Goal: Task Accomplishment & Management: Complete application form

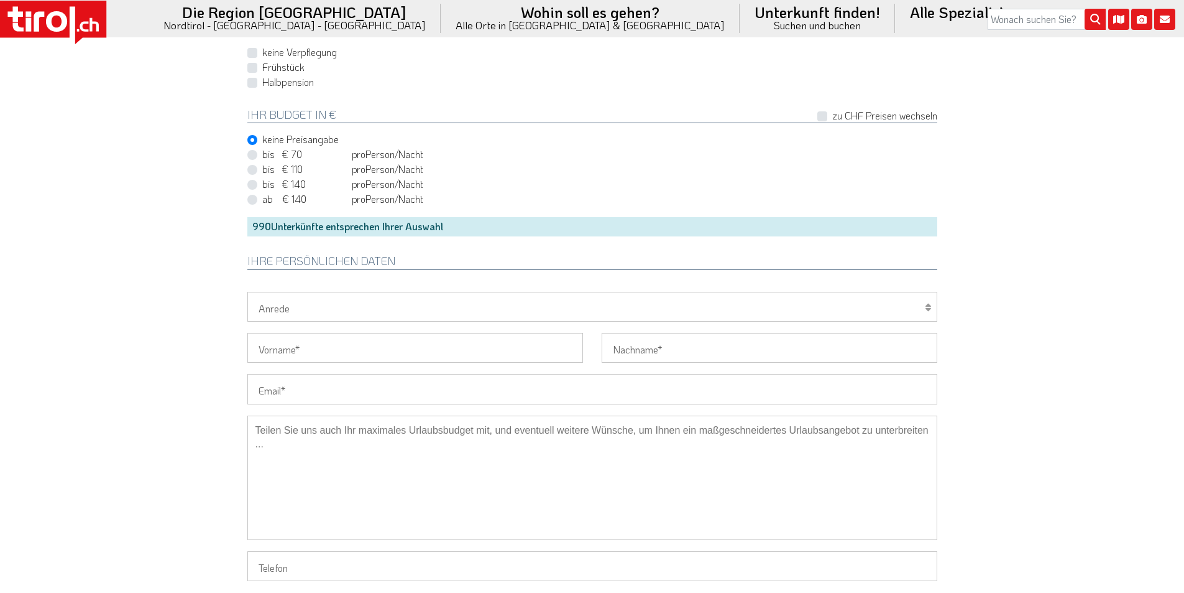
click at [307, 385] on input "Email" at bounding box center [592, 389] width 690 height 30
paste input "ginteq@freenet.de"
type input "ginteq@freenet.de"
drag, startPoint x: 274, startPoint y: 308, endPoint x: 273, endPoint y: 315, distance: 7.6
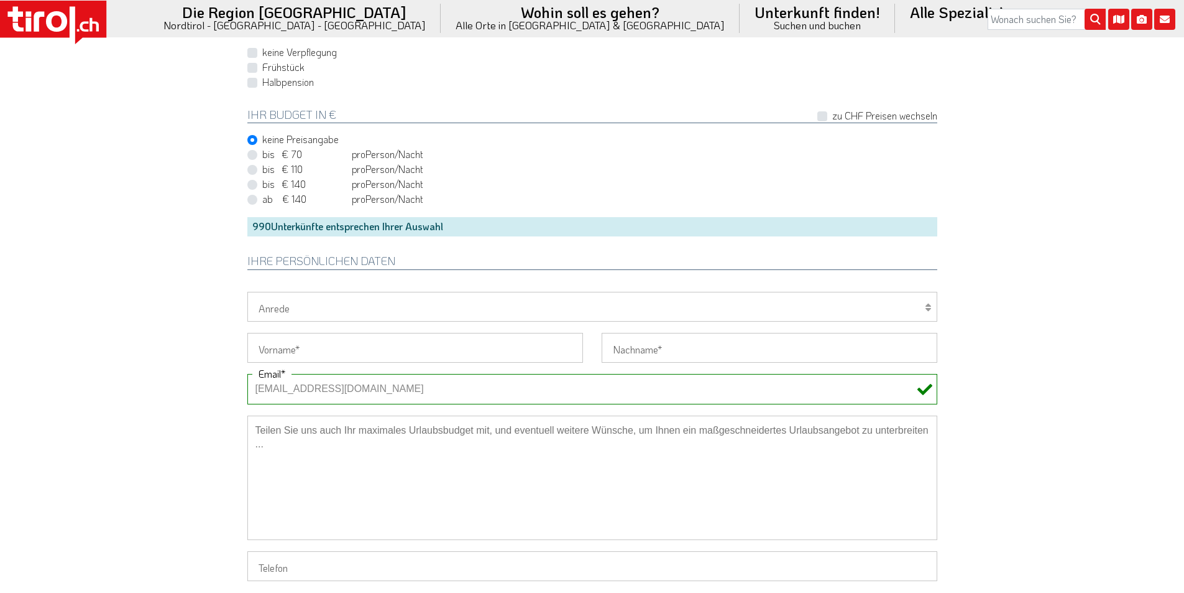
click at [274, 308] on select "Herr Frau Familie" at bounding box center [592, 307] width 690 height 30
select select "Herr"
click at [247, 292] on select "Herr Frau Familie" at bounding box center [592, 307] width 690 height 30
drag, startPoint x: 266, startPoint y: 345, endPoint x: 214, endPoint y: 330, distance: 54.5
click at [266, 345] on input "Vorname" at bounding box center [415, 348] width 336 height 30
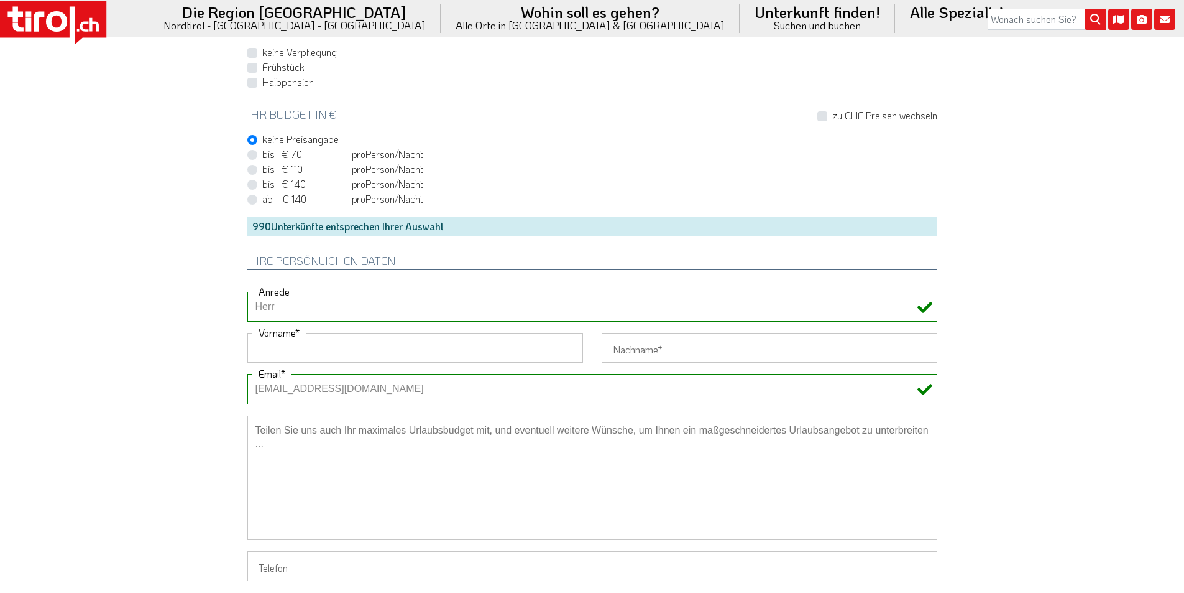
paste input "Frank"
type input "Frank"
drag, startPoint x: 193, startPoint y: 325, endPoint x: 344, endPoint y: 102, distance: 269.5
click at [677, 347] on input "Nachname" at bounding box center [770, 348] width 336 height 30
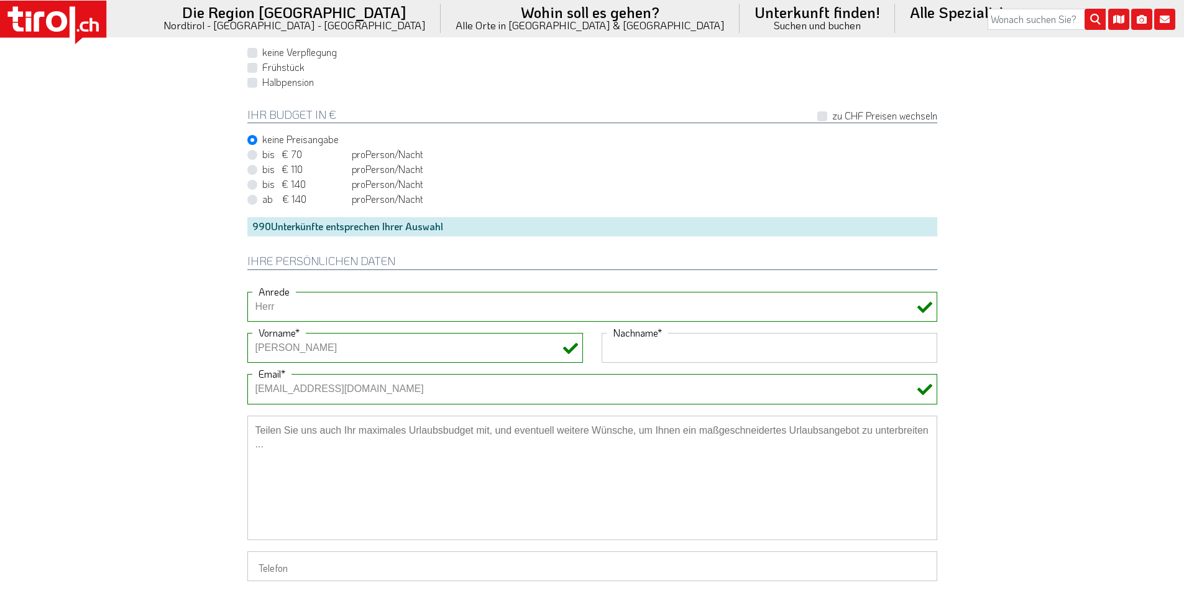
paste input "Pluskwik"
type input "Pluskwik"
click at [650, 133] on div "keine Preisangabe" at bounding box center [592, 139] width 690 height 15
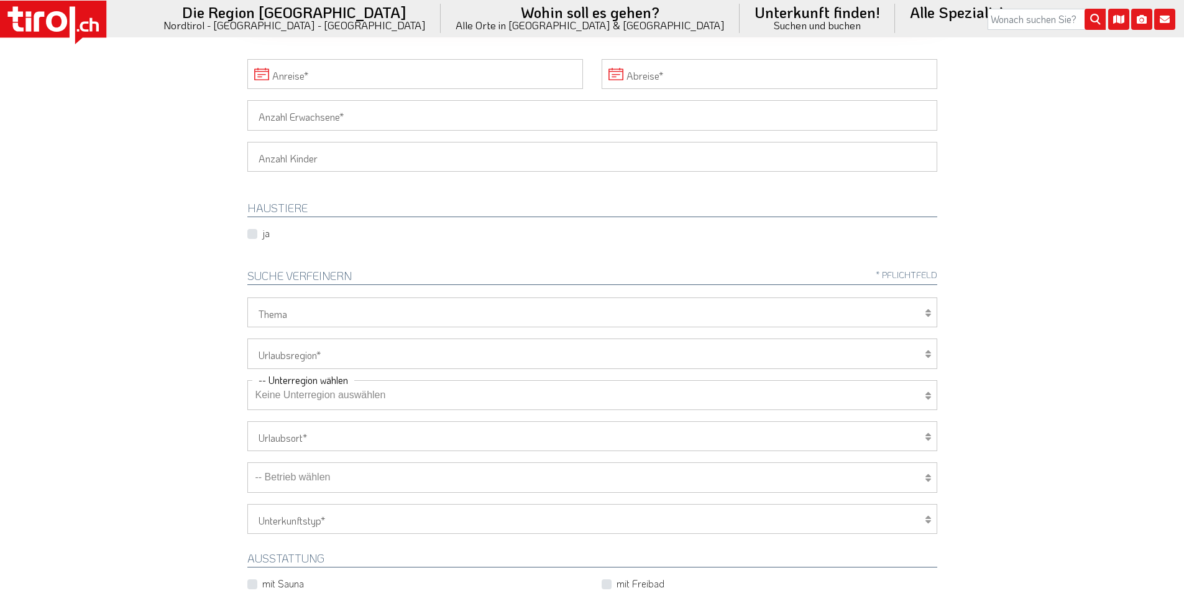
scroll to position [187, 0]
click at [283, 107] on input "Anzahl Erwachsene" at bounding box center [592, 118] width 690 height 30
type input "2"
click at [150, 116] on body ".st0{fill:#FFFFFF}.st1{fill:#E31017} Die Region Tirol Nordtirol - Südtirol - Os…" at bounding box center [592, 109] width 1184 height 593
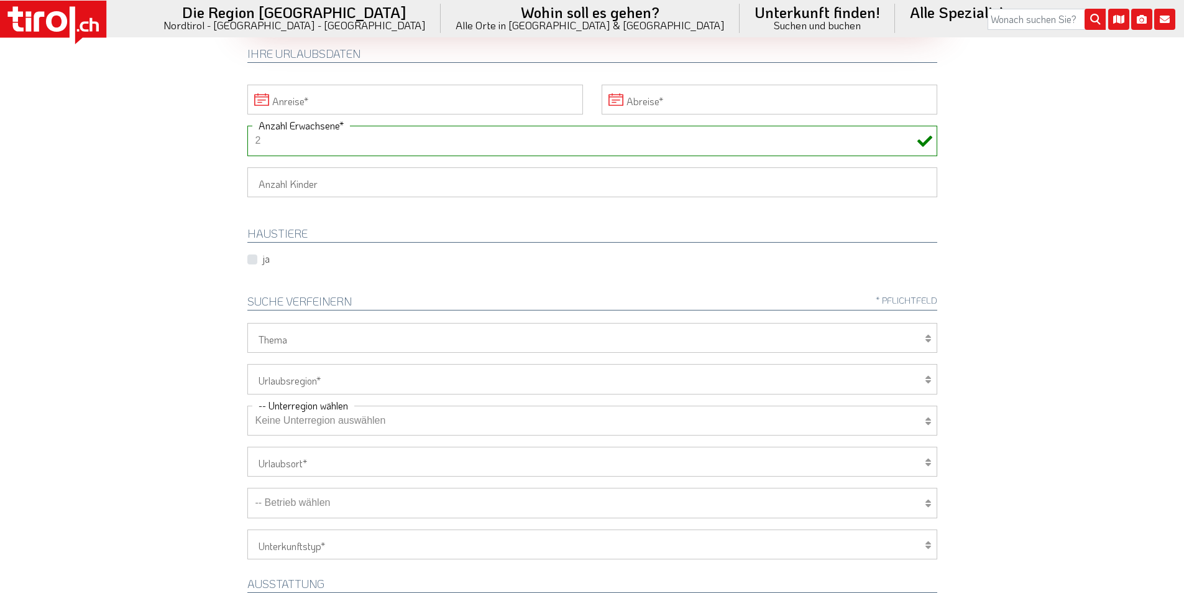
scroll to position [124, 0]
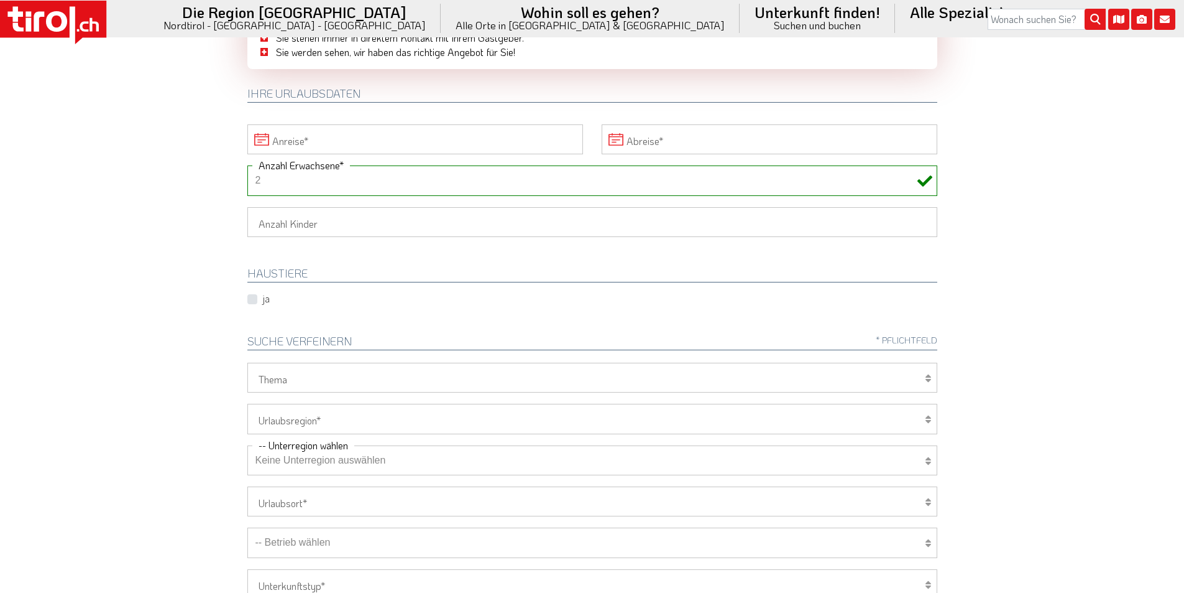
click at [312, 144] on input "Anreise" at bounding box center [415, 139] width 336 height 30
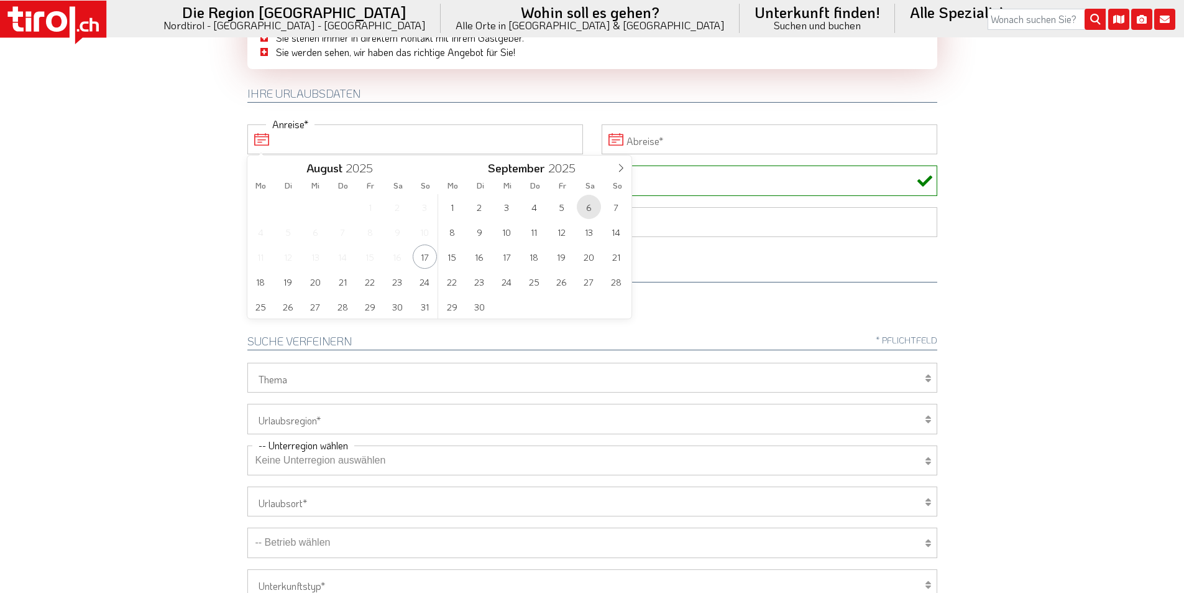
click at [585, 202] on span "6" at bounding box center [589, 207] width 24 height 24
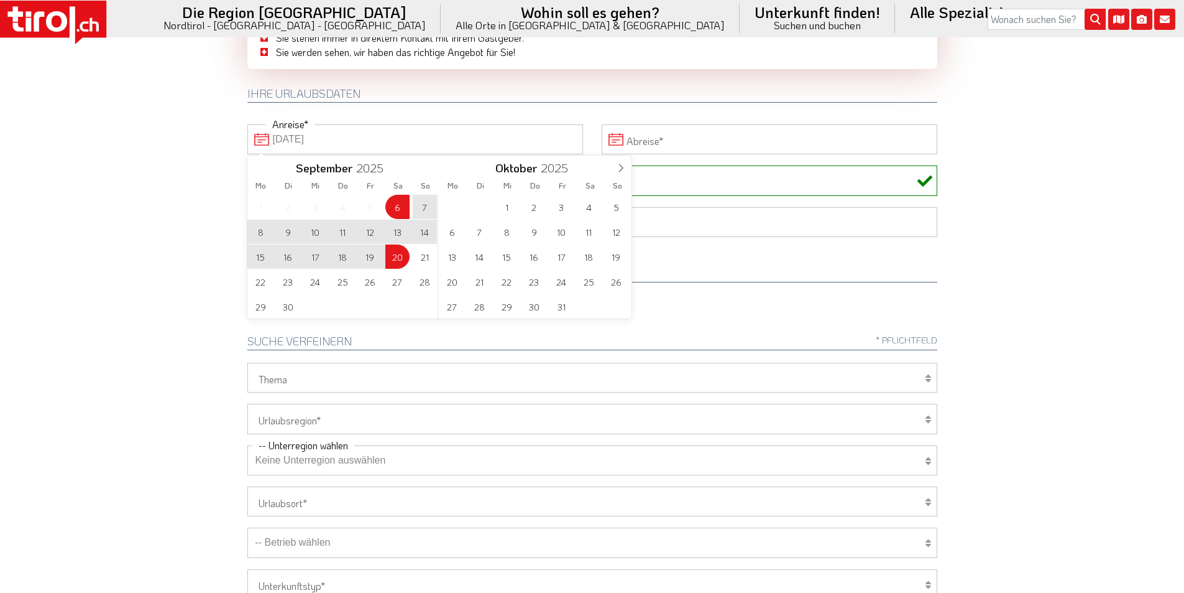
click at [399, 259] on span "20" at bounding box center [397, 256] width 24 height 24
type input "06-09-2025"
type input "20-09-2025"
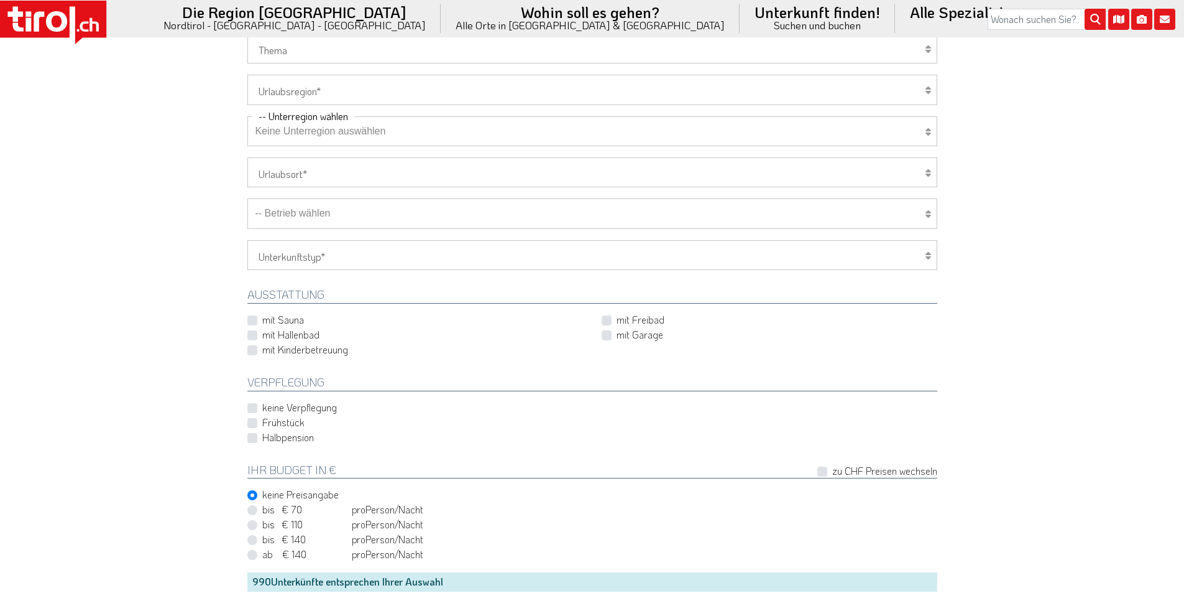
scroll to position [435, 0]
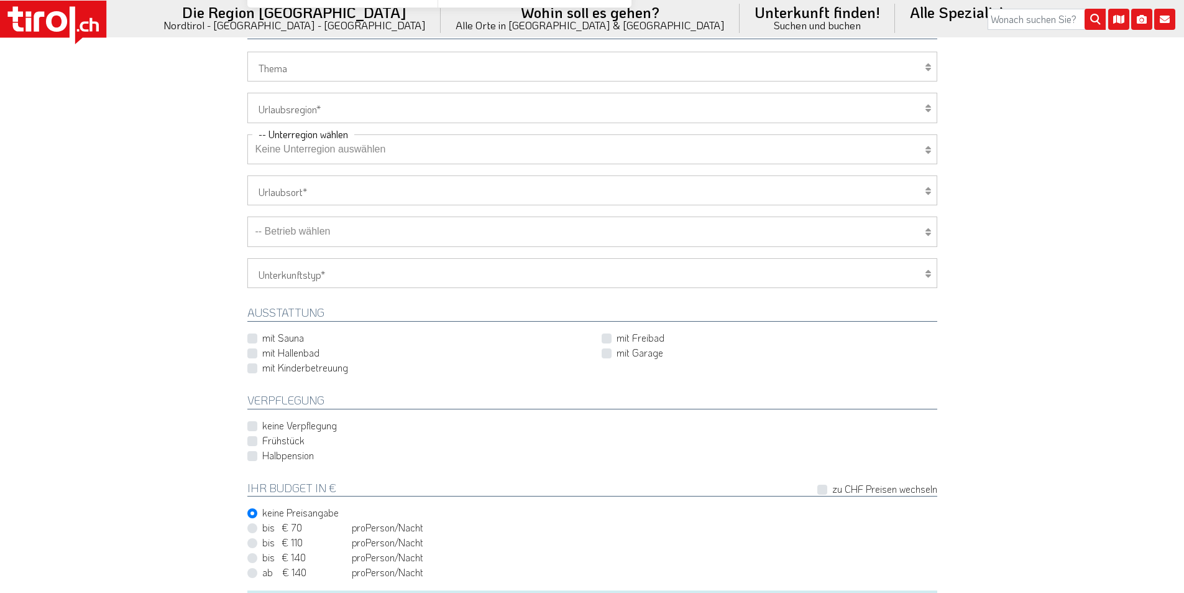
type input "06-09-2025"
click at [293, 104] on select "Tirol/Nordtirol Osttirol Südtirol Tirols Nachbarn" at bounding box center [592, 108] width 690 height 30
select select "7272"
click at [247, 93] on select "Tirol/Nordtirol Osttirol Südtirol Tirols Nachbarn" at bounding box center [592, 108] width 690 height 30
click at [351, 152] on select "Keine Unterregion auswählen Achensee Alpbachtal & Tiroler Seenland Arlberg Feri…" at bounding box center [592, 149] width 690 height 30
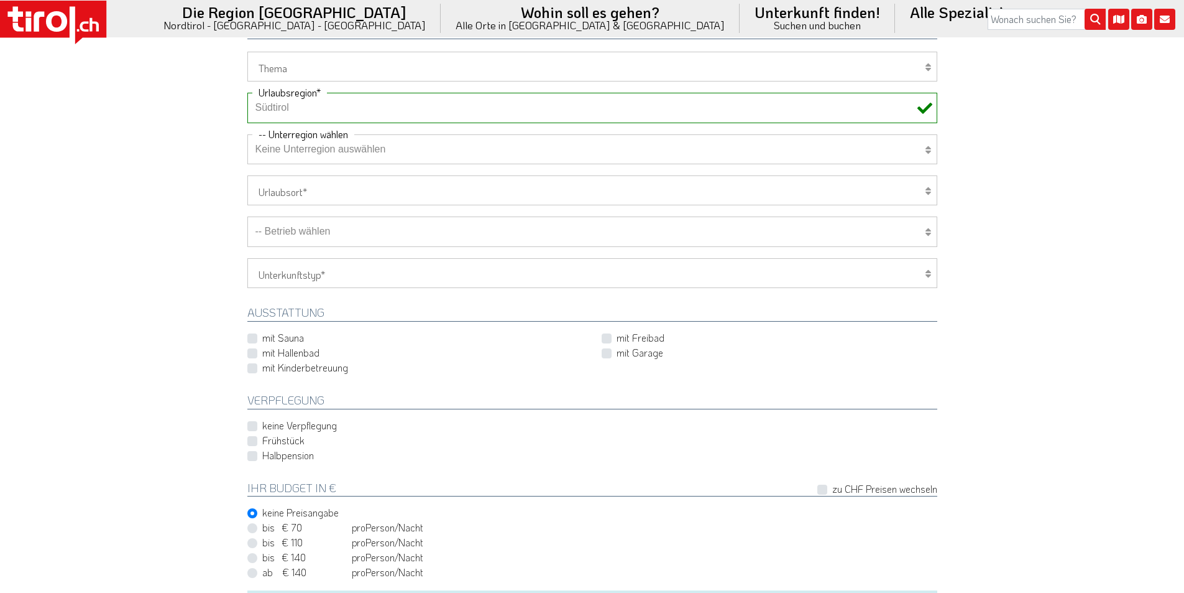
select select "7273"
click at [247, 134] on select "Keine Unterregion auswählen Achensee Alpbachtal & Tiroler Seenland Arlberg Feri…" at bounding box center [592, 149] width 690 height 30
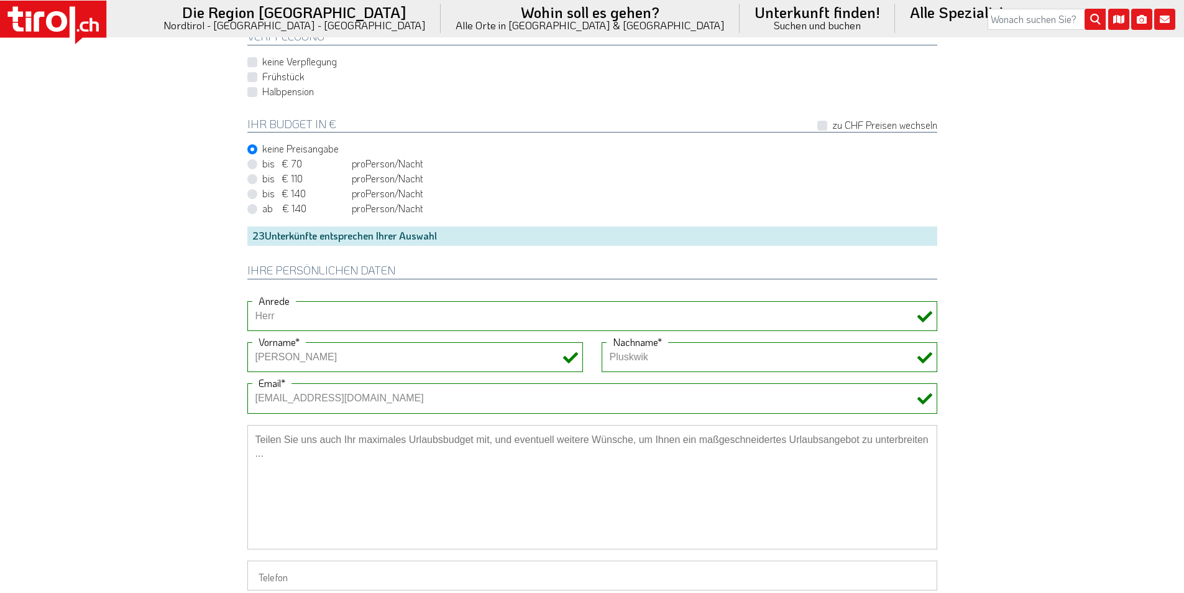
scroll to position [870, 0]
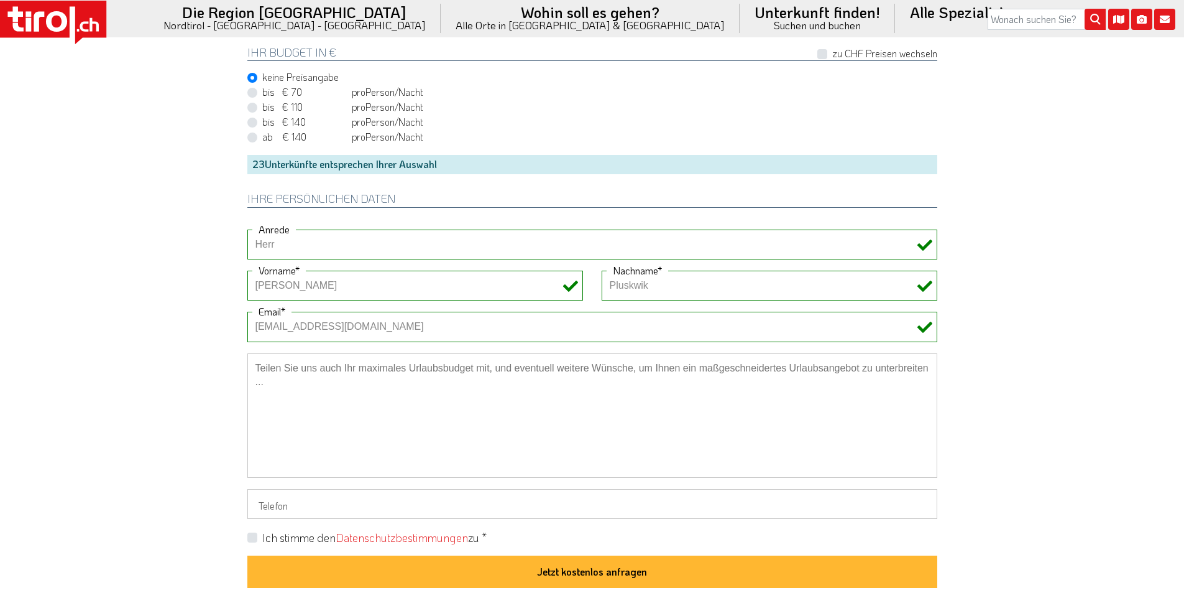
click at [386, 393] on textarea at bounding box center [592, 415] width 690 height 124
paste textarea "Haustiere:1 labrador Verpflegung: Frühstück"
type textarea "Haustiere:1 labrador Verpflegung: Frühstück"
drag, startPoint x: 250, startPoint y: 540, endPoint x: 247, endPoint y: 510, distance: 30.0
click at [262, 541] on label "Ich stimme den Datenschutzbestimmungen zu *" at bounding box center [374, 538] width 224 height 16
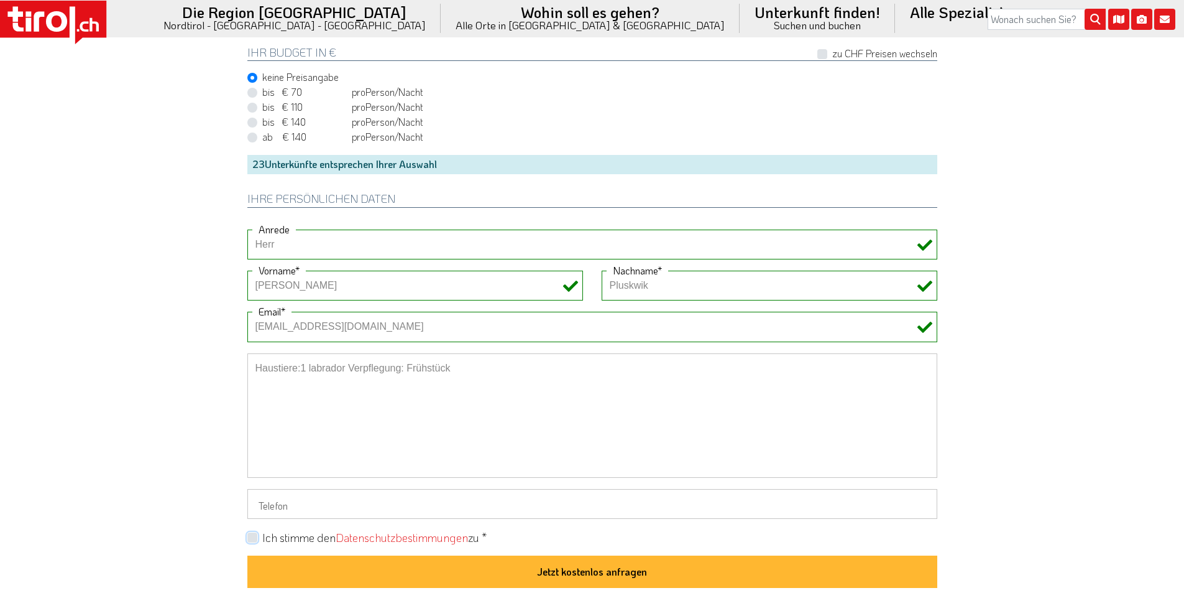
click at [251, 541] on input "Ich stimme den Datenschutzbestimmungen zu *" at bounding box center [595, 537] width 690 height 8
checkbox input "true"
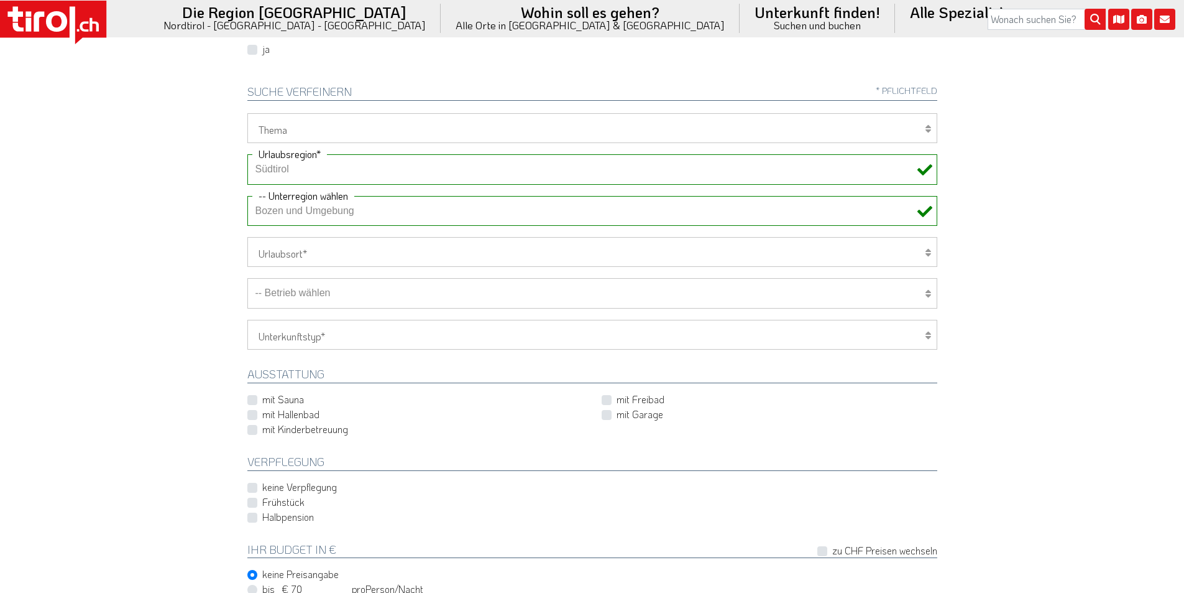
scroll to position [373, 0]
click at [313, 293] on select "-- Betrieb wählen ABINEA Dolomiti Romantic SPA Hotel Aktivhotel Waldhof - Oetz …" at bounding box center [592, 294] width 690 height 30
click at [247, 279] on select "-- Betrieb wählen ABINEA Dolomiti Romantic SPA Hotel Aktivhotel Waldhof - Oetz …" at bounding box center [592, 294] width 690 height 30
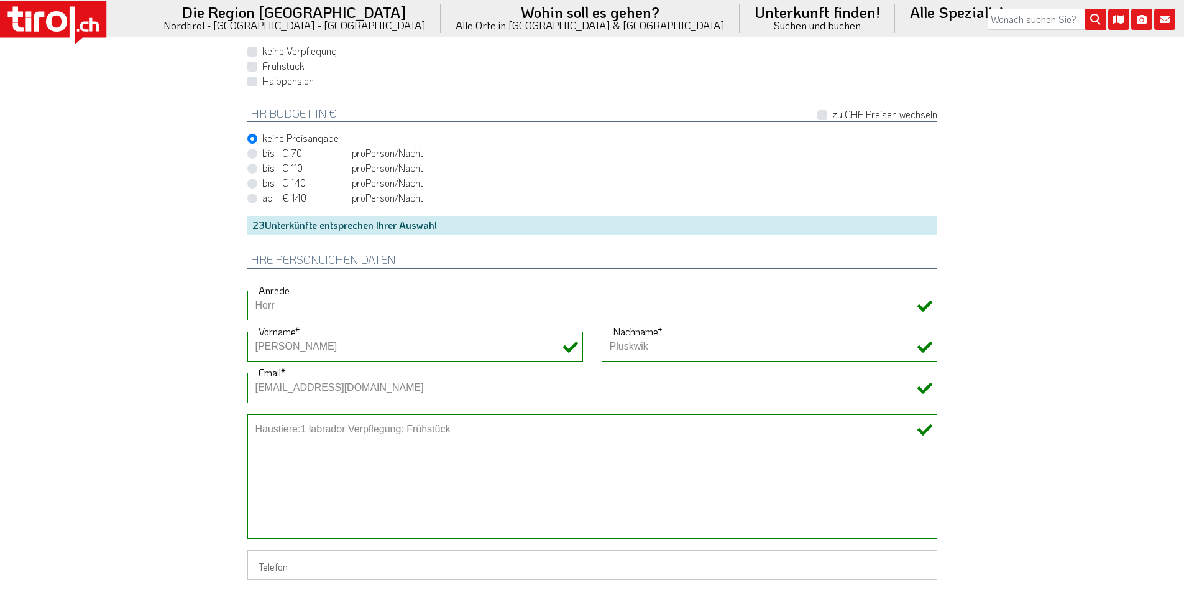
scroll to position [933, 0]
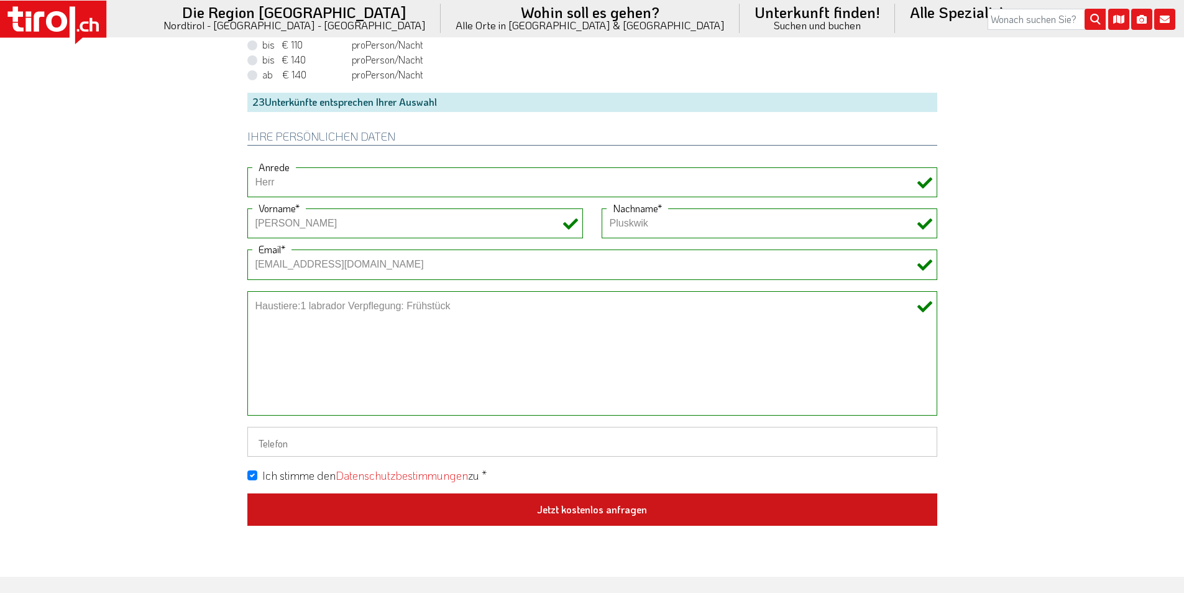
click at [604, 502] on button "Jetzt kostenlos anfragen" at bounding box center [592, 509] width 690 height 32
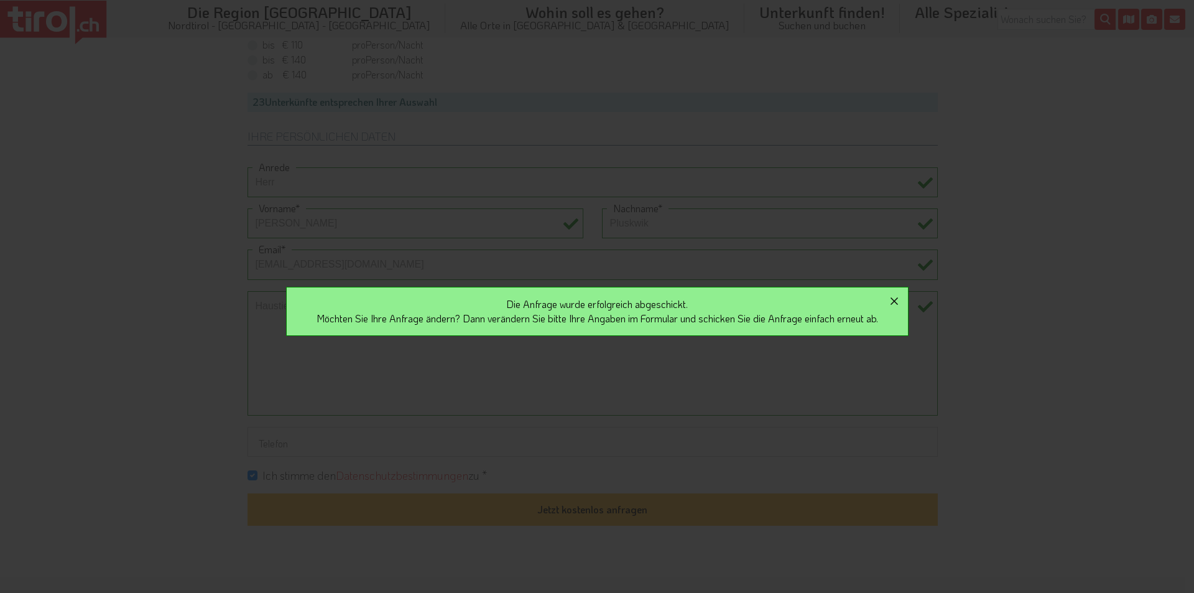
click at [898, 299] on icon "button" at bounding box center [893, 300] width 7 height 7
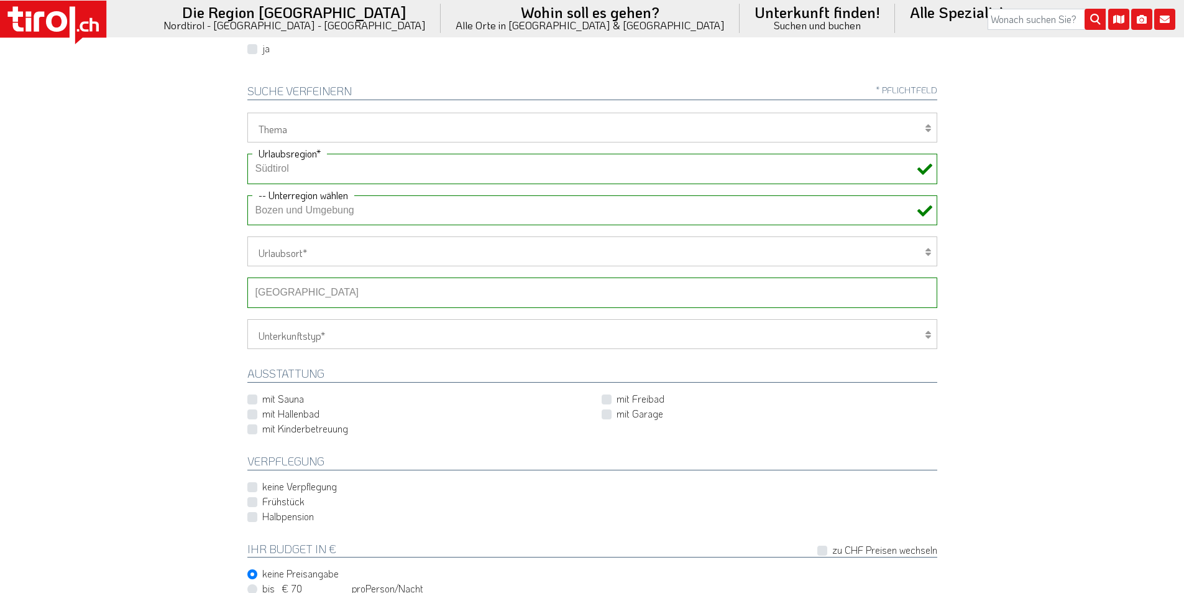
scroll to position [373, 0]
click at [298, 294] on select "-- Betrieb wählen ABINEA Dolomiti Romantic SPA Hotel Aktivhotel Waldhof - Oetz …" at bounding box center [592, 294] width 690 height 30
click at [247, 279] on select "-- Betrieb wählen ABINEA Dolomiti Romantic SPA Hotel Aktivhotel Waldhof - Oetz …" at bounding box center [592, 294] width 690 height 30
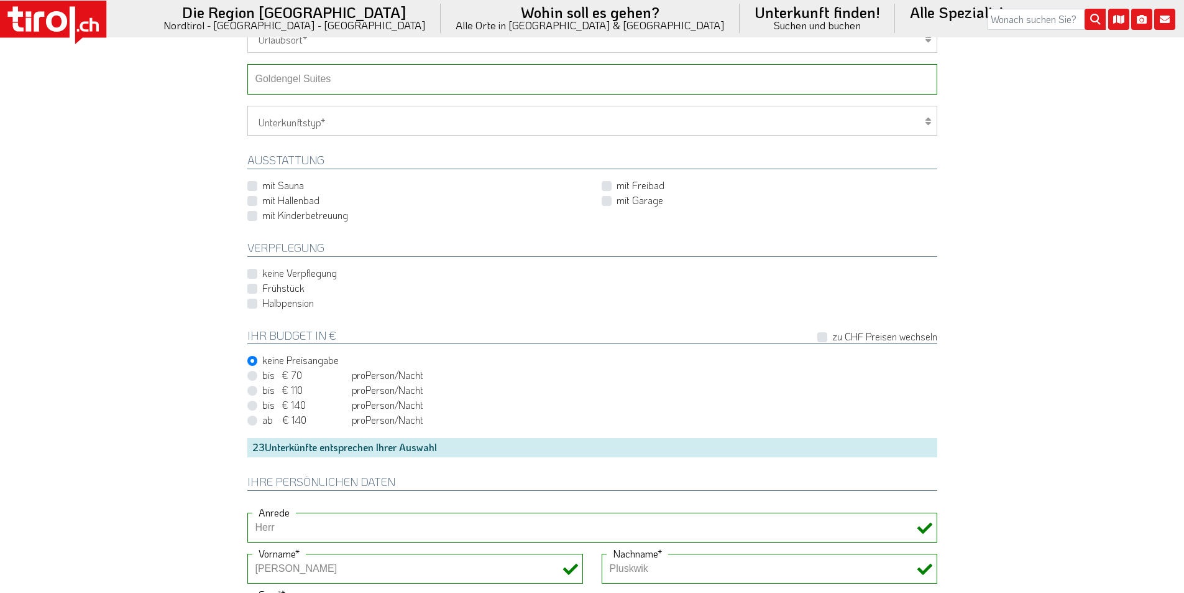
scroll to position [870, 0]
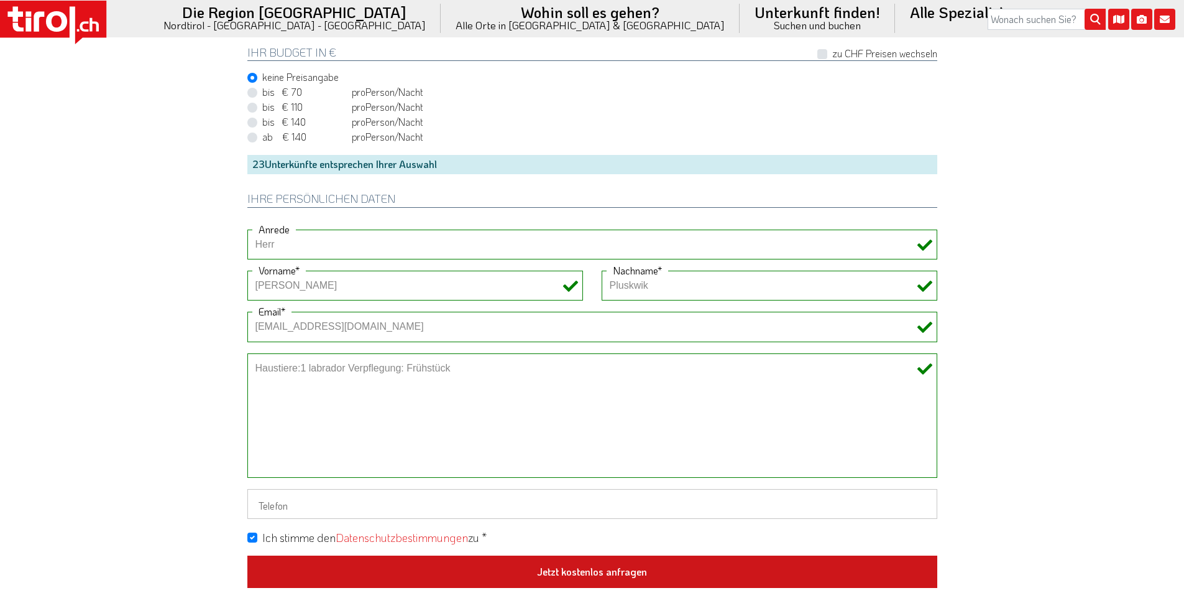
click at [568, 573] on button "Jetzt kostenlos anfragen" at bounding box center [592, 571] width 690 height 32
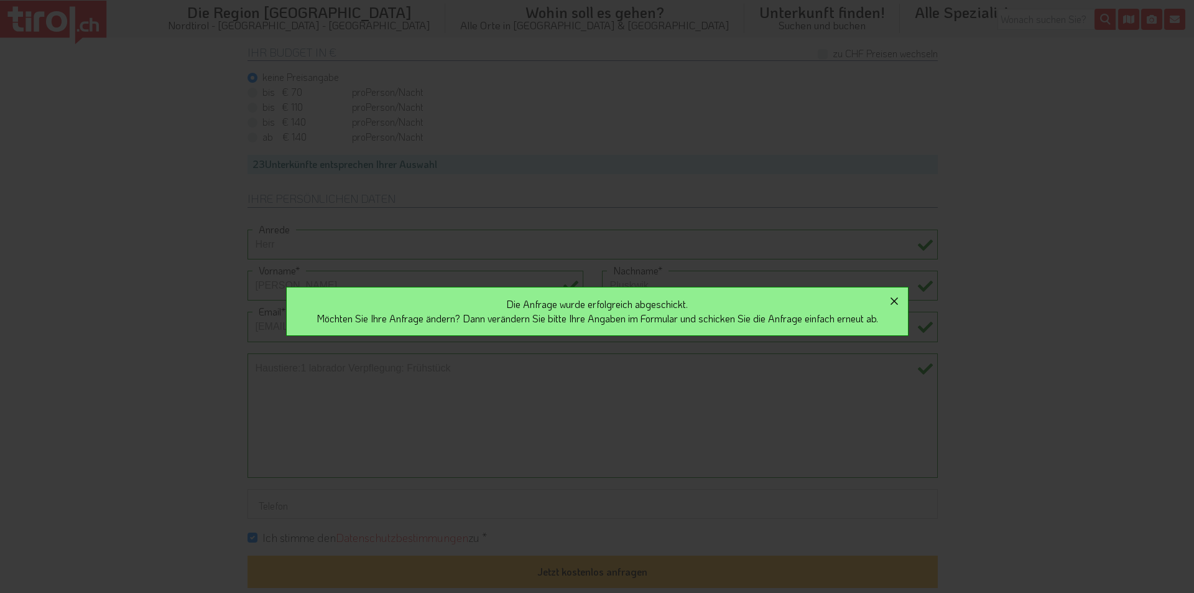
click at [898, 300] on icon "button" at bounding box center [893, 300] width 7 height 7
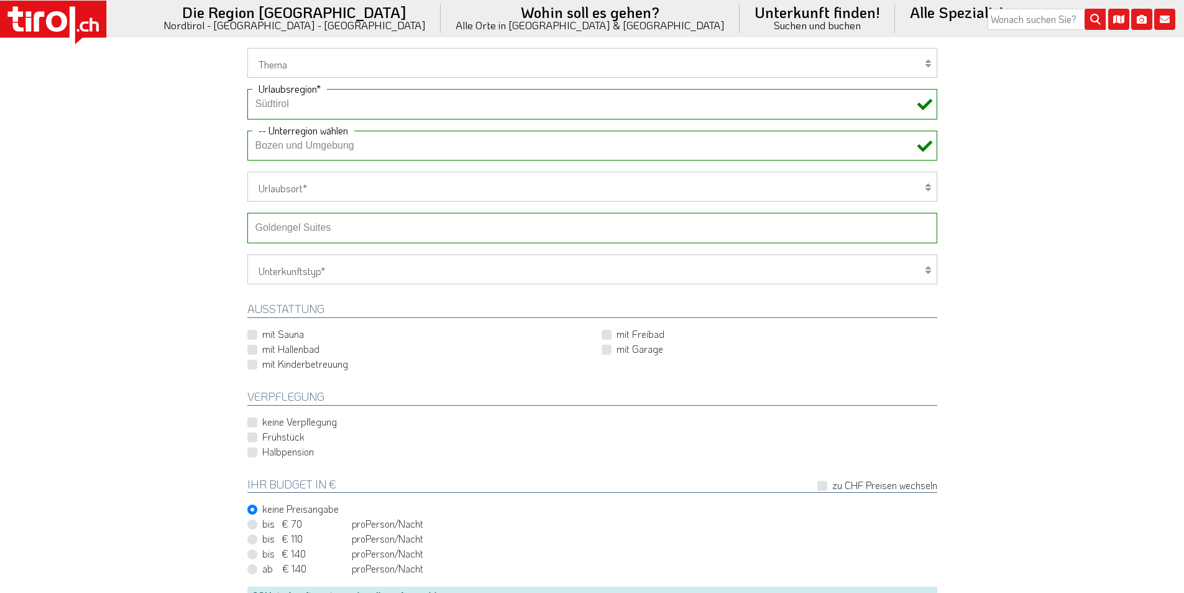
scroll to position [435, 0]
click at [288, 234] on select "-- Betrieb wählen ABINEA Dolomiti Romantic SPA Hotel Aktivhotel Waldhof - Oetz …" at bounding box center [592, 231] width 690 height 30
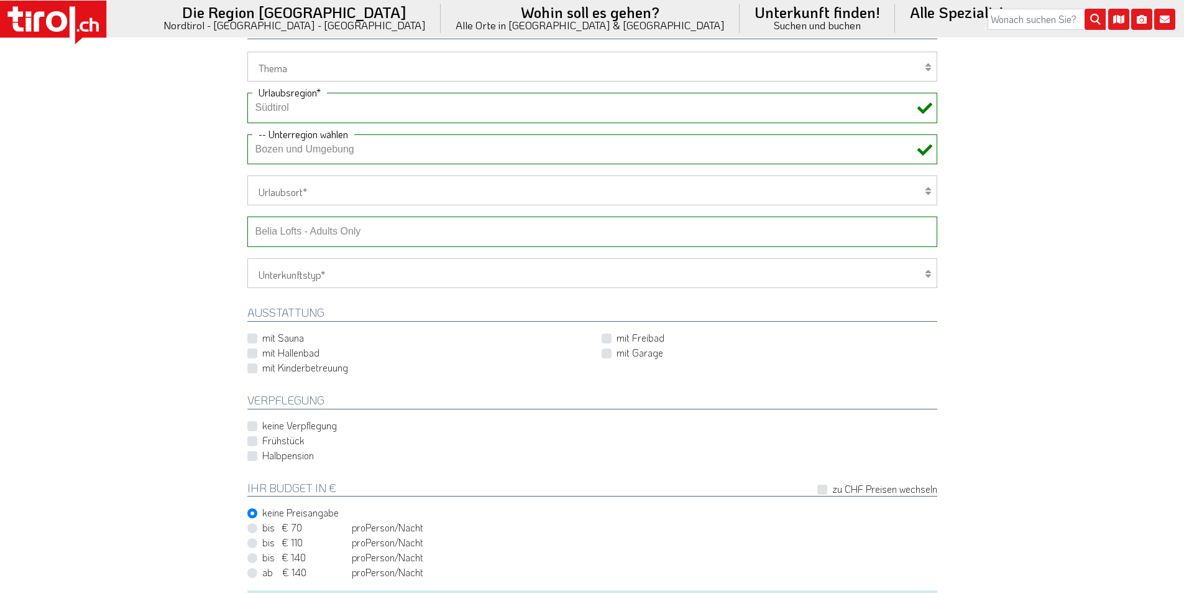
click at [247, 216] on select "-- Betrieb wählen ABINEA Dolomiti Romantic SPA Hotel Aktivhotel Waldhof - Oetz …" at bounding box center [592, 231] width 690 height 30
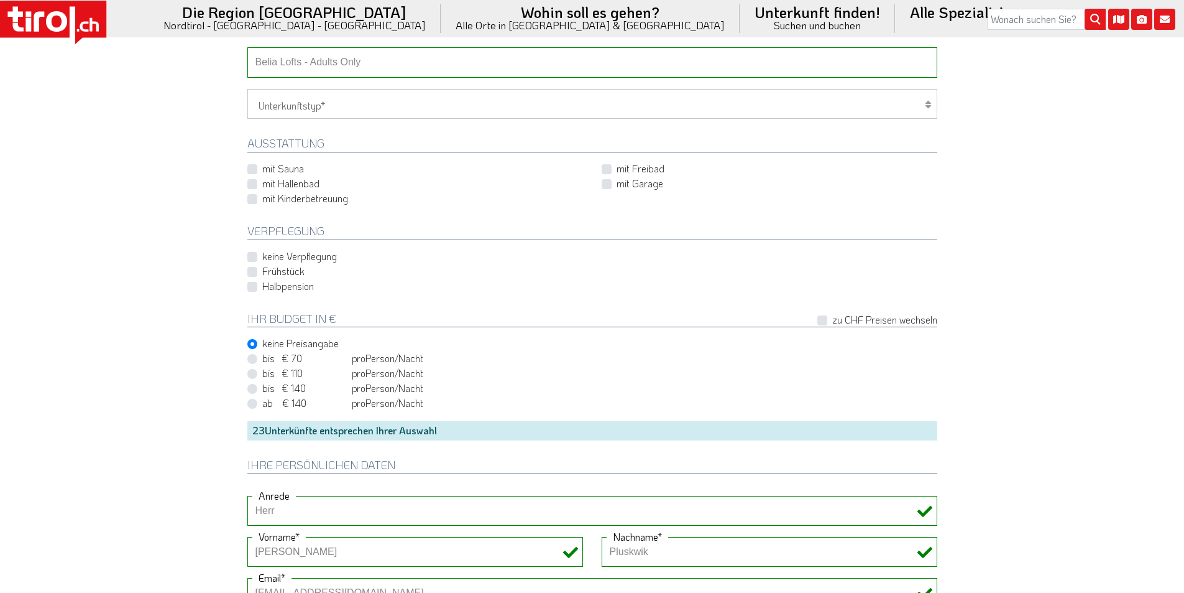
scroll to position [870, 0]
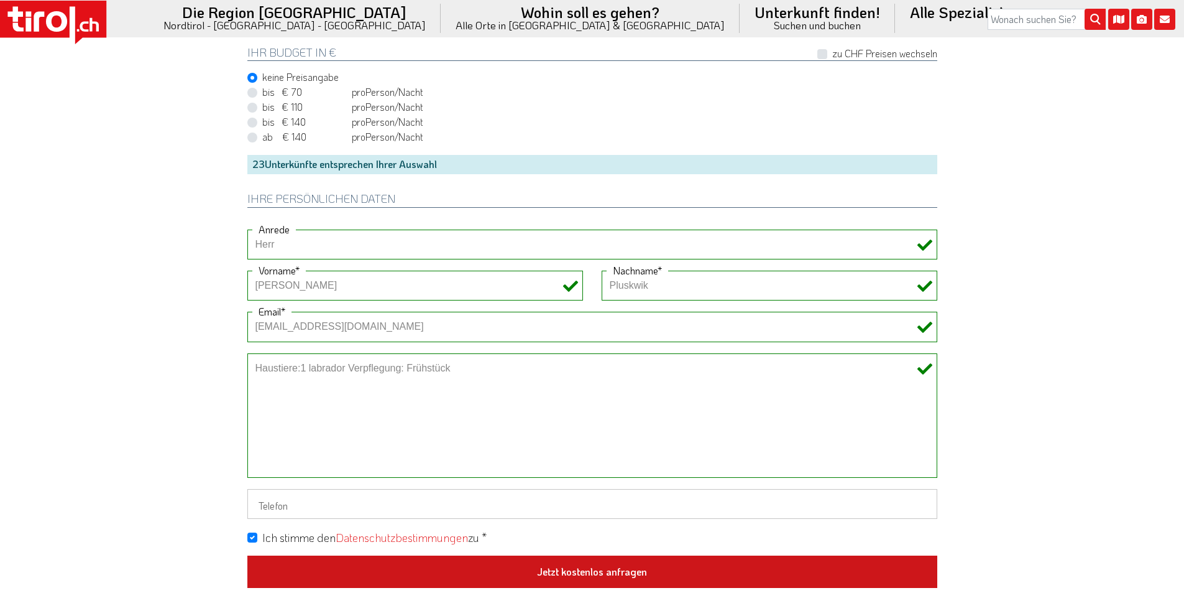
click at [597, 570] on button "Jetzt kostenlos anfragen" at bounding box center [592, 571] width 690 height 32
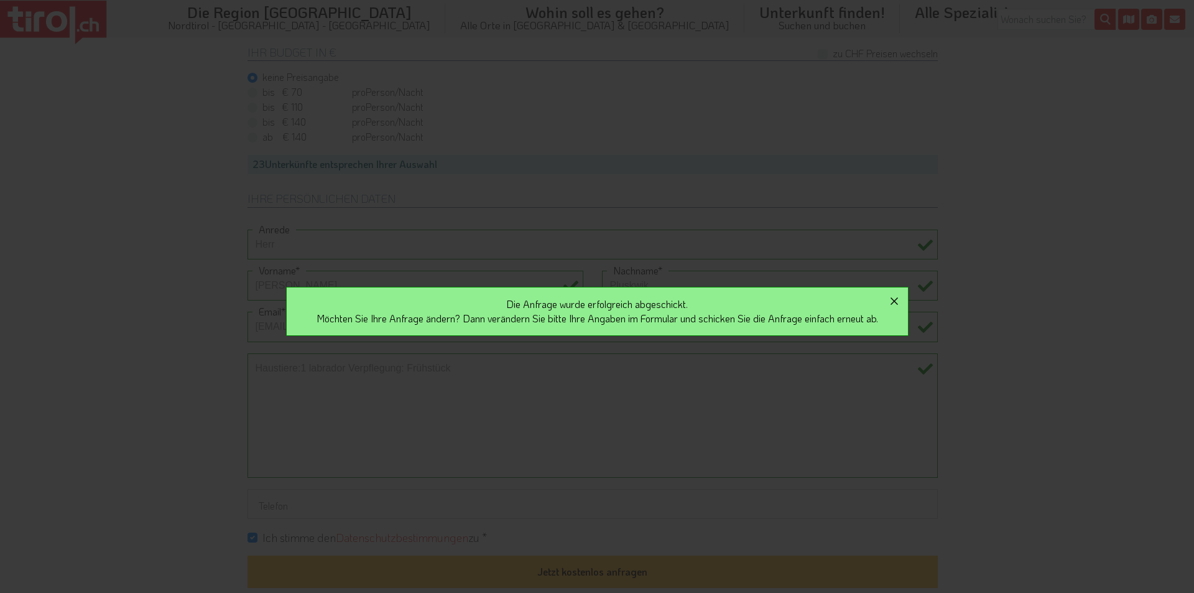
click at [905, 293] on button "button" at bounding box center [893, 300] width 27 height 27
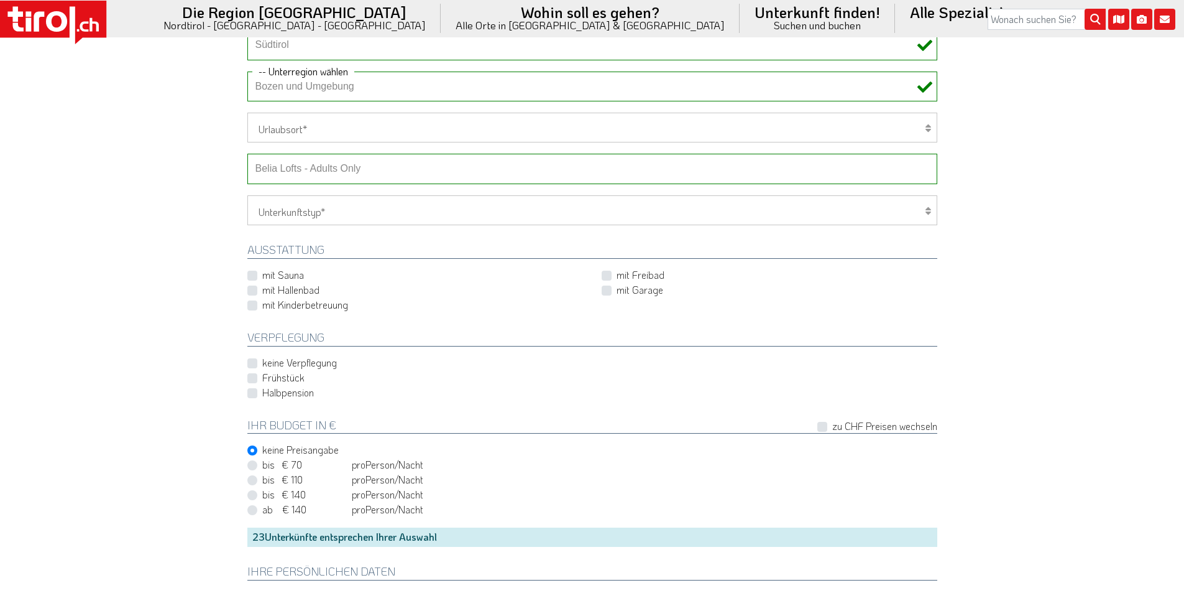
scroll to position [497, 0]
click at [280, 173] on select "-- Betrieb wählen ABINEA Dolomiti Romantic SPA Hotel Aktivhotel Waldhof - Oetz …" at bounding box center [592, 169] width 690 height 30
click at [247, 154] on select "-- Betrieb wählen ABINEA Dolomiti Romantic SPA Hotel Aktivhotel Waldhof - Oetz …" at bounding box center [592, 169] width 690 height 30
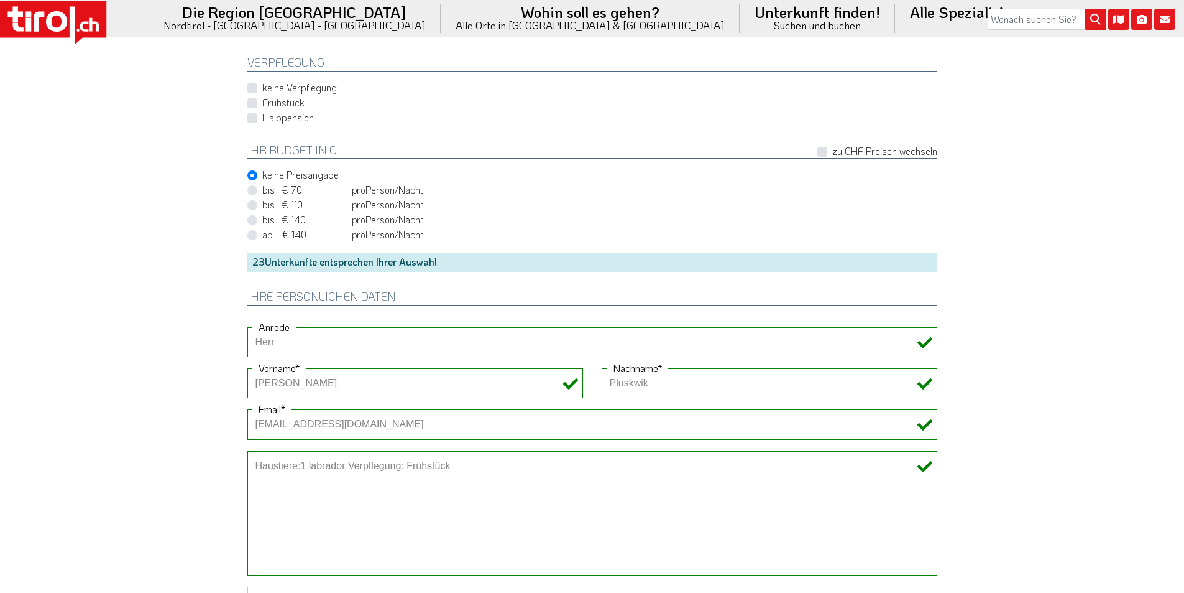
scroll to position [1057, 0]
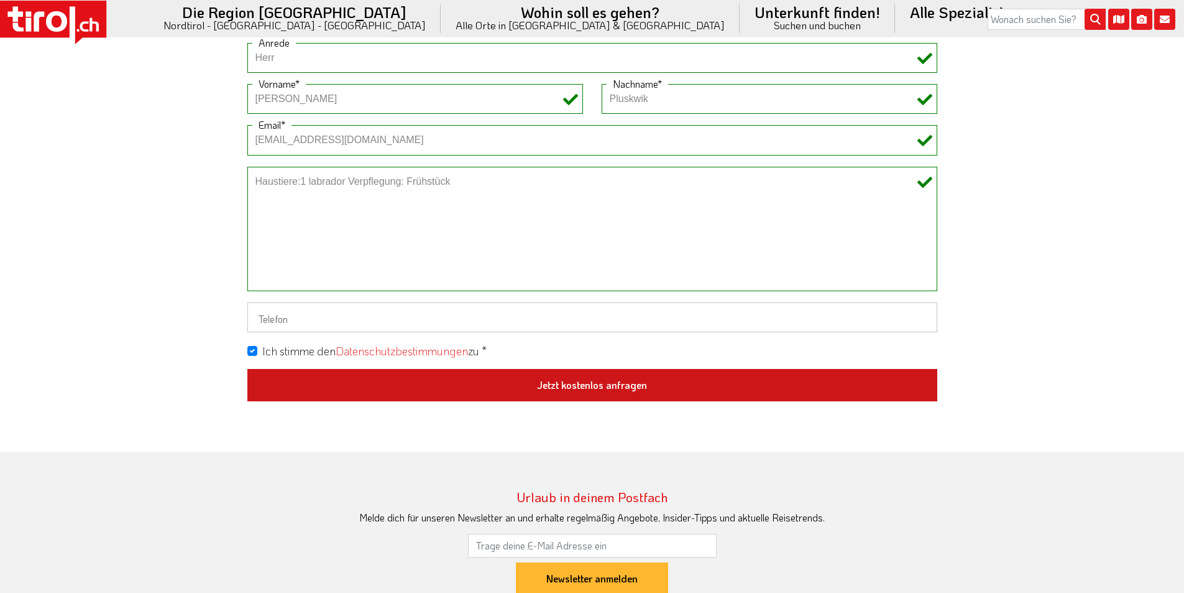
click at [594, 394] on button "Jetzt kostenlos anfragen" at bounding box center [592, 385] width 690 height 32
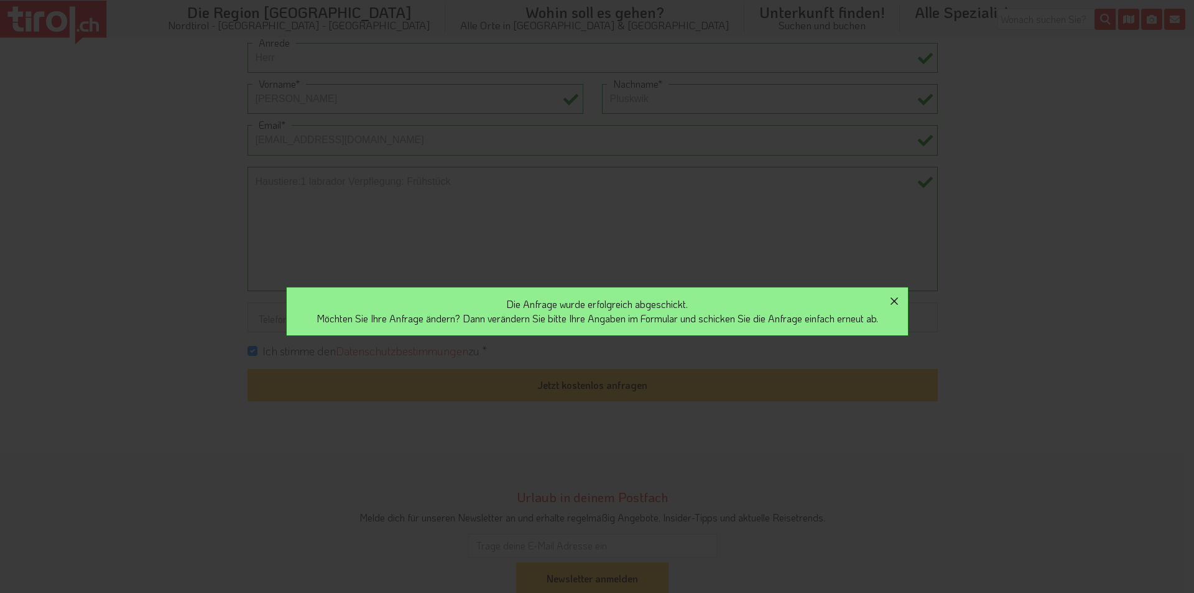
click at [901, 298] on icon "button" at bounding box center [894, 300] width 15 height 15
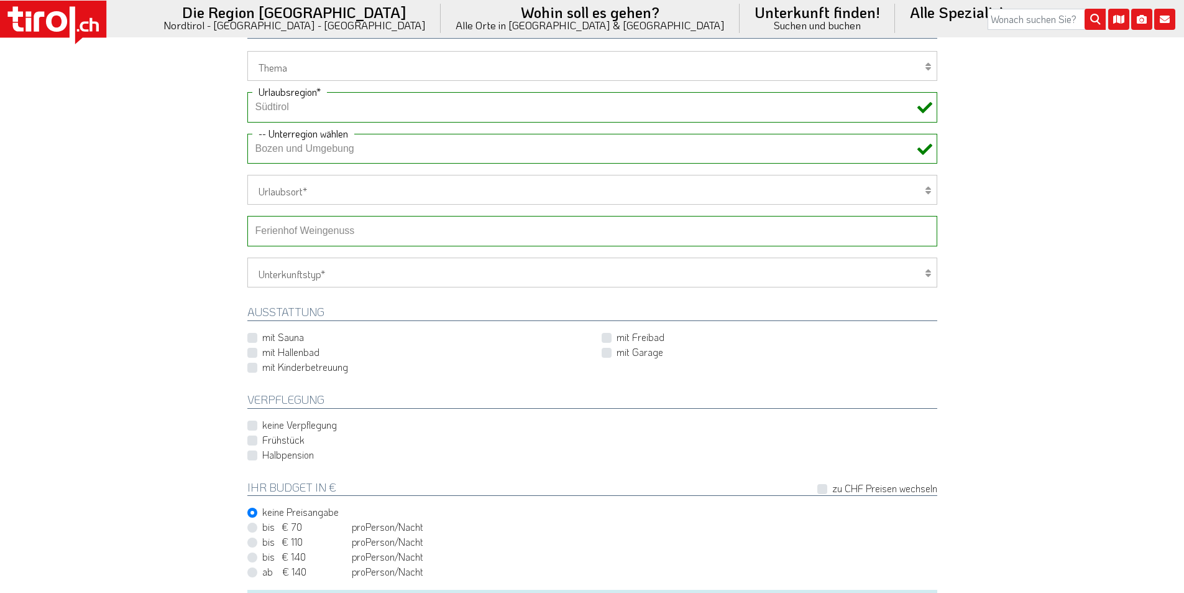
scroll to position [435, 0]
click at [304, 231] on select "-- Betrieb wählen ABINEA Dolomiti Romantic SPA Hotel Aktivhotel Waldhof - Oetz …" at bounding box center [592, 231] width 690 height 30
select select "32235"
click at [247, 216] on select "-- Betrieb wählen ABINEA Dolomiti Romantic SPA Hotel Aktivhotel Waldhof - Oetz …" at bounding box center [592, 231] width 690 height 30
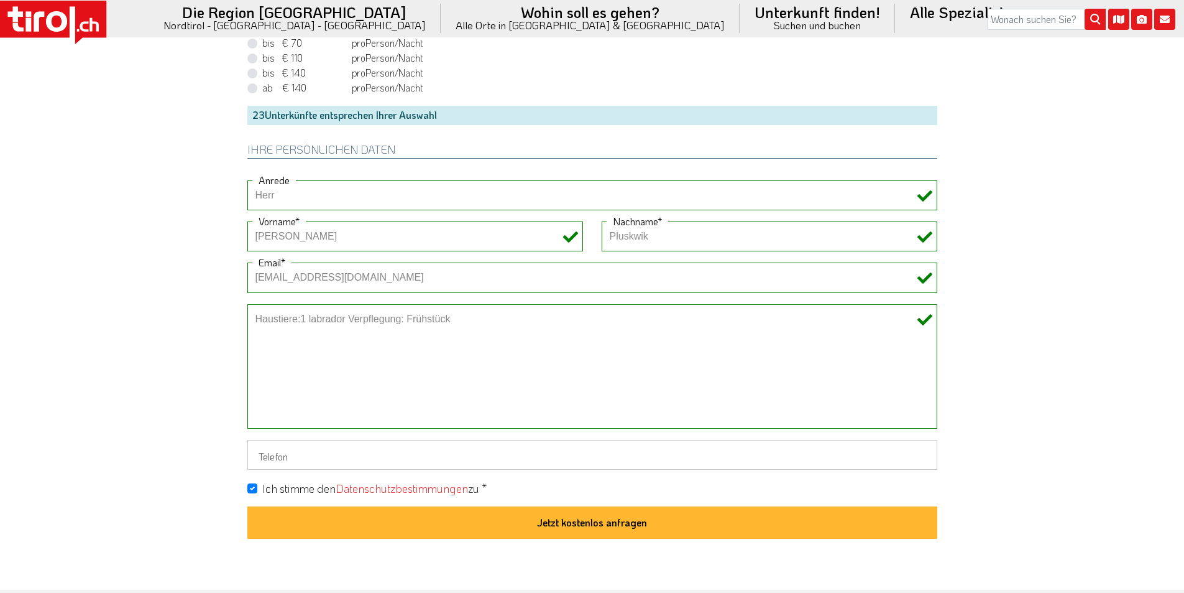
scroll to position [933, 0]
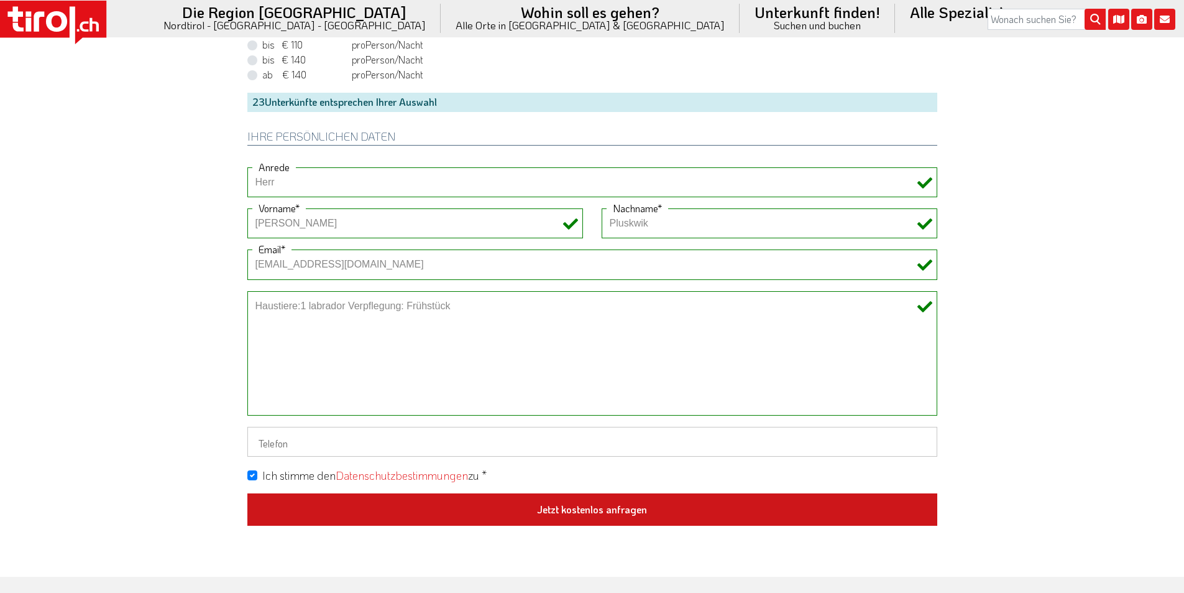
click at [590, 510] on button "Jetzt kostenlos anfragen" at bounding box center [592, 509] width 690 height 32
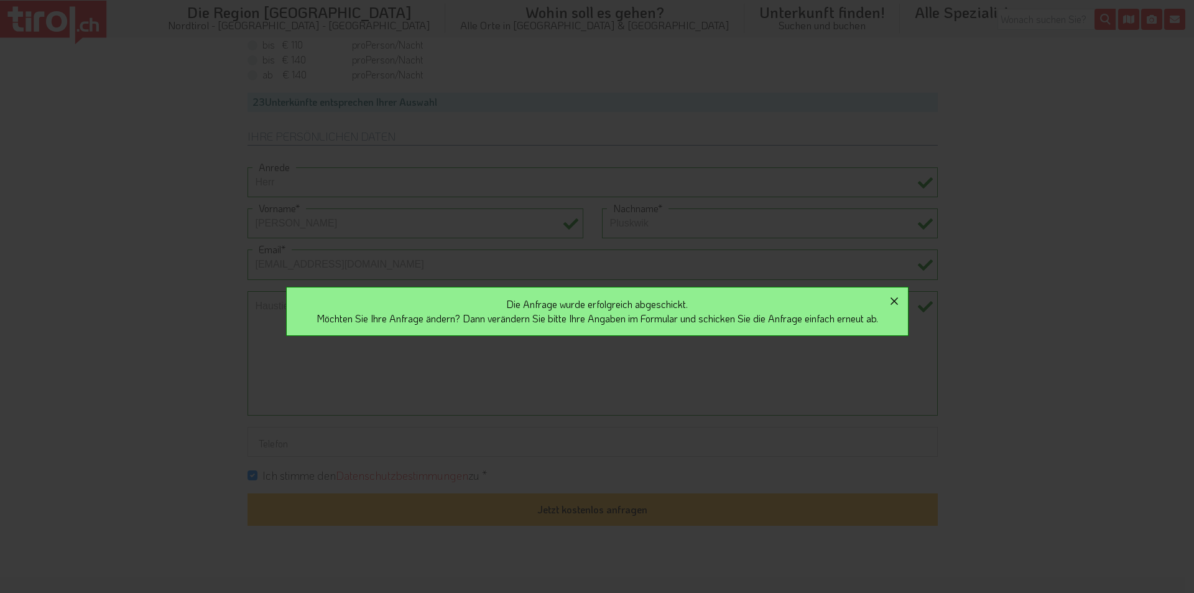
click at [900, 305] on icon "button" at bounding box center [894, 300] width 15 height 15
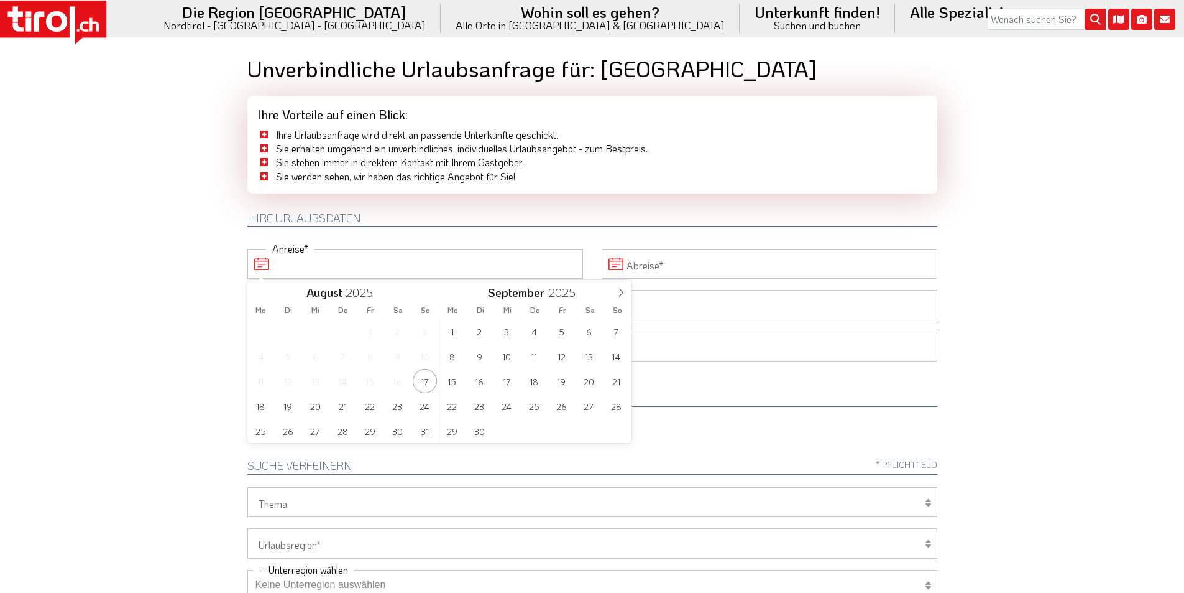
click at [351, 260] on input "Anreise" at bounding box center [415, 264] width 336 height 30
click at [619, 288] on icon at bounding box center [621, 292] width 9 height 9
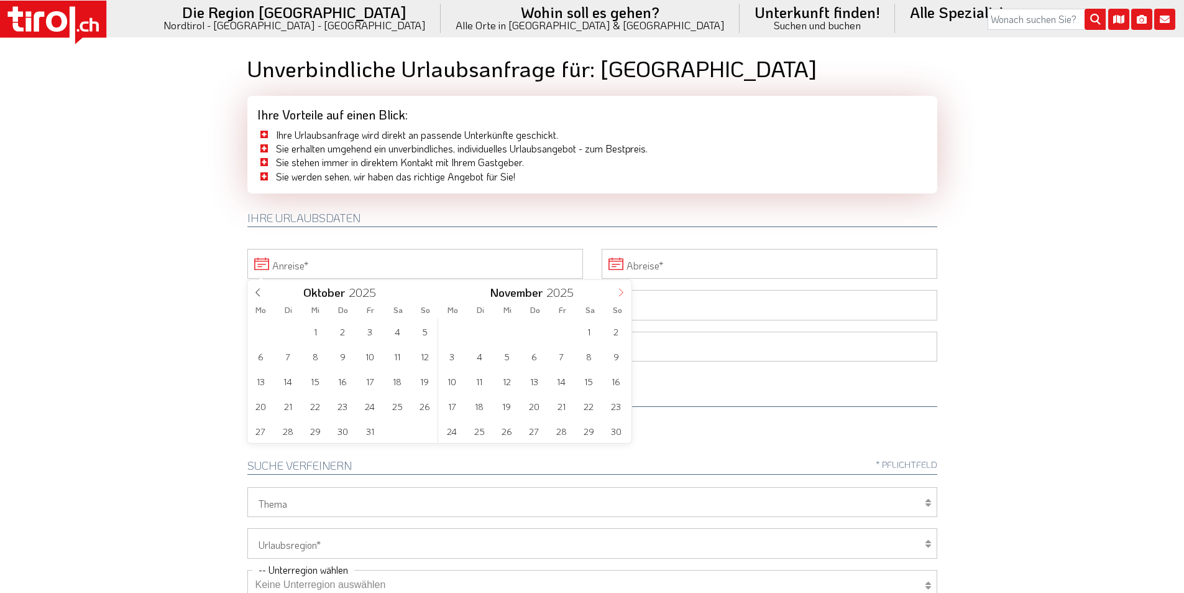
type input "2026"
click at [619, 288] on icon at bounding box center [621, 292] width 9 height 9
type input "2026"
click at [619, 288] on icon at bounding box center [621, 292] width 9 height 9
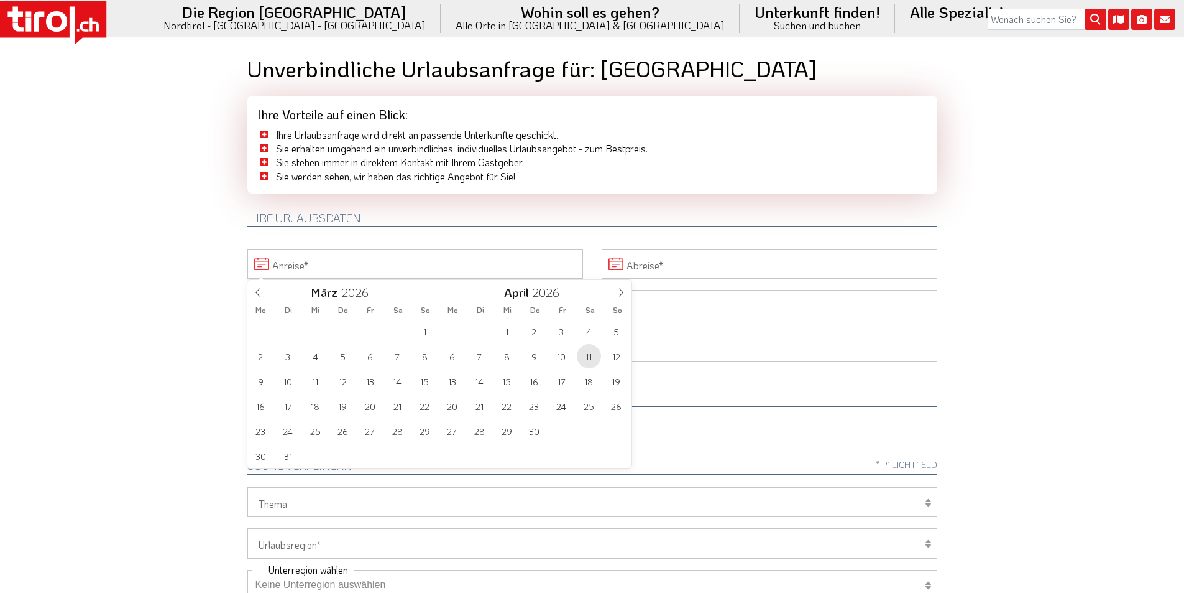
click at [592, 354] on span "11" at bounding box center [589, 356] width 24 height 24
click at [397, 376] on span "18" at bounding box center [397, 381] width 24 height 24
type input "11-04-2026"
type input "18-04-2026"
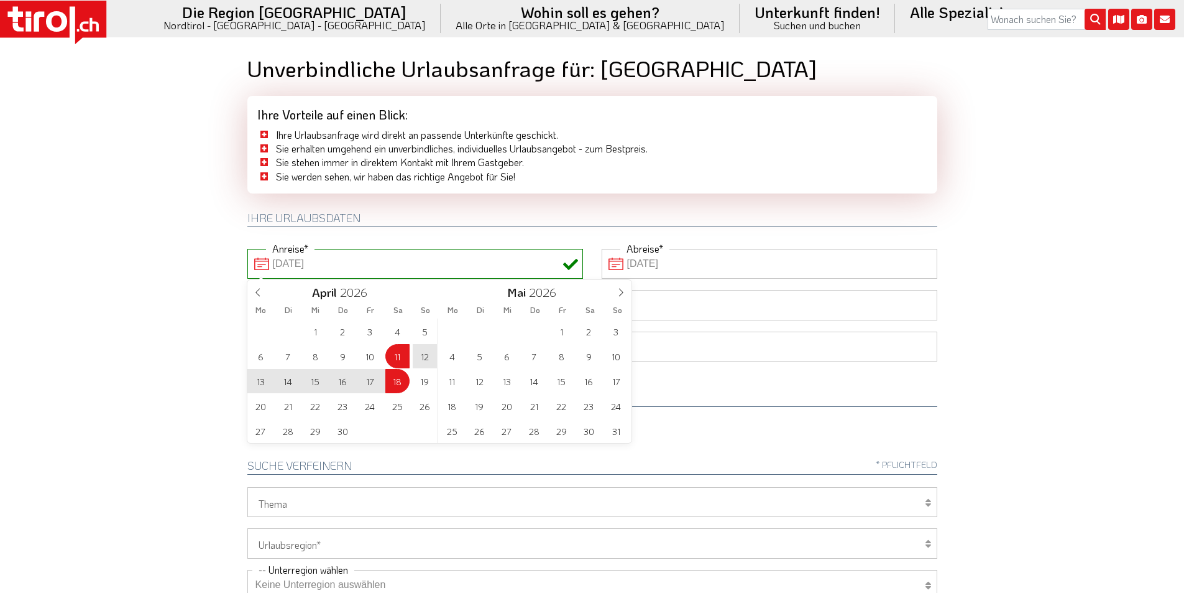
drag, startPoint x: 155, startPoint y: 282, endPoint x: 236, endPoint y: 290, distance: 81.2
click at [156, 282] on body ".st0{fill:#FFFFFF}.st1{fill:#E31017} Die Region [GEOGRAPHIC_DATA] [GEOGRAPHIC_D…" at bounding box center [592, 296] width 1184 height 593
type input "11-04-2026"
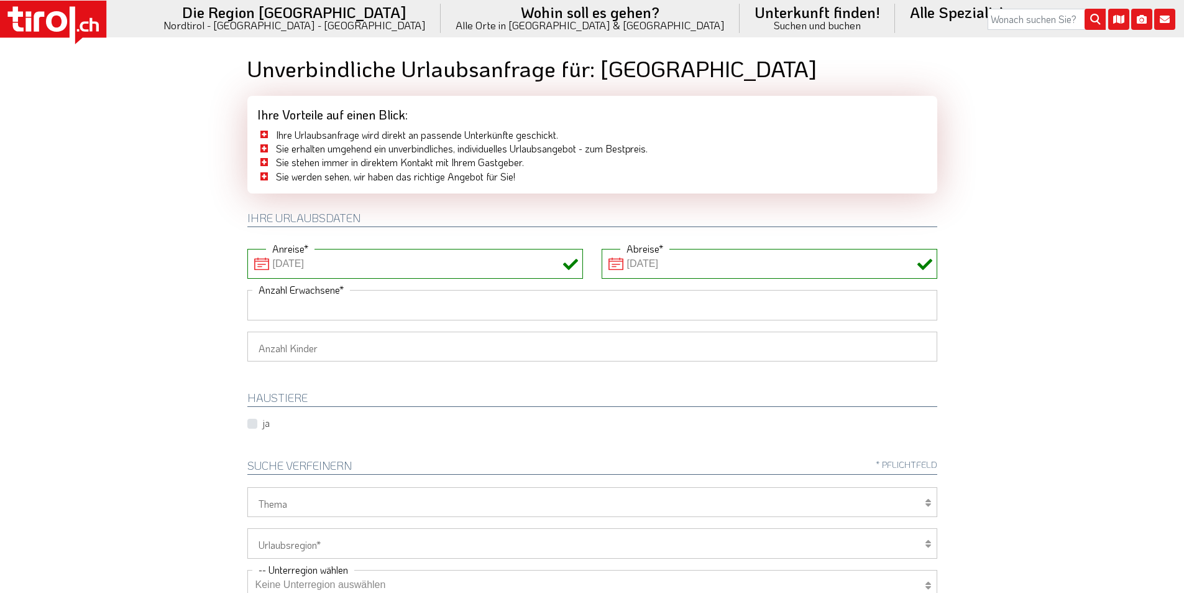
drag, startPoint x: 272, startPoint y: 298, endPoint x: 155, endPoint y: 292, distance: 117.7
click at [272, 298] on input "Anzahl Erwachsene" at bounding box center [592, 305] width 690 height 30
type input "2"
click at [155, 292] on body ".st0{fill:#FFFFFF}.st1{fill:#E31017} Die Region [GEOGRAPHIC_DATA] [GEOGRAPHIC_D…" at bounding box center [592, 296] width 1184 height 593
click at [270, 357] on select "1 2 3 4 5 6" at bounding box center [592, 346] width 690 height 30
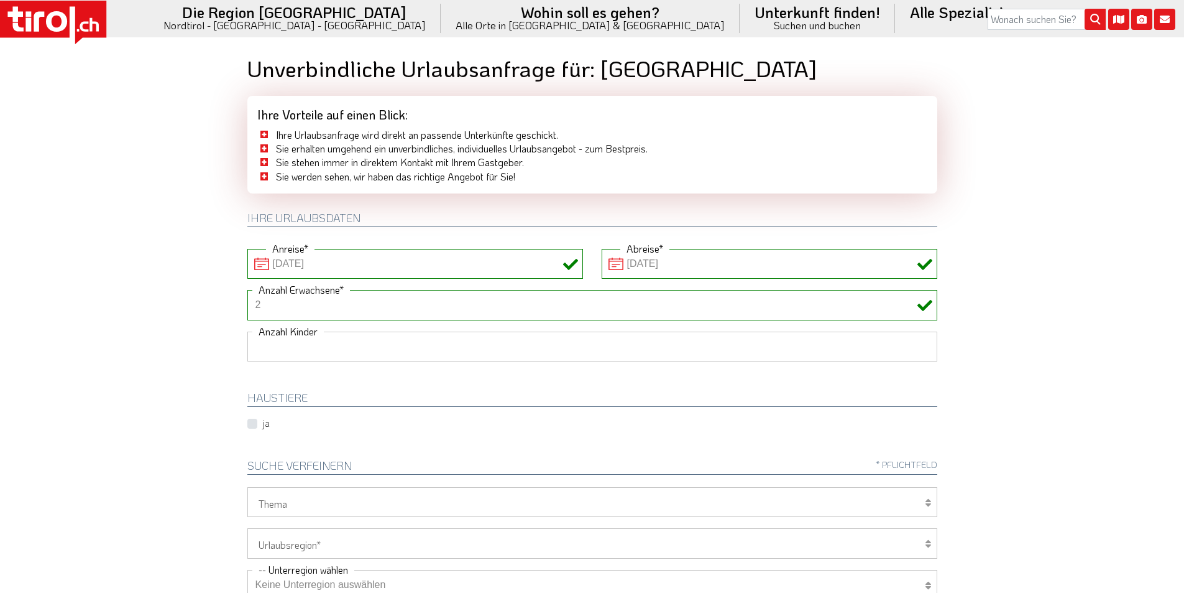
select select "3"
click at [247, 331] on select "1 2 3 4 5 6" at bounding box center [592, 346] width 690 height 30
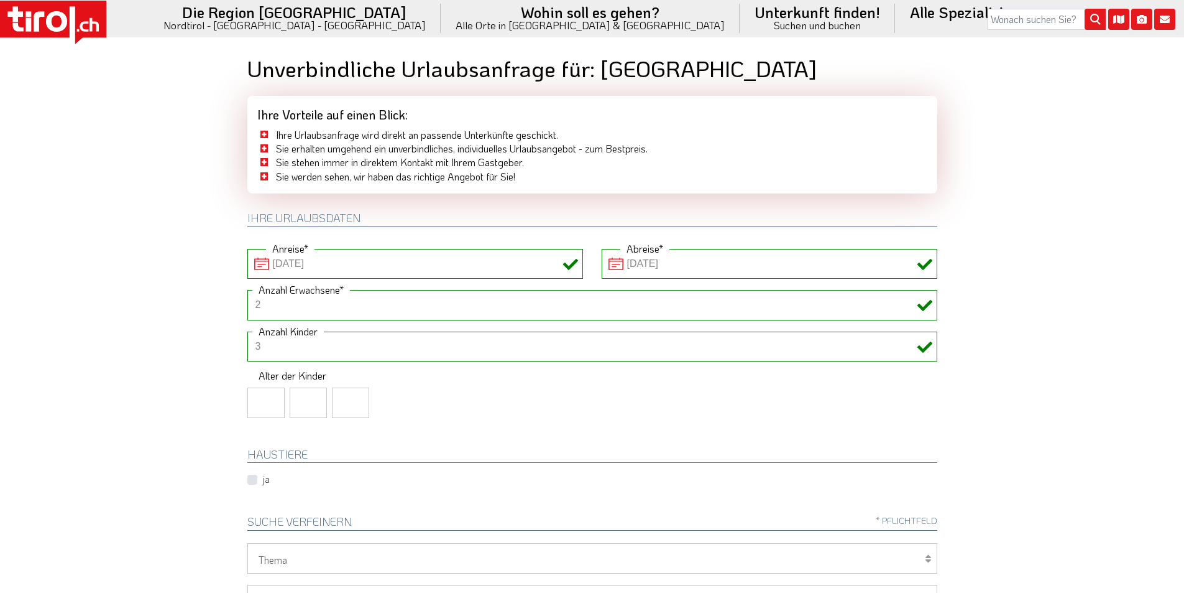
click at [257, 398] on input "number" at bounding box center [265, 402] width 37 height 30
type input "9"
type input "13"
type input "15"
click at [160, 251] on body ".st0{fill:#FFFFFF}.st1{fill:#E31017} Die Region [GEOGRAPHIC_DATA] [GEOGRAPHIC_D…" at bounding box center [592, 296] width 1184 height 593
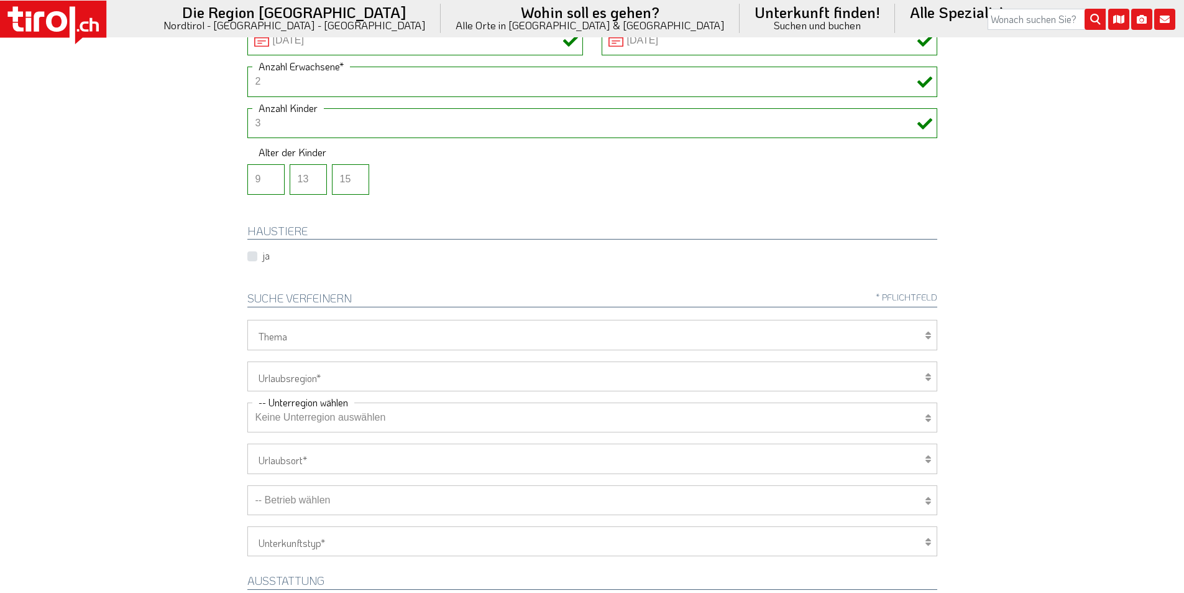
scroll to position [249, 0]
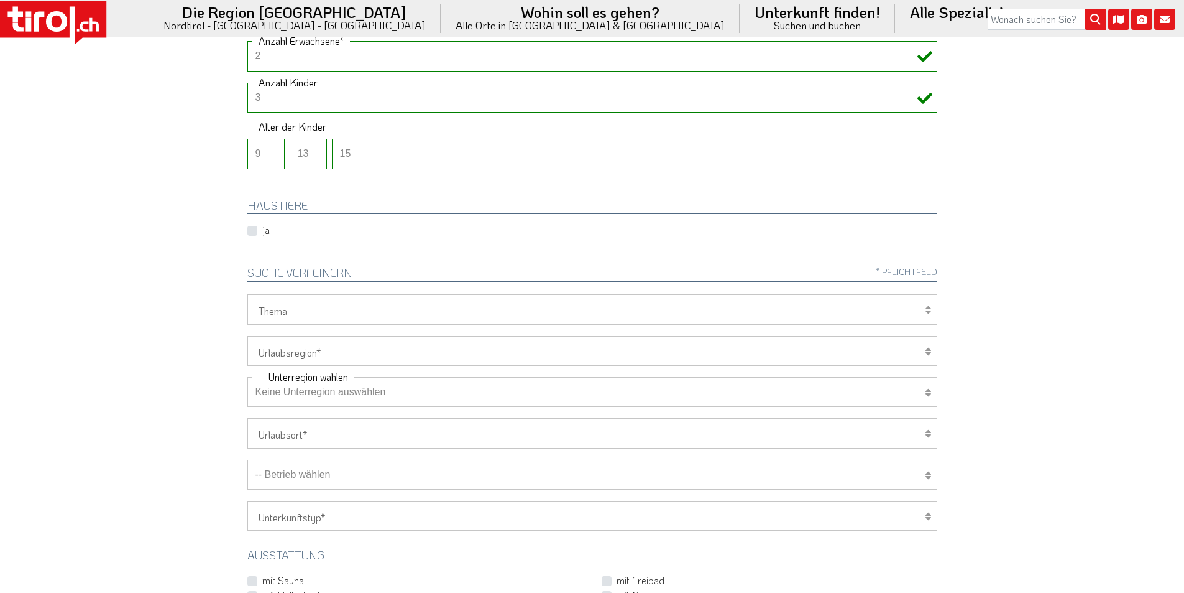
click at [308, 358] on select "[GEOGRAPHIC_DATA]/Nordtirol Osttirol [GEOGRAPHIC_DATA] Tirols Nachbarn" at bounding box center [592, 351] width 690 height 30
select select "7272"
click at [247, 336] on select "[GEOGRAPHIC_DATA]/Nordtirol Osttirol [GEOGRAPHIC_DATA] Tirols Nachbarn" at bounding box center [592, 351] width 690 height 30
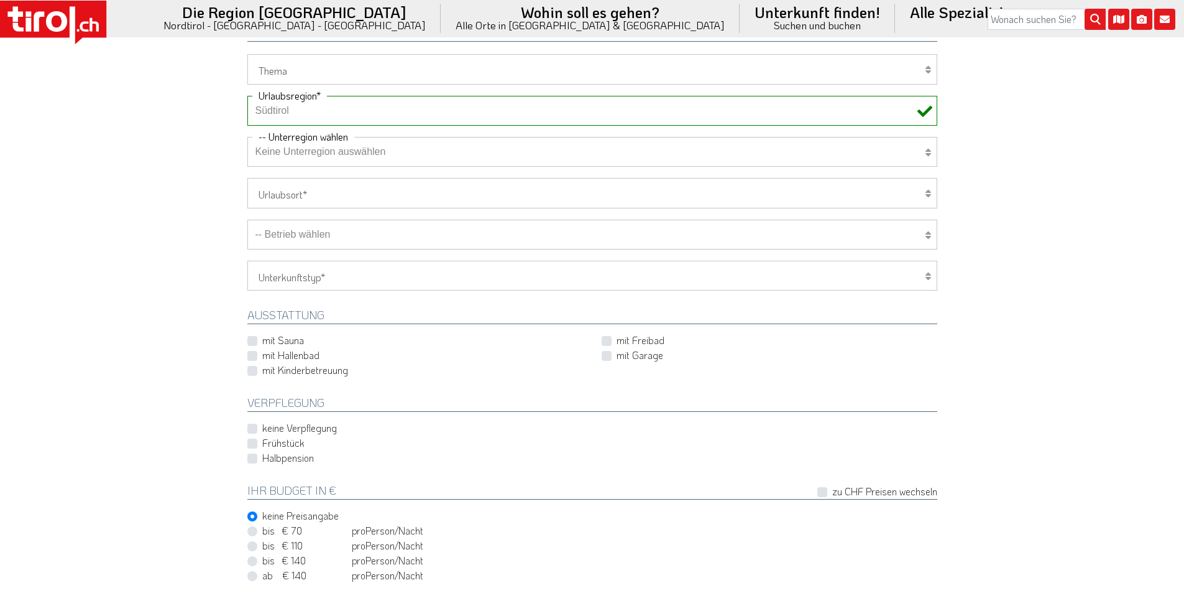
scroll to position [560, 0]
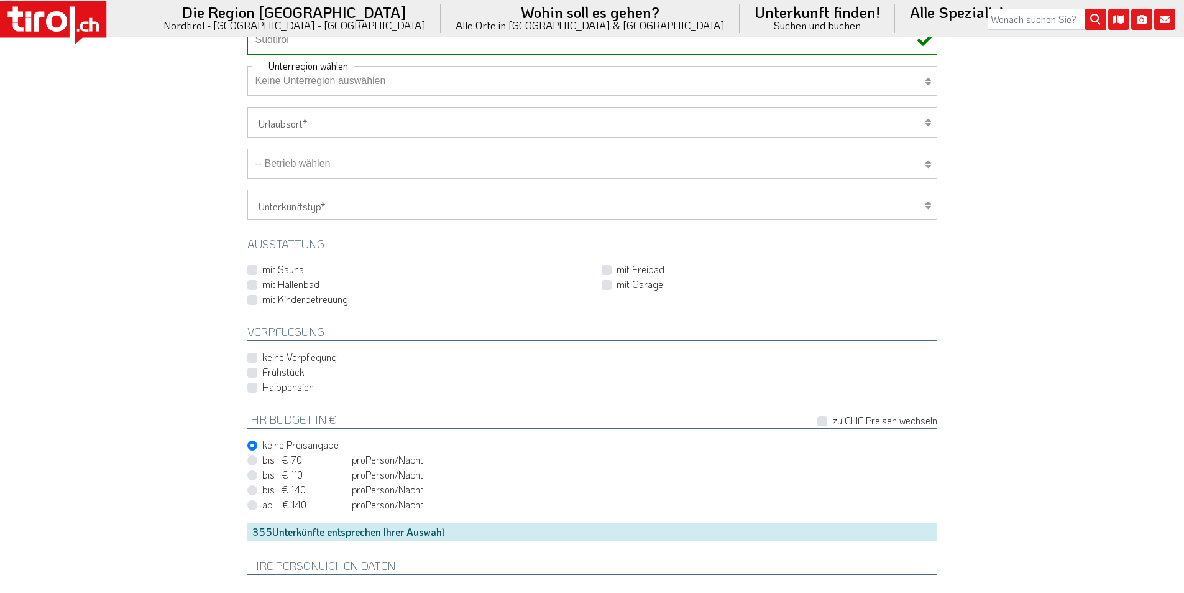
click at [262, 374] on label "Frühstück" at bounding box center [283, 372] width 42 height 14
click at [252, 374] on input "Frühstück" at bounding box center [595, 372] width 690 height 8
checkbox input "true"
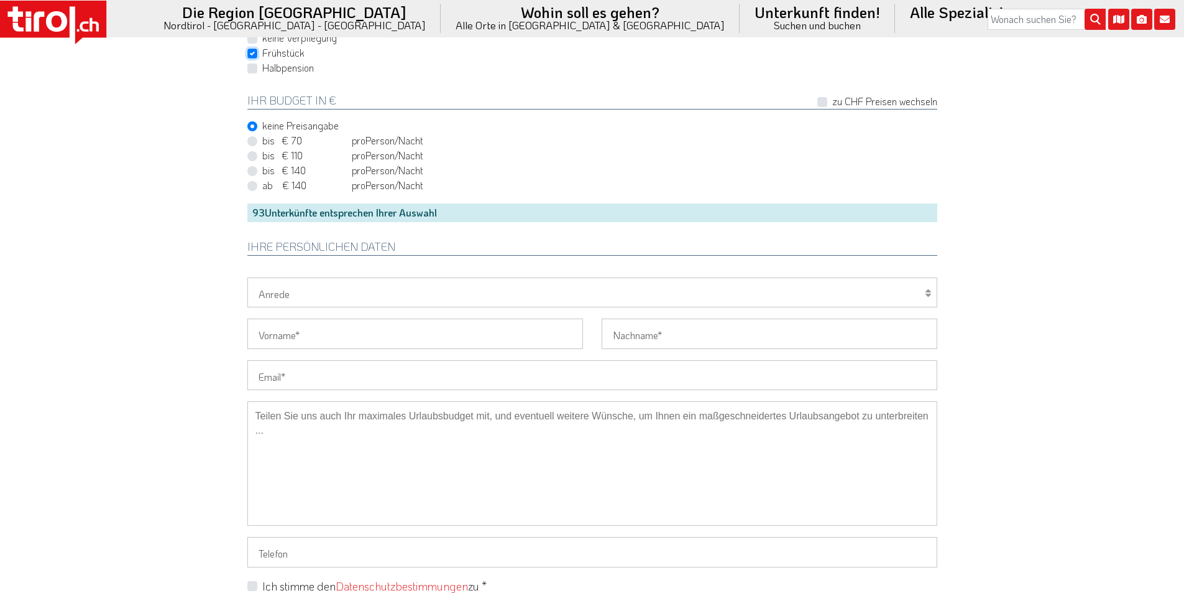
scroll to position [995, 0]
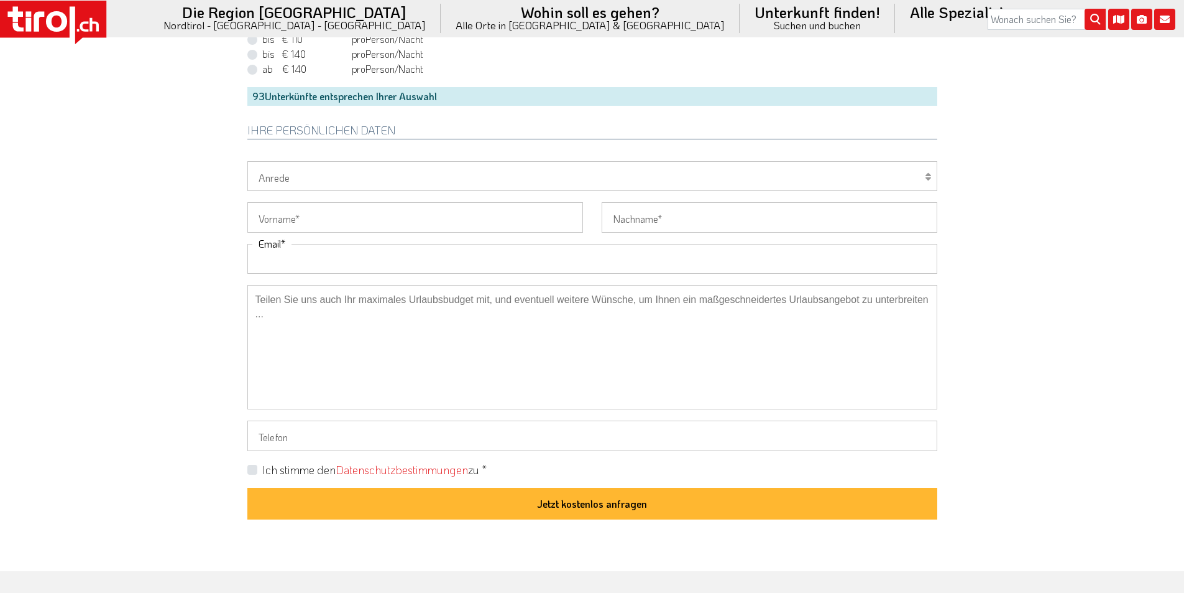
drag, startPoint x: 287, startPoint y: 262, endPoint x: 272, endPoint y: 261, distance: 15.6
click at [287, 262] on input "Email" at bounding box center [592, 259] width 690 height 30
paste input "seraina.arnetmaier@gmx.ch"
type input "seraina.arnetmaier@gmx.ch"
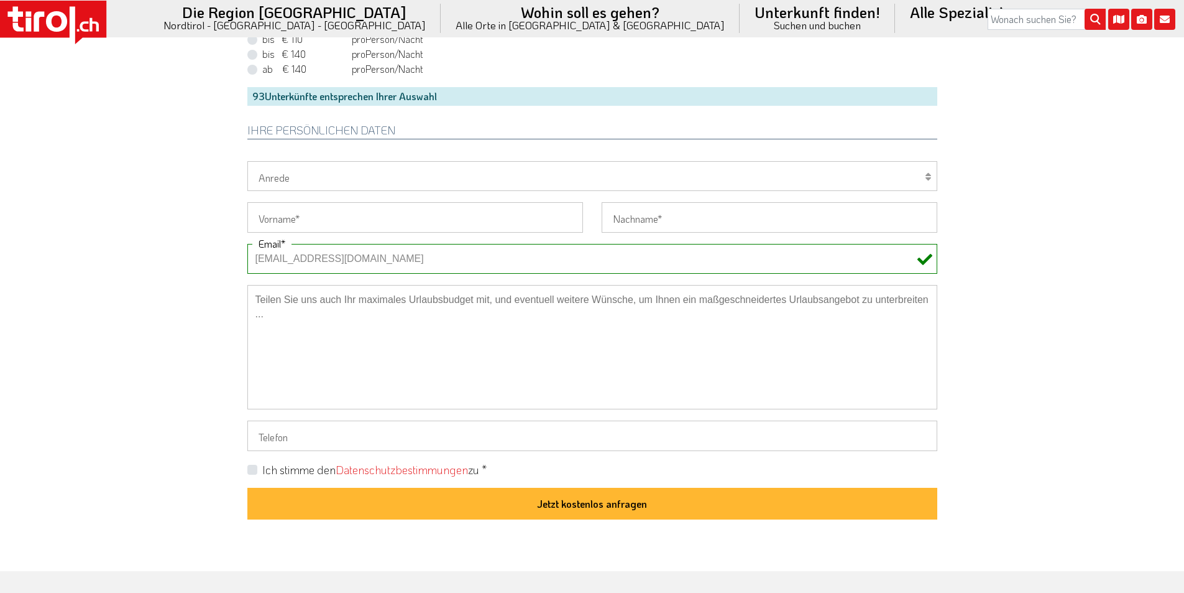
click at [275, 173] on select "Herr Frau Familie" at bounding box center [592, 176] width 690 height 30
select select "Frau"
click at [247, 161] on select "Herr Frau Familie" at bounding box center [592, 176] width 690 height 30
click at [269, 226] on input "Vorname" at bounding box center [415, 217] width 336 height 30
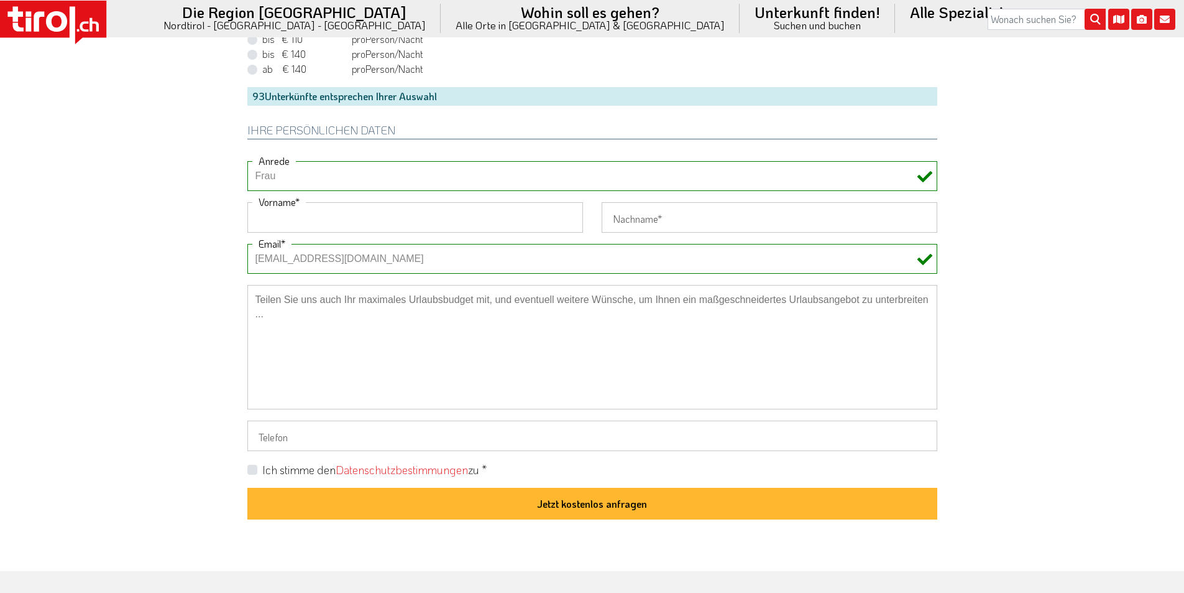
paste input "Seraina"
type input "Seraina"
drag, startPoint x: 642, startPoint y: 216, endPoint x: 644, endPoint y: 204, distance: 12.6
click at [642, 216] on input "Nachname" at bounding box center [770, 217] width 336 height 30
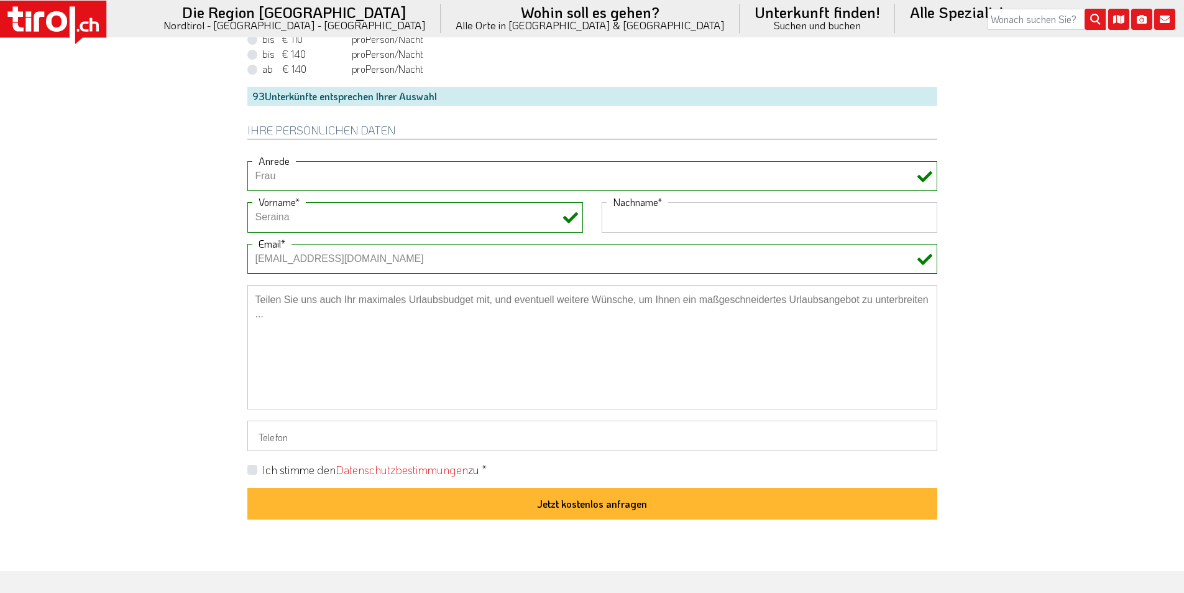
paste input "Arnet"
type input "Arnet"
click at [662, 109] on div "Ihre persönlichen Daten" at bounding box center [592, 127] width 709 height 43
click at [262, 464] on label "Ich stimme den Datenschutzbestimmungen zu *" at bounding box center [374, 470] width 224 height 16
click at [250, 464] on input "Ich stimme den Datenschutzbestimmungen zu *" at bounding box center [595, 468] width 690 height 8
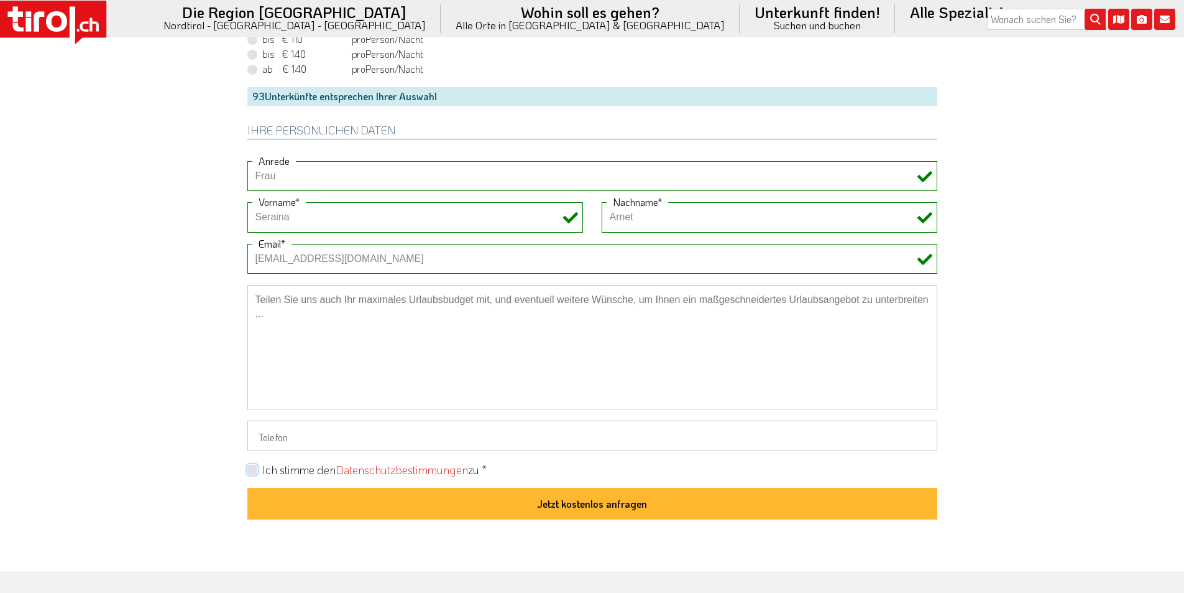
checkbox input "true"
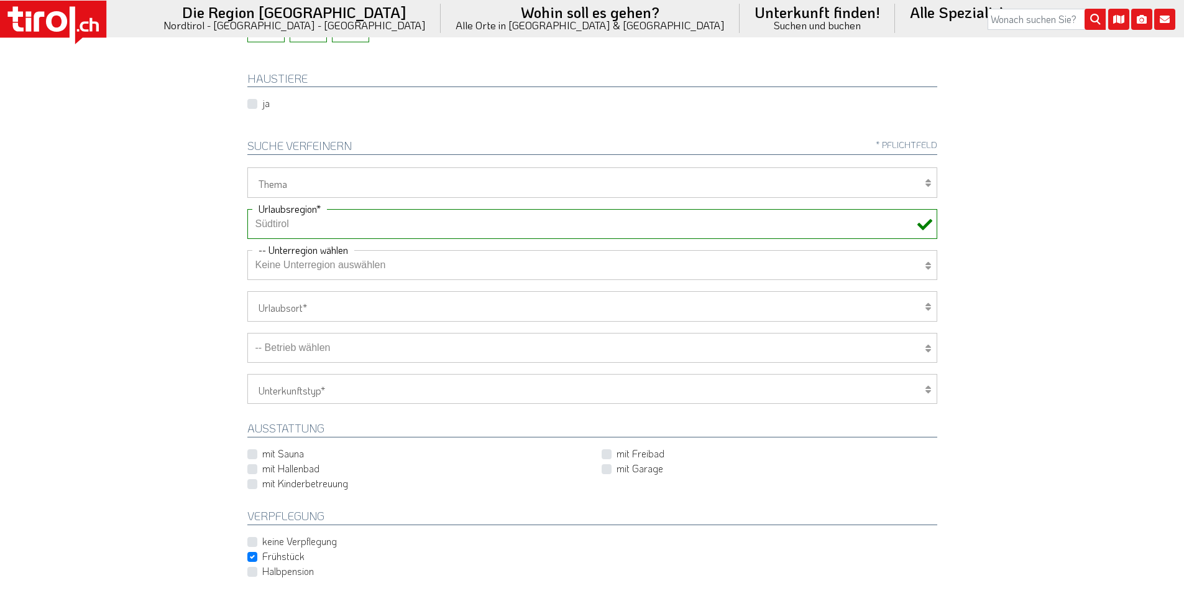
scroll to position [435, 0]
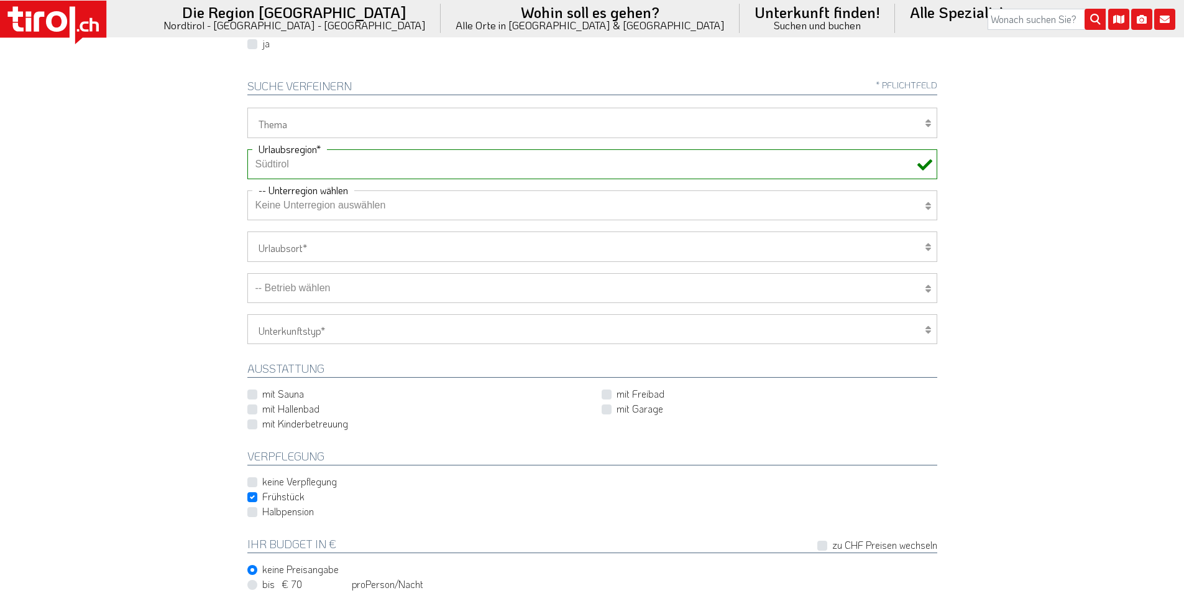
click at [343, 290] on select "-- Betrieb wählen ABINEA Dolomiti Romantic SPA Hotel [GEOGRAPHIC_DATA] - Oetz A…" at bounding box center [592, 288] width 690 height 30
click at [247, 273] on select "-- Betrieb wählen ABINEA Dolomiti Romantic SPA Hotel [GEOGRAPHIC_DATA] - Oetz A…" at bounding box center [592, 288] width 690 height 30
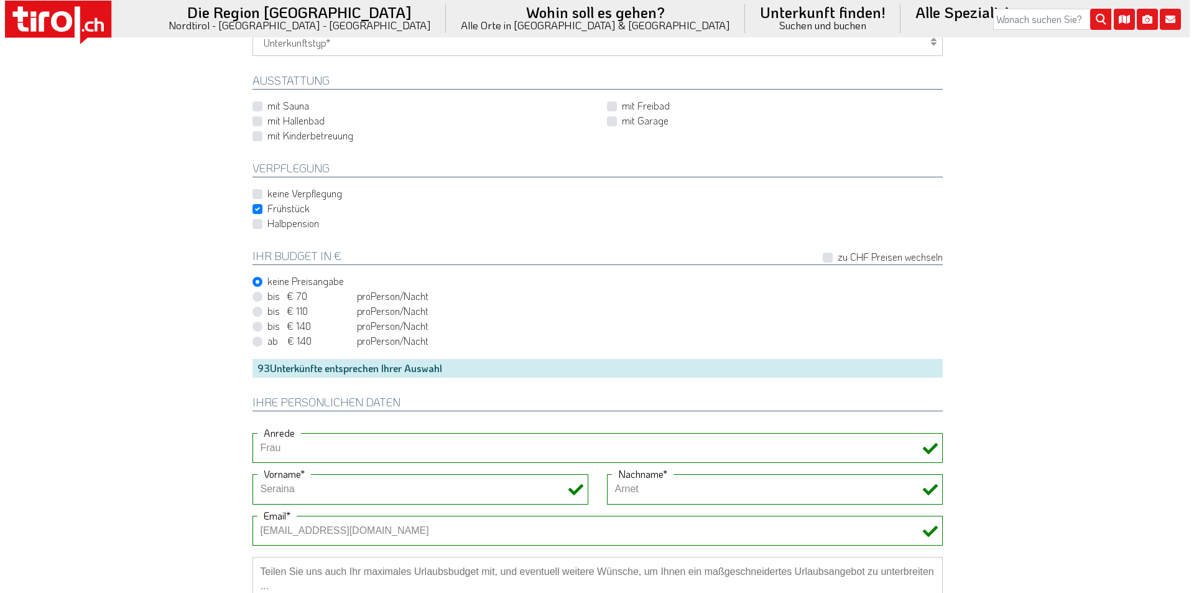
scroll to position [933, 0]
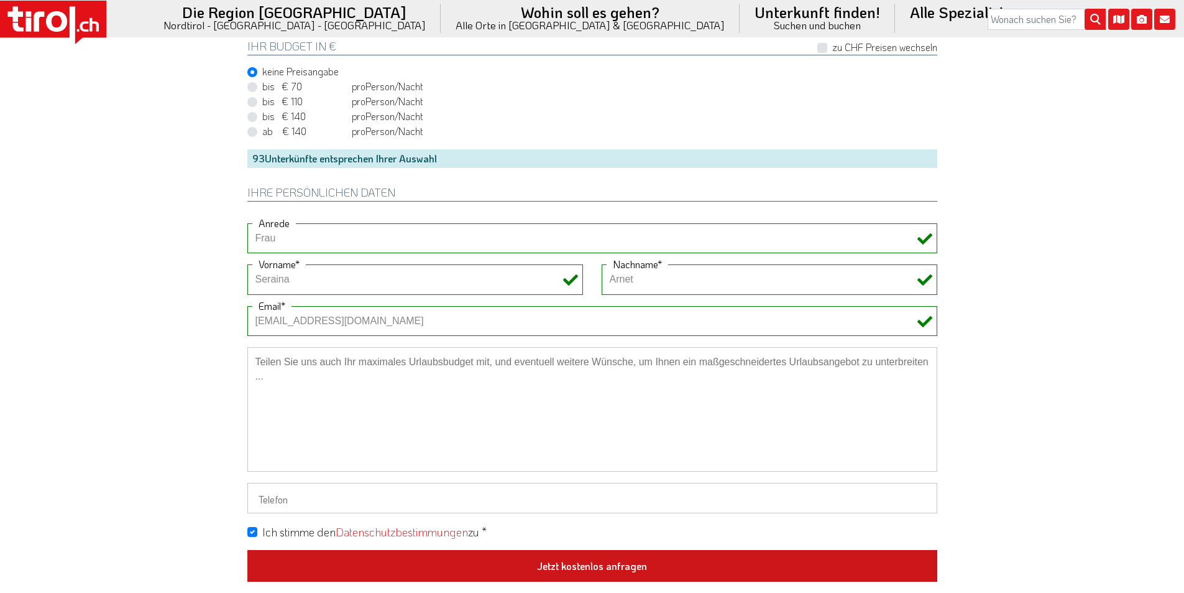
click at [601, 561] on button "Jetzt kostenlos anfragen" at bounding box center [592, 566] width 690 height 32
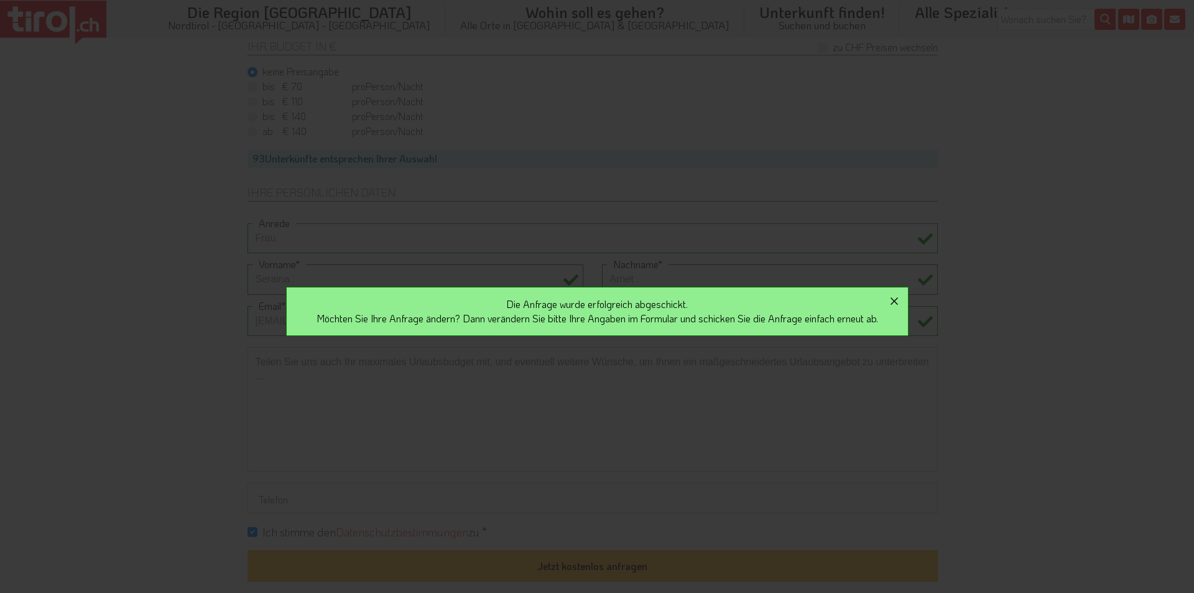
click at [902, 302] on icon "button" at bounding box center [894, 300] width 15 height 15
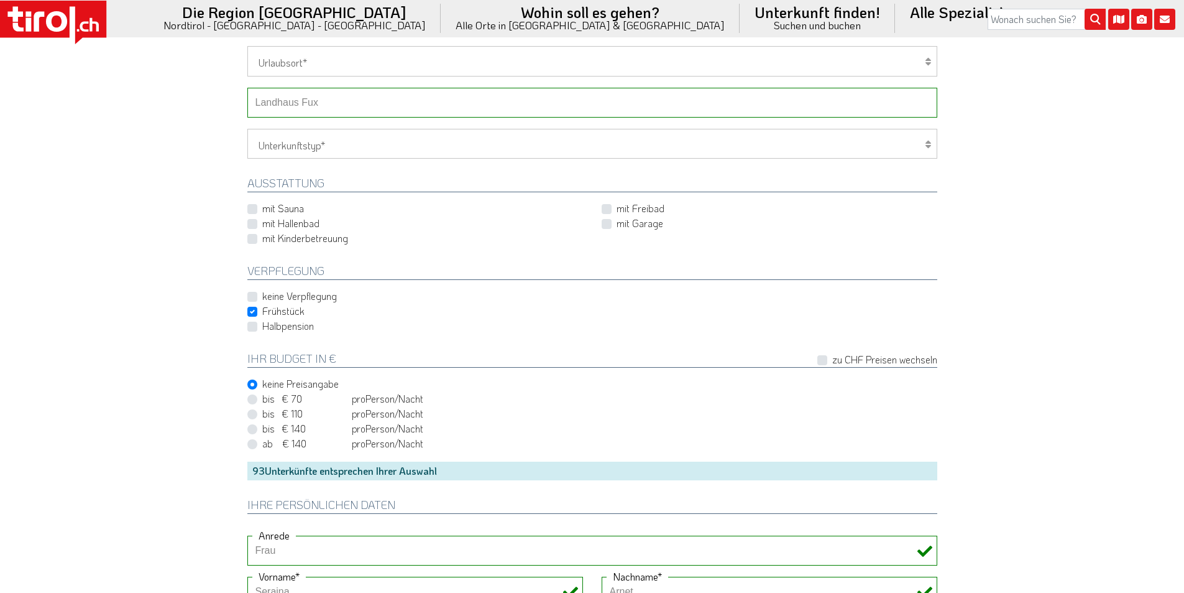
scroll to position [497, 0]
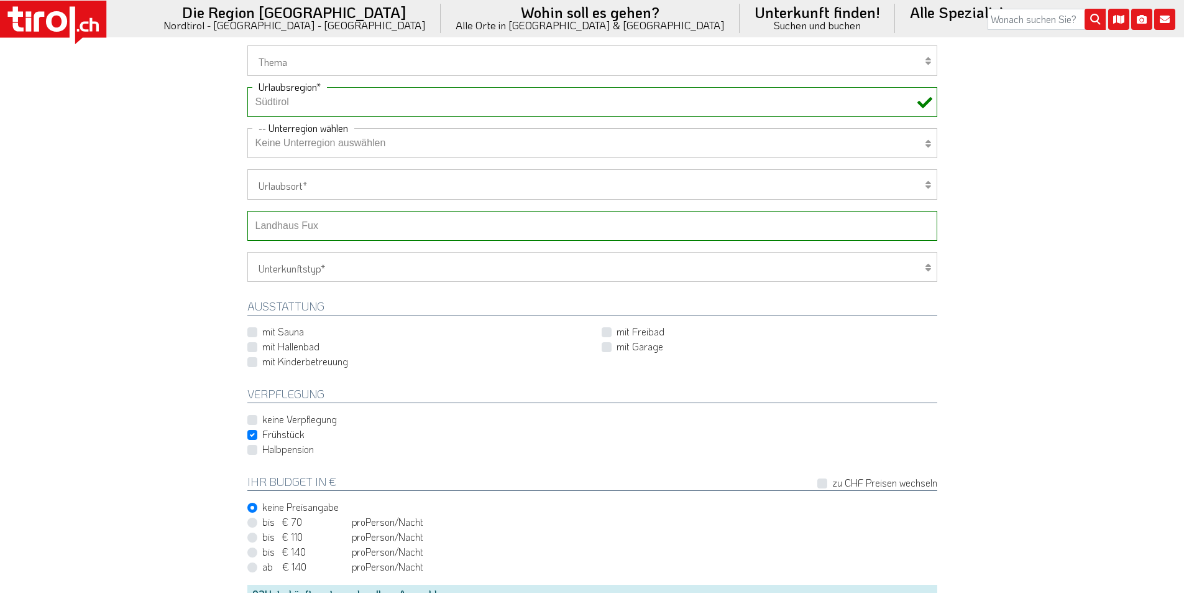
click at [321, 229] on select "-- Betrieb wählen ABINEA Dolomiti Romantic SPA Hotel [GEOGRAPHIC_DATA] - Oetz A…" at bounding box center [592, 226] width 690 height 30
click at [247, 211] on select "-- Betrieb wählen ABINEA Dolomiti Romantic SPA Hotel [GEOGRAPHIC_DATA] - Oetz A…" at bounding box center [592, 226] width 690 height 30
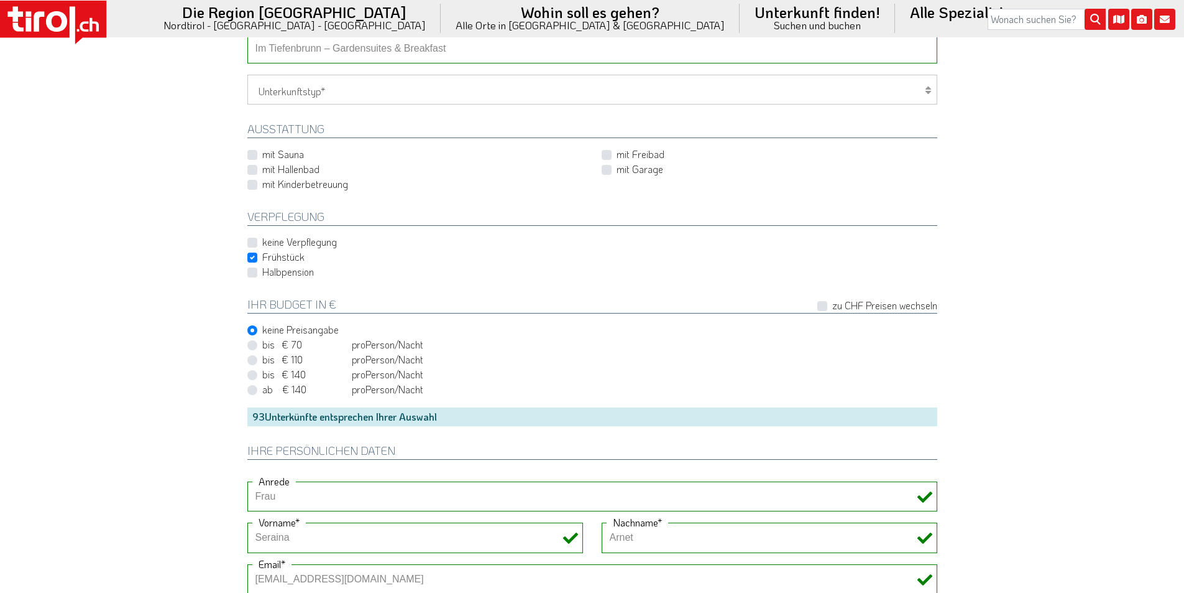
scroll to position [995, 0]
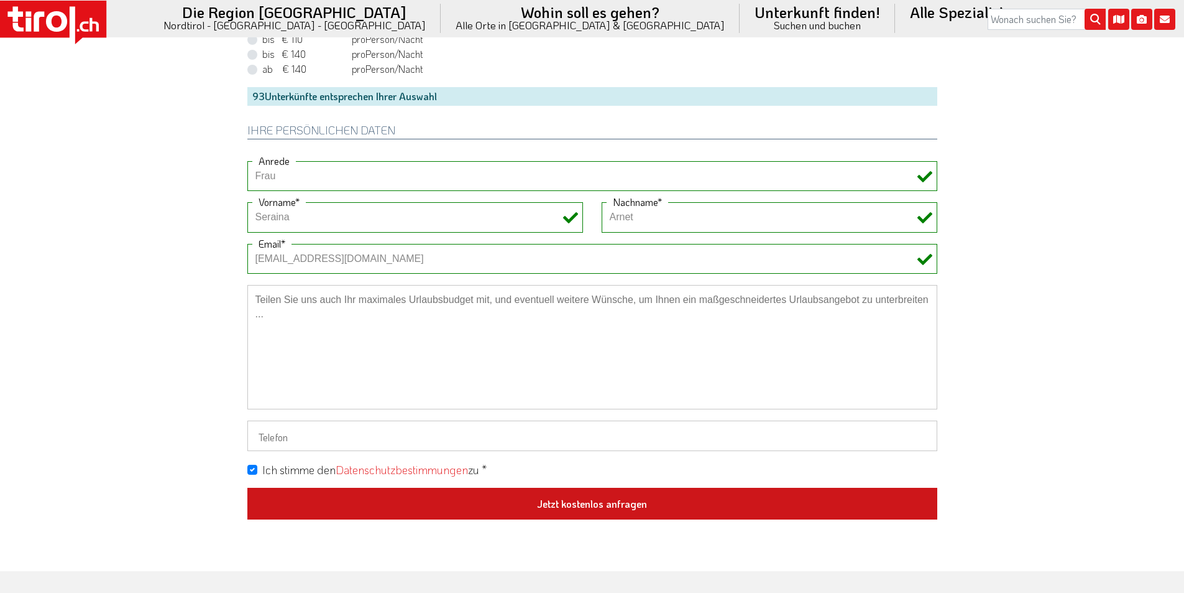
click at [575, 509] on button "Jetzt kostenlos anfragen" at bounding box center [592, 503] width 690 height 32
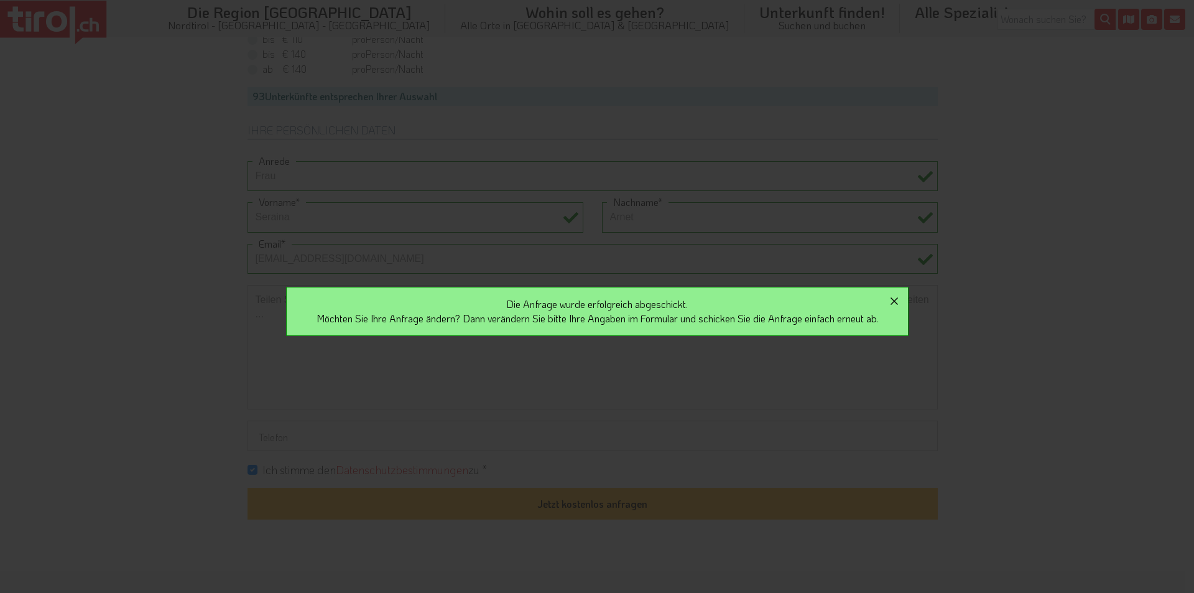
click at [901, 299] on icon "button" at bounding box center [894, 300] width 15 height 15
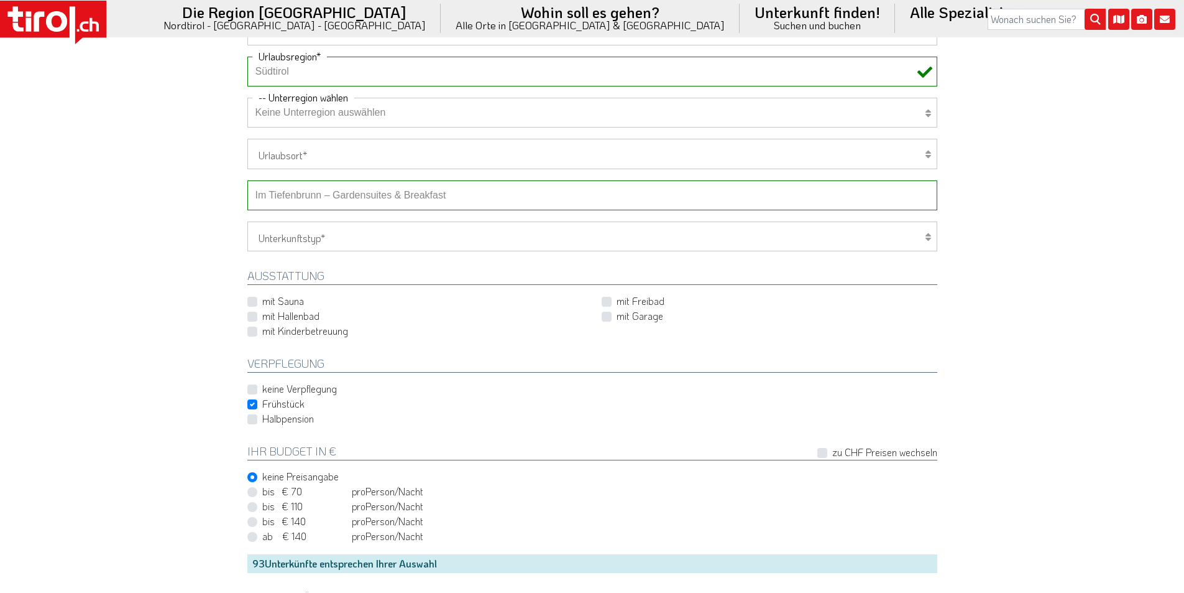
scroll to position [497, 0]
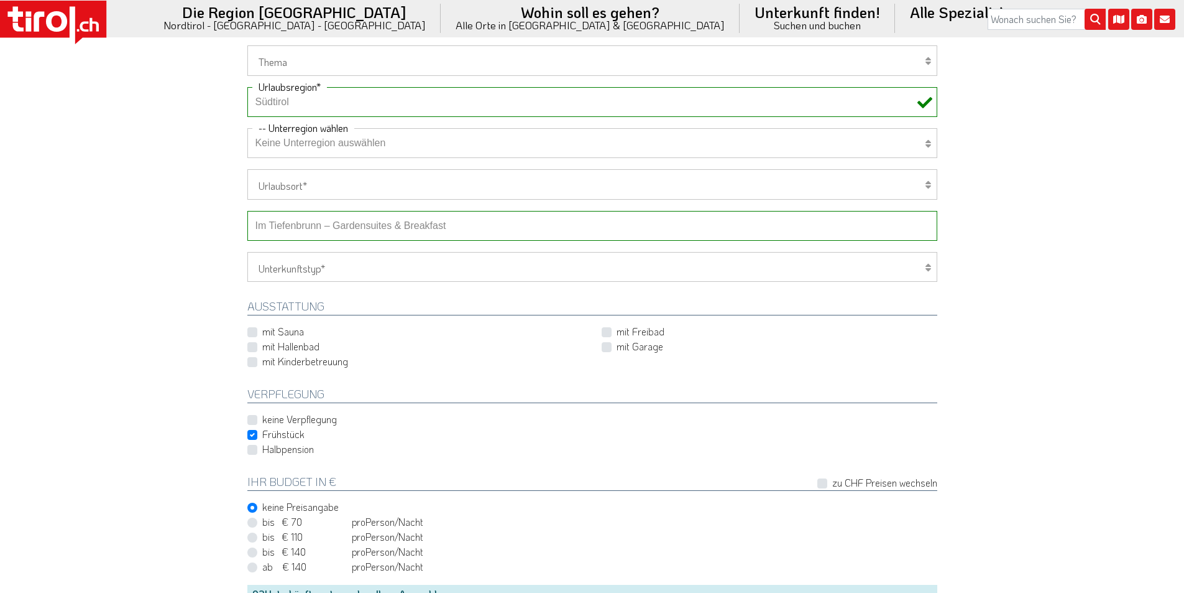
click at [430, 230] on select "-- Betrieb wählen ABINEA Dolomiti Romantic SPA Hotel [GEOGRAPHIC_DATA] - Oetz A…" at bounding box center [592, 226] width 690 height 30
select select "29681"
click at [247, 211] on select "-- Betrieb wählen ABINEA Dolomiti Romantic SPA Hotel [GEOGRAPHIC_DATA] - Oetz A…" at bounding box center [592, 226] width 690 height 30
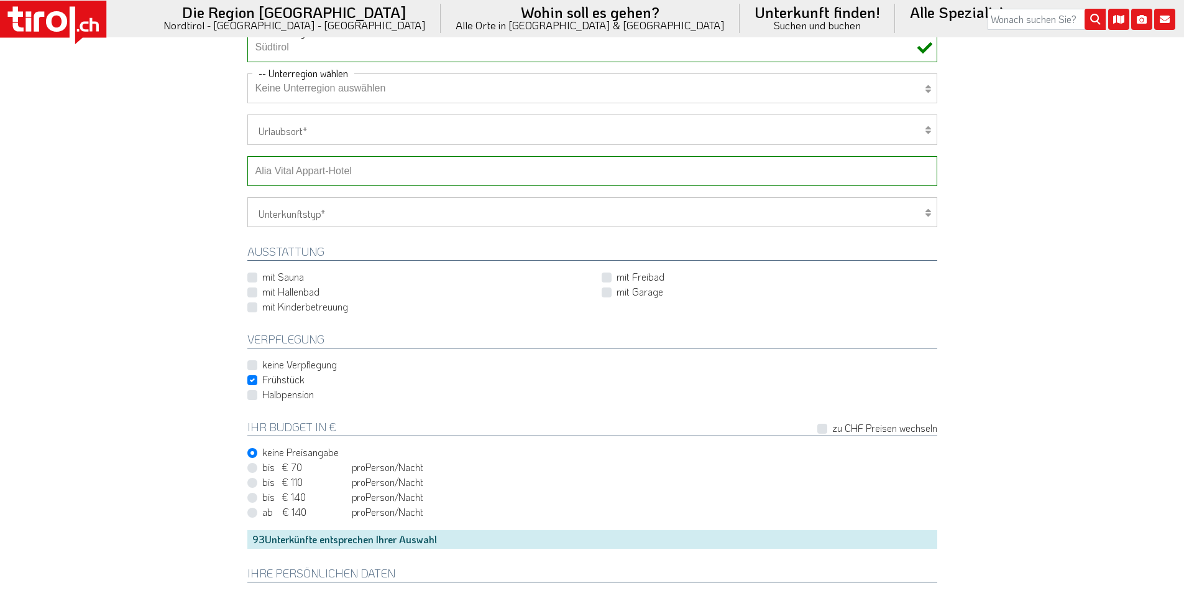
scroll to position [933, 0]
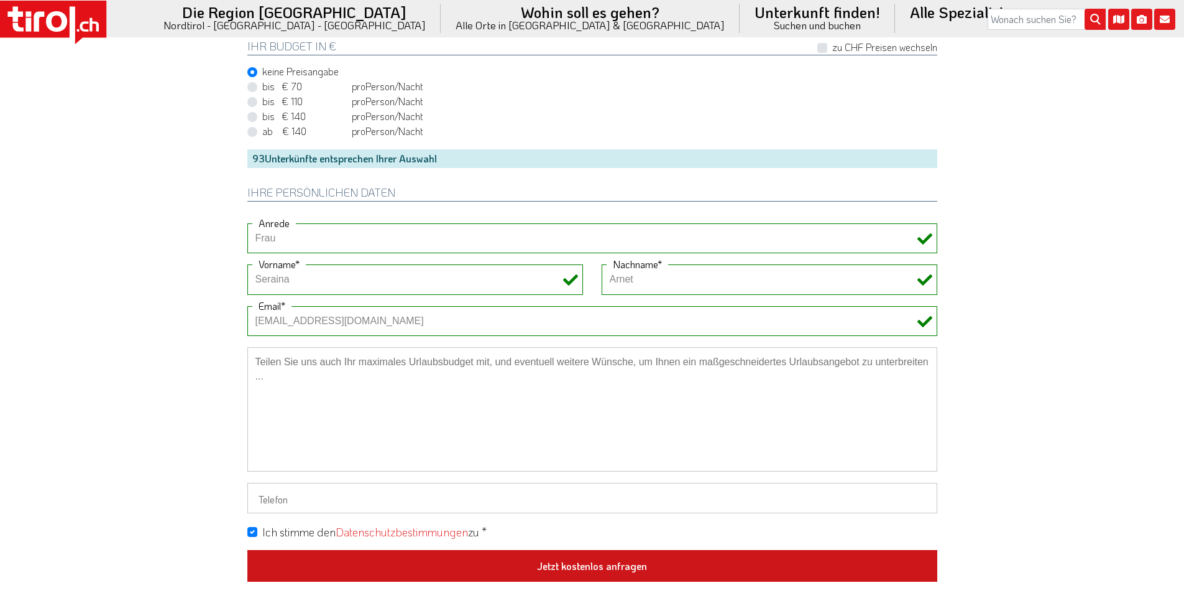
click at [639, 567] on button "Jetzt kostenlos anfragen" at bounding box center [592, 566] width 690 height 32
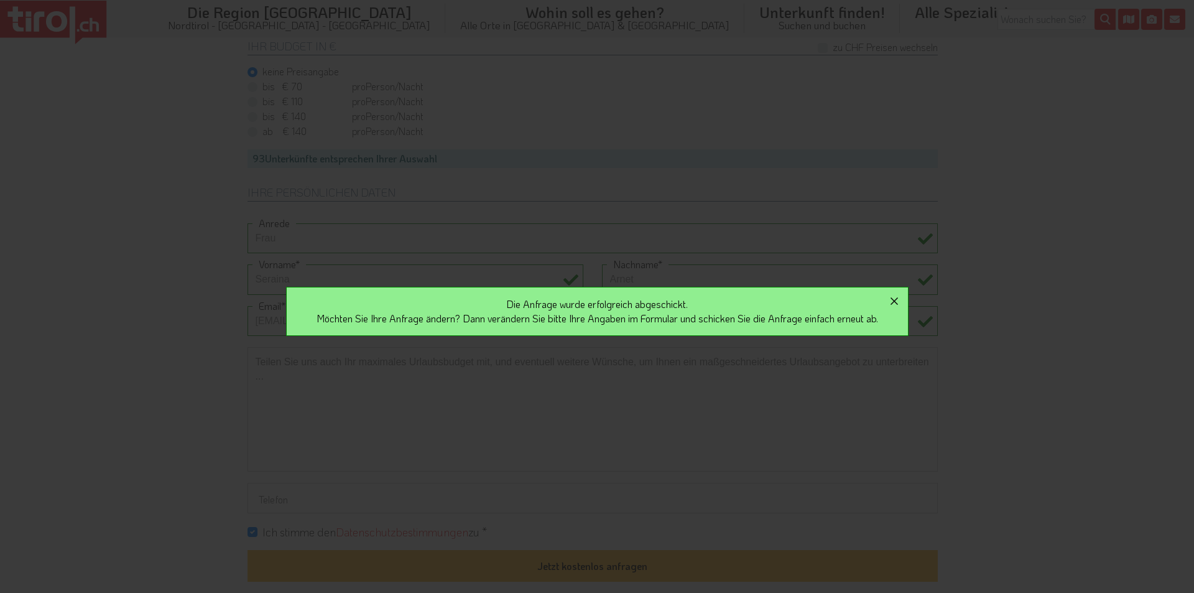
click at [899, 299] on icon "button" at bounding box center [894, 300] width 15 height 15
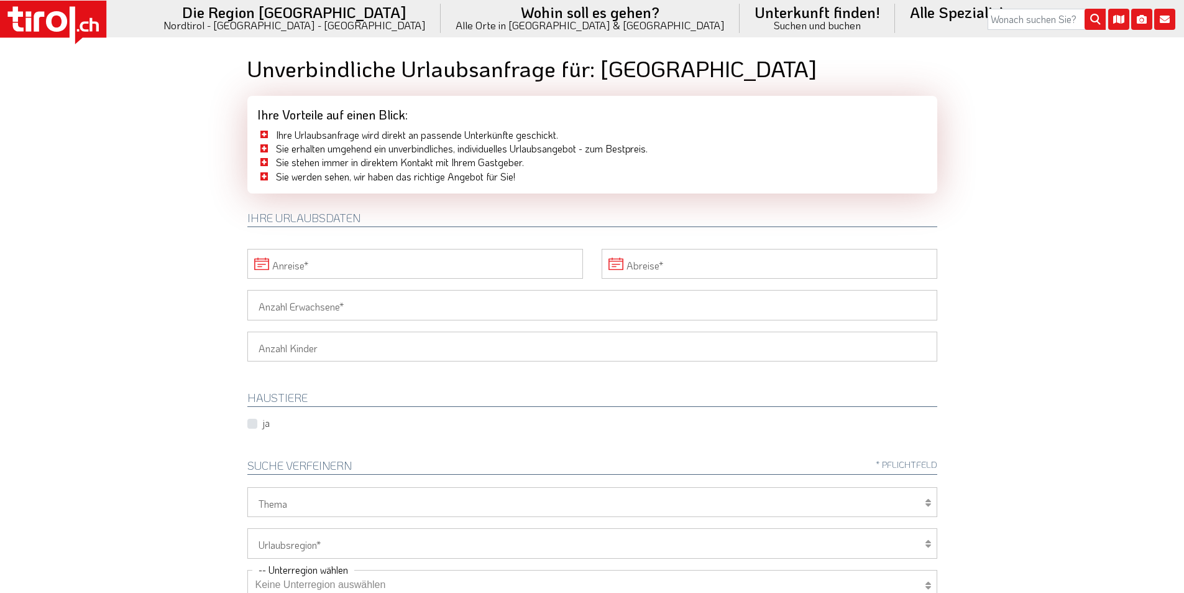
click at [346, 261] on input "Anreise" at bounding box center [415, 264] width 336 height 30
click at [449, 330] on span "1" at bounding box center [452, 331] width 24 height 24
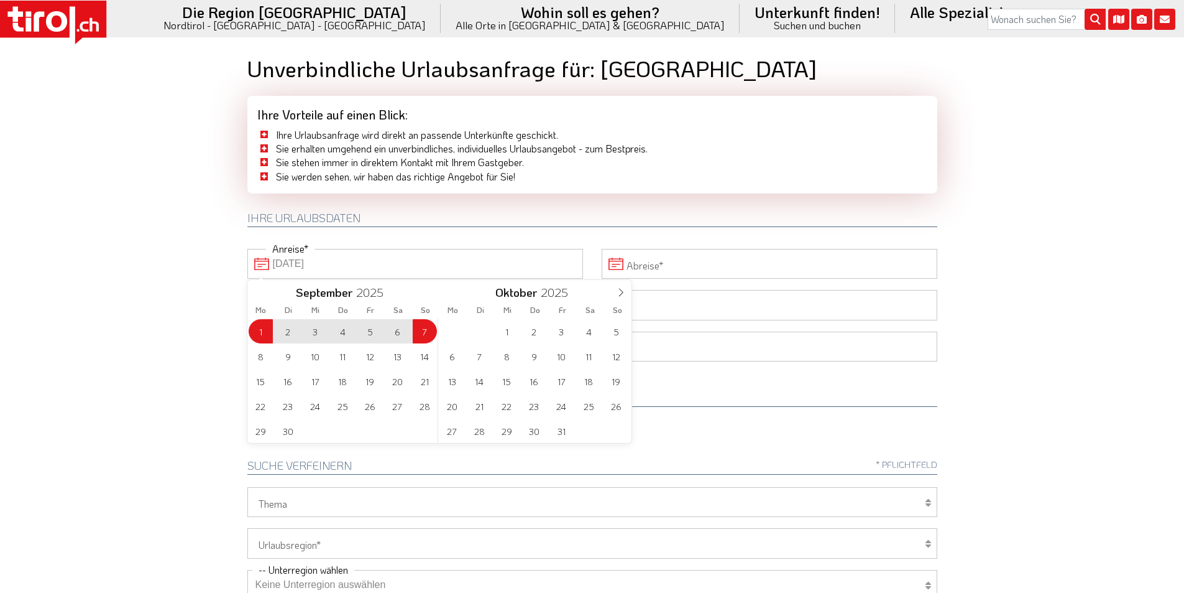
click at [422, 333] on span "7" at bounding box center [425, 331] width 24 height 24
type input "01-09-2025"
type input "07-09-2025"
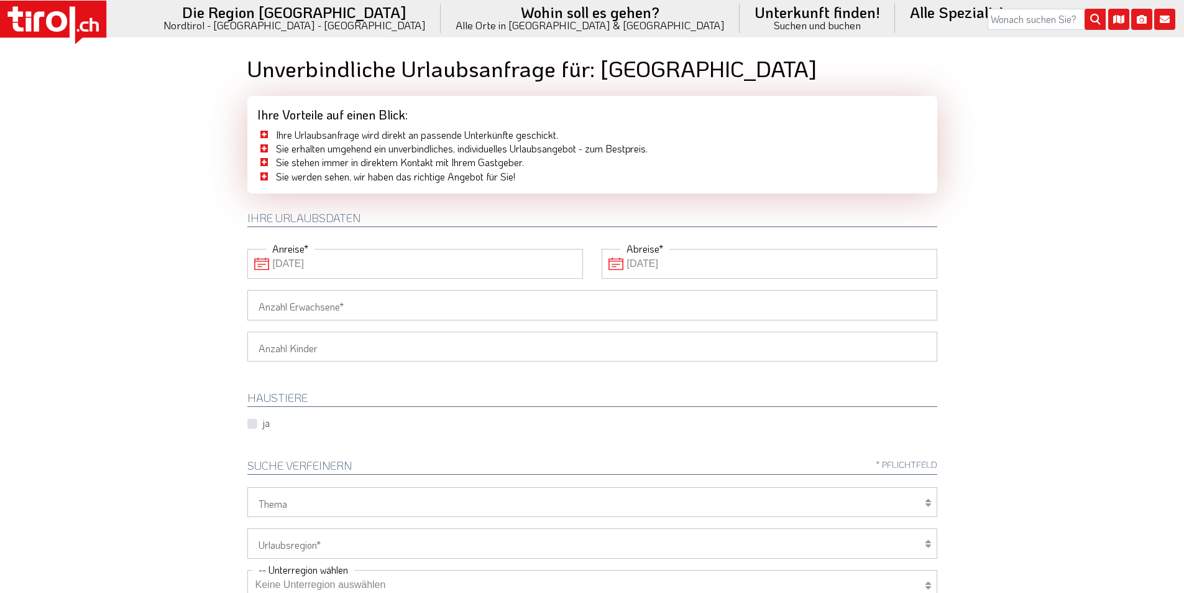
click at [326, 303] on input "Anzahl Erwachsene" at bounding box center [592, 305] width 690 height 30
click at [137, 283] on body ".st0{fill:#FFFFFF}.st1{fill:#E31017} Die Region [GEOGRAPHIC_DATA] [GEOGRAPHIC_D…" at bounding box center [592, 296] width 1184 height 593
click at [267, 305] on input "Anzahl Erwachsene" at bounding box center [592, 305] width 690 height 30
type input "2"
click at [161, 298] on body ".st0{fill:#FFFFFF}.st1{fill:#E31017} Die Region [GEOGRAPHIC_DATA] [GEOGRAPHIC_D…" at bounding box center [592, 296] width 1184 height 593
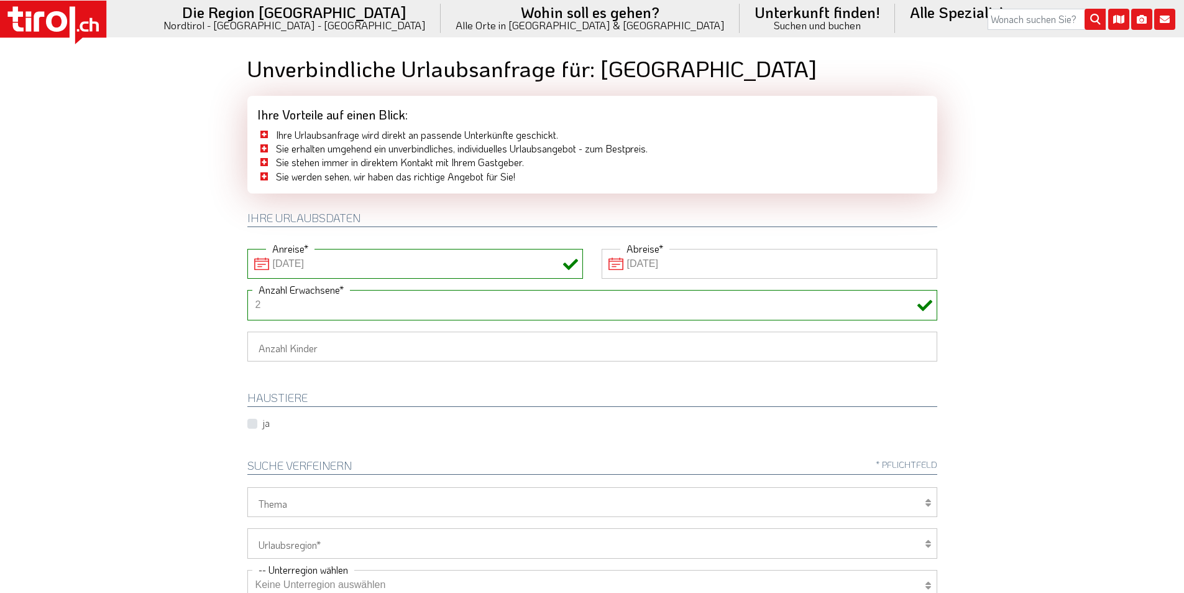
click at [265, 356] on select "1 2 3 4 5 6" at bounding box center [592, 346] width 690 height 30
select select "1"
click at [247, 331] on select "1 2 3 4 5 6" at bounding box center [592, 346] width 690 height 30
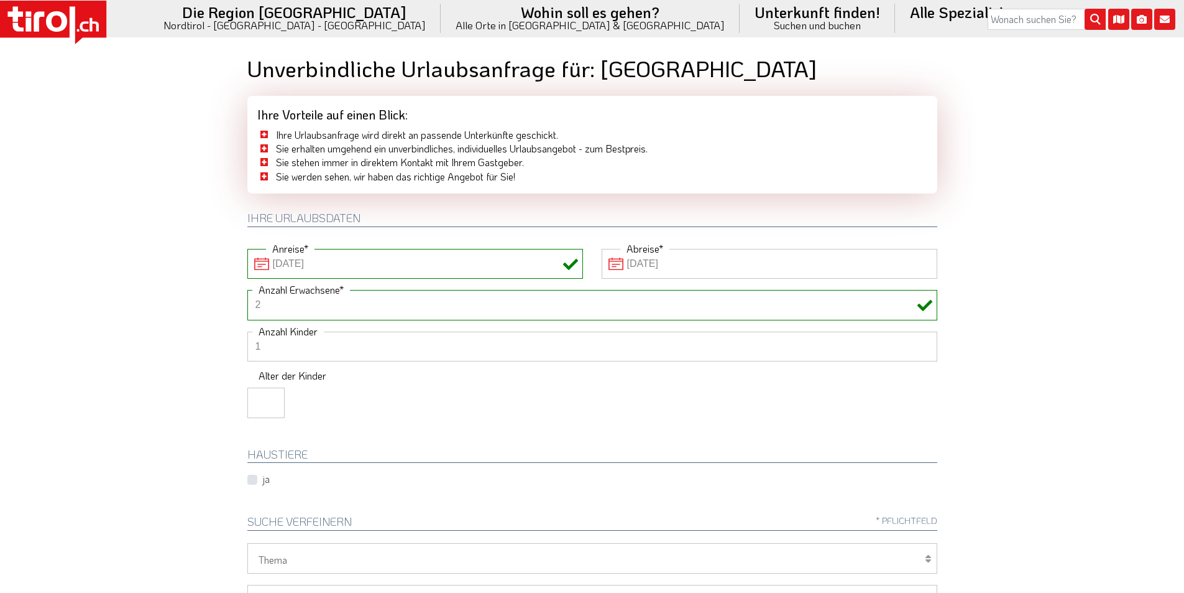
click at [257, 399] on input "number" at bounding box center [265, 402] width 37 height 30
type input "17"
click at [95, 290] on body ".st0{fill:#FFFFFF}.st1{fill:#E31017} Die Region [GEOGRAPHIC_DATA] [GEOGRAPHIC_D…" at bounding box center [592, 296] width 1184 height 593
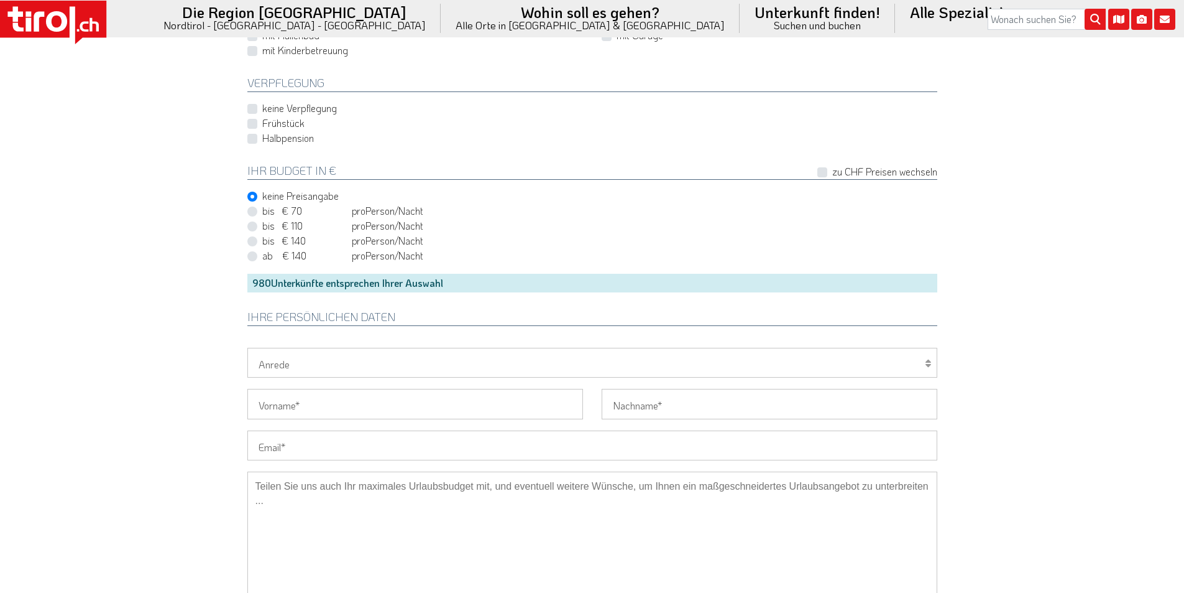
scroll to position [933, 0]
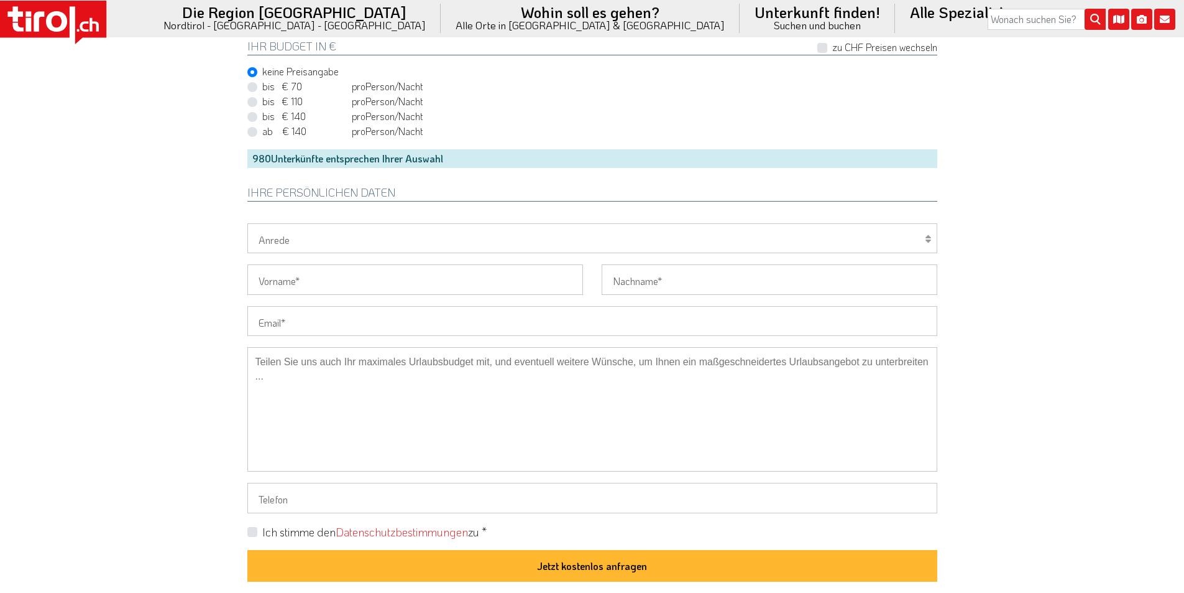
click at [277, 313] on input "Email" at bounding box center [592, 321] width 690 height 30
paste input "Roos.birgit@icloud.com"
type input "Roos.birgit@icloud.com"
drag, startPoint x: 303, startPoint y: 234, endPoint x: 294, endPoint y: 242, distance: 12.8
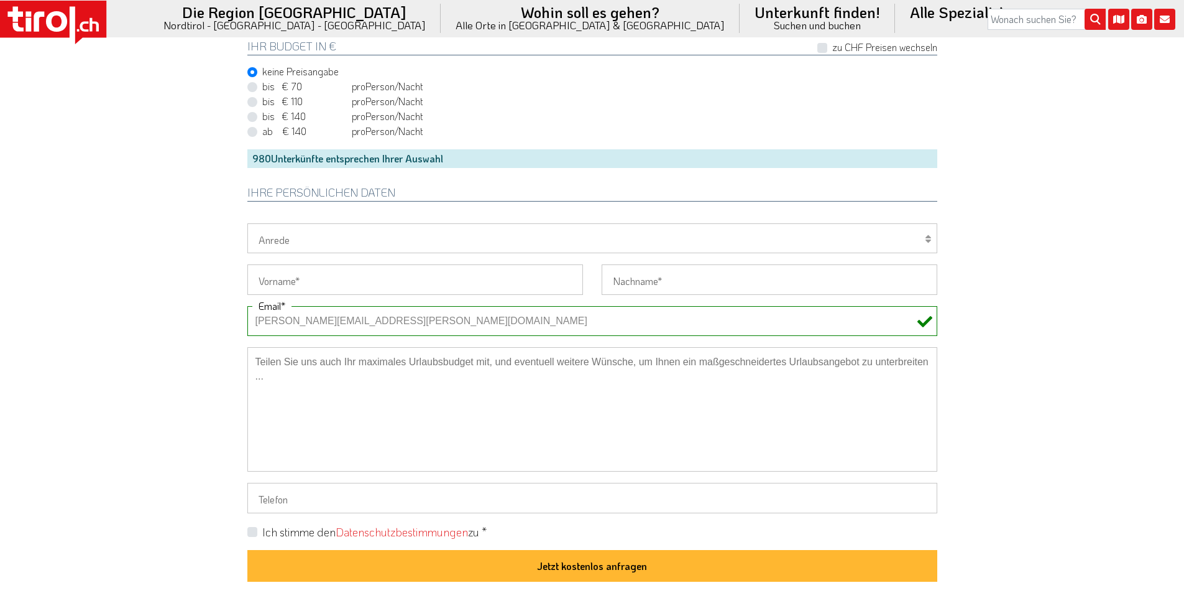
click at [303, 234] on select "Herr Frau Familie" at bounding box center [592, 238] width 690 height 30
select select "Frau"
click at [247, 223] on select "Herr Frau Familie" at bounding box center [592, 238] width 690 height 30
drag, startPoint x: 280, startPoint y: 282, endPoint x: 238, endPoint y: 270, distance: 43.9
click at [280, 282] on input "Vorname" at bounding box center [415, 279] width 336 height 30
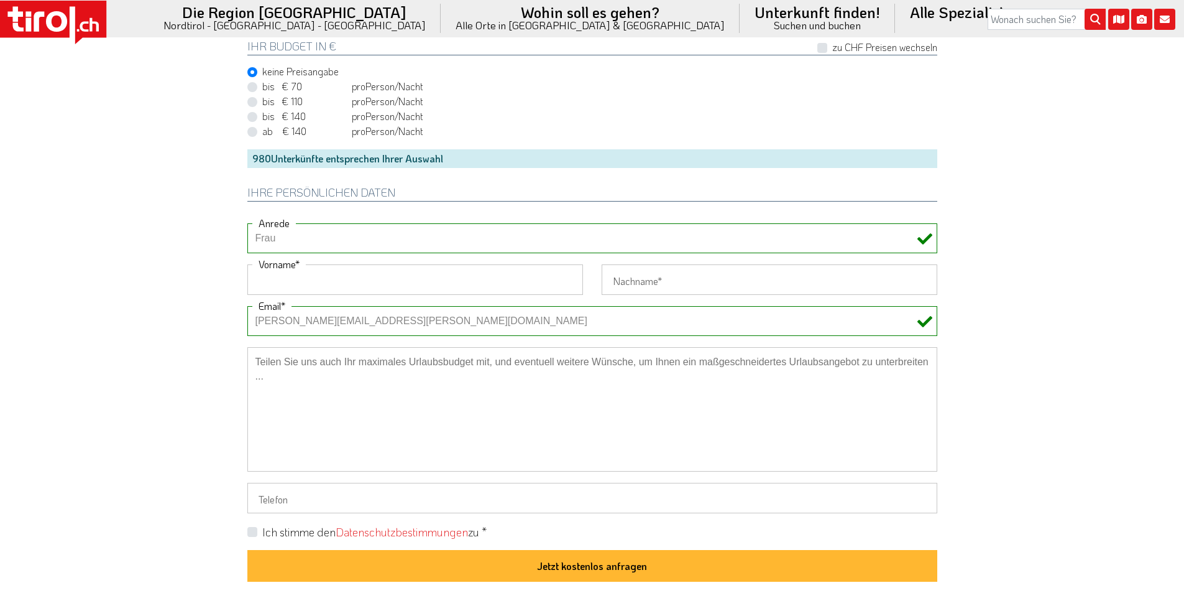
paste input "Birgit"
type input "Birgit"
drag, startPoint x: 630, startPoint y: 282, endPoint x: 631, endPoint y: 194, distance: 88.3
click at [630, 282] on input "Nachname" at bounding box center [770, 279] width 336 height 30
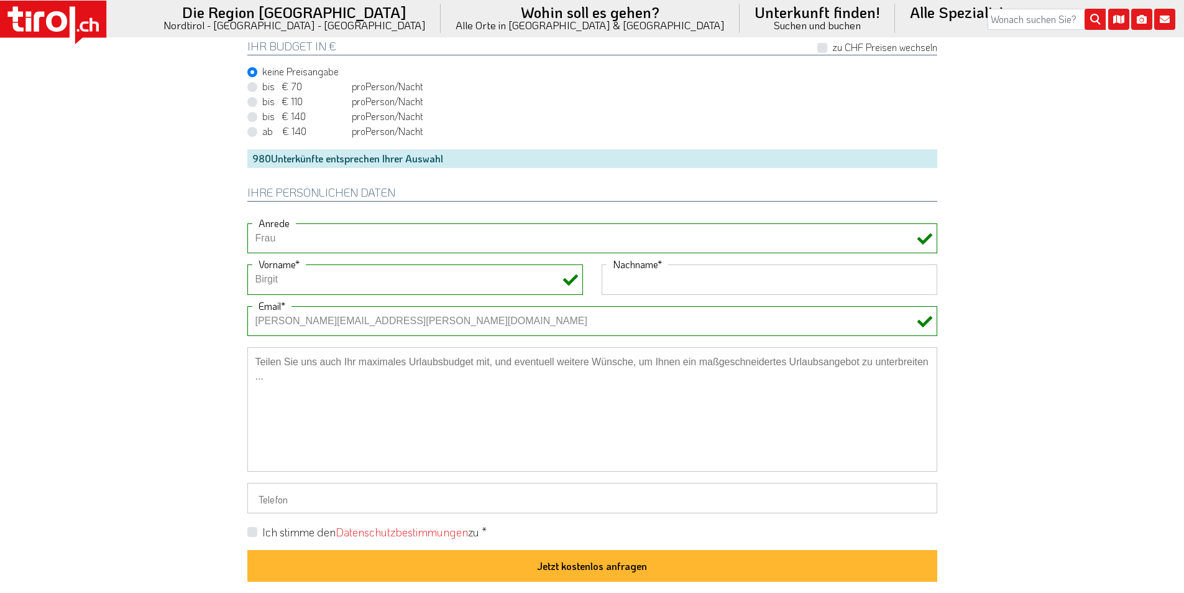
paste input "Roos"
type input "Roos"
click at [637, 117] on div "bis € 140 bis CHF 131 pro Person Einheit /Nacht" at bounding box center [592, 116] width 690 height 15
click at [262, 531] on label "Ich stimme den Datenschutzbestimmungen zu *" at bounding box center [374, 532] width 224 height 16
click at [251, 531] on input "Ich stimme den Datenschutzbestimmungen zu *" at bounding box center [595, 531] width 690 height 8
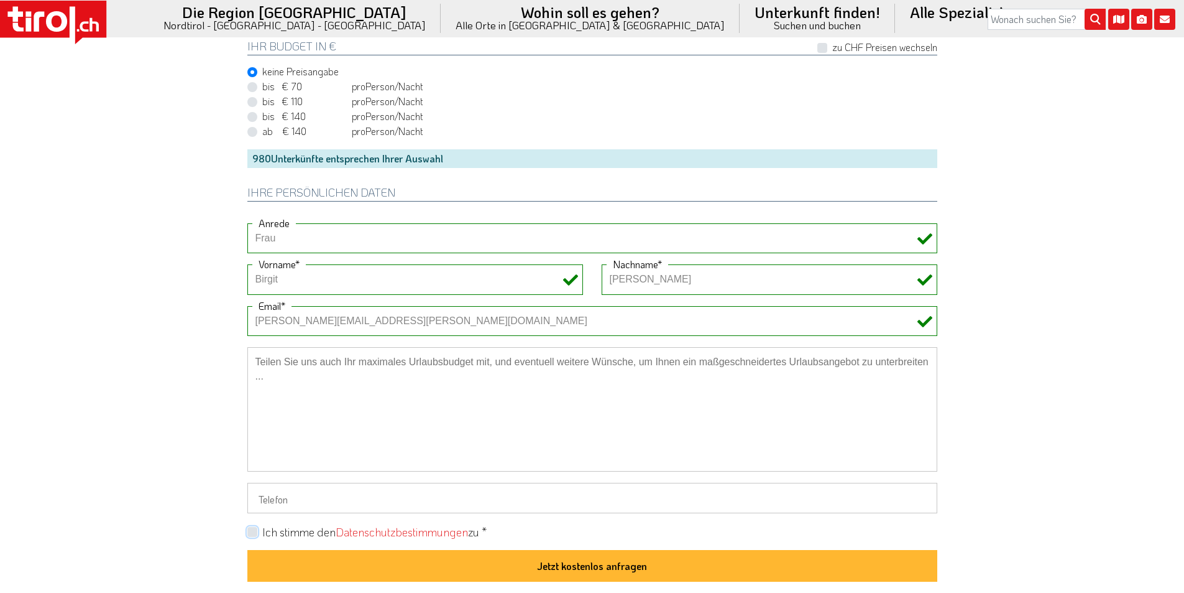
checkbox input "true"
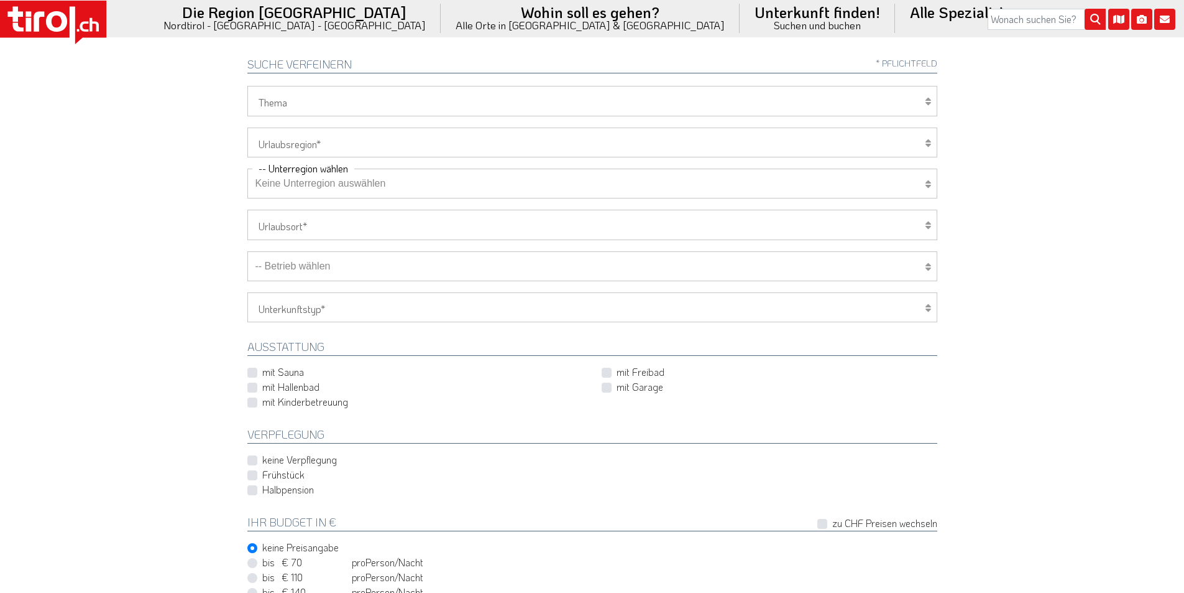
scroll to position [435, 0]
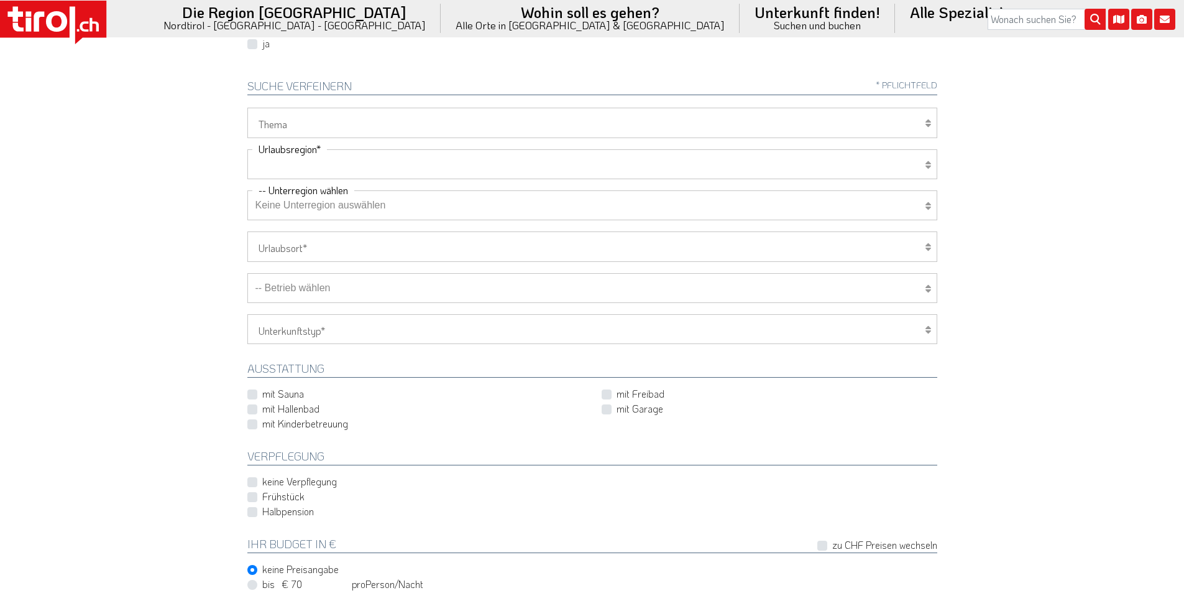
click at [305, 163] on select "[GEOGRAPHIC_DATA]/Nordtirol Osttirol [GEOGRAPHIC_DATA] Tirols Nachbarn" at bounding box center [592, 164] width 690 height 30
select select "7272"
click at [247, 149] on select "[GEOGRAPHIC_DATA]/Nordtirol Osttirol [GEOGRAPHIC_DATA] Tirols Nachbarn" at bounding box center [592, 164] width 690 height 30
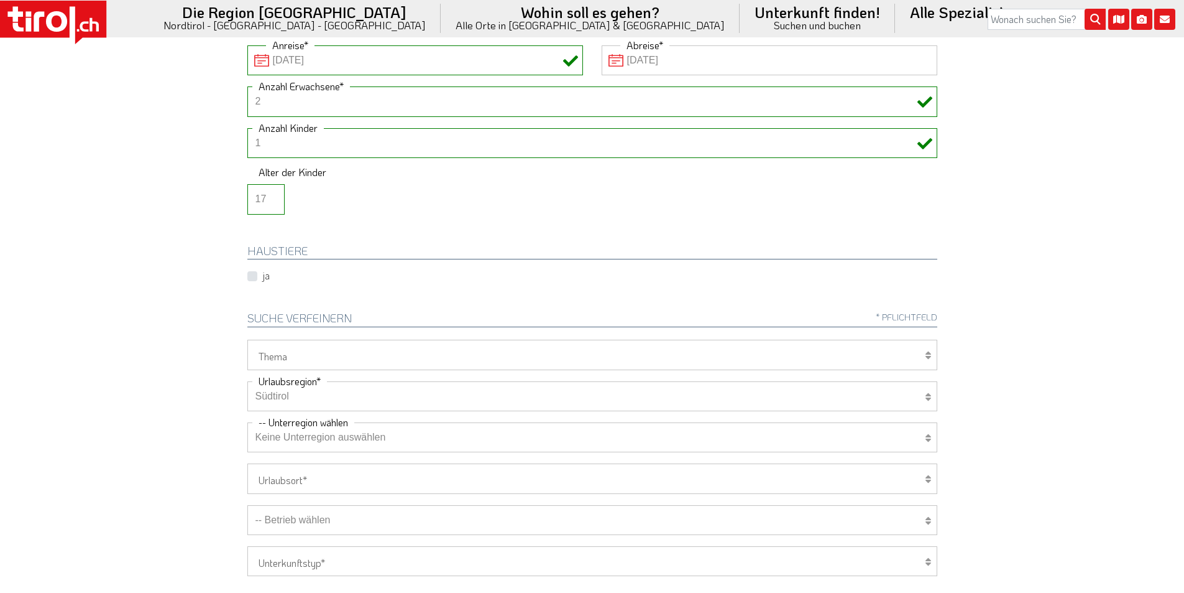
scroll to position [373, 0]
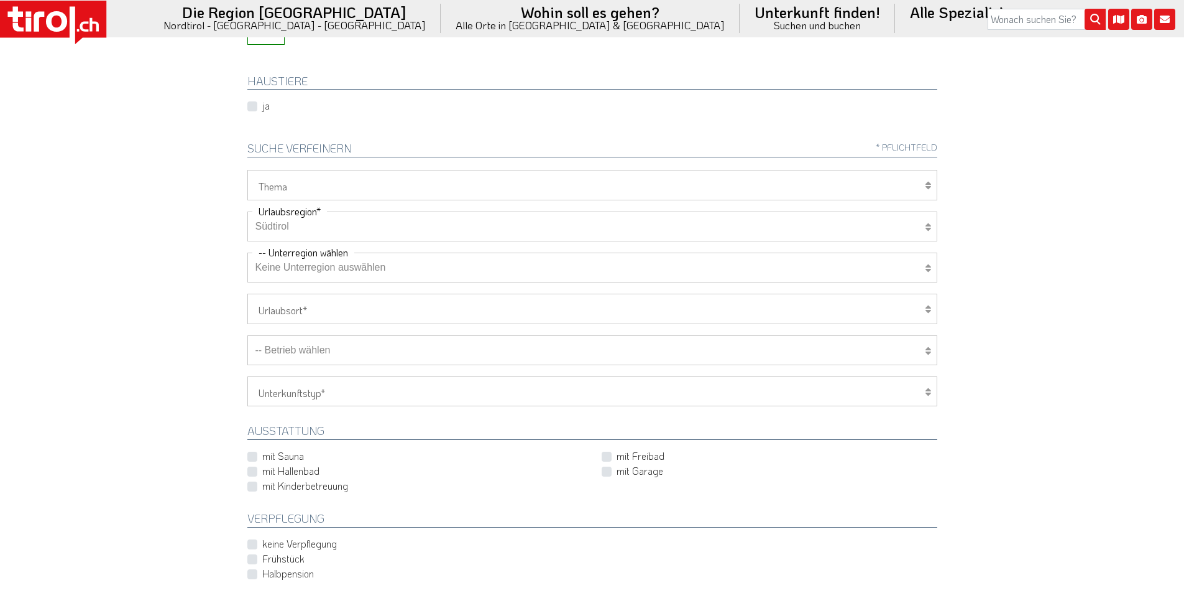
click at [323, 355] on select "-- Betrieb wählen ABINEA Dolomiti Romantic SPA Hotel [GEOGRAPHIC_DATA] - Oetz A…" at bounding box center [592, 350] width 690 height 30
select select "31127"
click at [247, 335] on select "-- Betrieb wählen ABINEA Dolomiti Romantic SPA Hotel Aktivhotel Waldhof - Oetz …" at bounding box center [592, 350] width 690 height 30
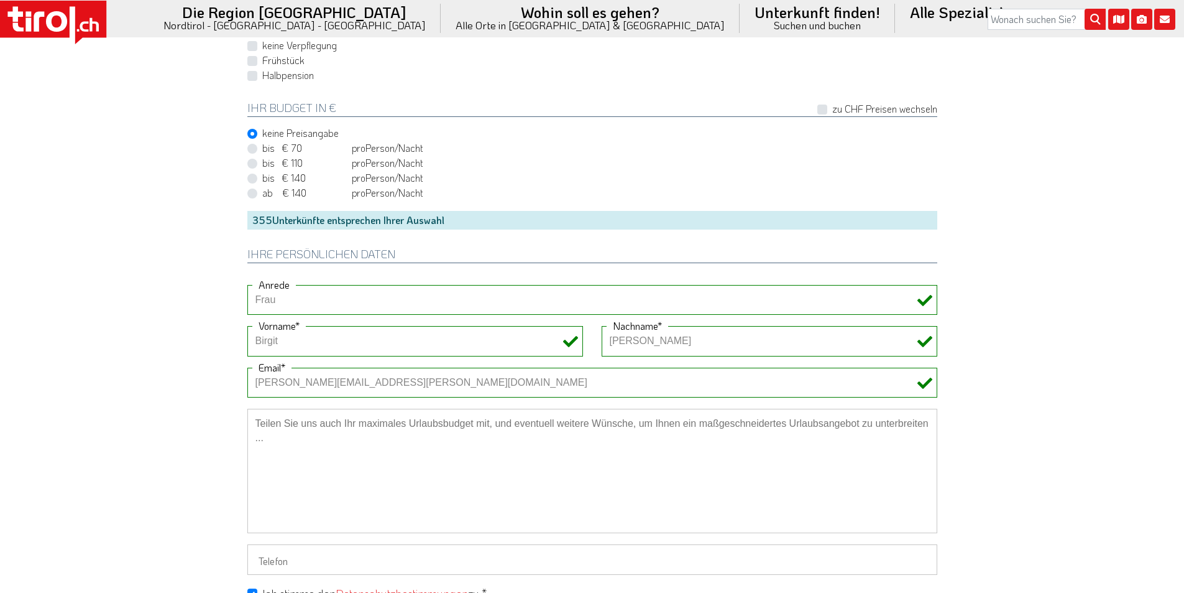
scroll to position [933, 0]
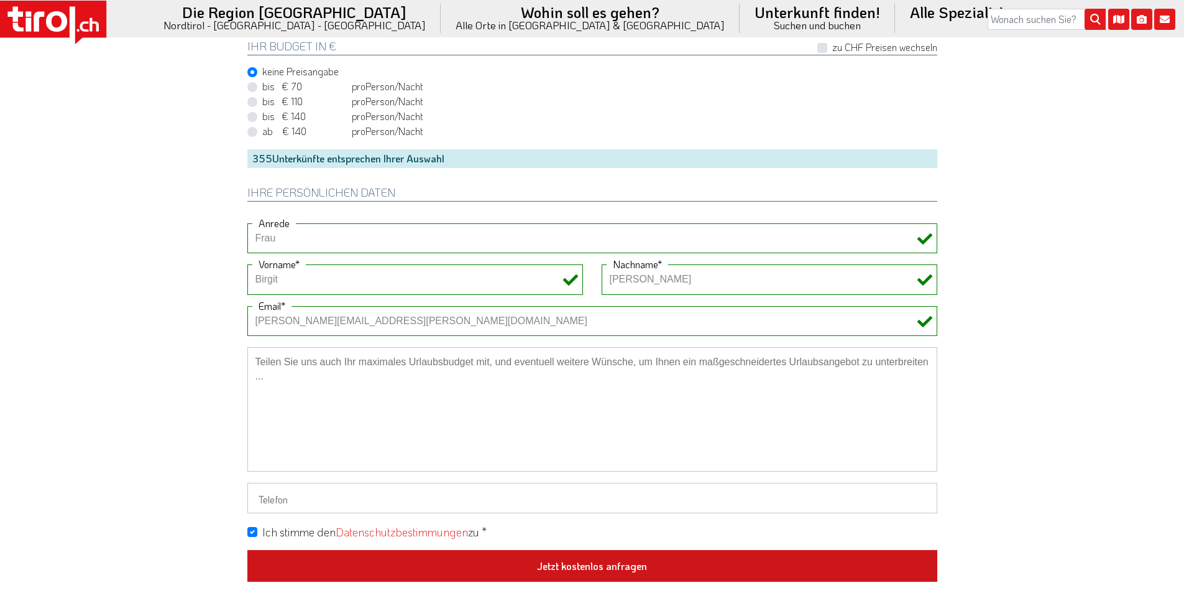
click at [637, 562] on button "Jetzt kostenlos anfragen" at bounding box center [592, 566] width 690 height 32
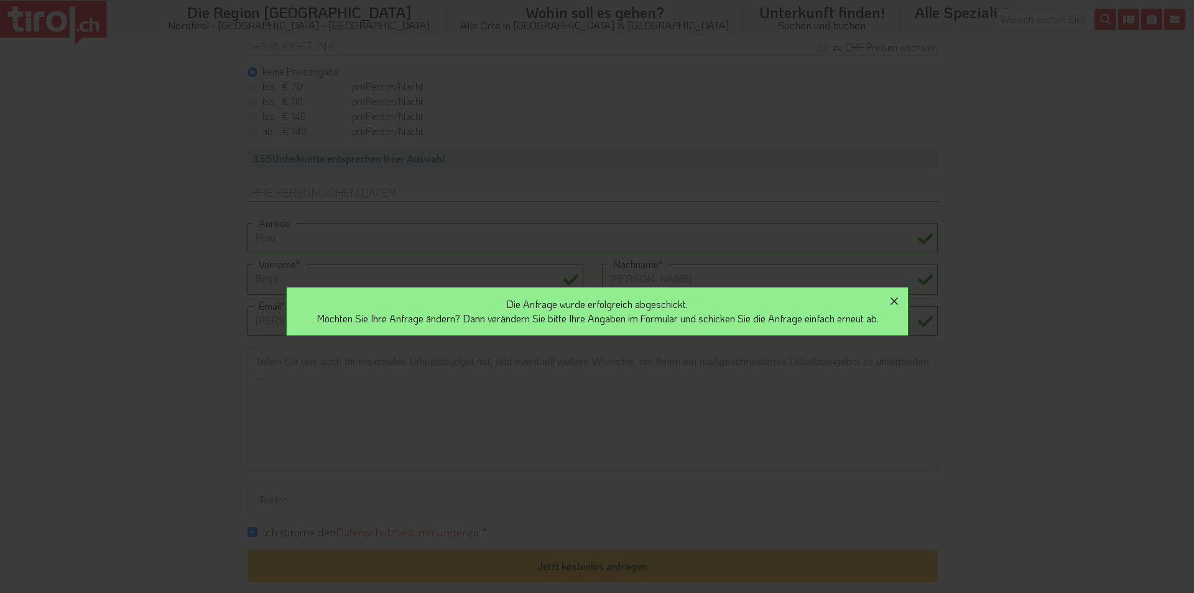
click at [902, 298] on icon "button" at bounding box center [894, 300] width 15 height 15
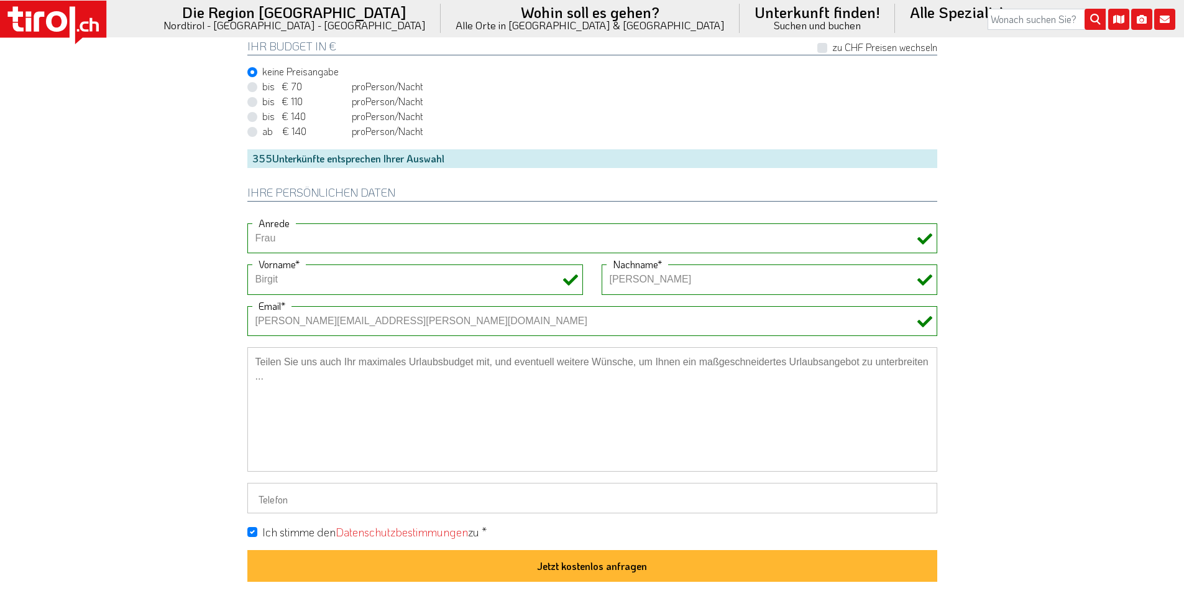
click at [68, 22] on icon at bounding box center [53, 23] width 106 height 44
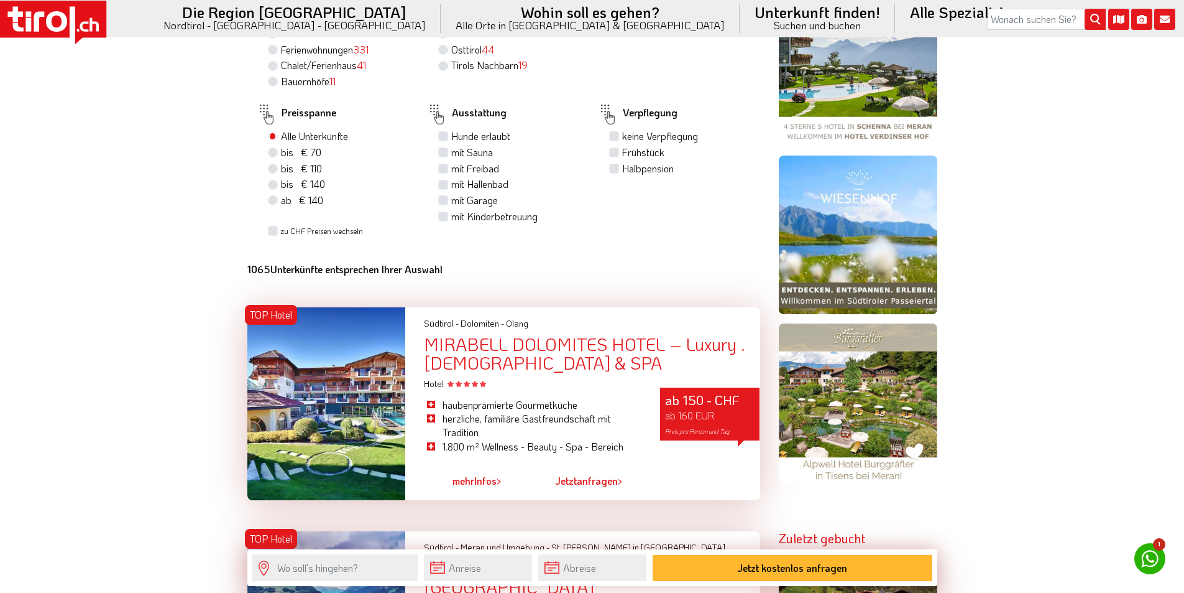
scroll to position [1181, 0]
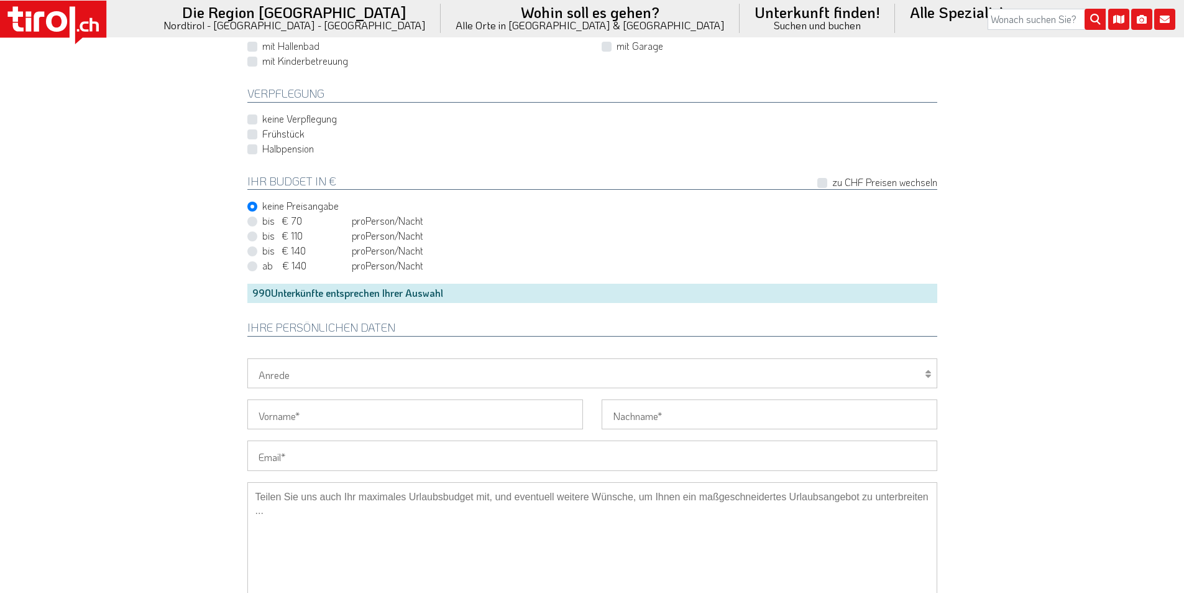
scroll to position [746, 0]
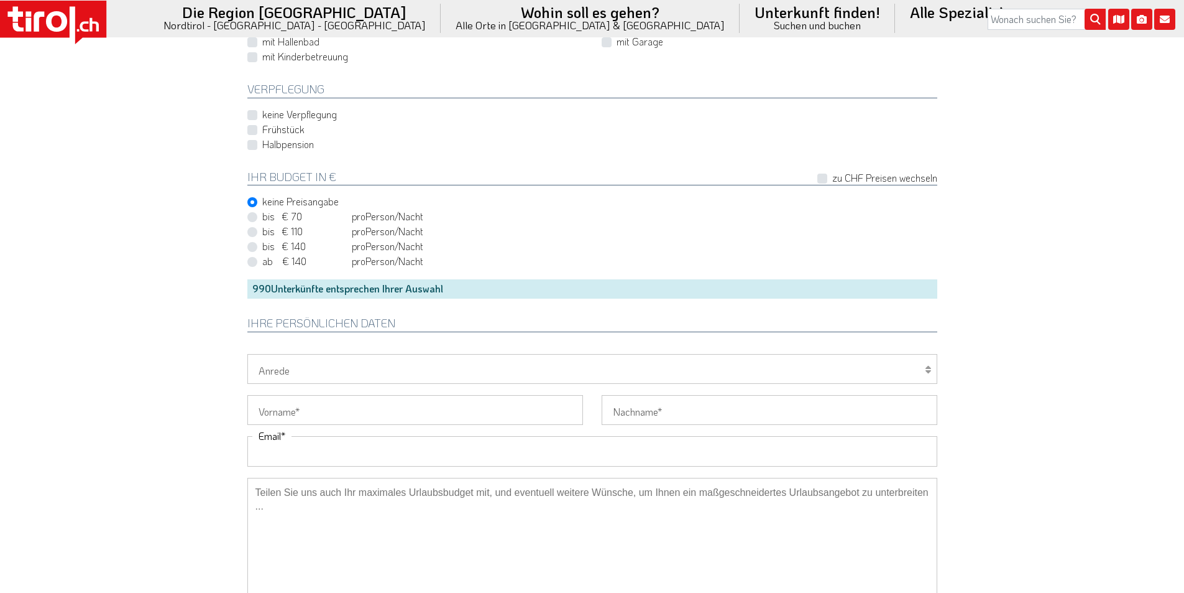
drag, startPoint x: 303, startPoint y: 456, endPoint x: 167, endPoint y: 402, distance: 146.2
click at [303, 456] on input "Email" at bounding box center [592, 451] width 690 height 30
paste input "[PERSON_NAME][EMAIL_ADDRESS][PERSON_NAME][DOMAIN_NAME]"
type input "[PERSON_NAME][EMAIL_ADDRESS][PERSON_NAME][DOMAIN_NAME]"
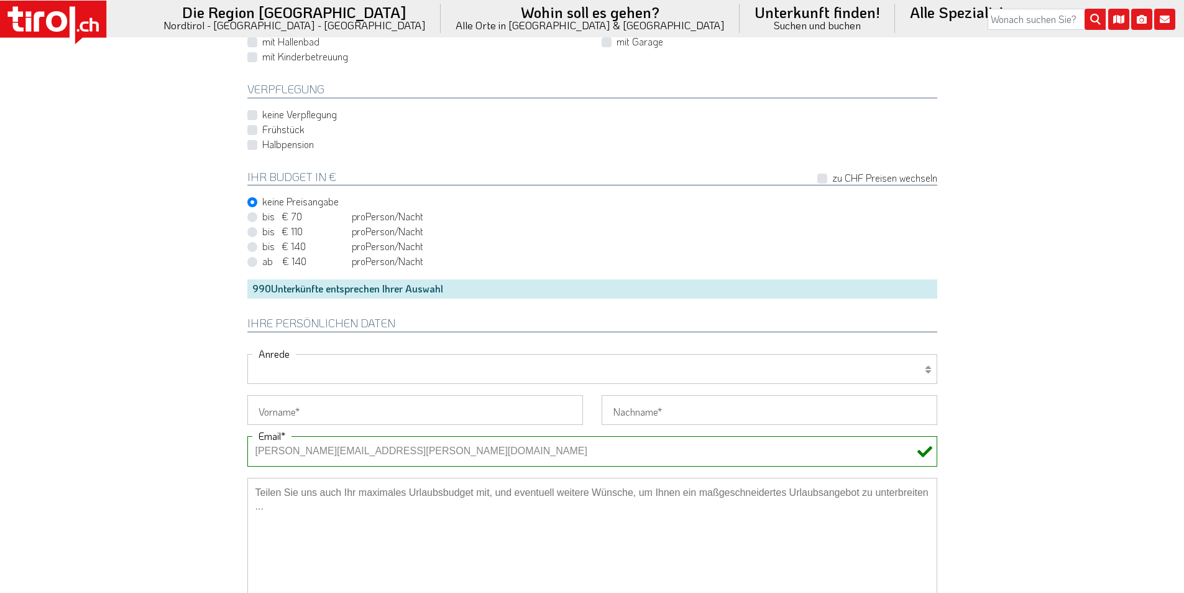
drag, startPoint x: 275, startPoint y: 367, endPoint x: 276, endPoint y: 380, distance: 12.5
click at [275, 368] on select "Herr Frau Familie" at bounding box center [592, 369] width 690 height 30
select select "Frau"
click at [247, 354] on select "Herr Frau Familie" at bounding box center [592, 369] width 690 height 30
drag, startPoint x: 279, startPoint y: 413, endPoint x: 137, endPoint y: 363, distance: 150.4
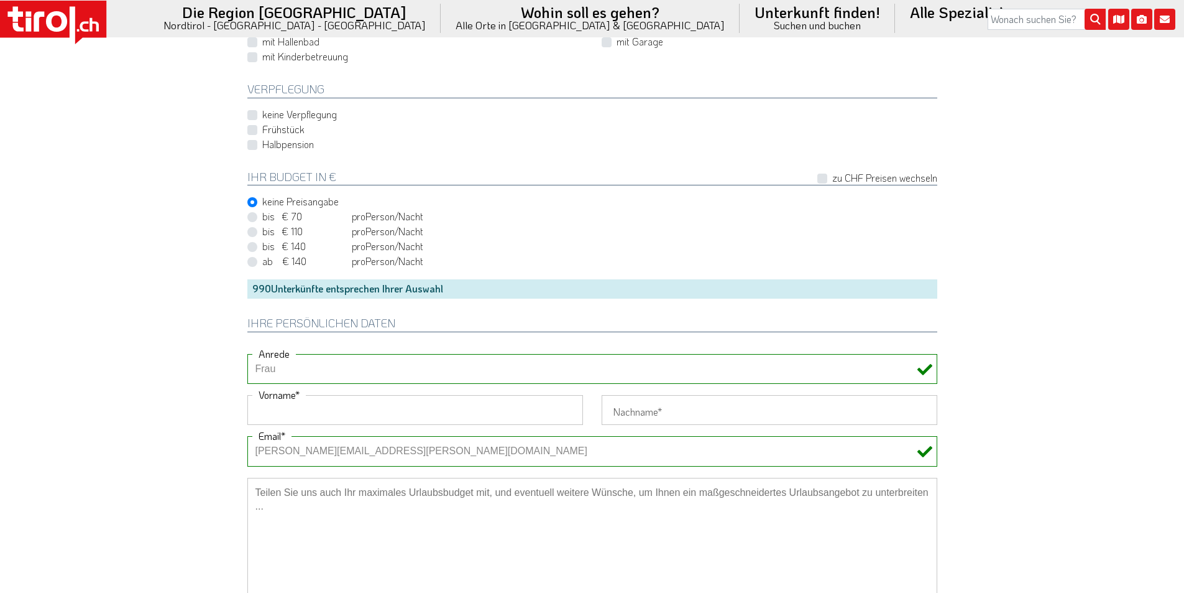
click at [278, 413] on input "Vorname" at bounding box center [415, 410] width 336 height 30
paste input "[PERSON_NAME]"
type input "[PERSON_NAME]"
drag, startPoint x: 137, startPoint y: 363, endPoint x: 233, endPoint y: 257, distance: 143.1
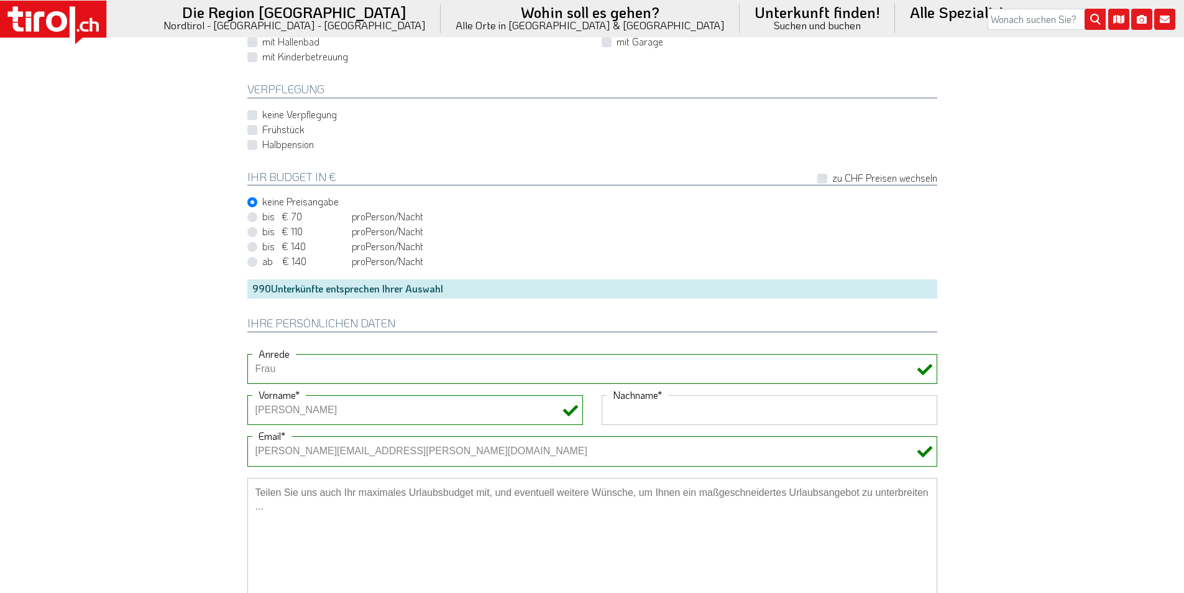
click at [657, 413] on input "Nachname" at bounding box center [770, 410] width 336 height 30
paste input "Heißenstein"
type input "Heißenstein"
click at [557, 206] on div "keine Preisangabe" at bounding box center [592, 202] width 690 height 15
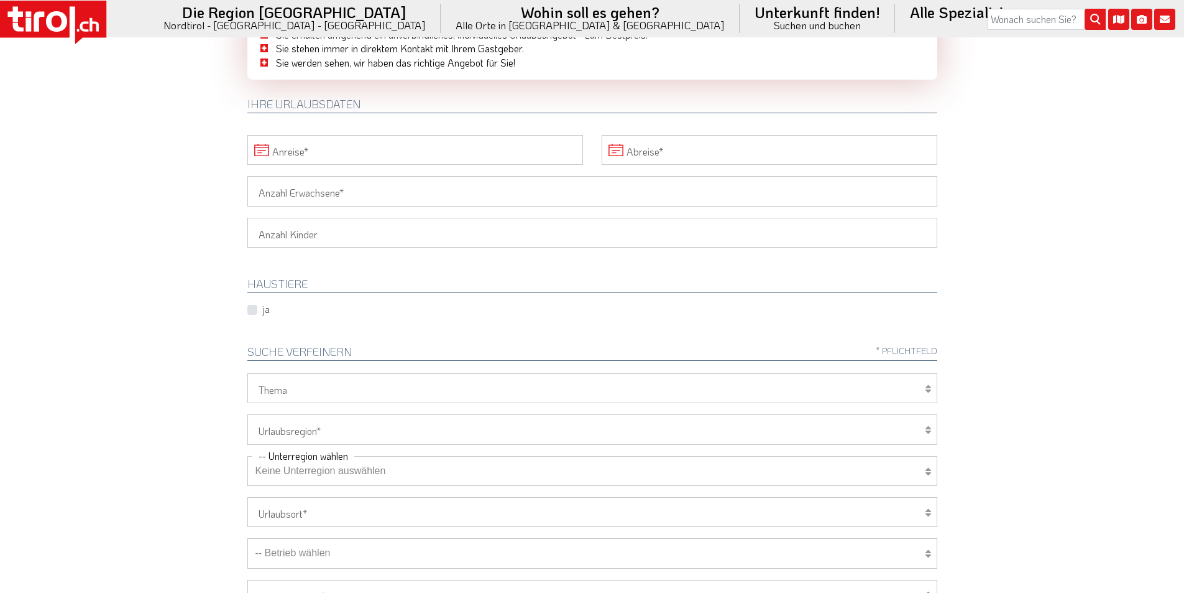
scroll to position [0, 0]
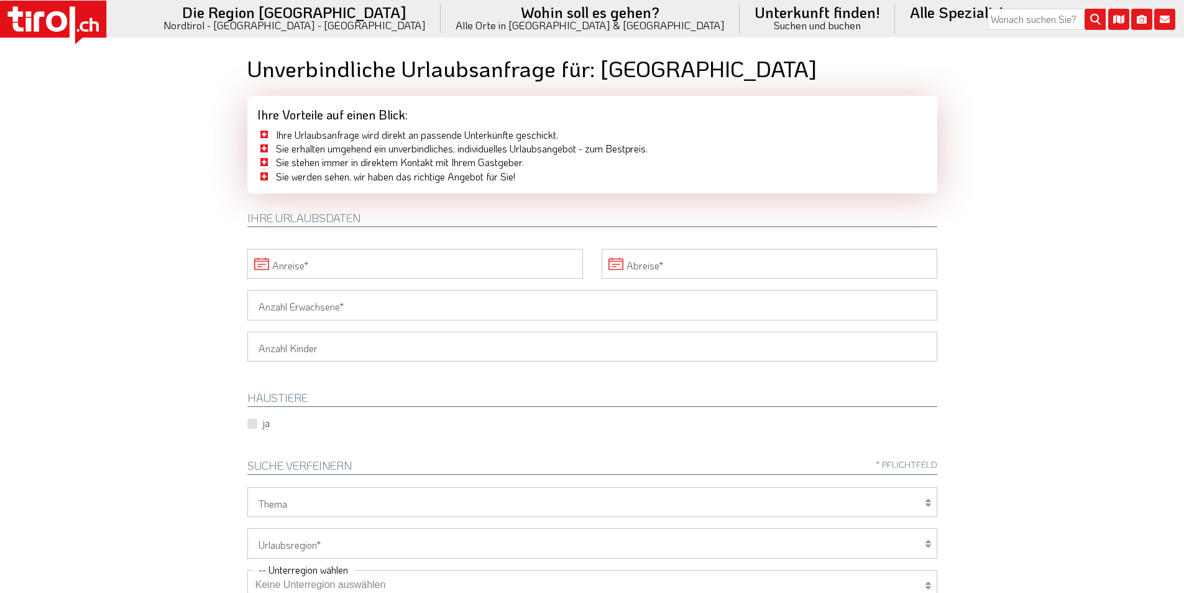
drag, startPoint x: 275, startPoint y: 310, endPoint x: 268, endPoint y: 307, distance: 8.1
click at [272, 309] on input "Anzahl Erwachsene" at bounding box center [592, 305] width 690 height 30
type input "2"
click at [219, 290] on body ".st0{fill:#FFFFFF}.st1{fill:#E31017} Die Region [GEOGRAPHIC_DATA] [GEOGRAPHIC_D…" at bounding box center [592, 296] width 1184 height 593
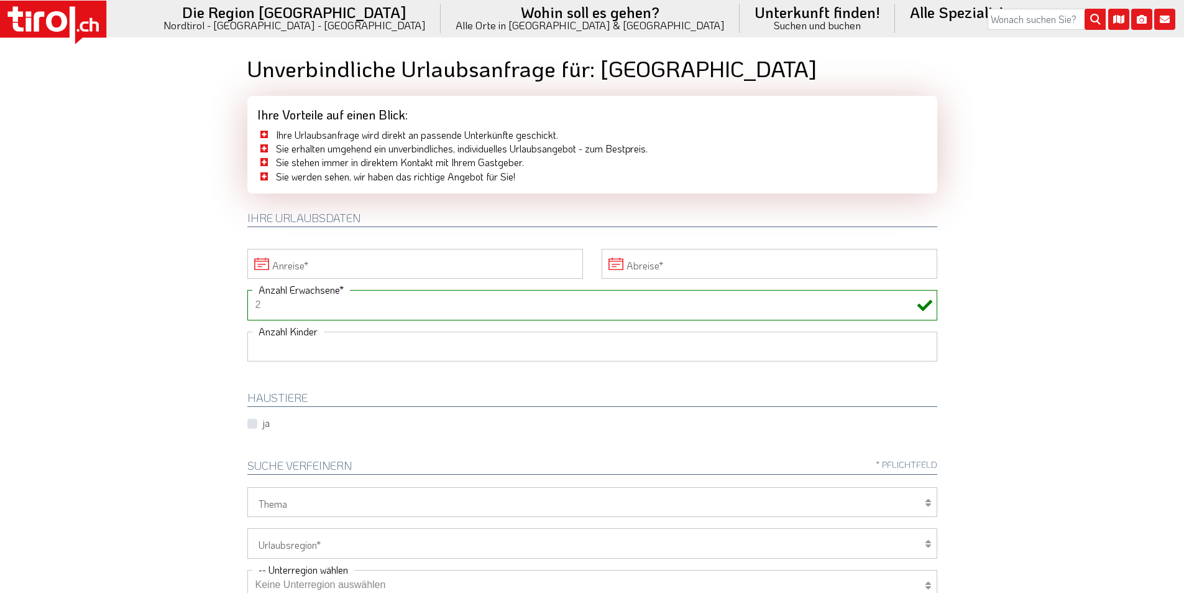
click at [277, 350] on select "1 2 3 4 5 6" at bounding box center [592, 346] width 690 height 30
select select "2"
click at [247, 331] on select "1 2 3 4 5 6" at bounding box center [592, 346] width 690 height 30
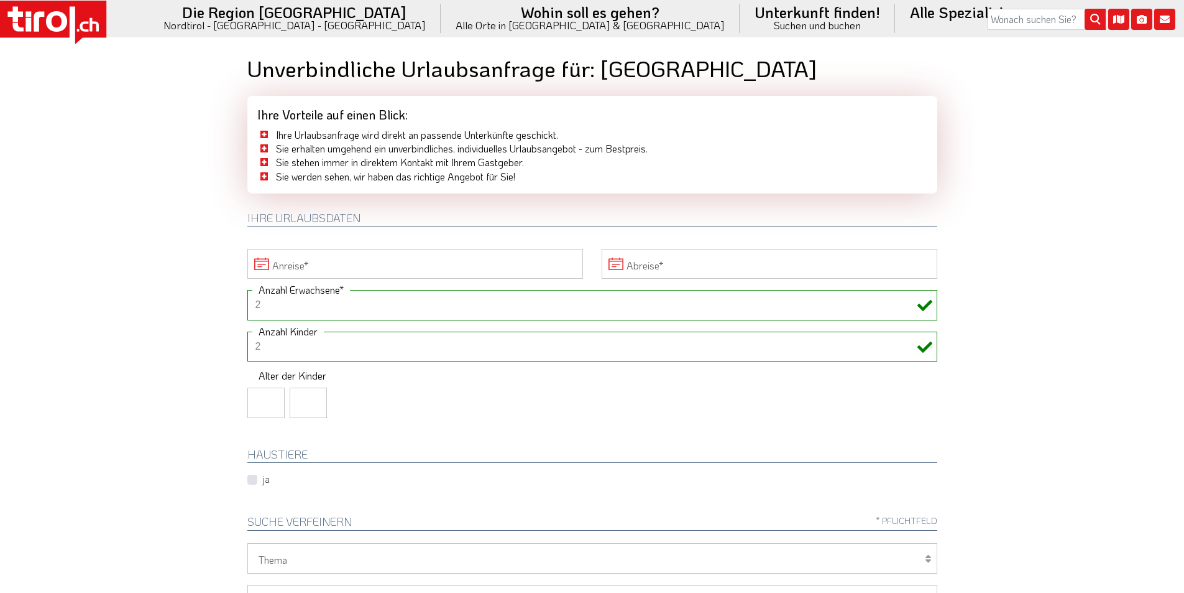
click at [252, 408] on input "number" at bounding box center [265, 402] width 37 height 30
type input "12"
type input "8"
drag, startPoint x: 473, startPoint y: 412, endPoint x: 449, endPoint y: 328, distance: 86.8
click at [474, 412] on div "1 2 3 4 5 6 Anzahl Kinder Alter der Kinder 12 8" at bounding box center [592, 380] width 709 height 98
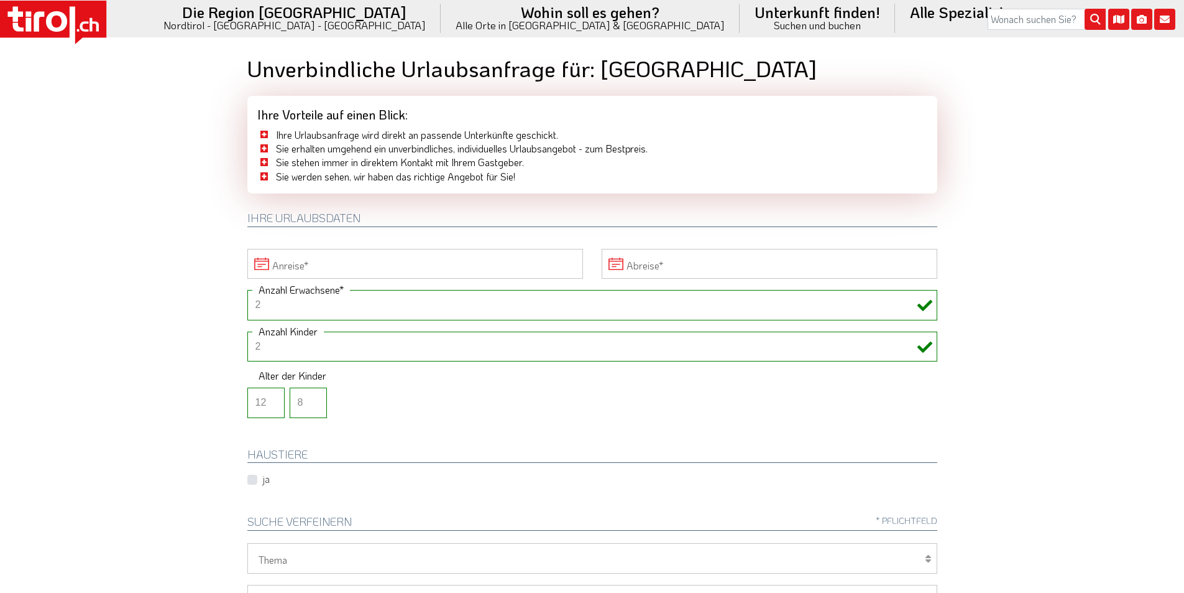
click at [333, 262] on input "Anreise" at bounding box center [415, 264] width 336 height 30
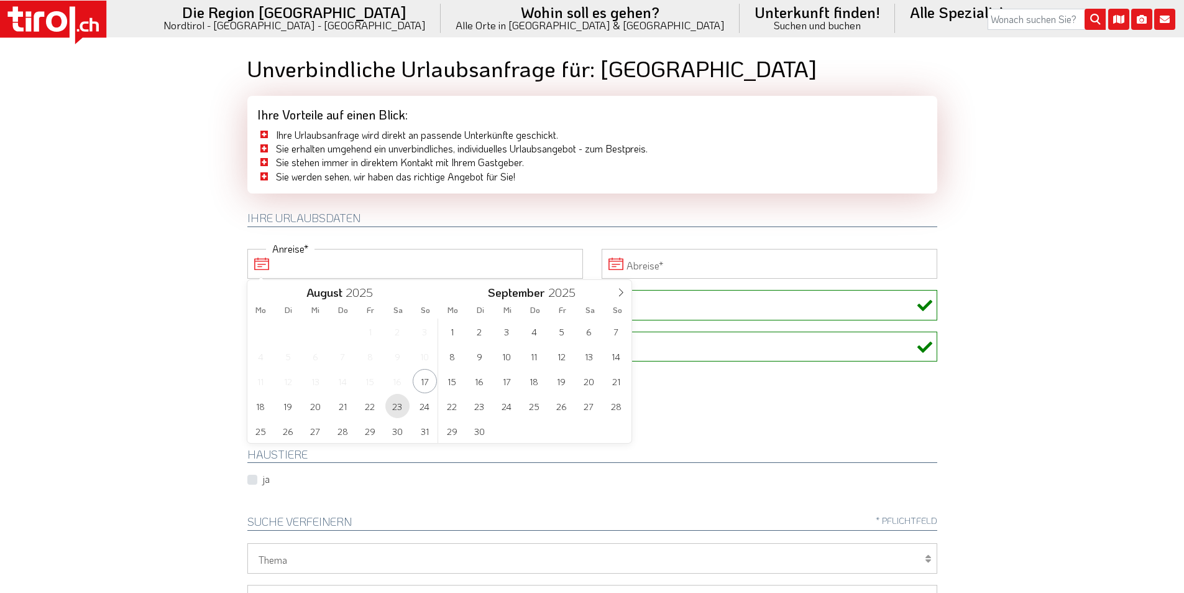
click at [399, 404] on span "23" at bounding box center [397, 406] width 24 height 24
click at [395, 431] on span "30" at bounding box center [397, 430] width 24 height 24
type input "[DATE]"
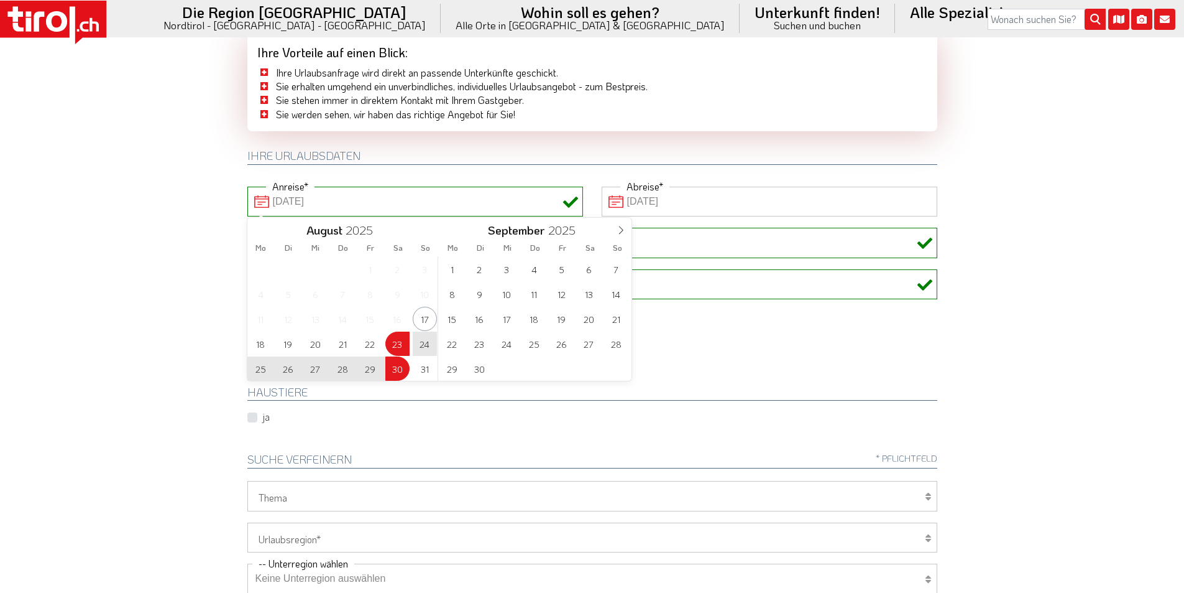
click at [762, 337] on div "1 2 3 4 5 6 Anzahl Kinder Alter der Kinder 12 8" at bounding box center [592, 318] width 709 height 98
type input "[DATE]"
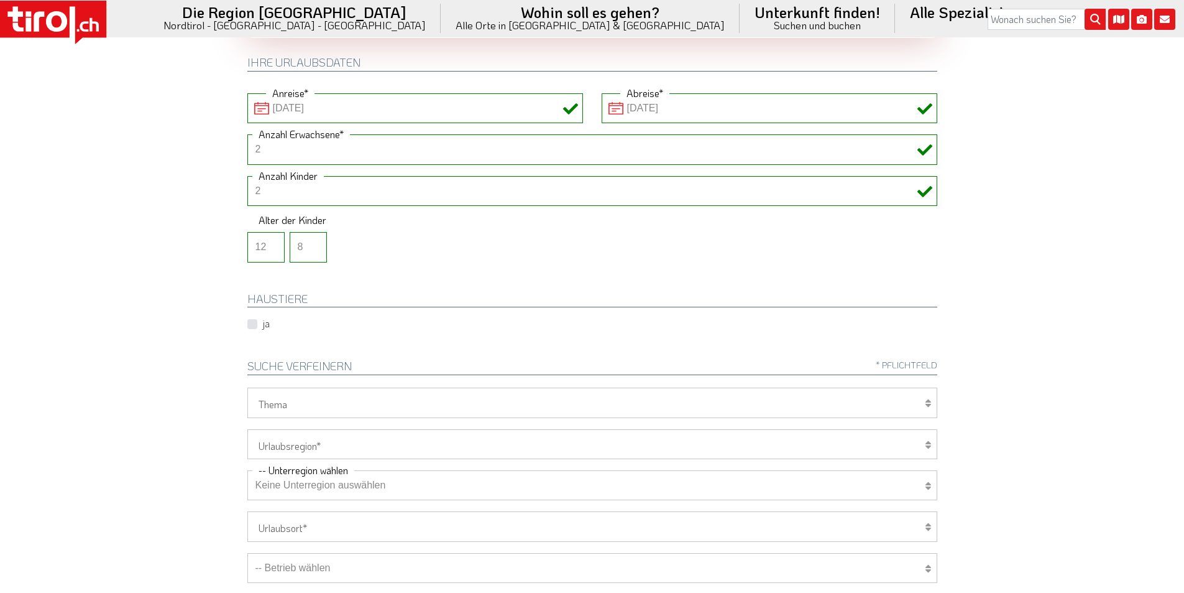
scroll to position [249, 0]
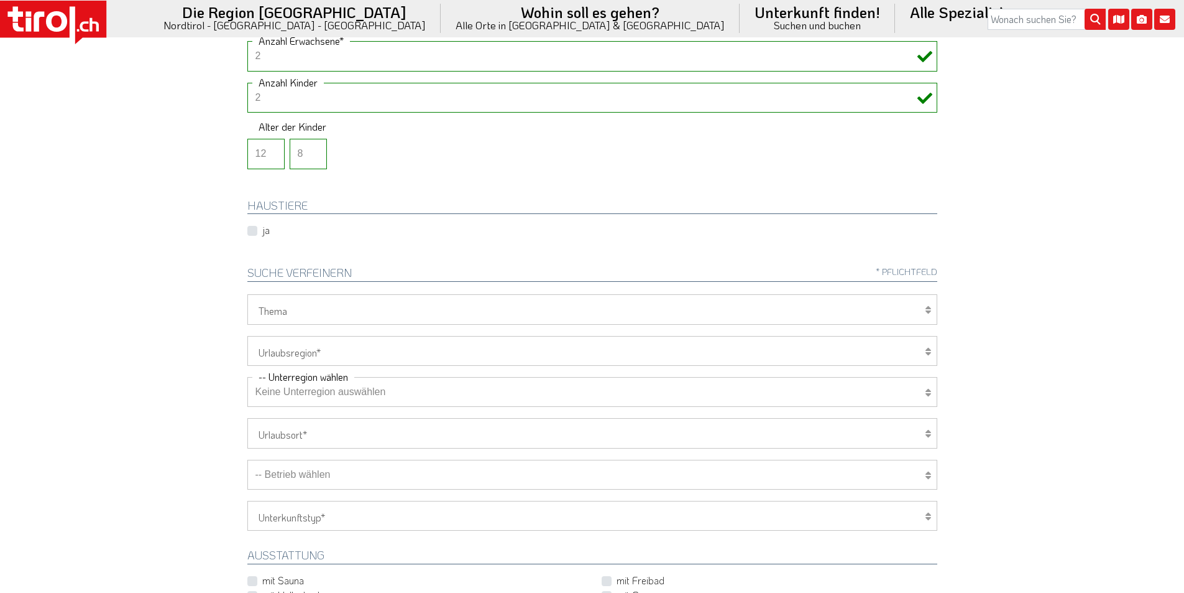
click at [282, 311] on select "Wellness Mountainbiken/Radfahren Familie Wandern Sport Skifahren Motorrad Golf" at bounding box center [592, 309] width 690 height 30
select select "7375"
click at [247, 294] on select "Wellness Mountainbiken/Radfahren Familie Wandern Sport Skifahren Motorrad Golf" at bounding box center [592, 309] width 690 height 30
click at [290, 354] on select "[GEOGRAPHIC_DATA]/Nordtirol Osttirol [GEOGRAPHIC_DATA] Tirols Nachbarn" at bounding box center [592, 351] width 690 height 30
select select "7272"
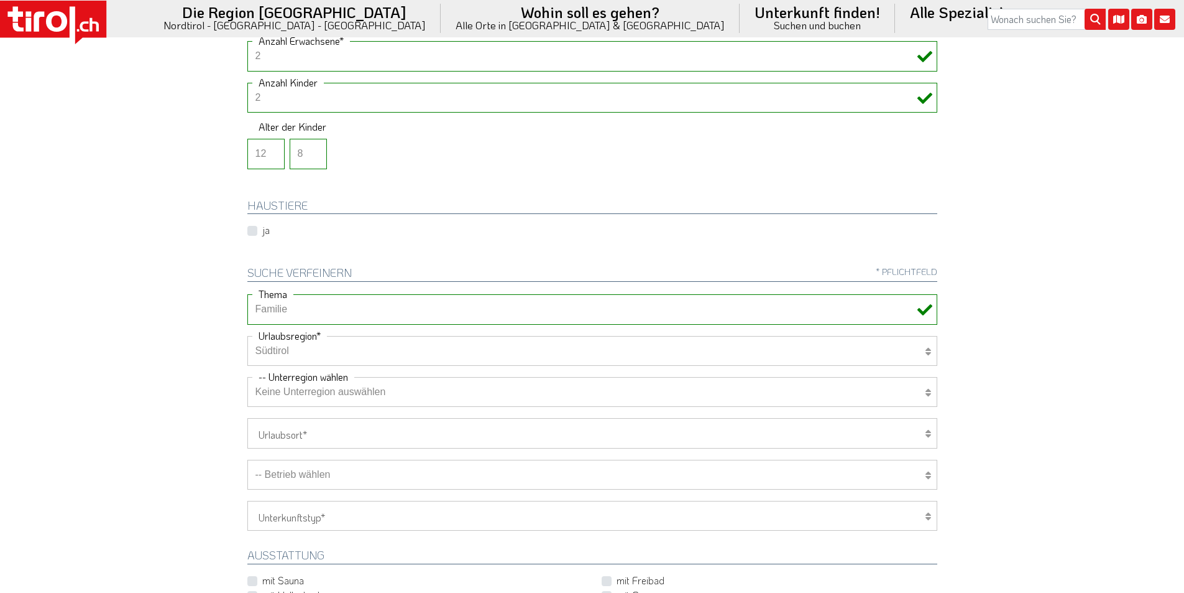
click at [247, 336] on select "[GEOGRAPHIC_DATA]/Nordtirol Osttirol [GEOGRAPHIC_DATA] Tirols Nachbarn" at bounding box center [592, 351] width 690 height 30
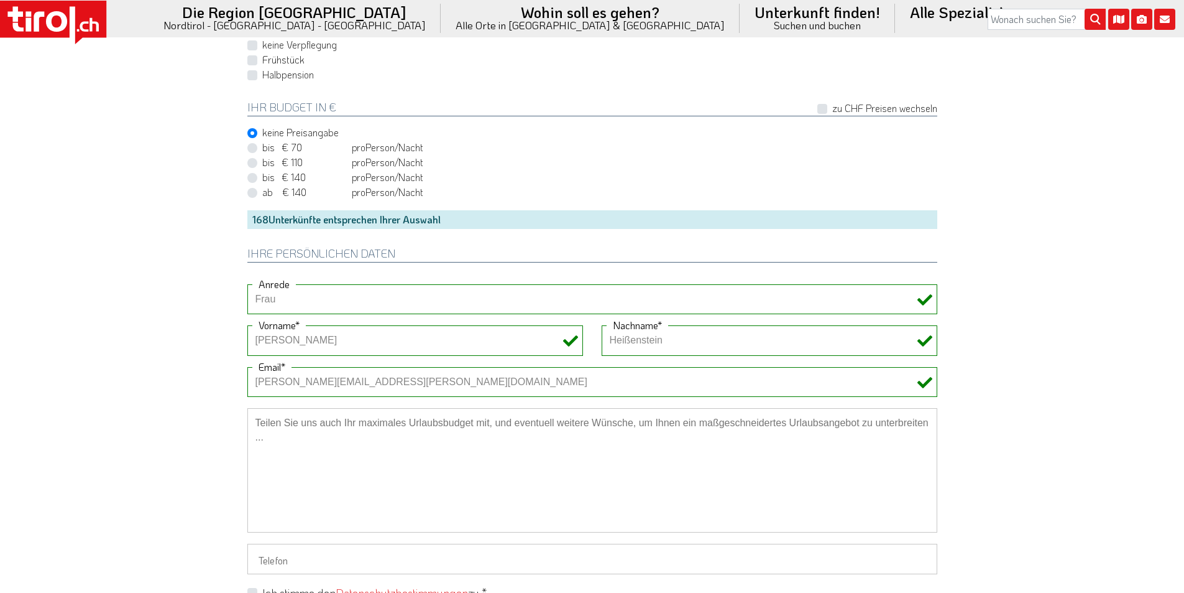
scroll to position [1057, 0]
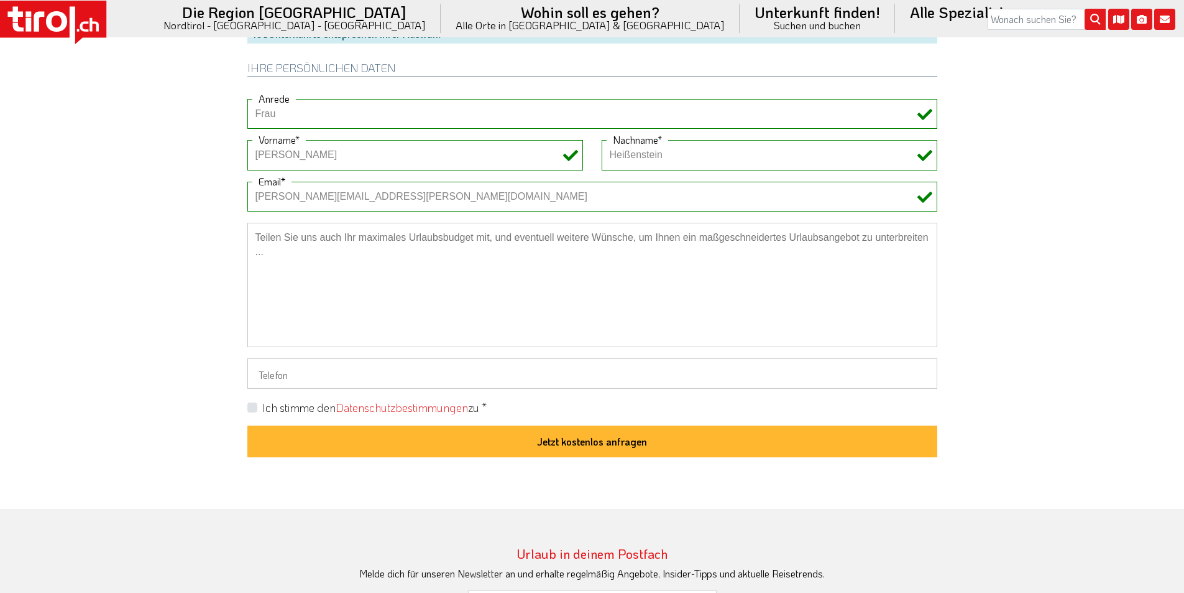
click at [336, 282] on textarea at bounding box center [592, 285] width 690 height 124
paste textarea "Haustiere:1 großer Hund Verpflegung: Frühstück"
type textarea "Haustiere:1 großer Hund Verpflegung: Frühstück"
click at [262, 407] on label "Ich stimme den Datenschutzbestimmungen zu *" at bounding box center [374, 408] width 224 height 16
click at [254, 407] on input "Ich stimme den Datenschutzbestimmungen zu *" at bounding box center [595, 406] width 690 height 8
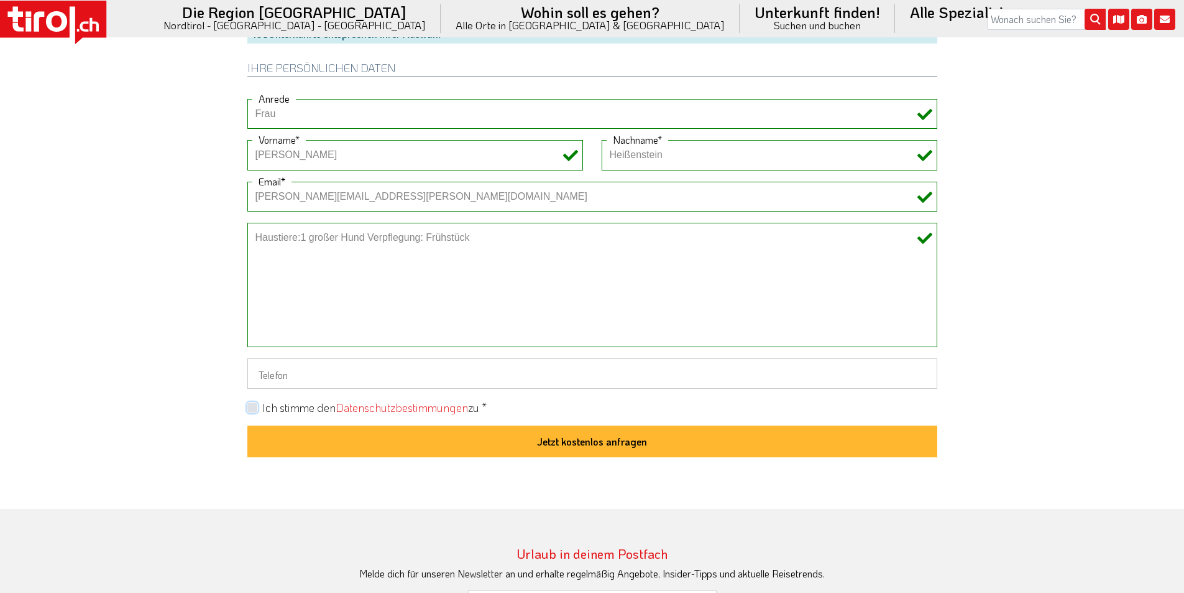
checkbox input "true"
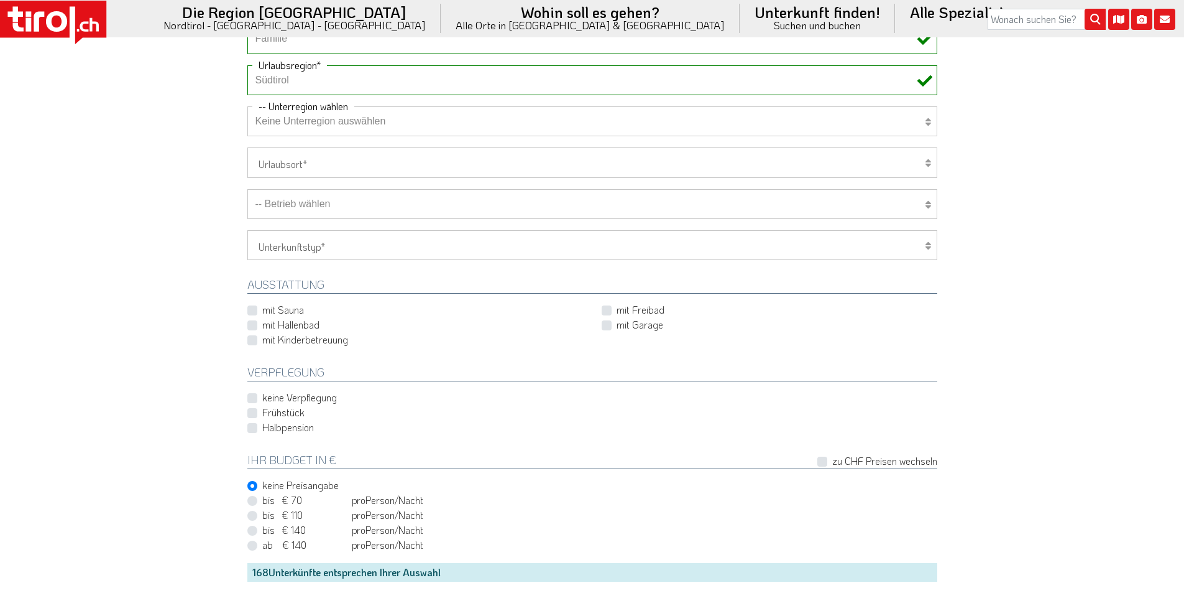
scroll to position [497, 0]
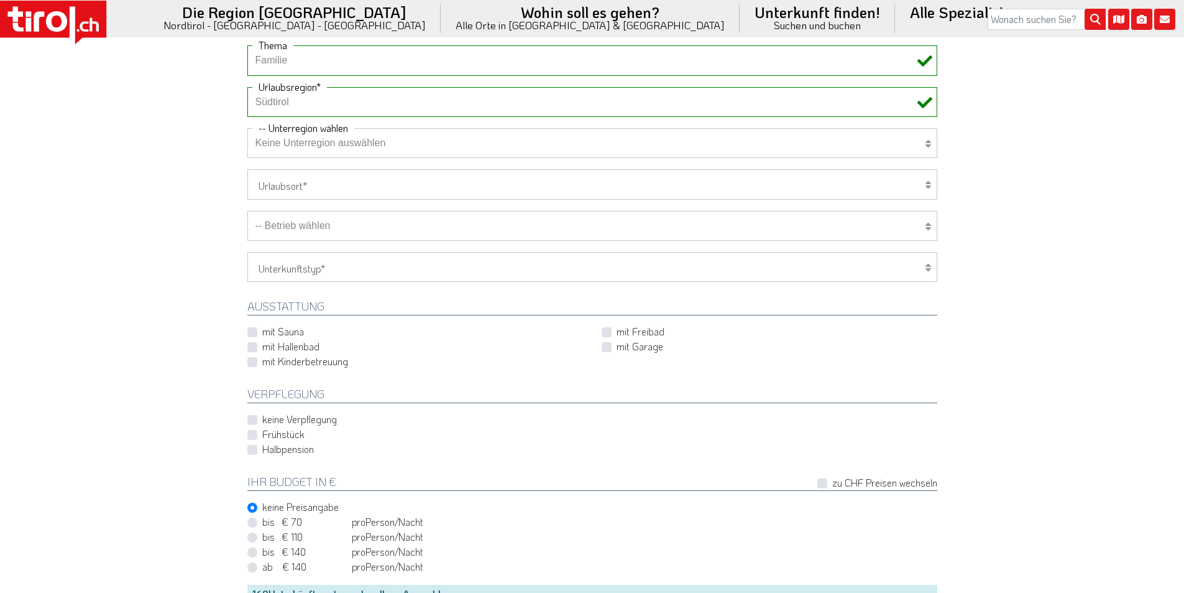
click at [323, 139] on select "Keine Unterregion auswählen Achensee Alpbachtal & Tiroler Seenland [GEOGRAPHIC_…" at bounding box center [592, 143] width 690 height 30
select select "7322"
click at [247, 128] on select "Keine Unterregion auswählen Achensee Alpbachtal & Tiroler Seenland [GEOGRAPHIC_…" at bounding box center [592, 143] width 690 height 30
click at [346, 229] on select "-- Betrieb wählen ABINEA Dolomiti Romantic SPA Hotel [GEOGRAPHIC_DATA] - Oetz A…" at bounding box center [592, 226] width 690 height 30
click at [247, 211] on select "-- Betrieb wählen ABINEA Dolomiti Romantic SPA Hotel [GEOGRAPHIC_DATA] - Oetz A…" at bounding box center [592, 226] width 690 height 30
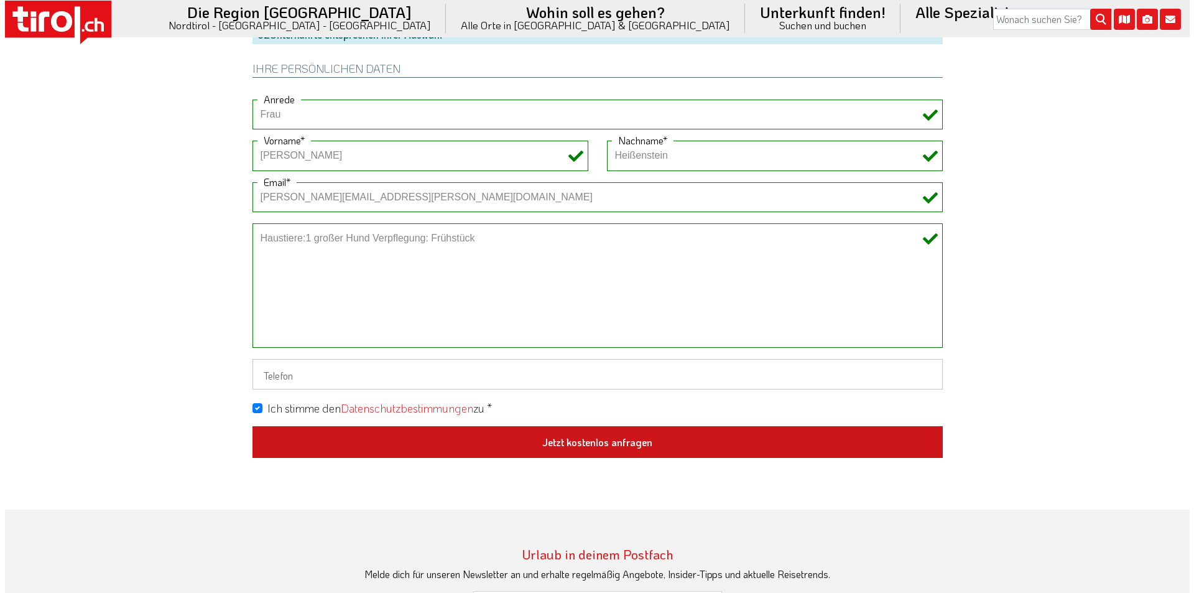
scroll to position [1057, 0]
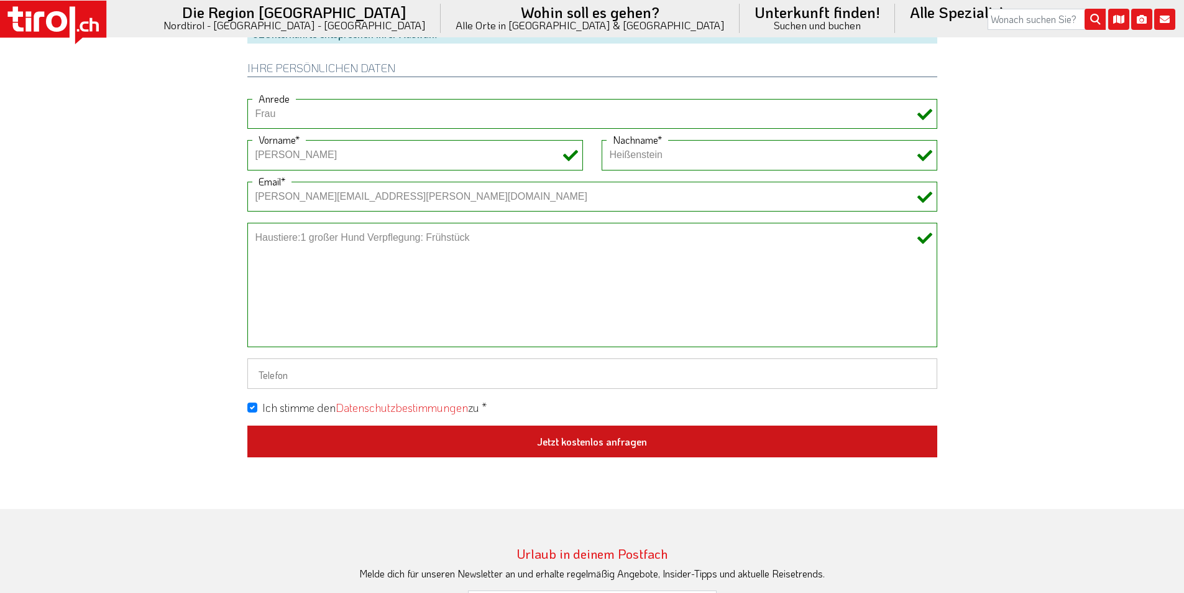
click at [633, 451] on button "Jetzt kostenlos anfragen" at bounding box center [592, 441] width 690 height 32
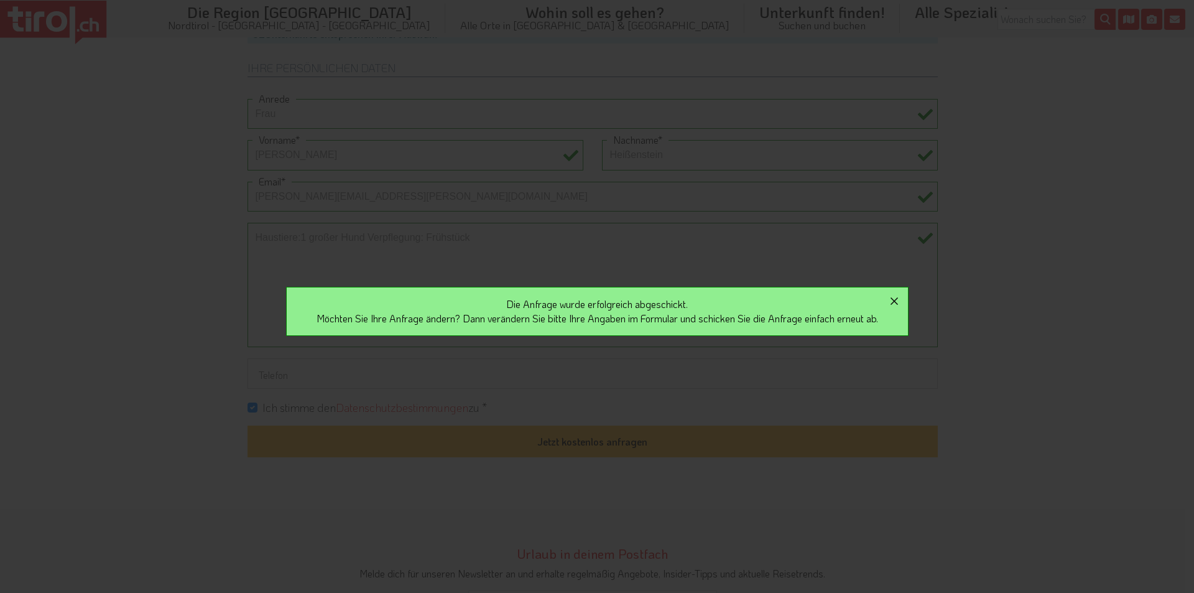
click at [900, 302] on icon "button" at bounding box center [894, 300] width 15 height 15
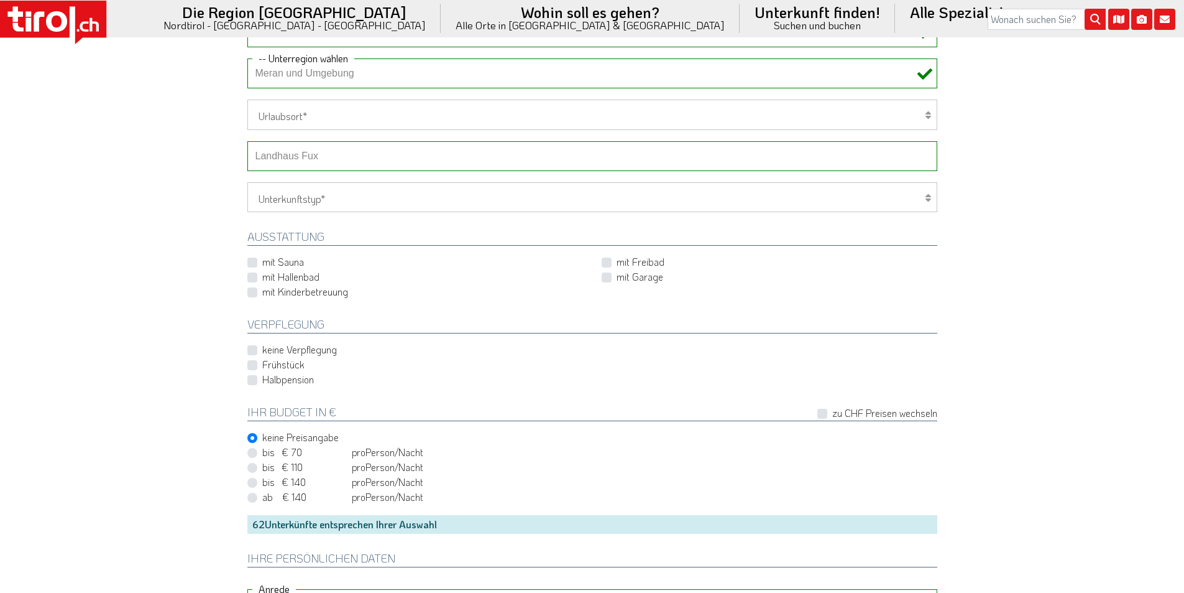
scroll to position [560, 0]
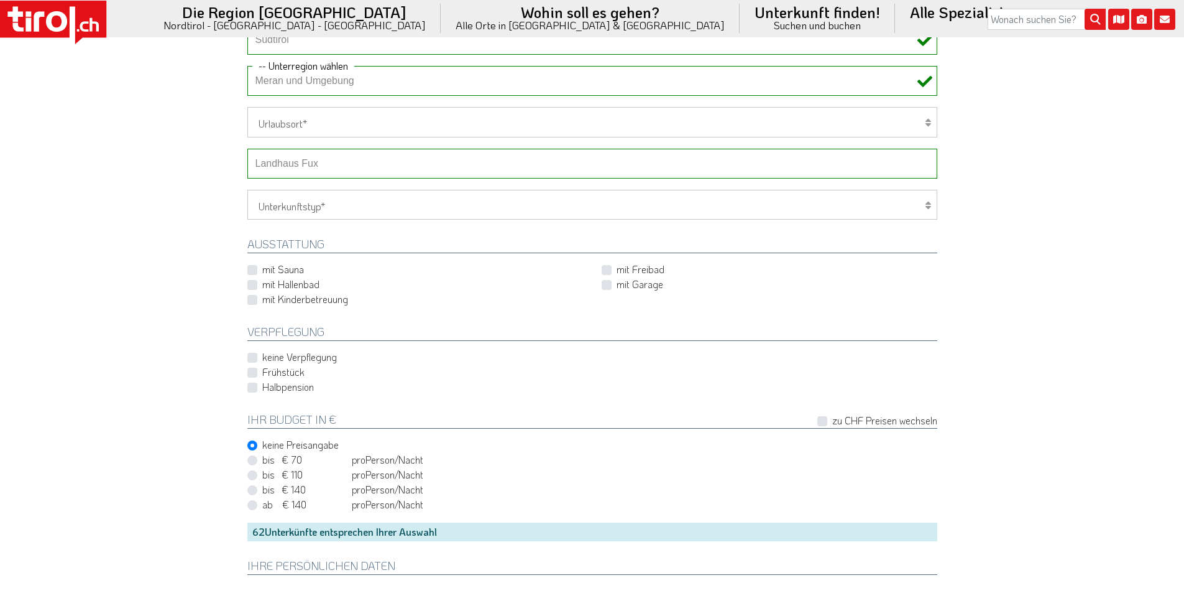
click at [302, 159] on select "-- Betrieb wählen ABINEA Dolomiti Romantic SPA Hotel [GEOGRAPHIC_DATA] - Oetz A…" at bounding box center [592, 164] width 690 height 30
click at [247, 149] on select "-- Betrieb wählen ABINEA Dolomiti Romantic SPA Hotel [GEOGRAPHIC_DATA] - Oetz A…" at bounding box center [592, 164] width 690 height 30
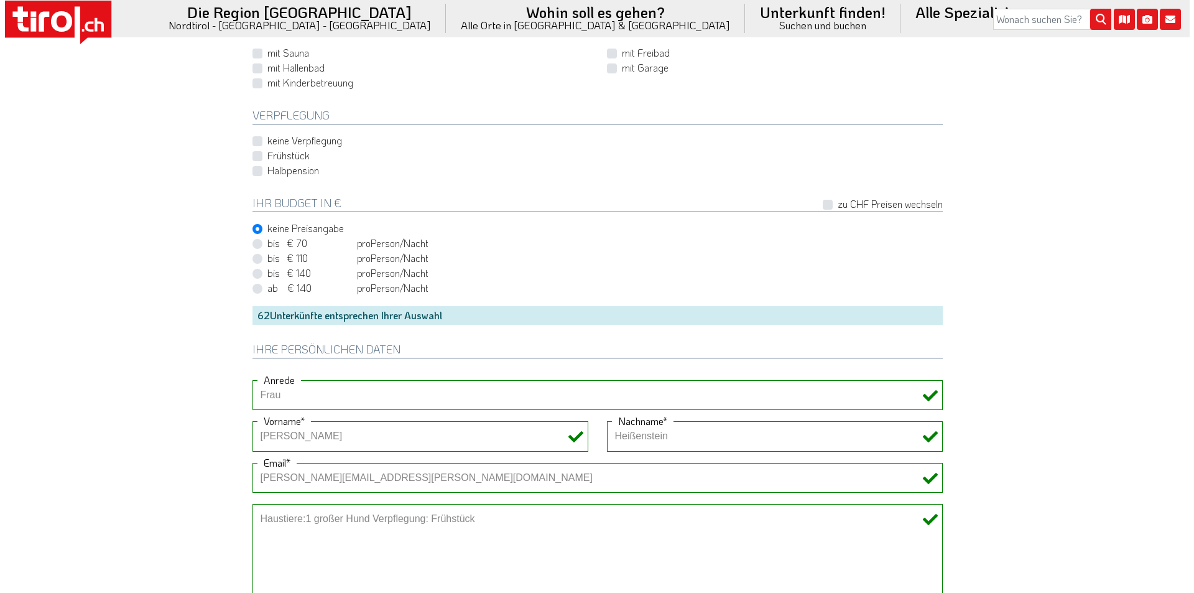
scroll to position [1057, 0]
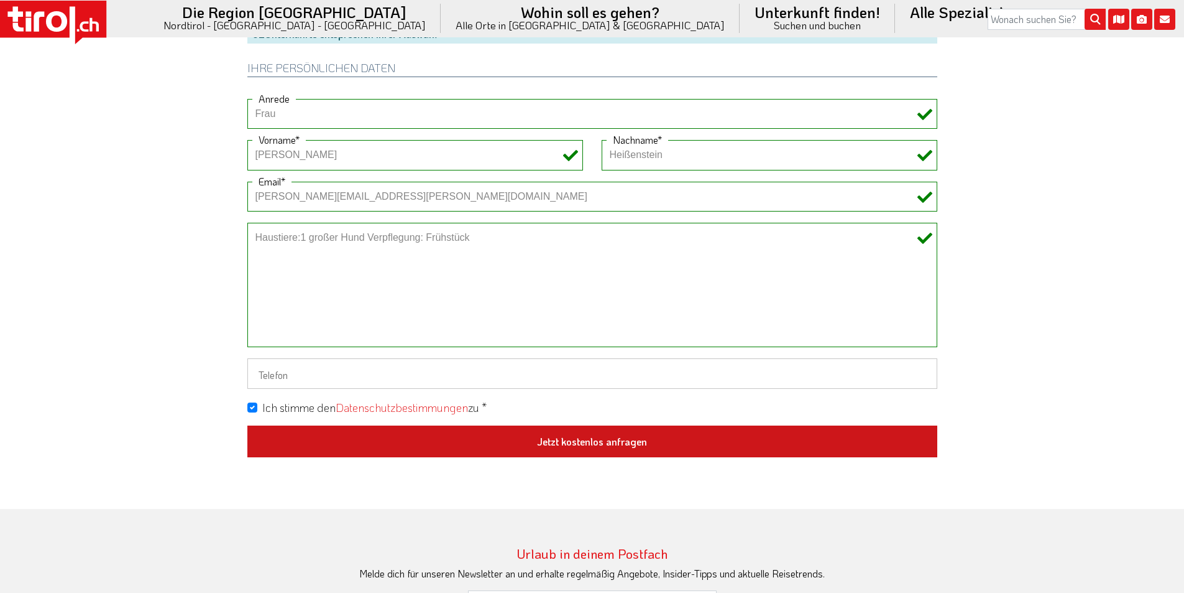
click at [607, 440] on button "Jetzt kostenlos anfragen" at bounding box center [592, 441] width 690 height 32
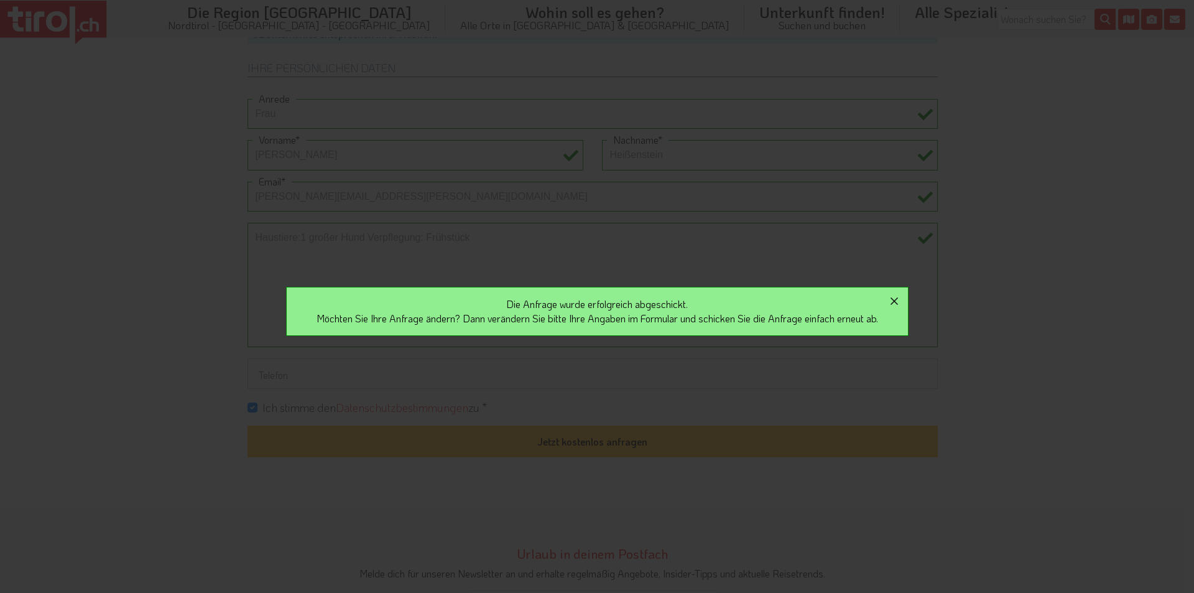
click at [902, 300] on icon "button" at bounding box center [894, 300] width 15 height 15
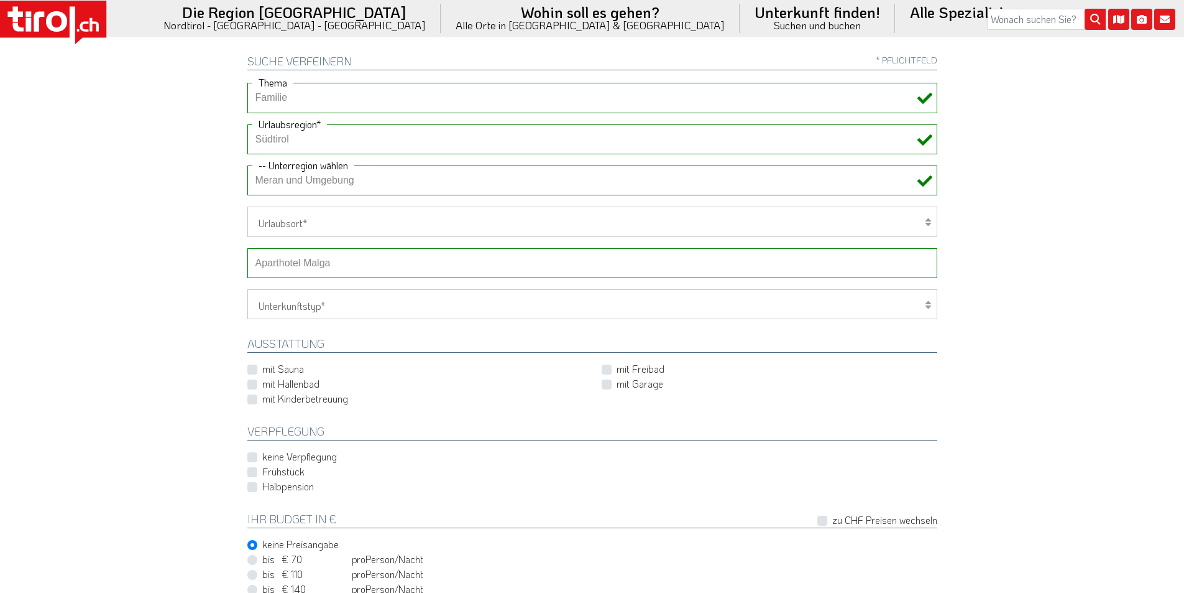
scroll to position [435, 0]
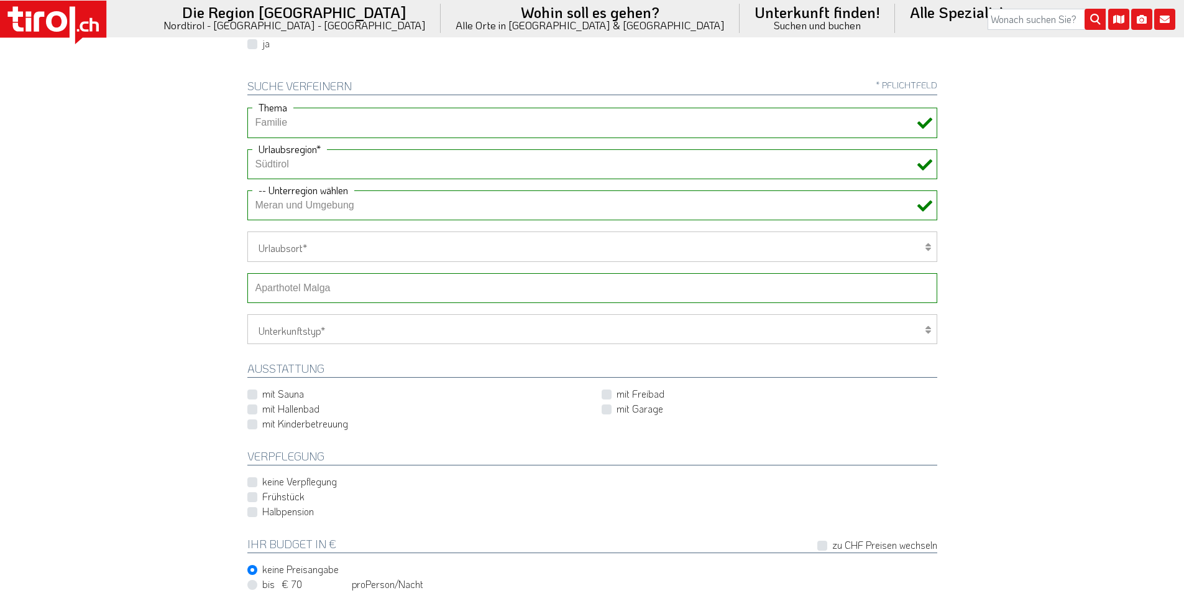
click at [311, 285] on select "-- Betrieb wählen ABINEA Dolomiti Romantic SPA Hotel [GEOGRAPHIC_DATA] - Oetz A…" at bounding box center [592, 288] width 690 height 30
click at [247, 273] on select "-- Betrieb wählen ABINEA Dolomiti Romantic SPA Hotel [GEOGRAPHIC_DATA] - Oetz A…" at bounding box center [592, 288] width 690 height 30
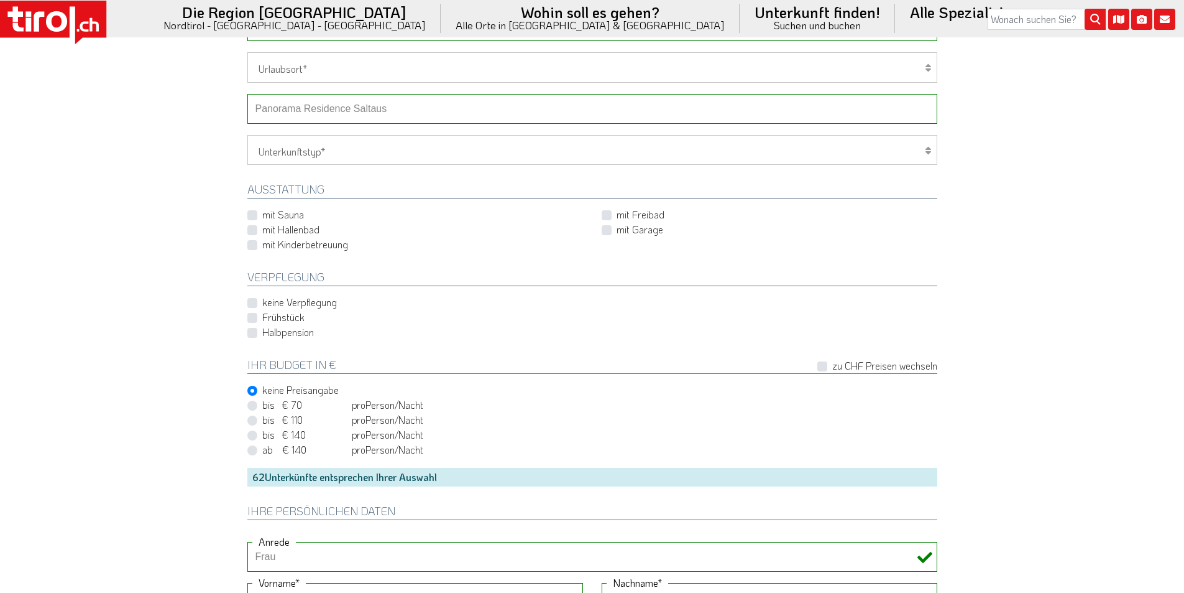
scroll to position [995, 0]
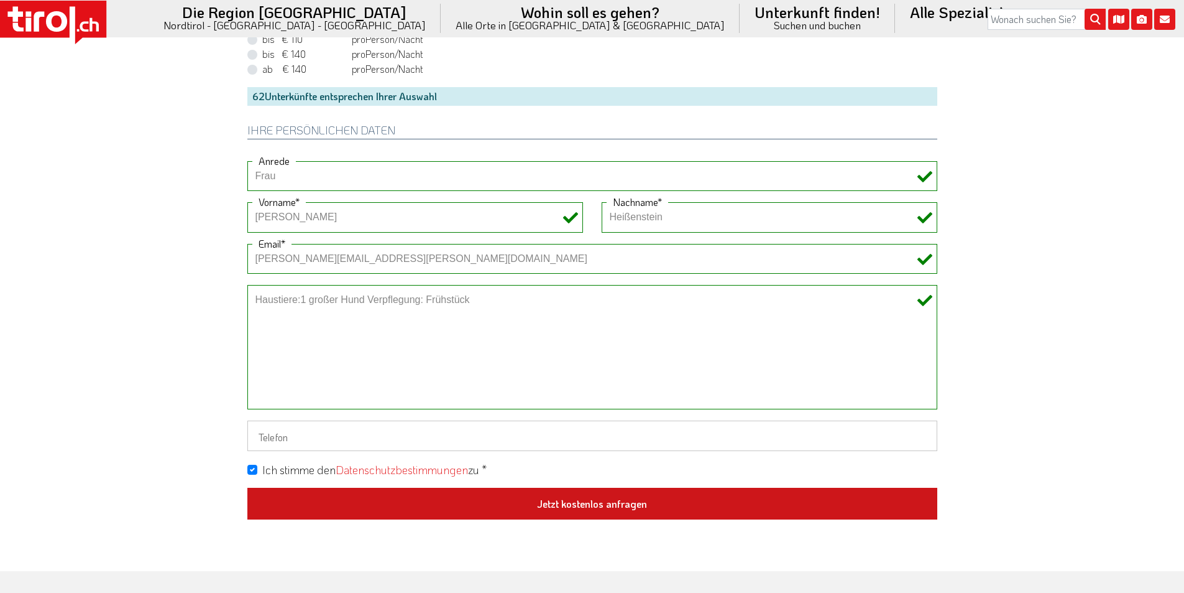
click at [617, 515] on button "Jetzt kostenlos anfragen" at bounding box center [592, 503] width 690 height 32
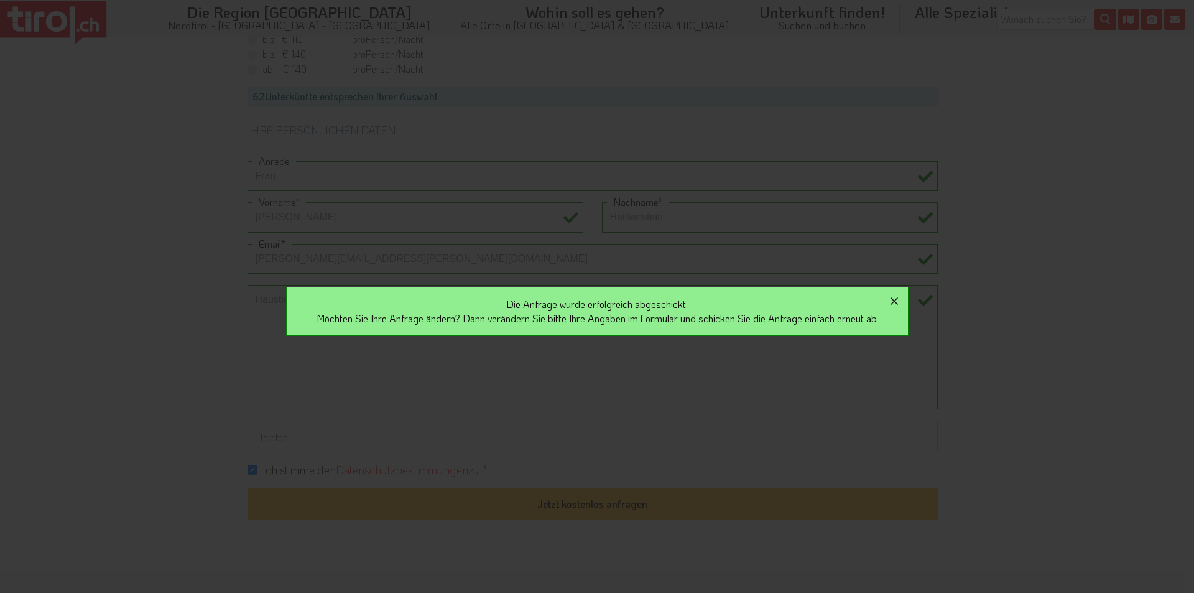
click at [896, 298] on icon "button" at bounding box center [894, 300] width 15 height 15
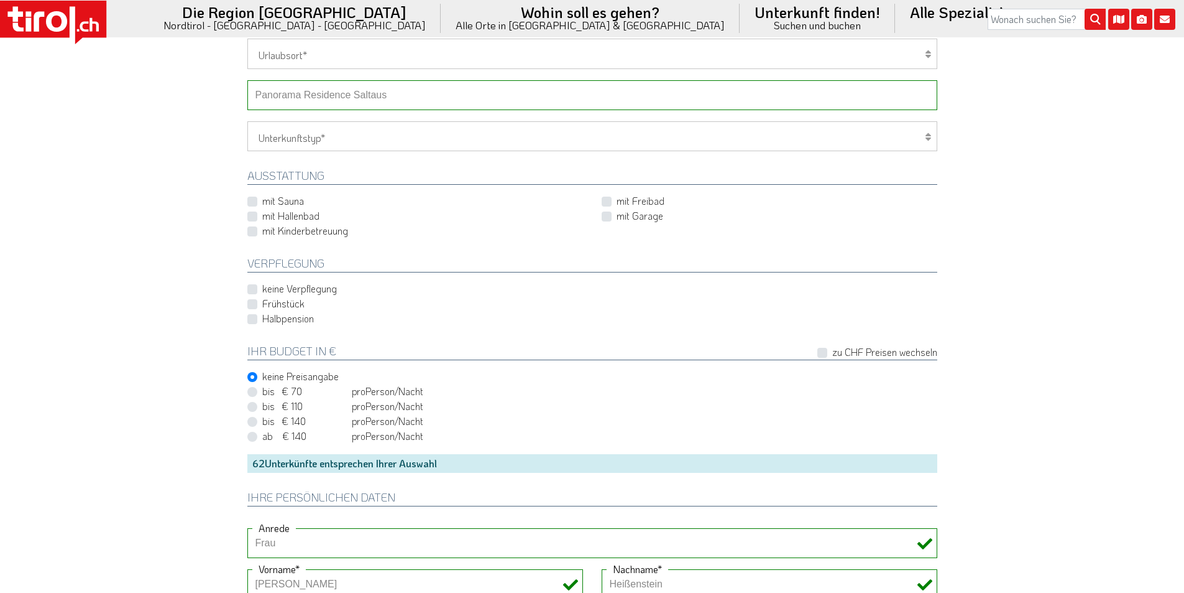
scroll to position [560, 0]
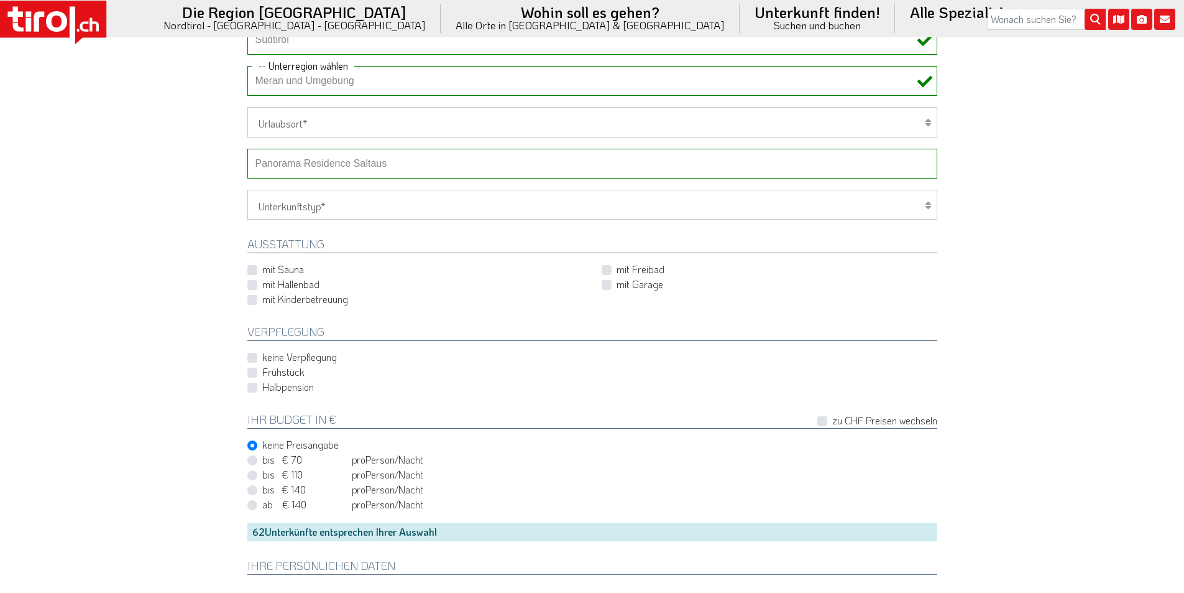
click at [304, 159] on select "-- Betrieb wählen ABINEA Dolomiti Romantic SPA Hotel [GEOGRAPHIC_DATA] - Oetz A…" at bounding box center [592, 164] width 690 height 30
click at [247, 149] on select "-- Betrieb wählen ABINEA Dolomiti Romantic SPA Hotel [GEOGRAPHIC_DATA] - Oetz A…" at bounding box center [592, 164] width 690 height 30
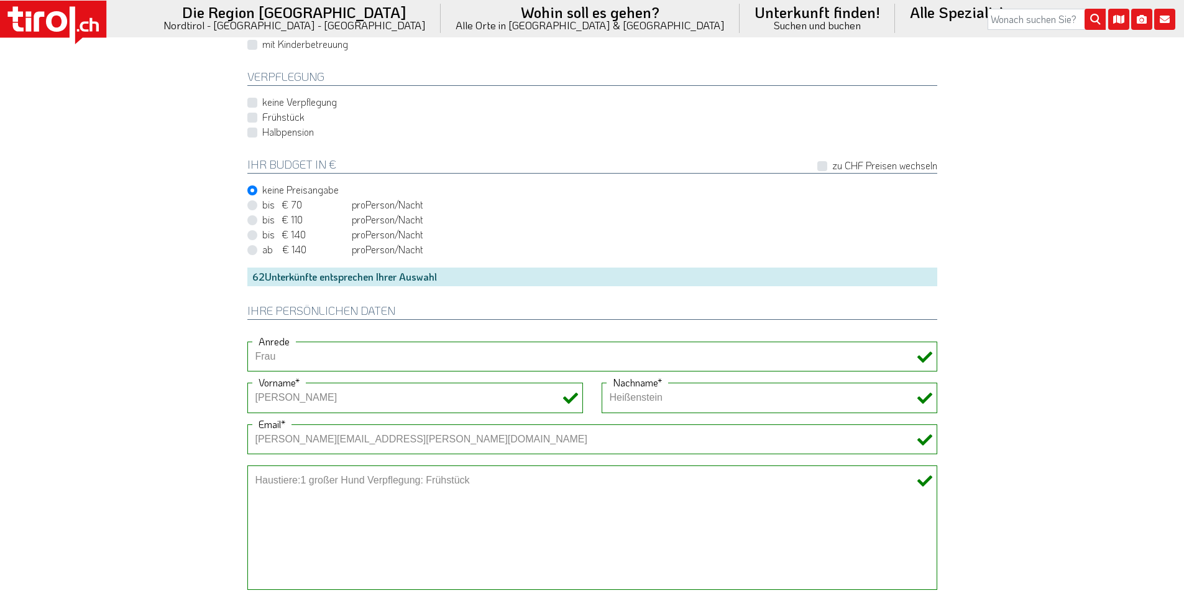
scroll to position [1057, 0]
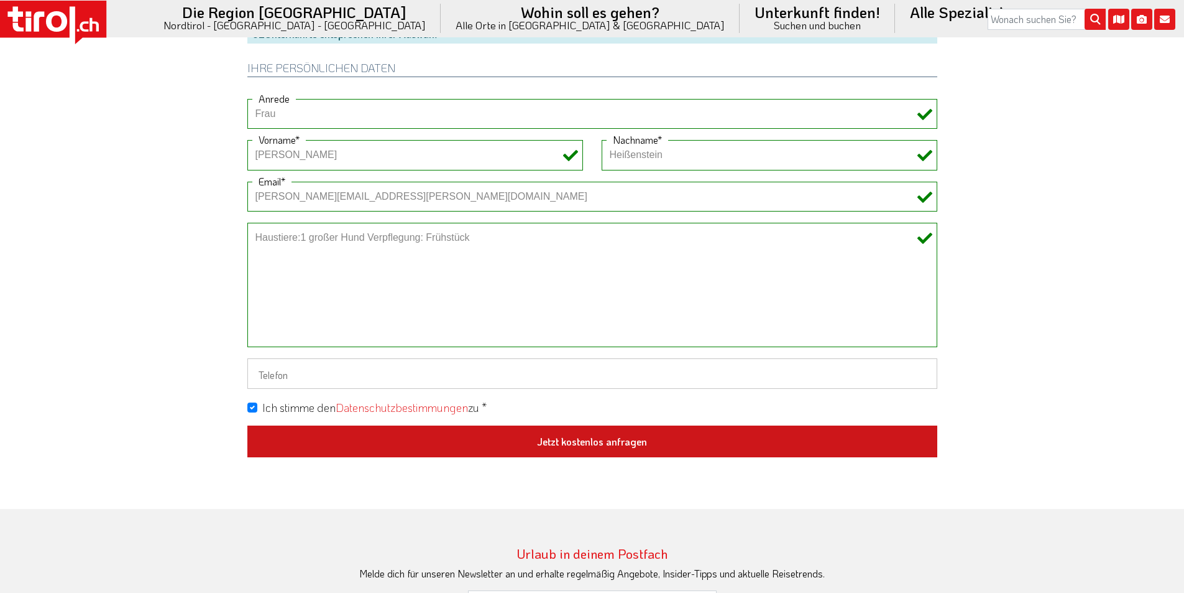
click at [569, 436] on button "Jetzt kostenlos anfragen" at bounding box center [592, 441] width 690 height 32
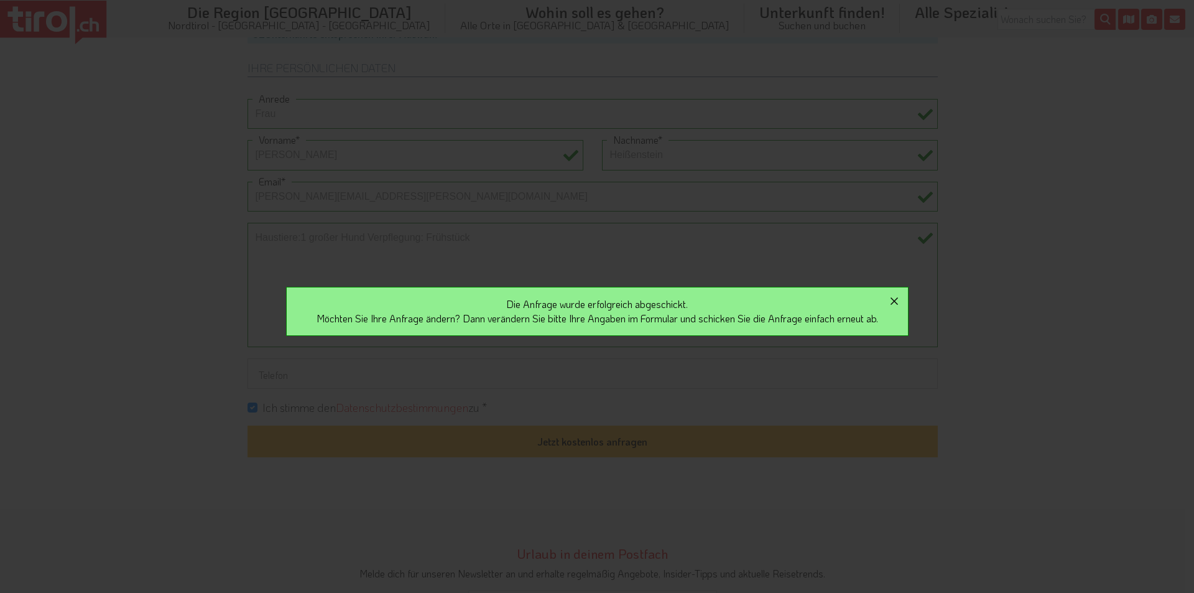
click at [892, 302] on icon "button" at bounding box center [894, 300] width 15 height 15
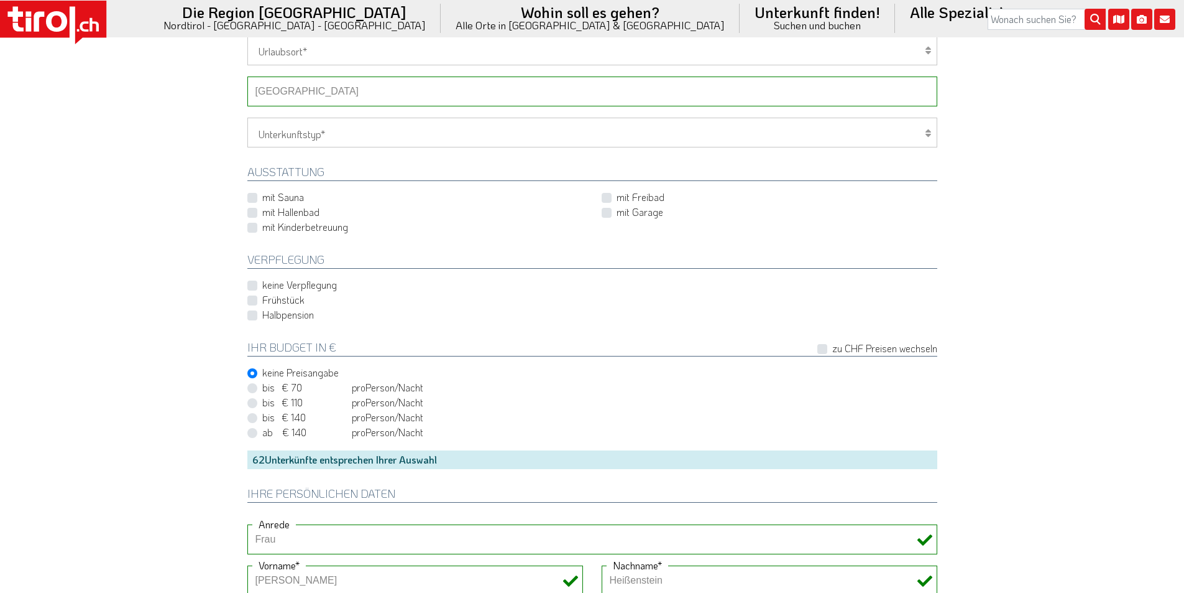
scroll to position [497, 0]
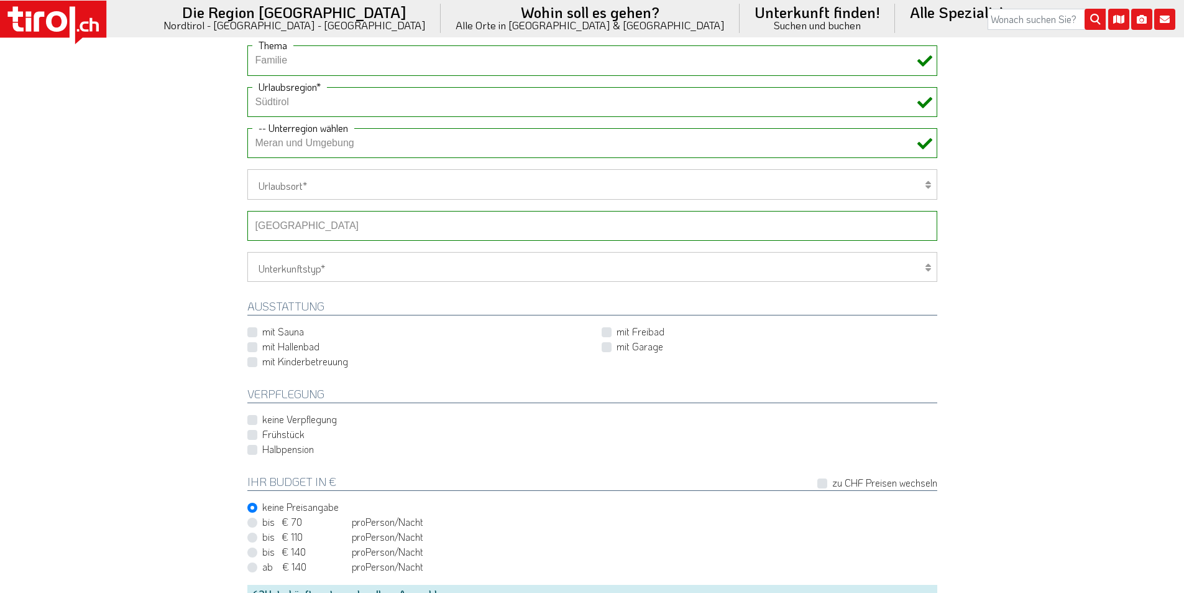
click at [300, 223] on select "-- Betrieb wählen ABINEA Dolomiti Romantic SPA Hotel [GEOGRAPHIC_DATA] - Oetz A…" at bounding box center [592, 226] width 690 height 30
click at [247, 211] on select "-- Betrieb wählen ABINEA Dolomiti Romantic SPA Hotel [GEOGRAPHIC_DATA] - Oetz A…" at bounding box center [592, 226] width 690 height 30
drag, startPoint x: 83, startPoint y: 286, endPoint x: 91, endPoint y: 287, distance: 8.2
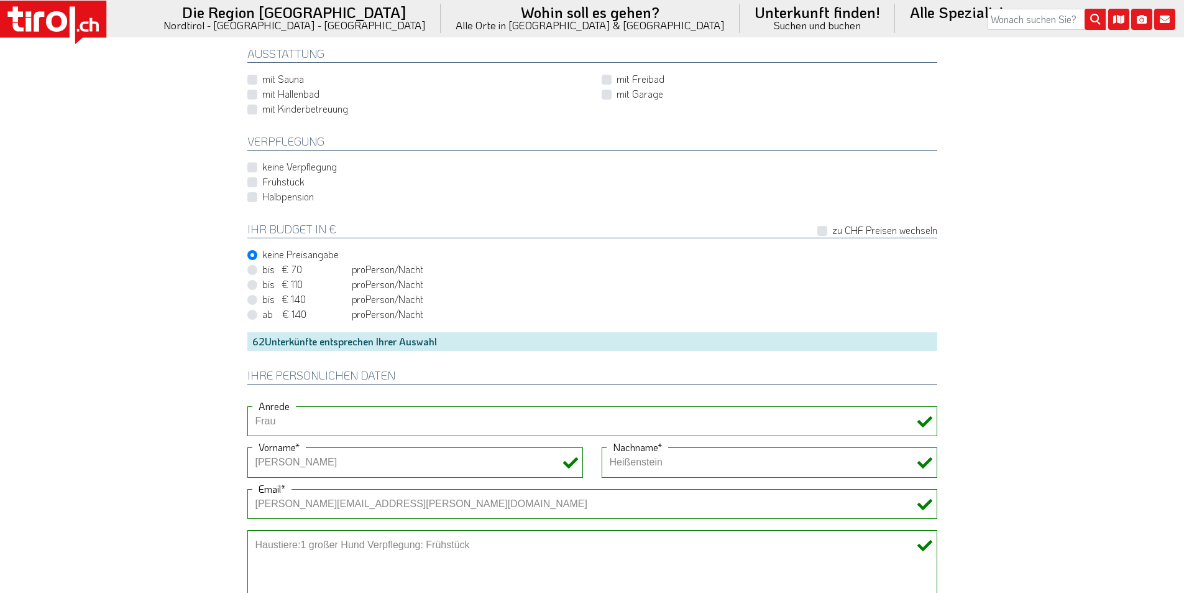
scroll to position [1057, 0]
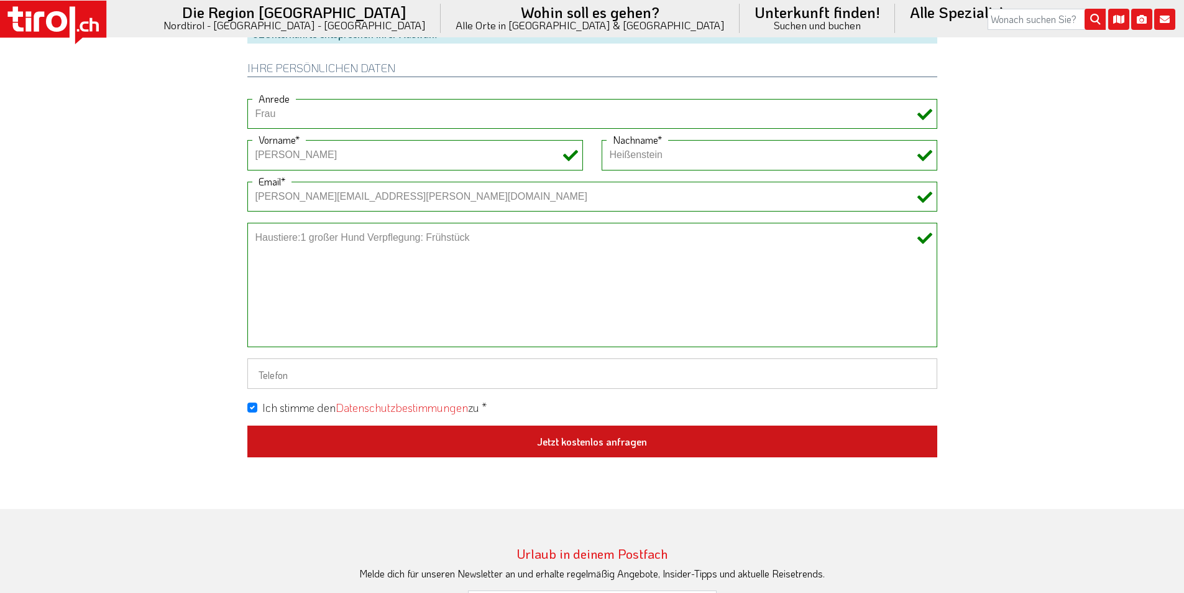
click at [527, 431] on button "Jetzt kostenlos anfragen" at bounding box center [592, 441] width 690 height 32
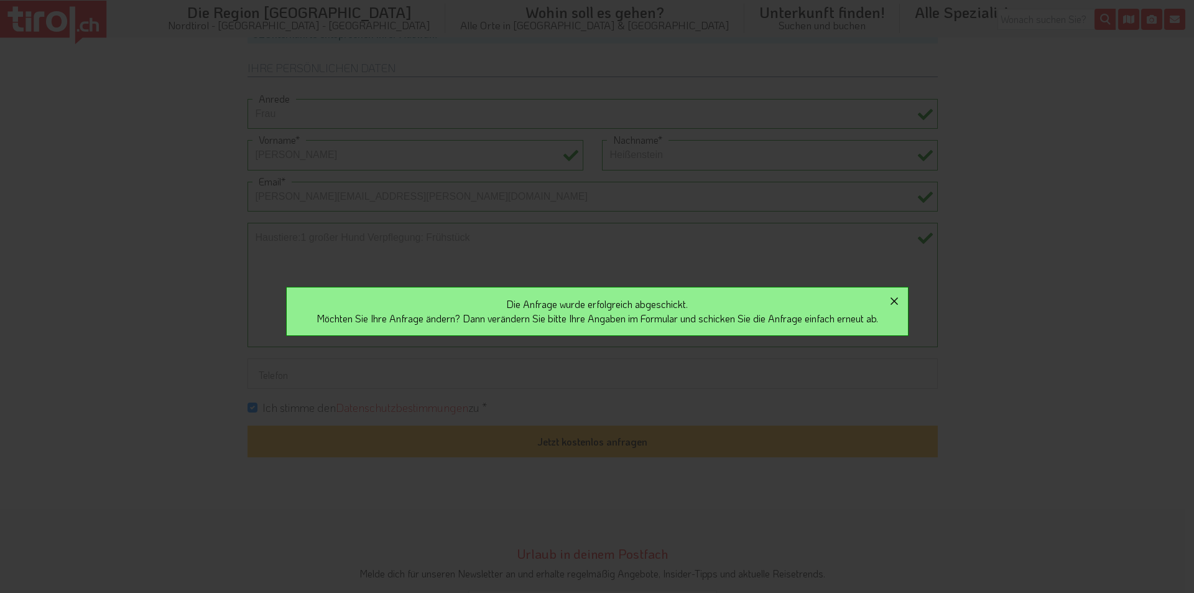
click at [898, 303] on icon "button" at bounding box center [893, 300] width 7 height 7
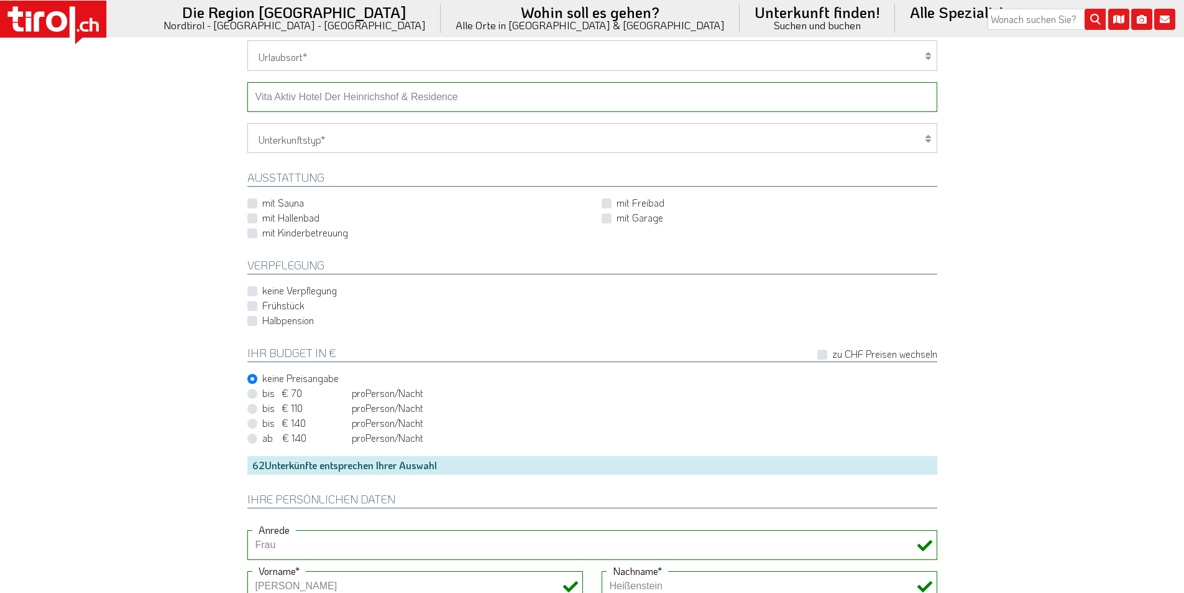
scroll to position [435, 0]
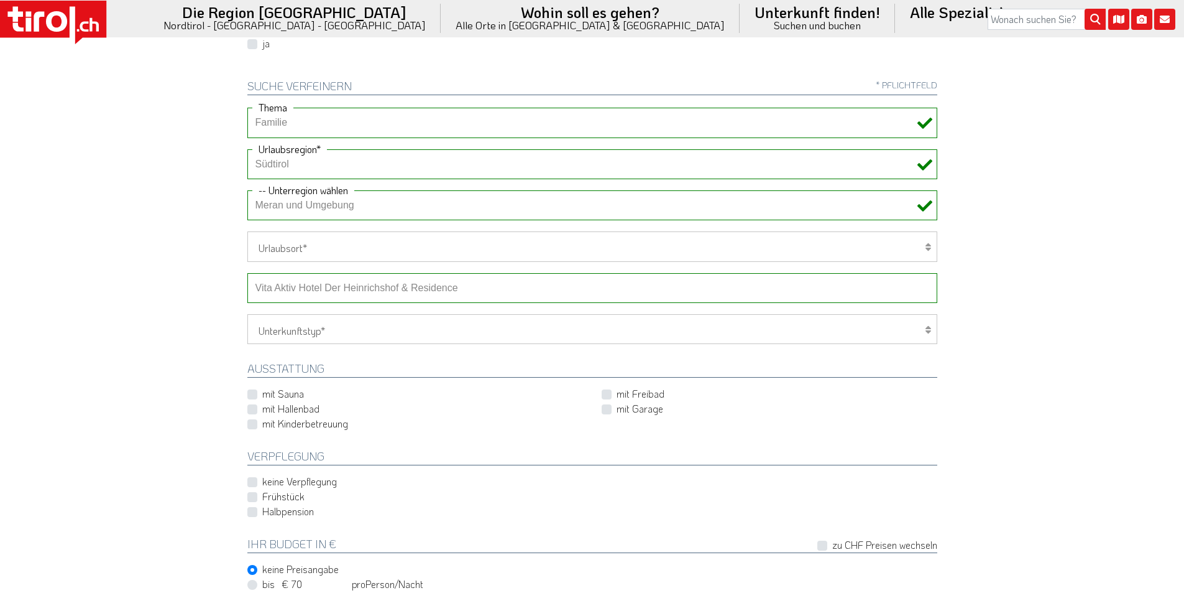
click at [290, 288] on select "-- Betrieb wählen ABINEA Dolomiti Romantic SPA Hotel [GEOGRAPHIC_DATA] - Oetz A…" at bounding box center [592, 288] width 690 height 30
click at [247, 273] on select "-- Betrieb wählen ABINEA Dolomiti Romantic SPA Hotel [GEOGRAPHIC_DATA] - Oetz A…" at bounding box center [592, 288] width 690 height 30
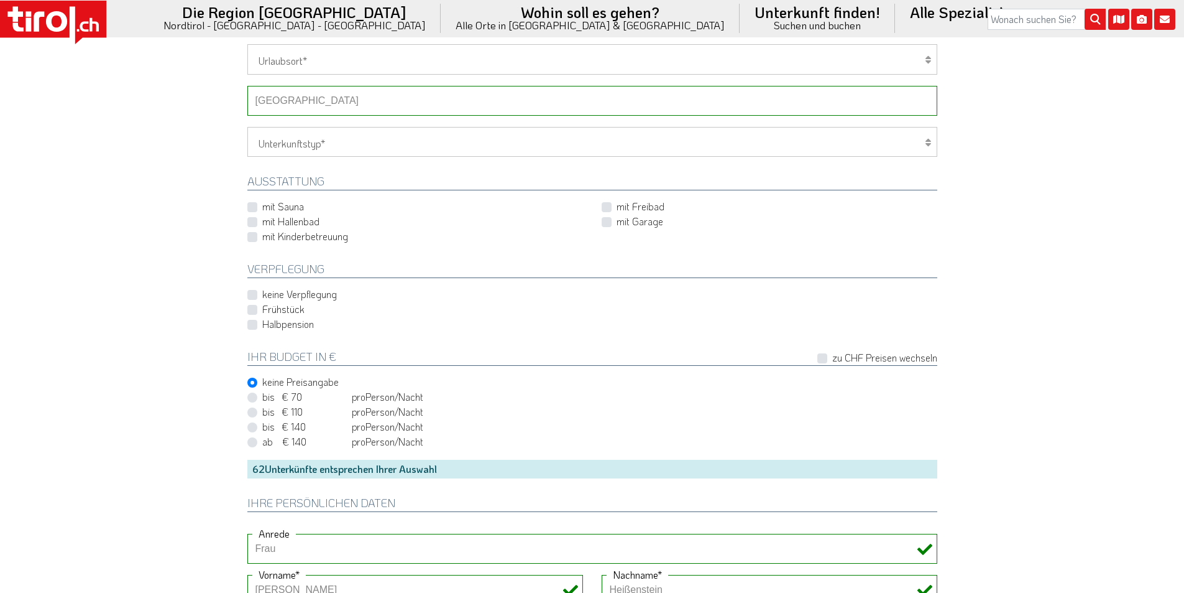
scroll to position [995, 0]
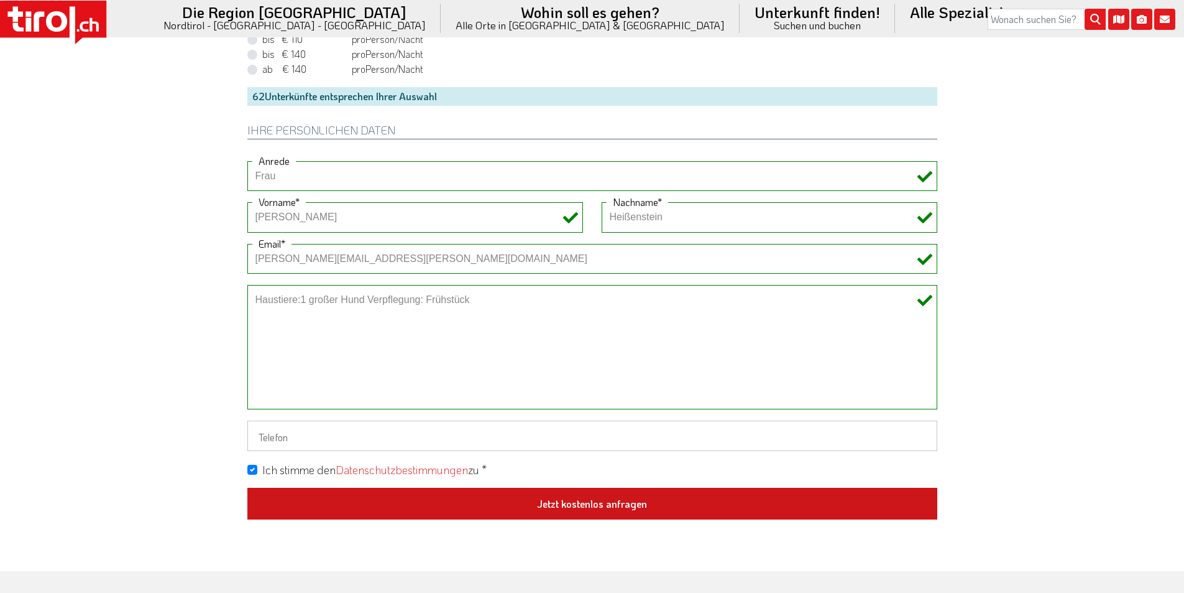
click at [616, 506] on button "Jetzt kostenlos anfragen" at bounding box center [592, 503] width 690 height 32
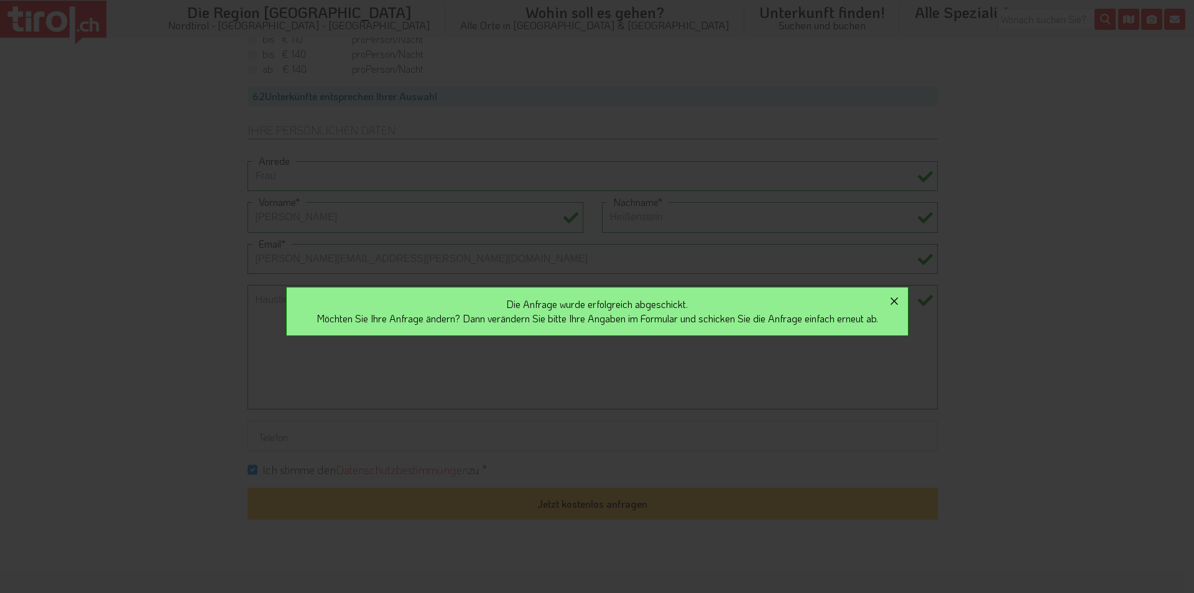
click at [902, 298] on icon "button" at bounding box center [894, 300] width 15 height 15
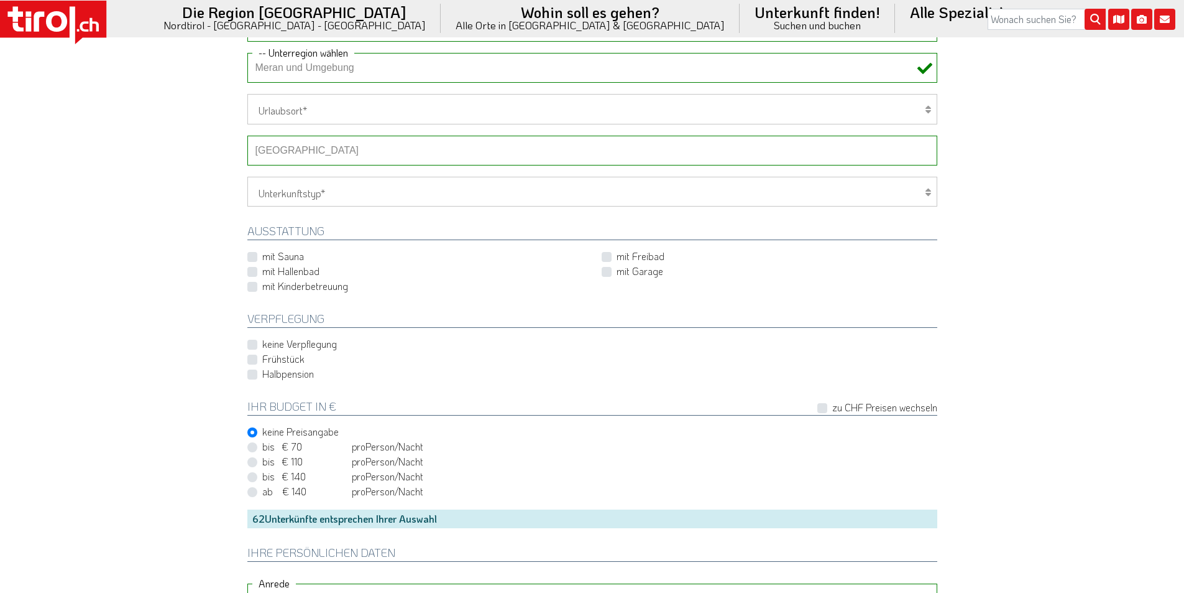
scroll to position [373, 0]
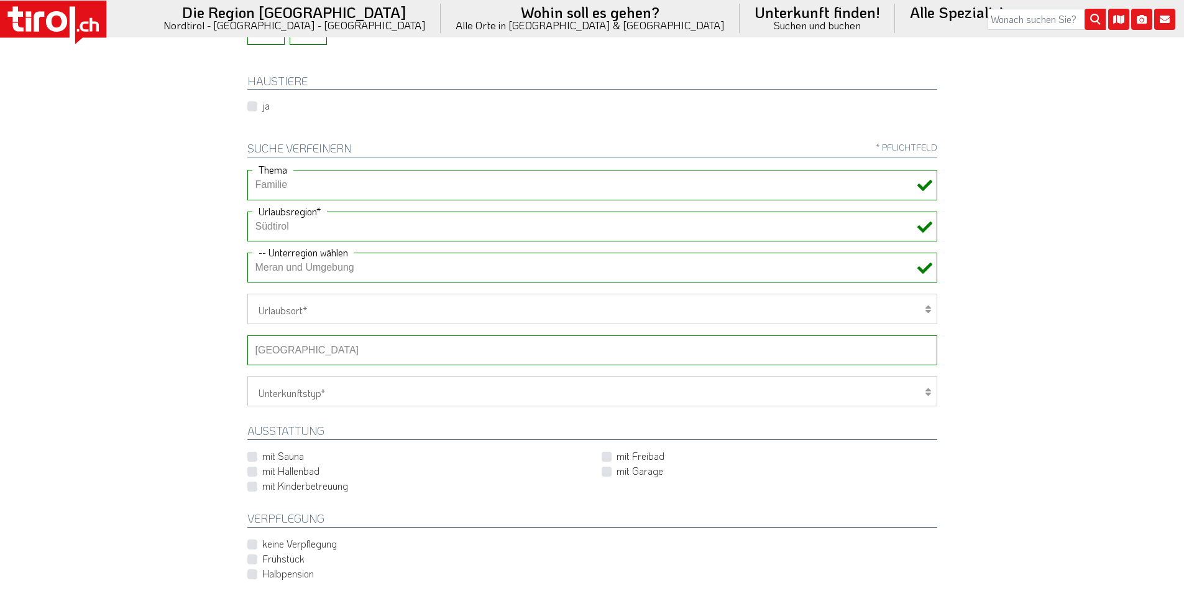
click at [331, 351] on select "-- Betrieb wählen ABINEA Dolomiti Romantic SPA Hotel [GEOGRAPHIC_DATA] - Oetz A…" at bounding box center [592, 350] width 690 height 30
select select "65158"
click at [247, 335] on select "-- Betrieb wählen ABINEA Dolomiti Romantic SPA Hotel [GEOGRAPHIC_DATA] - Oetz A…" at bounding box center [592, 350] width 690 height 30
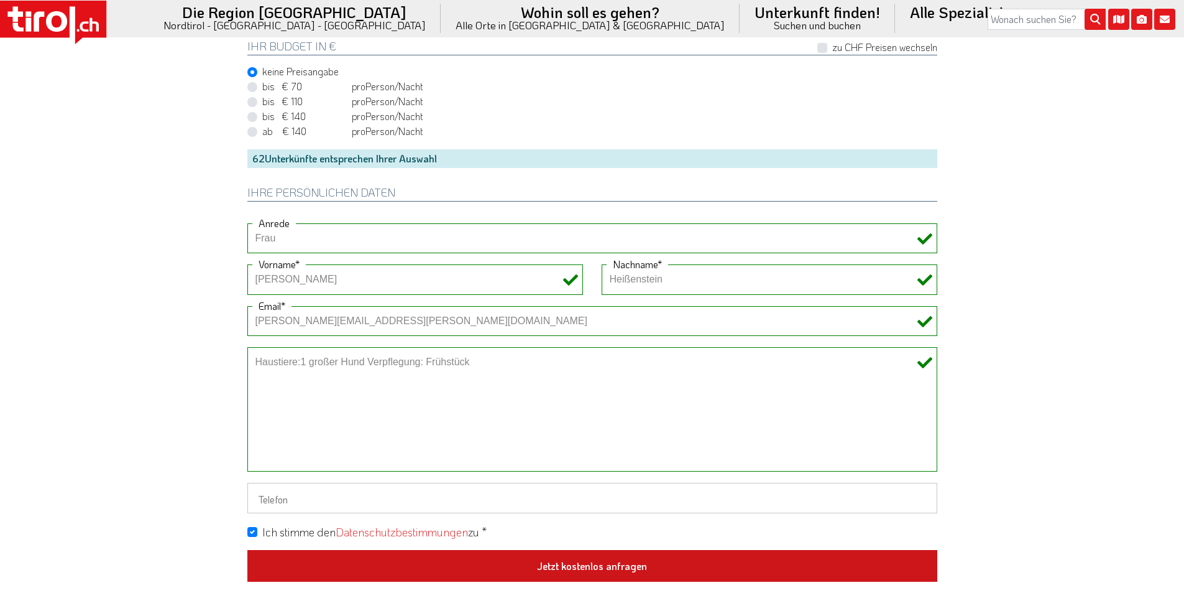
click at [600, 538] on button "Jetzt kostenlos anfragen" at bounding box center [592, 566] width 690 height 32
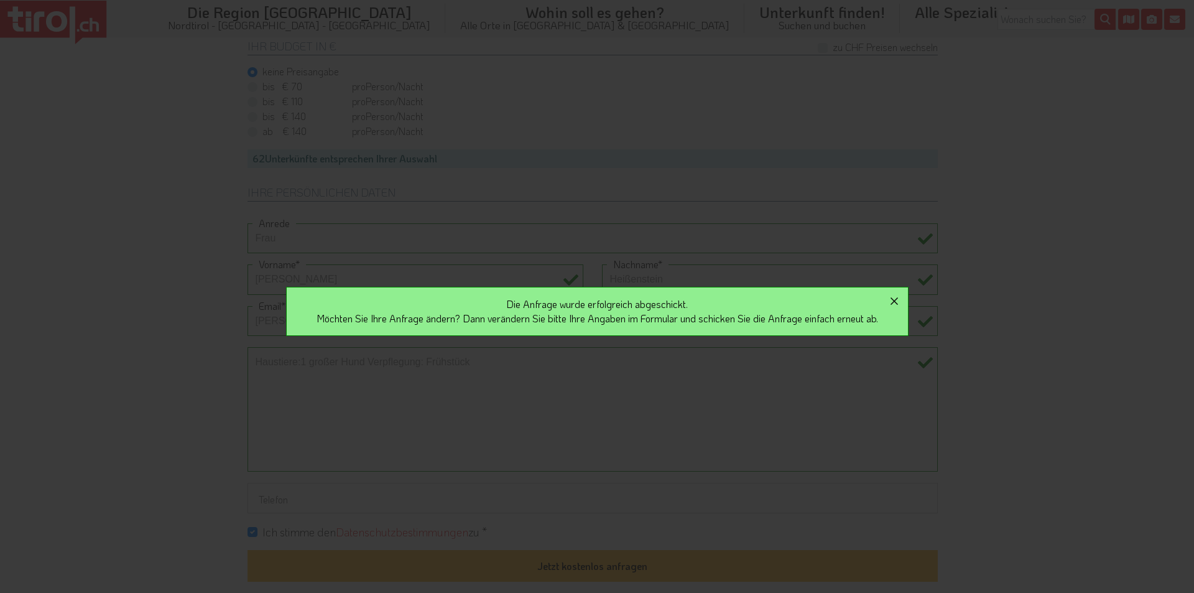
click at [896, 297] on icon "button" at bounding box center [894, 300] width 15 height 15
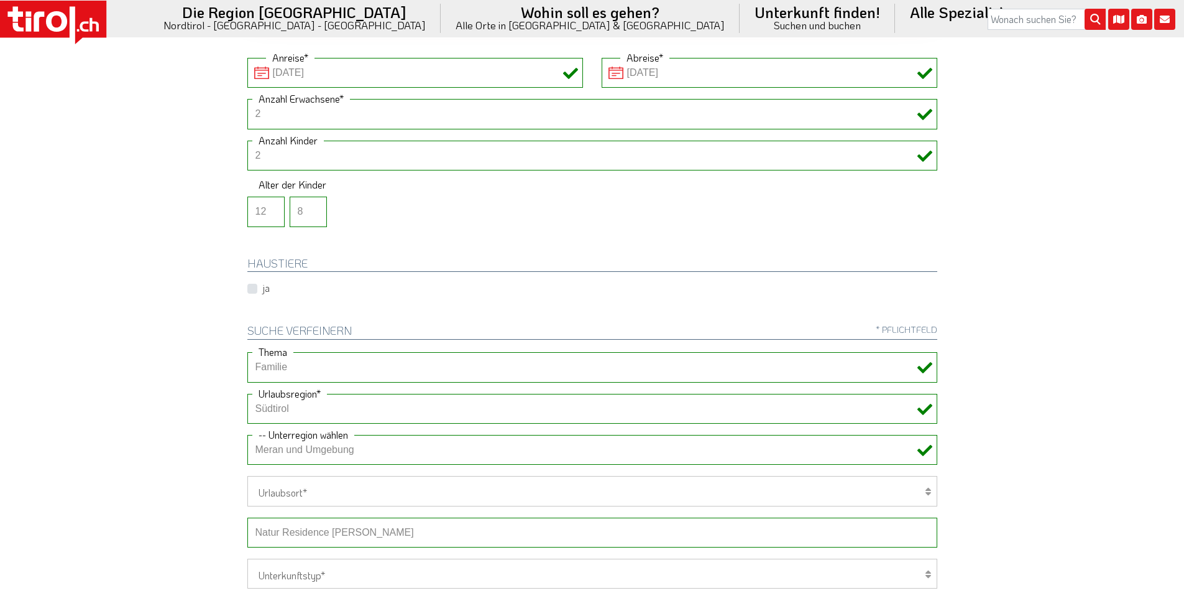
scroll to position [0, 0]
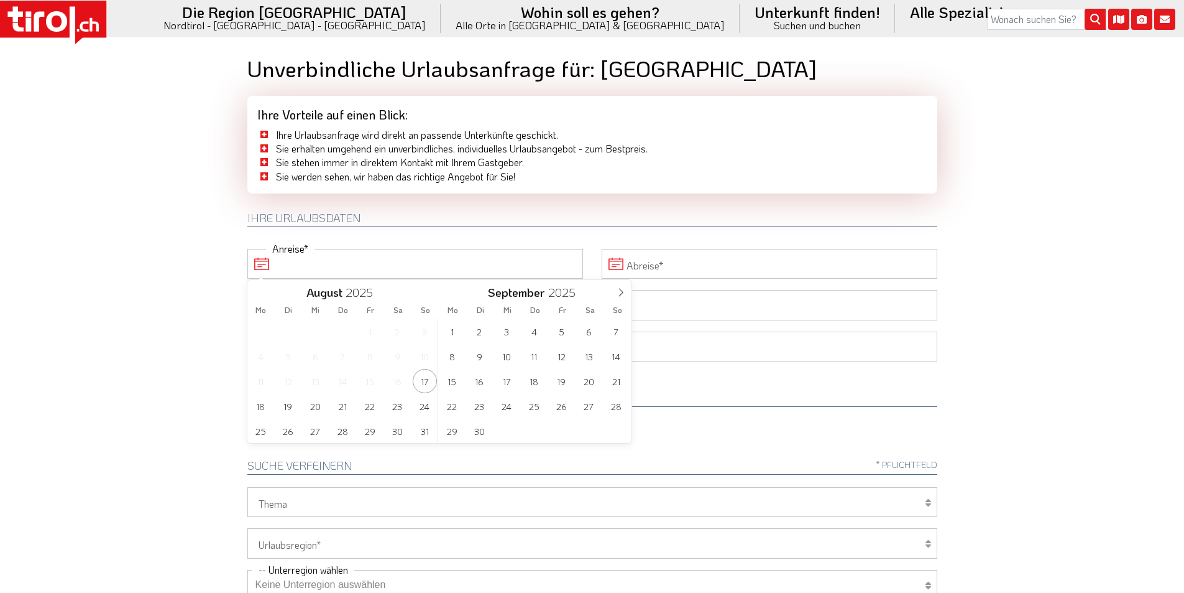
click at [390, 262] on input "Anreise" at bounding box center [415, 264] width 336 height 30
click at [620, 293] on icon at bounding box center [621, 292] width 9 height 9
click at [589, 336] on span "4" at bounding box center [589, 331] width 24 height 24
click at [395, 358] on span "11" at bounding box center [397, 356] width 24 height 24
type input "[DATE]"
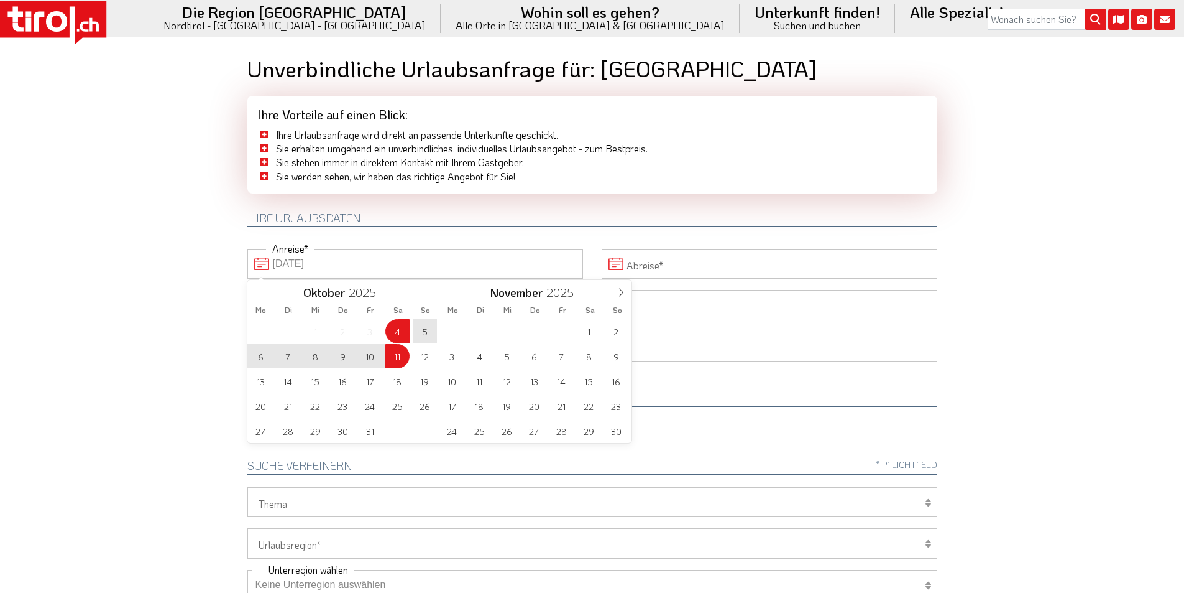
type input "[DATE]"
click at [176, 198] on body ".st0{fill:#FFFFFF}.st1{fill:#E31017} Die Region [GEOGRAPHIC_DATA] [GEOGRAPHIC_D…" at bounding box center [592, 296] width 1184 height 593
type input "[DATE]"
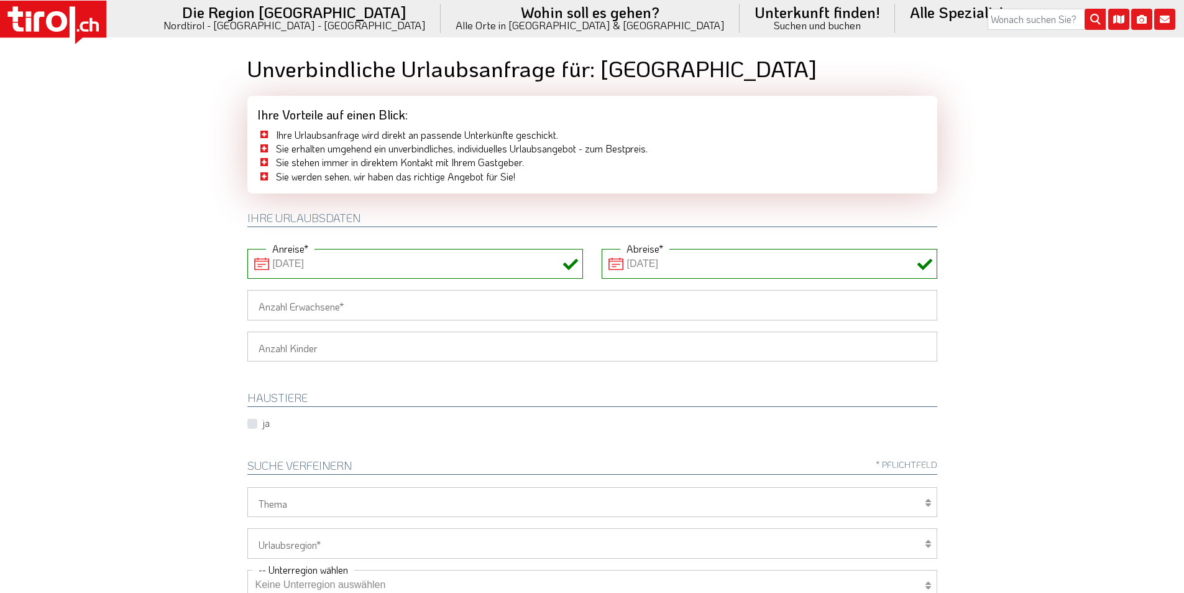
click at [262, 302] on input "Anzahl Erwachsene" at bounding box center [592, 305] width 690 height 30
type input "3"
click at [186, 286] on body ".st0{fill:#FFFFFF}.st1{fill:#E31017} Die Region [GEOGRAPHIC_DATA] [GEOGRAPHIC_D…" at bounding box center [592, 296] width 1184 height 593
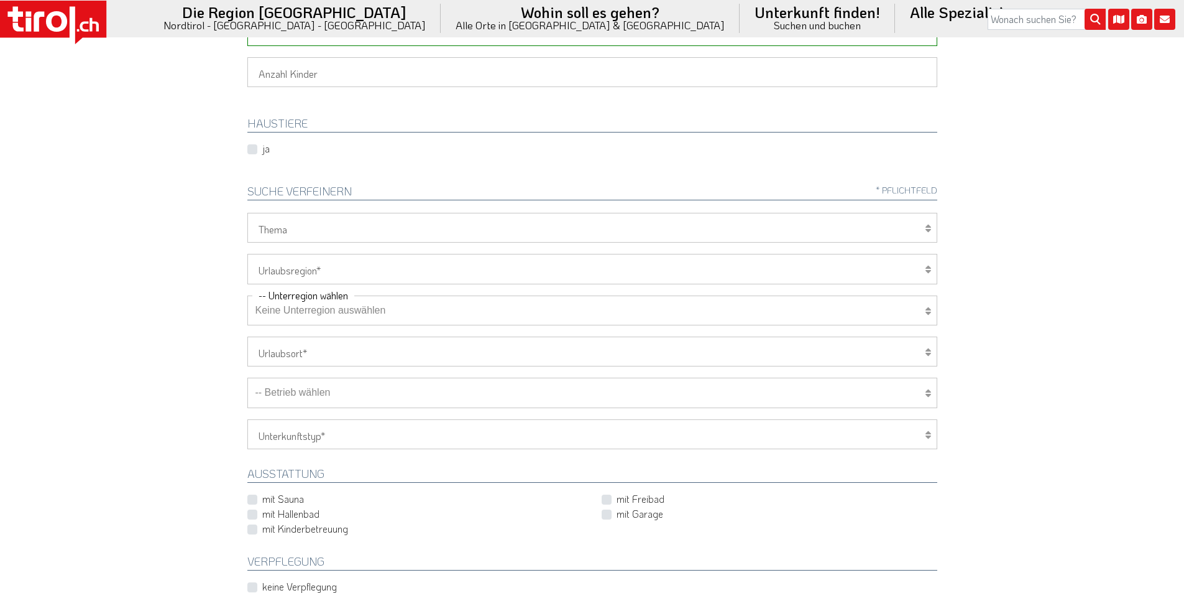
scroll to position [311, 0]
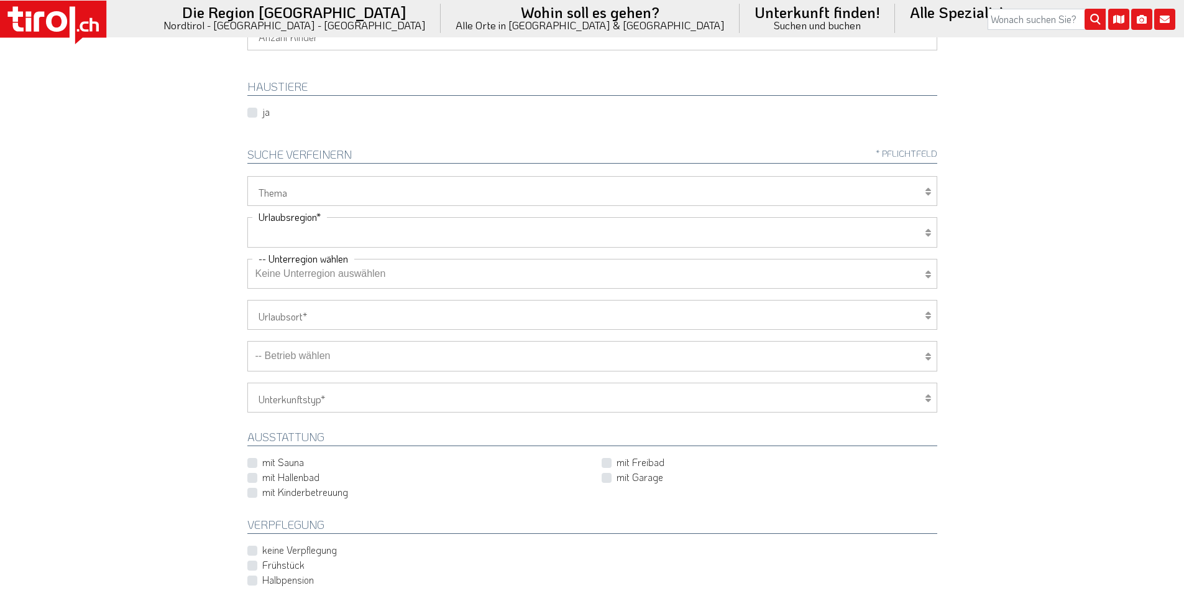
click at [298, 231] on select "[GEOGRAPHIC_DATA]/Nordtirol Osttirol [GEOGRAPHIC_DATA] Tirols Nachbarn" at bounding box center [592, 232] width 690 height 30
select select "7272"
click at [247, 217] on select "[GEOGRAPHIC_DATA]/Nordtirol Osttirol [GEOGRAPHIC_DATA] Tirols Nachbarn" at bounding box center [592, 232] width 690 height 30
click at [288, 276] on select "Keine Unterregion auswählen Achensee Alpbachtal & Tiroler Seenland [GEOGRAPHIC_…" at bounding box center [592, 274] width 690 height 30
select select "7351"
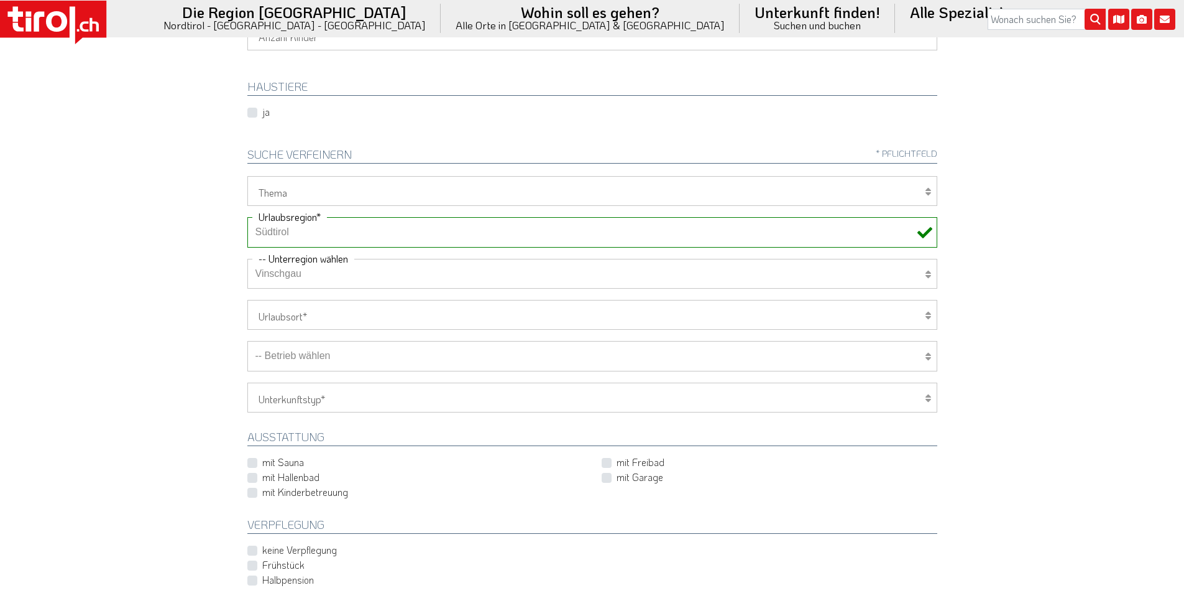
click at [247, 259] on select "Keine Unterregion auswählen Achensee Alpbachtal & Tiroler Seenland [GEOGRAPHIC_…" at bounding box center [592, 274] width 690 height 30
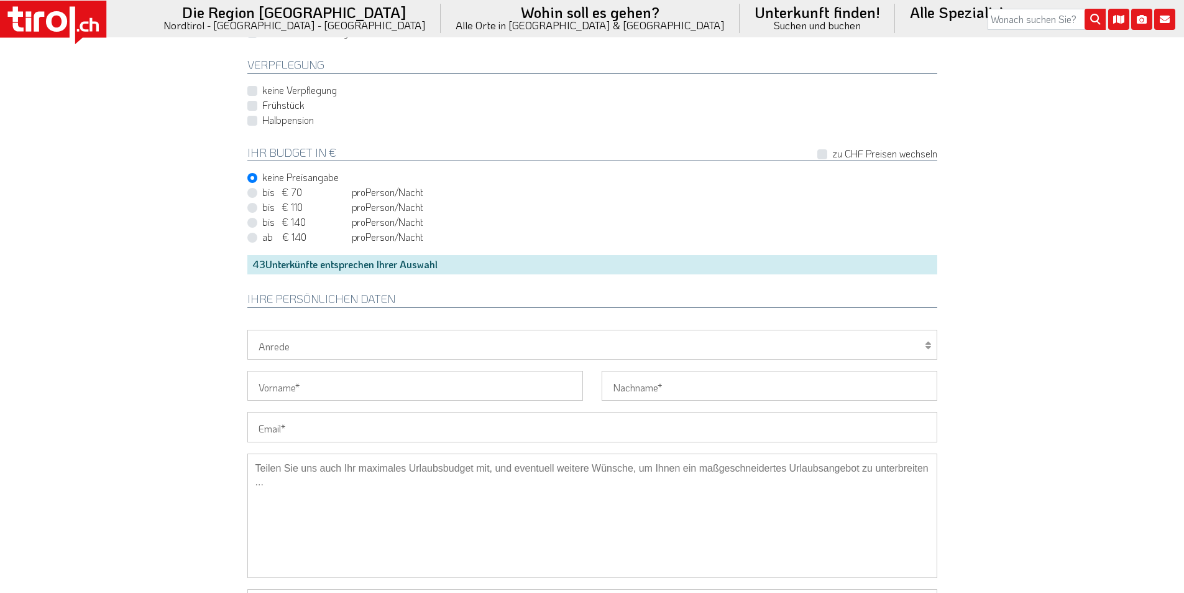
scroll to position [808, 0]
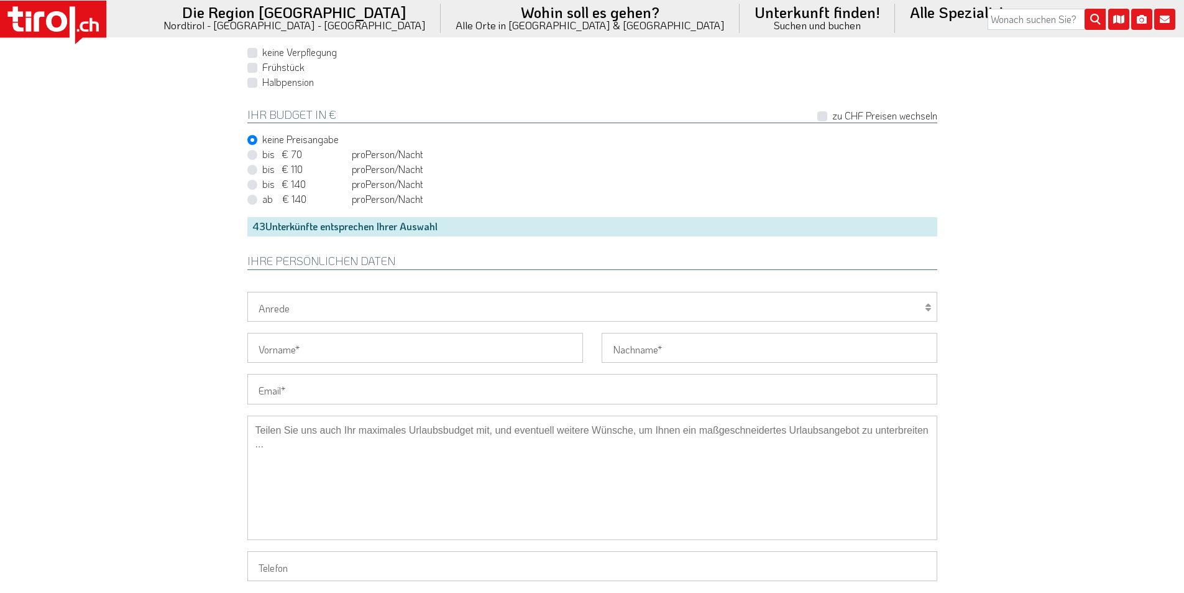
drag, startPoint x: 285, startPoint y: 390, endPoint x: 240, endPoint y: 379, distance: 46.7
click at [284, 390] on input "Email" at bounding box center [592, 389] width 690 height 30
paste input "[EMAIL_ADDRESS][PERSON_NAME][DOMAIN_NAME]"
type input "[EMAIL_ADDRESS][PERSON_NAME][DOMAIN_NAME]"
drag, startPoint x: 164, startPoint y: 359, endPoint x: 182, endPoint y: 339, distance: 26.9
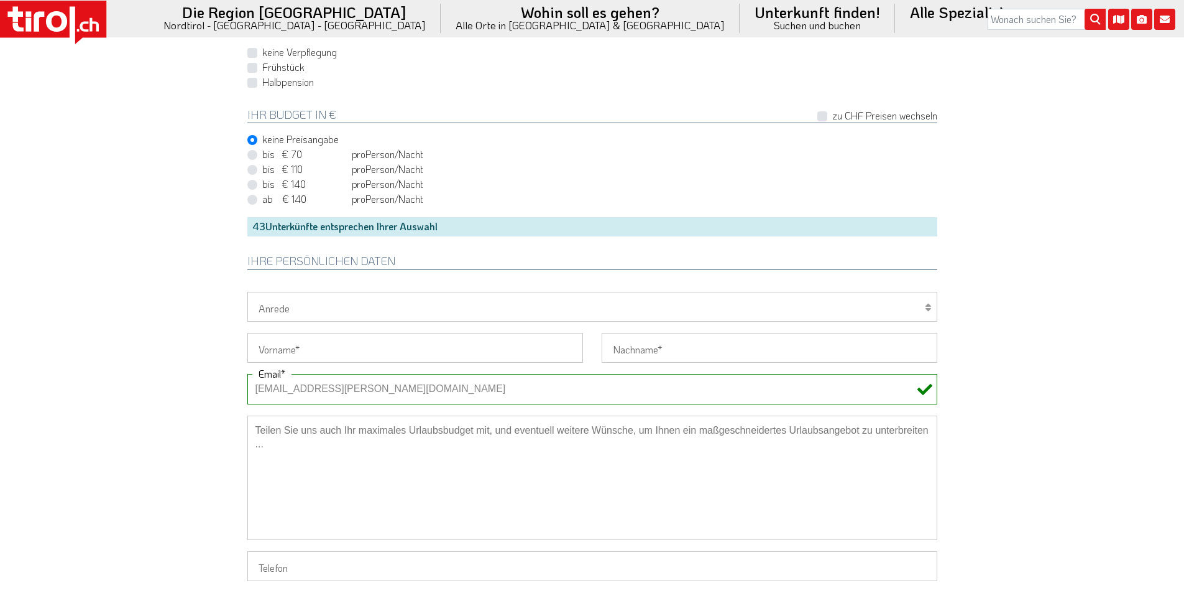
drag, startPoint x: 285, startPoint y: 305, endPoint x: 282, endPoint y: 317, distance: 12.4
click at [285, 305] on select "Herr Frau Familie" at bounding box center [592, 307] width 690 height 30
select select "Herr"
click at [247, 292] on select "Herr Frau Familie" at bounding box center [592, 307] width 690 height 30
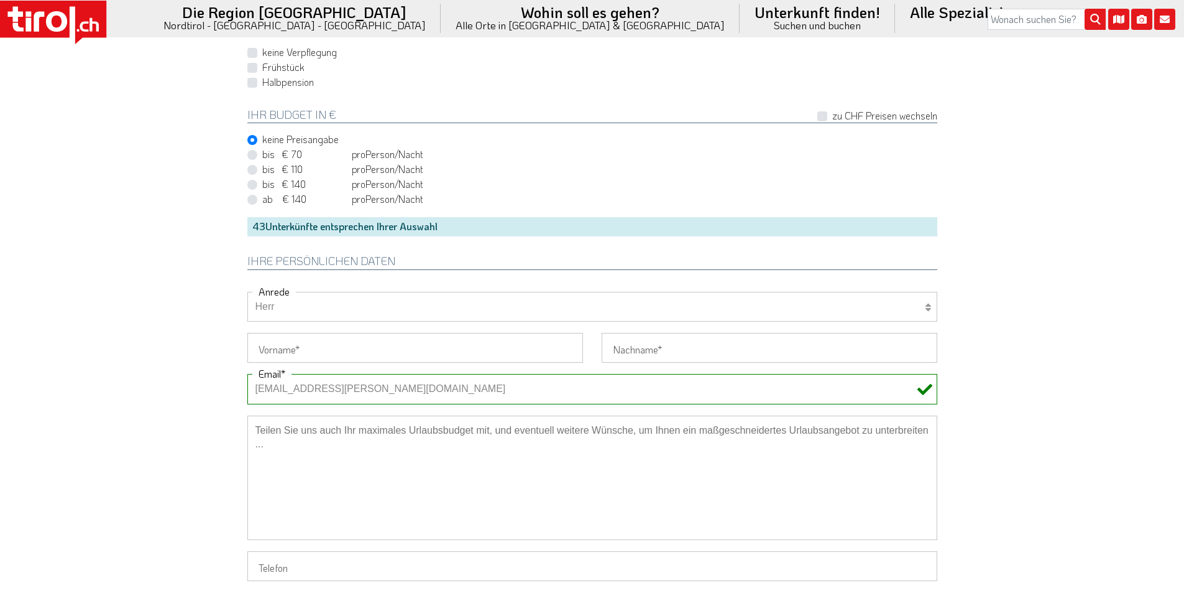
click at [278, 342] on input "Vorname" at bounding box center [415, 348] width 336 height 30
paste input "[PERSON_NAME]"
type input "[PERSON_NAME]"
drag, startPoint x: 213, startPoint y: 322, endPoint x: 216, endPoint y: 291, distance: 31.2
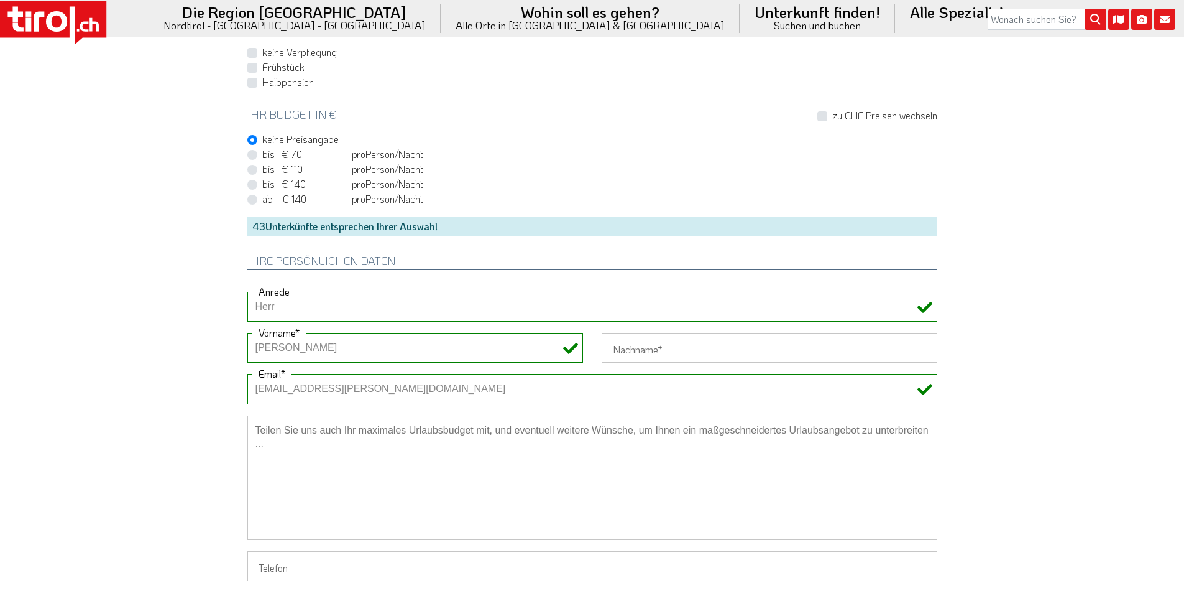
click at [629, 345] on input "Nachname" at bounding box center [770, 348] width 336 height 30
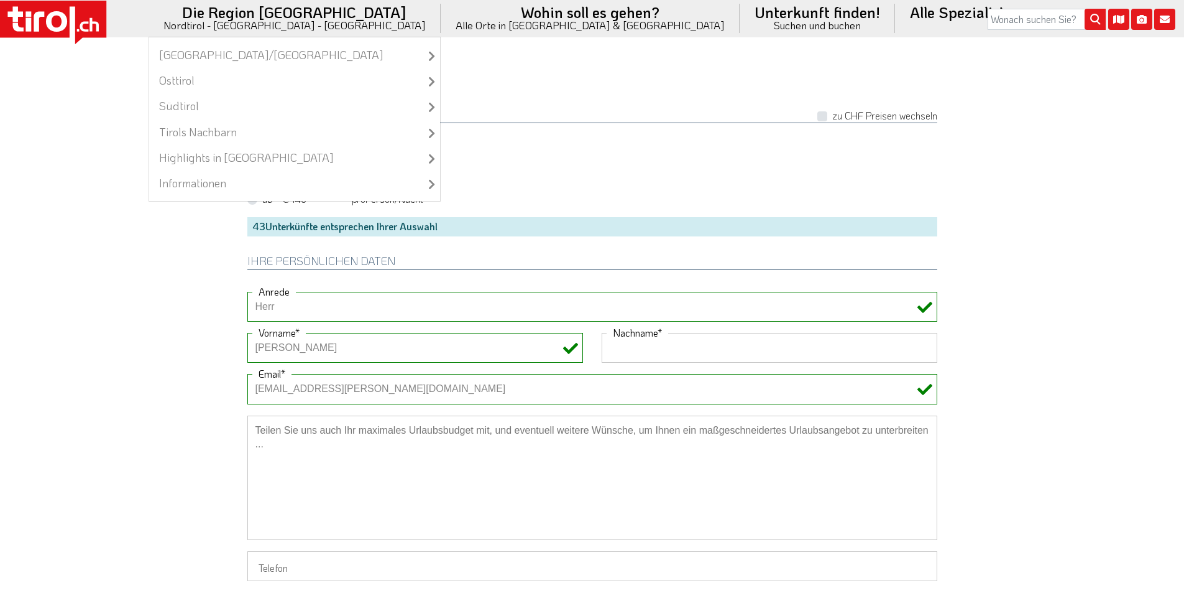
paste input "[PERSON_NAME]"
type input "[PERSON_NAME]"
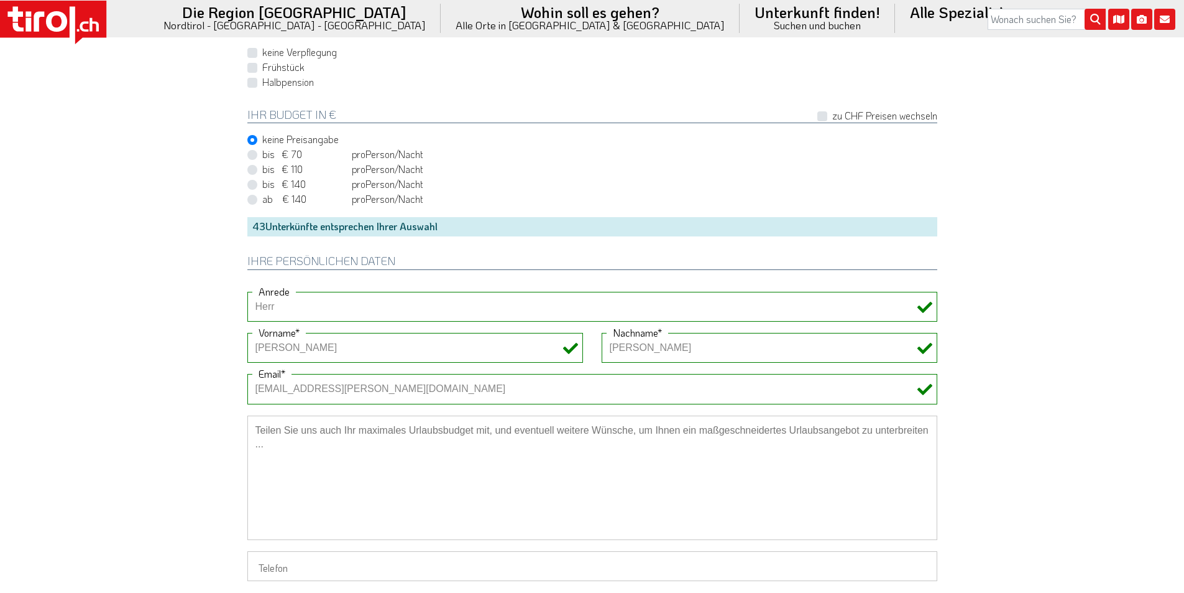
drag, startPoint x: 404, startPoint y: 461, endPoint x: 284, endPoint y: 470, distance: 120.3
click at [404, 461] on textarea at bounding box center [592, 477] width 690 height 124
paste textarea "ein Doppelzimmer und ein Einzelzimmer mit Frühst+c"
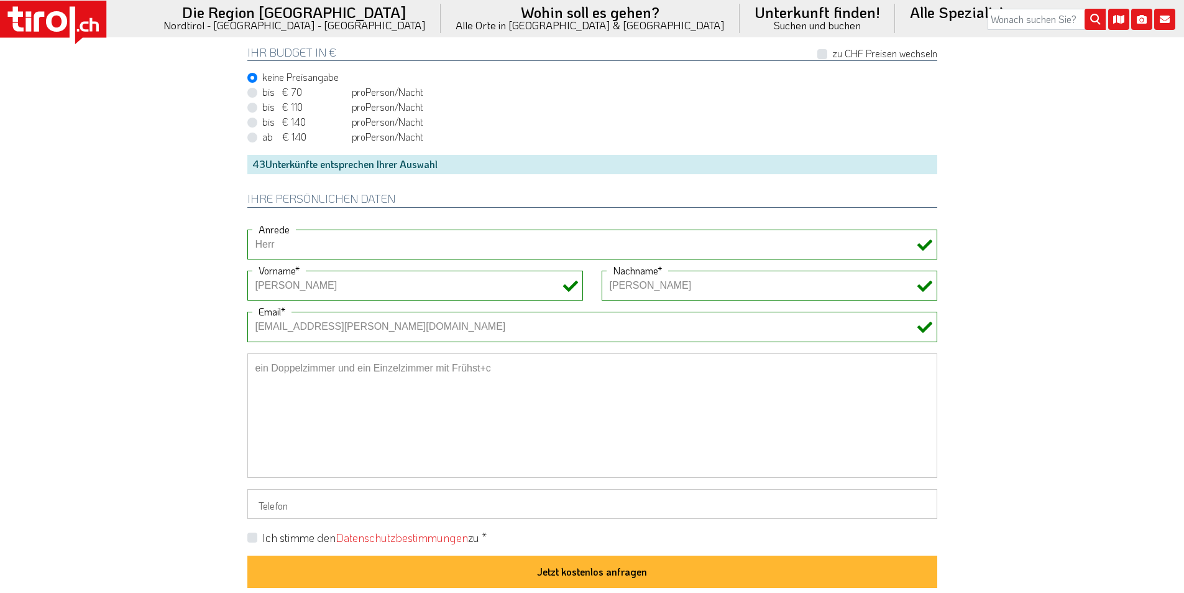
type textarea "ein Doppelzimmer und ein Einzelzimmer mit Frühst+c"
drag, startPoint x: 254, startPoint y: 536, endPoint x: 241, endPoint y: 542, distance: 14.2
click at [262, 537] on label "Ich stimme den Datenschutzbestimmungen zu *" at bounding box center [374, 538] width 224 height 16
click at [254, 537] on input "Ich stimme den Datenschutzbestimmungen zu *" at bounding box center [595, 537] width 690 height 8
checkbox input "true"
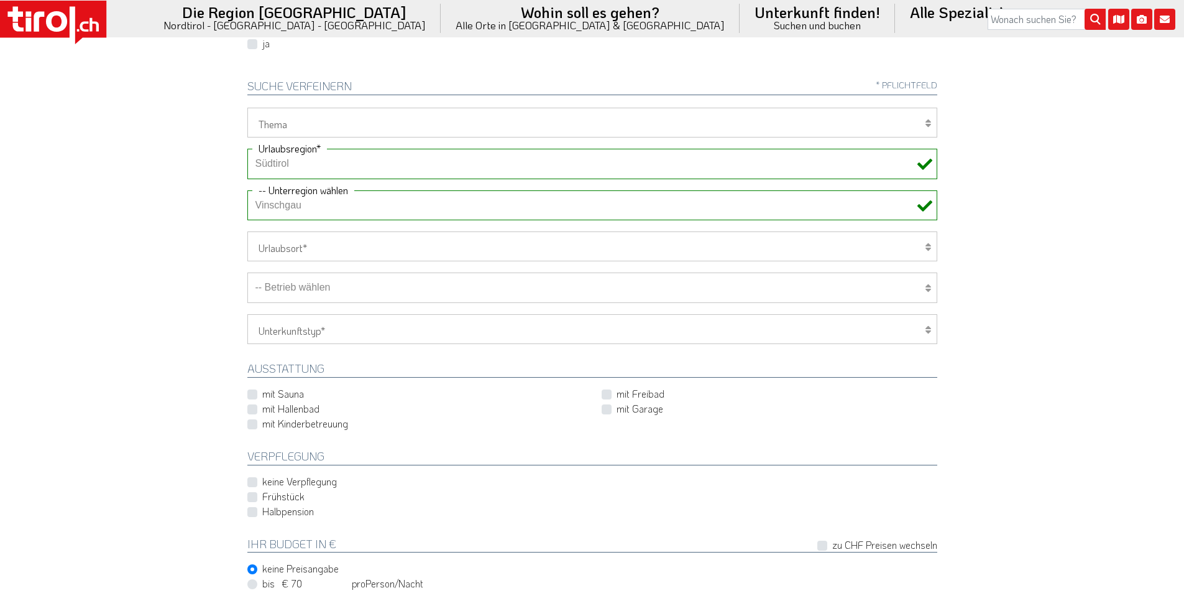
scroll to position [373, 0]
click at [345, 290] on select "-- Betrieb wählen ABINEA Dolomiti Romantic SPA Hotel [GEOGRAPHIC_DATA] - Oetz A…" at bounding box center [592, 294] width 690 height 30
click at [247, 279] on select "-- Betrieb wählen ABINEA Dolomiti Romantic SPA Hotel [GEOGRAPHIC_DATA] - Oetz A…" at bounding box center [592, 294] width 690 height 30
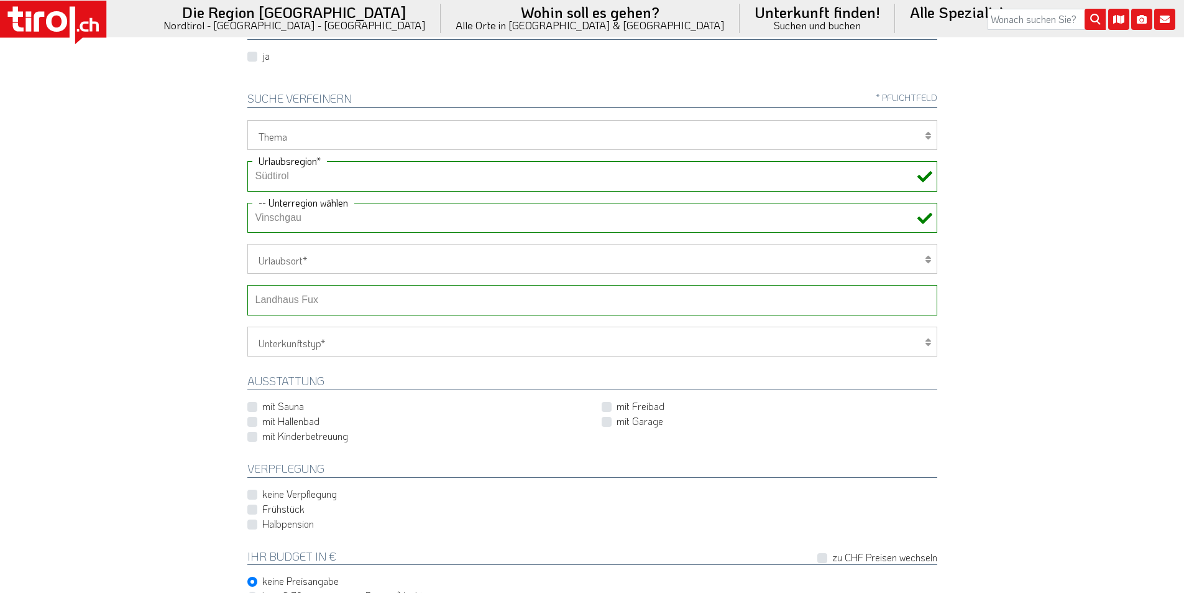
scroll to position [435, 0]
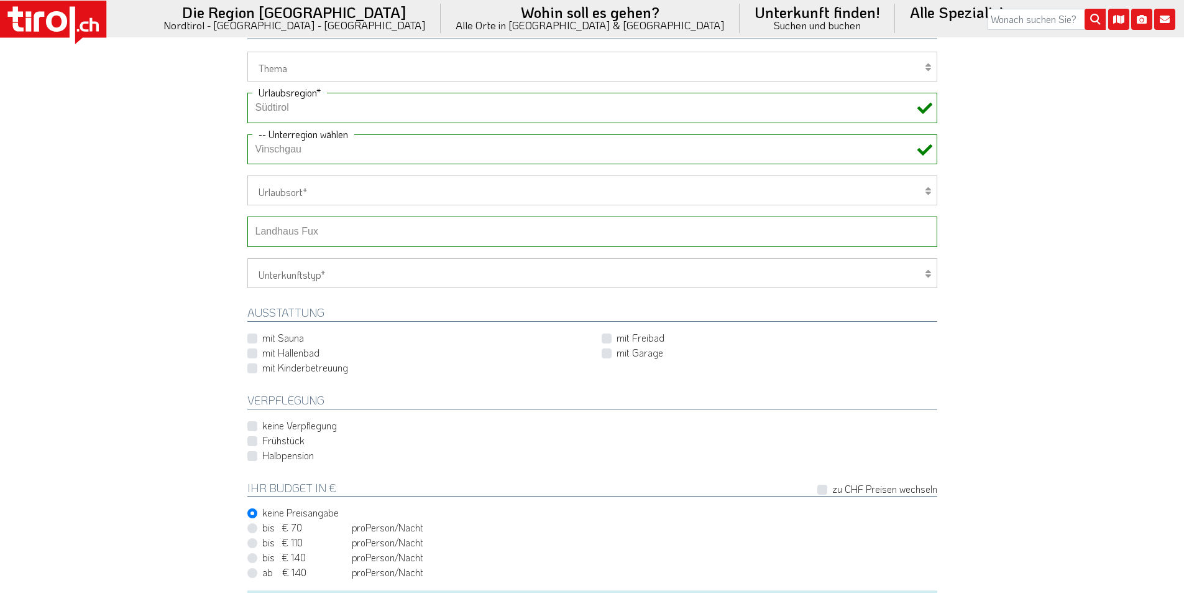
drag, startPoint x: 312, startPoint y: 231, endPoint x: 312, endPoint y: 239, distance: 7.5
click at [312, 231] on select "-- Betrieb wählen ABINEA Dolomiti Romantic SPA Hotel Aktivhotel Waldhof - Oetz …" at bounding box center [592, 231] width 690 height 30
click at [247, 216] on select "-- Betrieb wählen ABINEA Dolomiti Romantic SPA Hotel Aktivhotel Waldhof - Oetz …" at bounding box center [592, 231] width 690 height 30
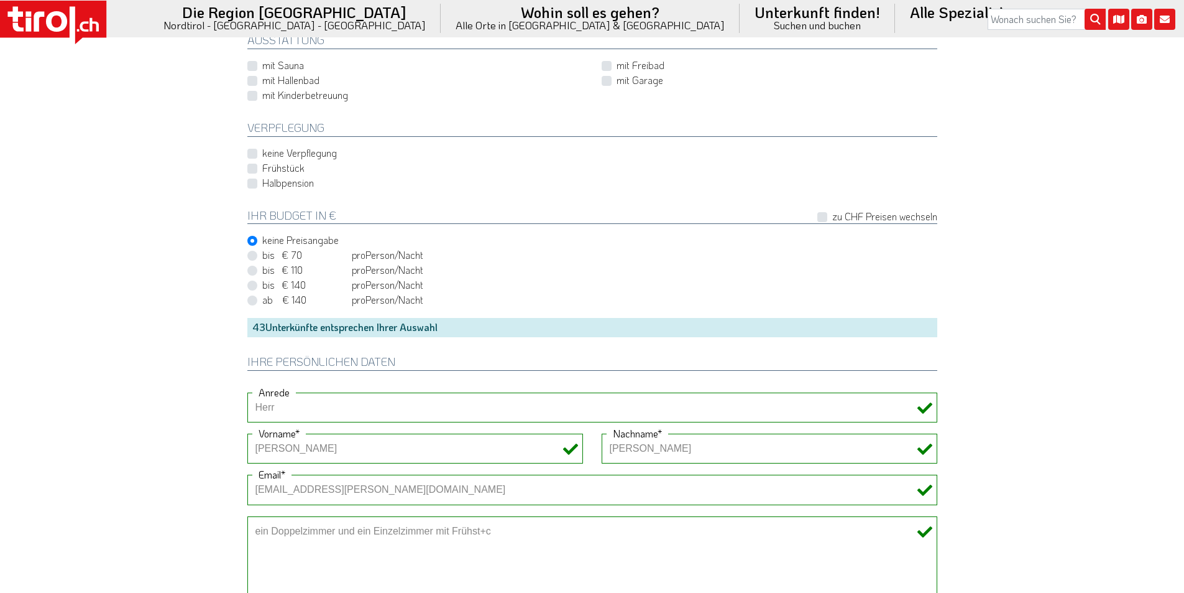
scroll to position [933, 0]
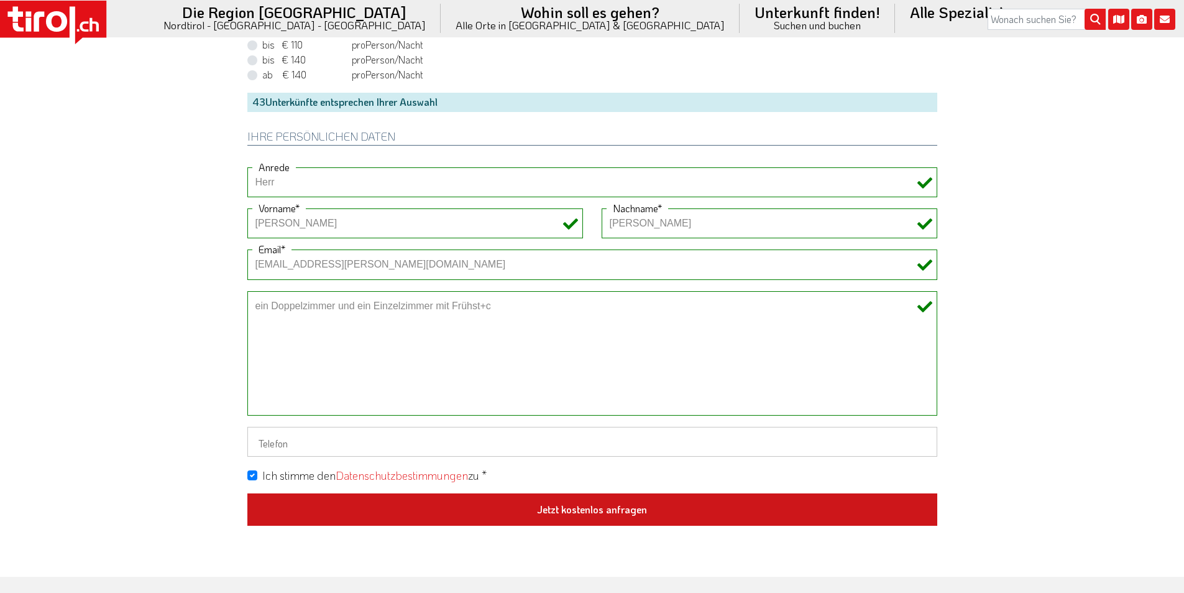
click at [581, 506] on button "Jetzt kostenlos anfragen" at bounding box center [592, 509] width 690 height 32
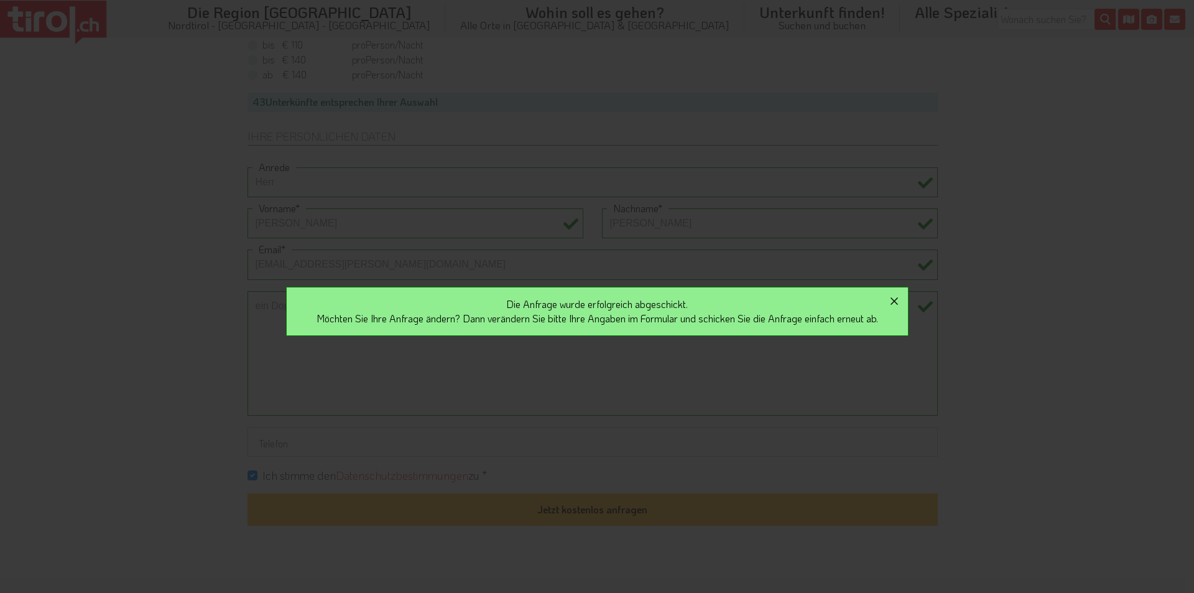
click at [902, 302] on icon "button" at bounding box center [894, 300] width 15 height 15
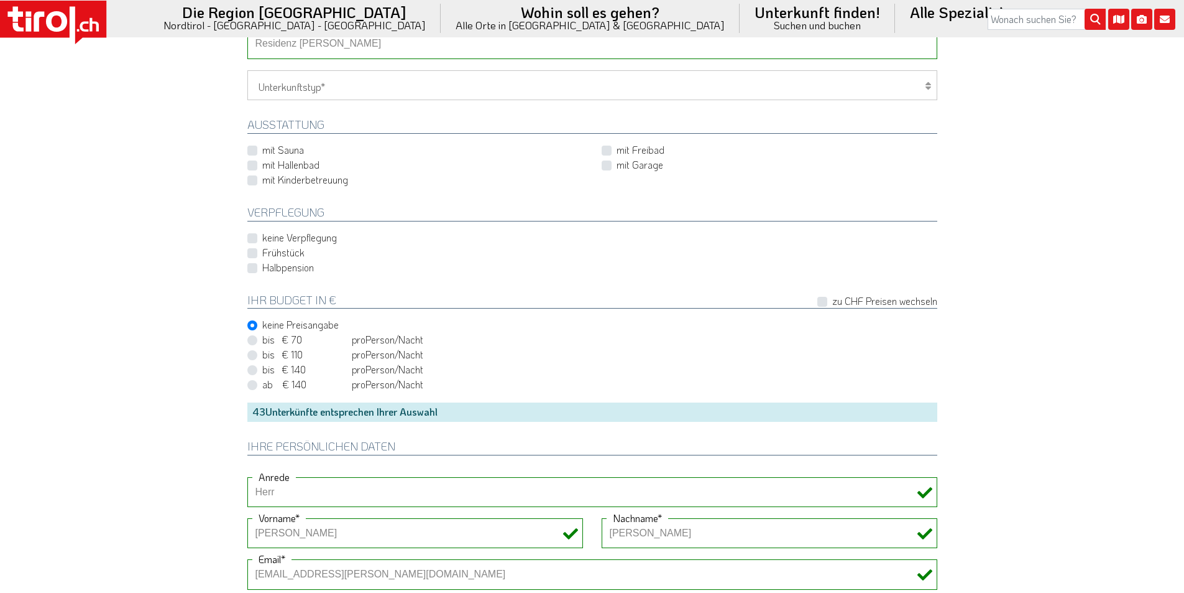
scroll to position [435, 0]
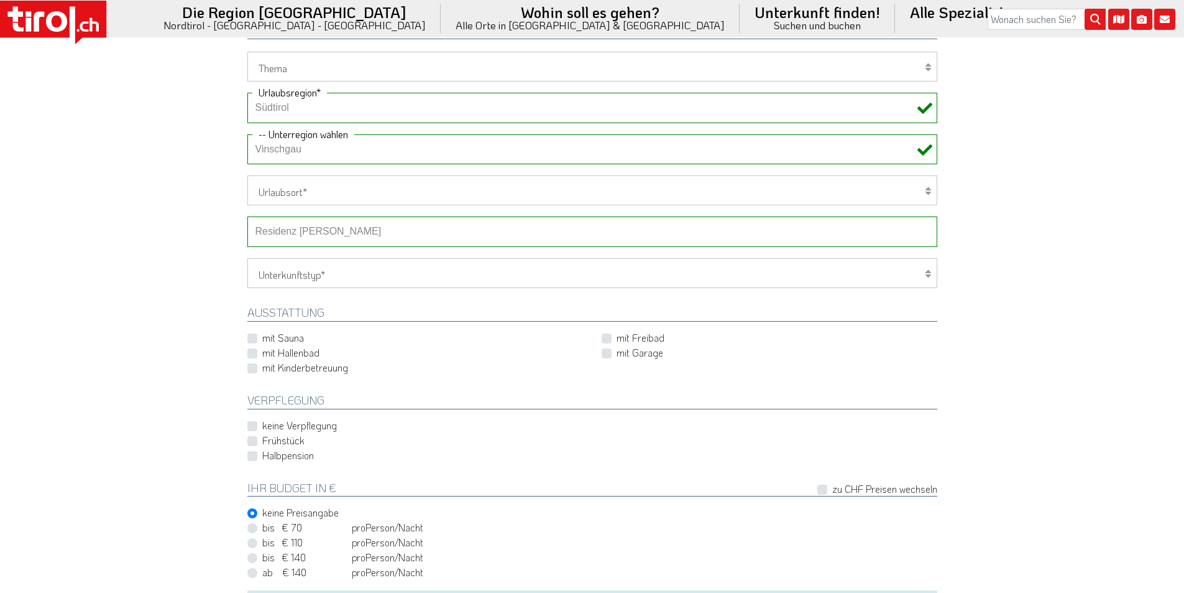
click at [325, 228] on select "-- Betrieb wählen ABINEA Dolomiti Romantic SPA Hotel Aktivhotel Waldhof - Oetz …" at bounding box center [592, 231] width 690 height 30
select select "33914"
click at [247, 216] on select "-- Betrieb wählen ABINEA Dolomiti Romantic SPA Hotel Aktivhotel Waldhof - Oetz …" at bounding box center [592, 231] width 690 height 30
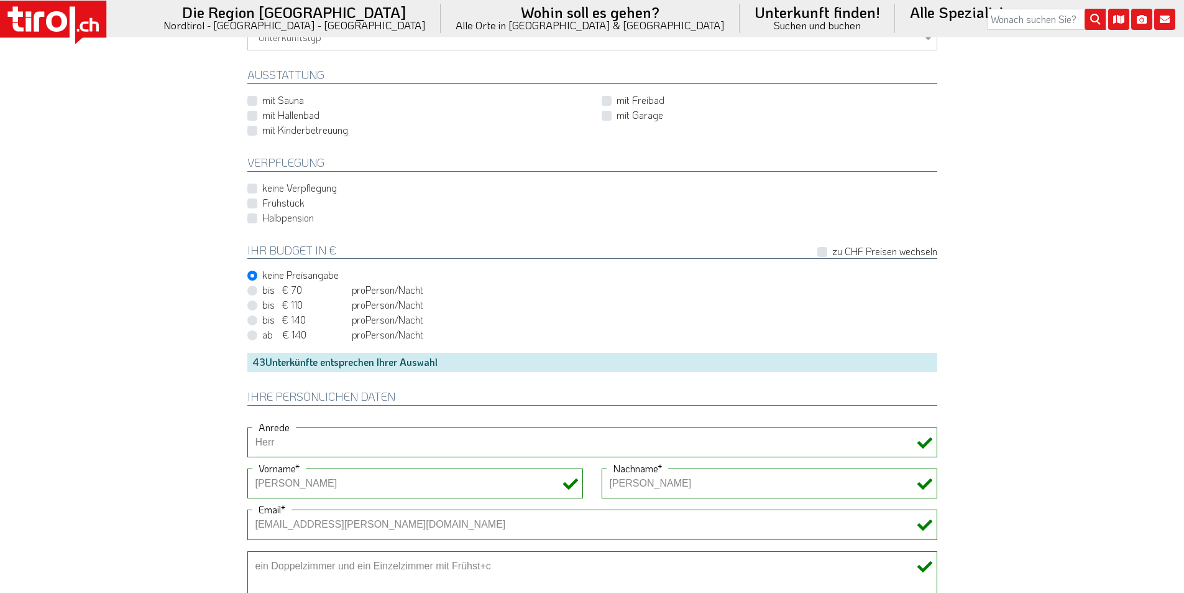
scroll to position [933, 0]
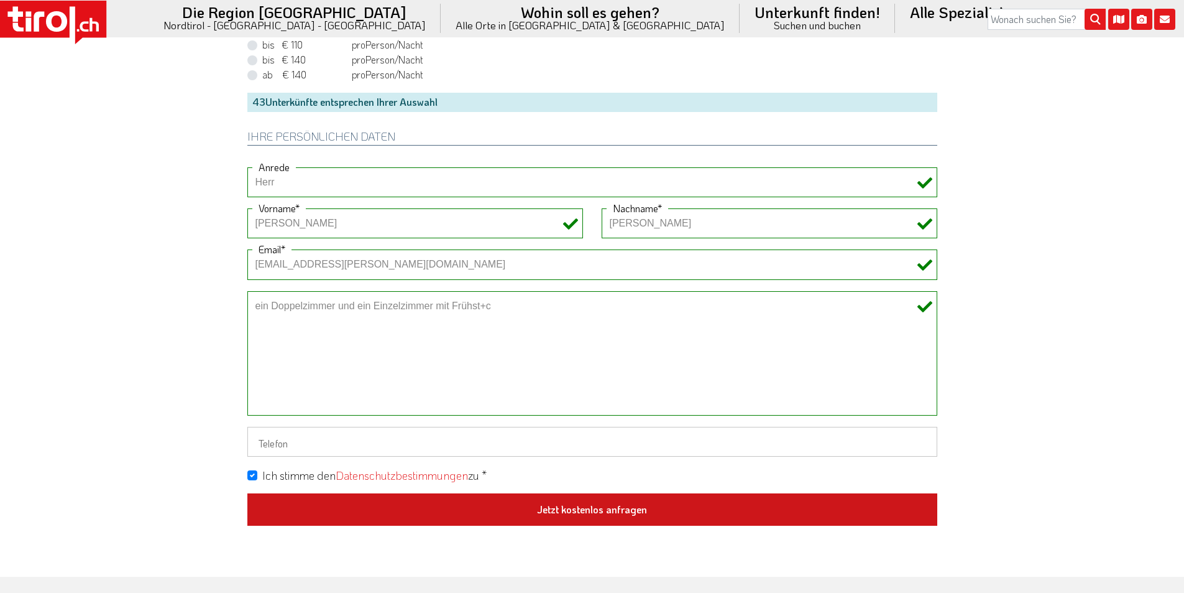
click at [562, 514] on button "Jetzt kostenlos anfragen" at bounding box center [592, 509] width 690 height 32
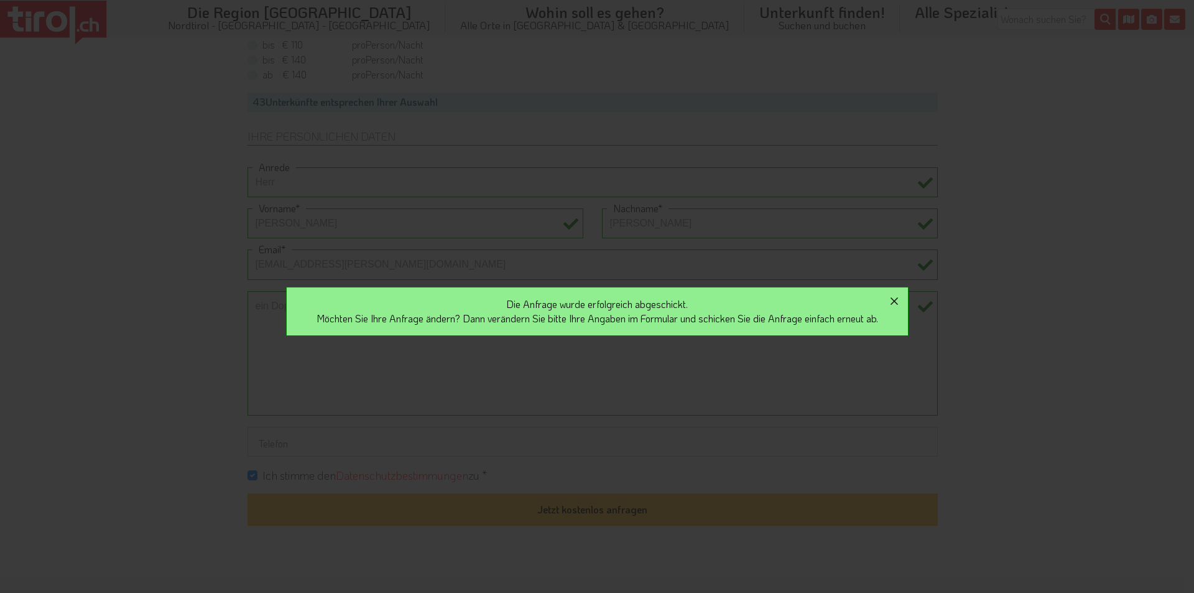
click at [901, 305] on icon "button" at bounding box center [894, 300] width 15 height 15
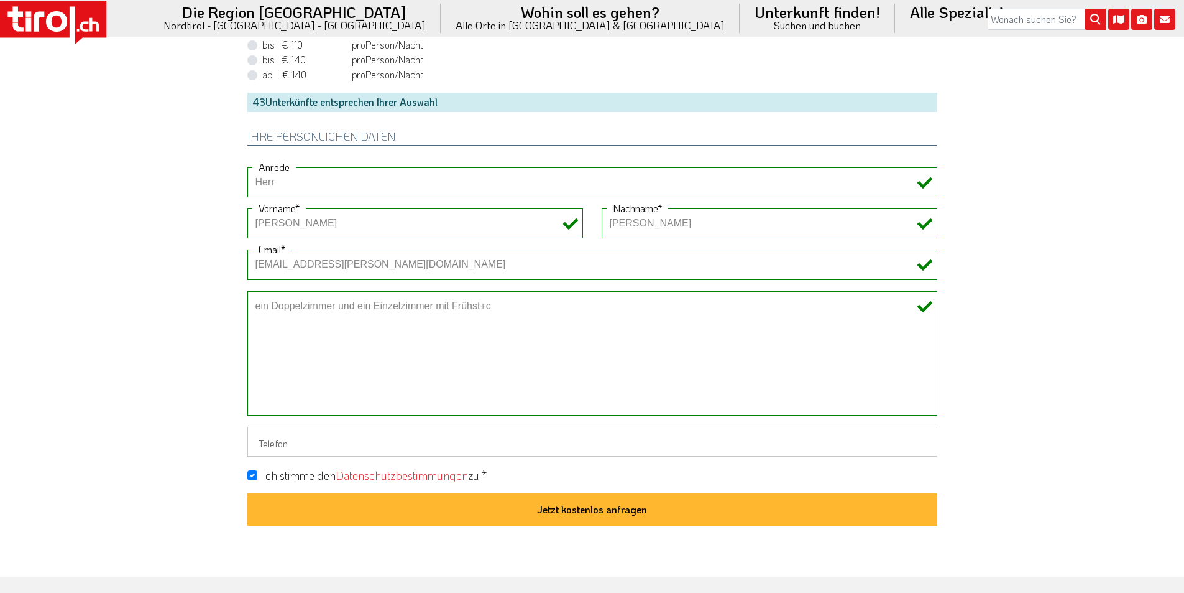
click at [70, 16] on icon at bounding box center [53, 23] width 106 height 44
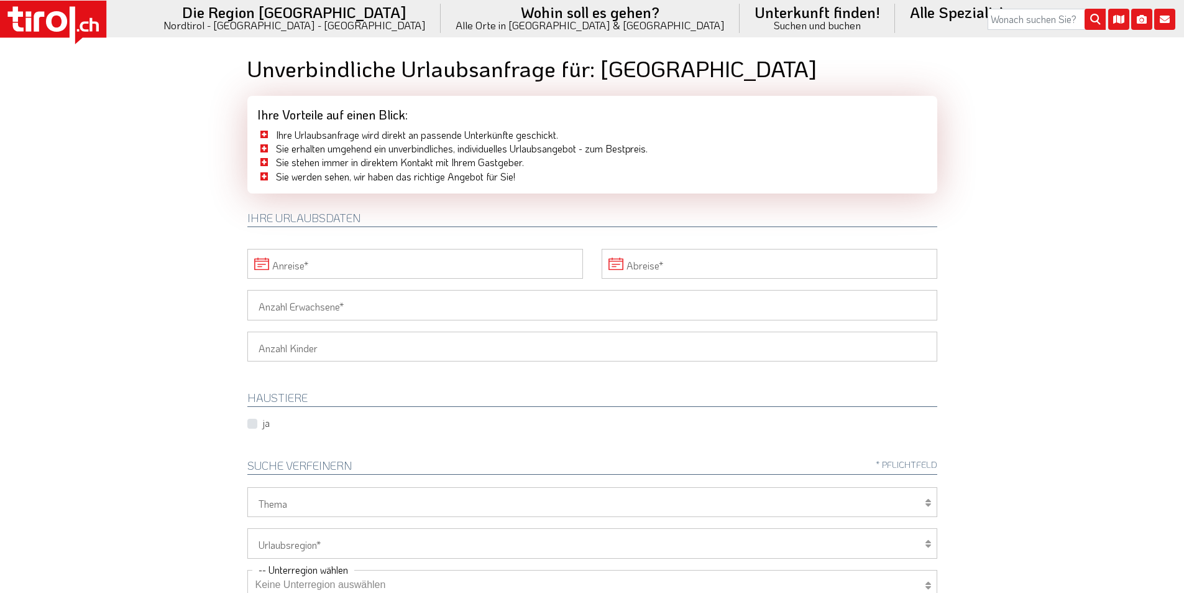
click at [354, 262] on input "Anreise" at bounding box center [415, 264] width 336 height 30
click at [589, 403] on span "27" at bounding box center [589, 406] width 24 height 24
click at [284, 429] on span "30" at bounding box center [288, 430] width 24 height 24
type input "[DATE]"
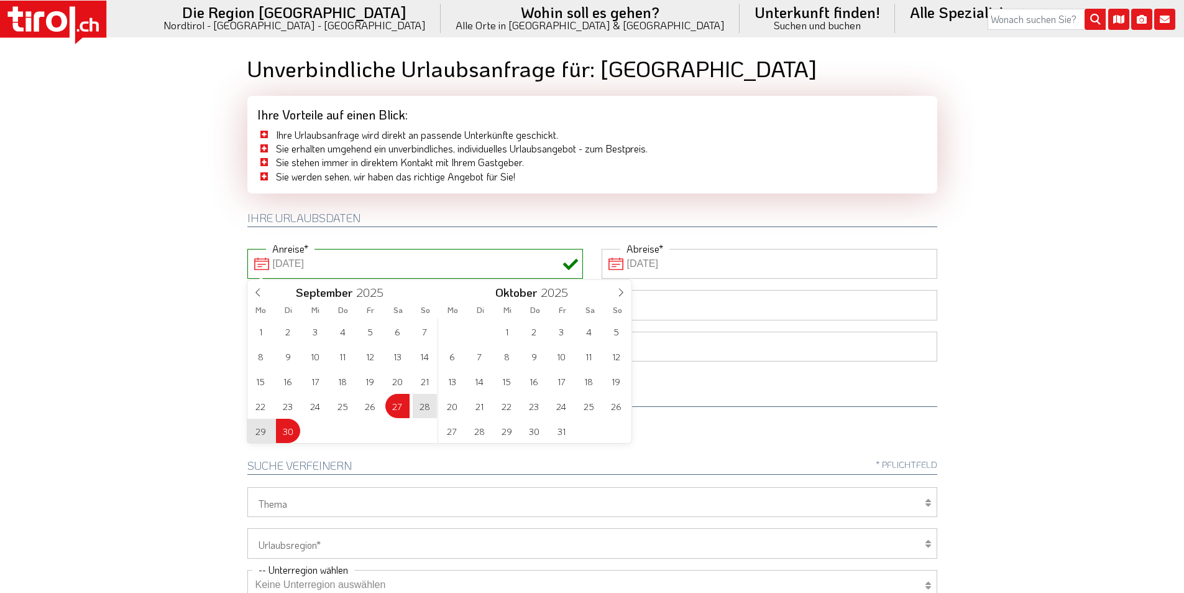
click at [201, 283] on body ".st0{fill:#FFFFFF}.st1{fill:#E31017} Die Region [GEOGRAPHIC_DATA] [GEOGRAPHIC_D…" at bounding box center [592, 296] width 1184 height 593
type input "[DATE]"
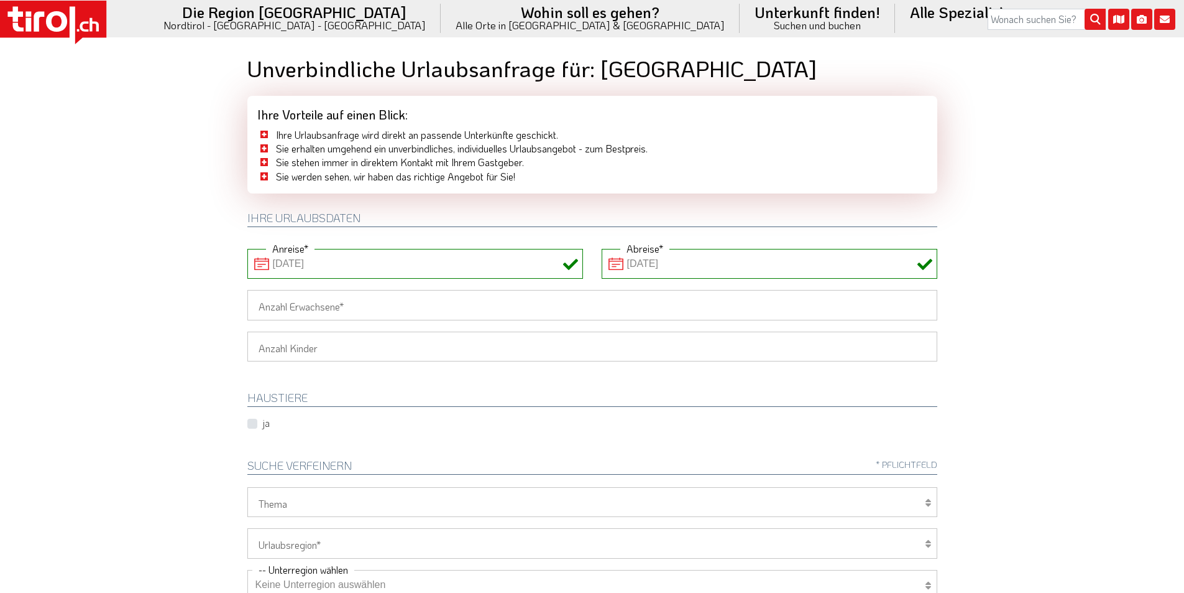
click at [269, 310] on input "Anzahl Erwachsene" at bounding box center [592, 305] width 690 height 30
type input "2"
drag, startPoint x: 130, startPoint y: 287, endPoint x: 136, endPoint y: 285, distance: 6.7
click at [131, 287] on body ".st0{fill:#FFFFFF}.st1{fill:#E31017} Die Region [GEOGRAPHIC_DATA] [GEOGRAPHIC_D…" at bounding box center [592, 296] width 1184 height 593
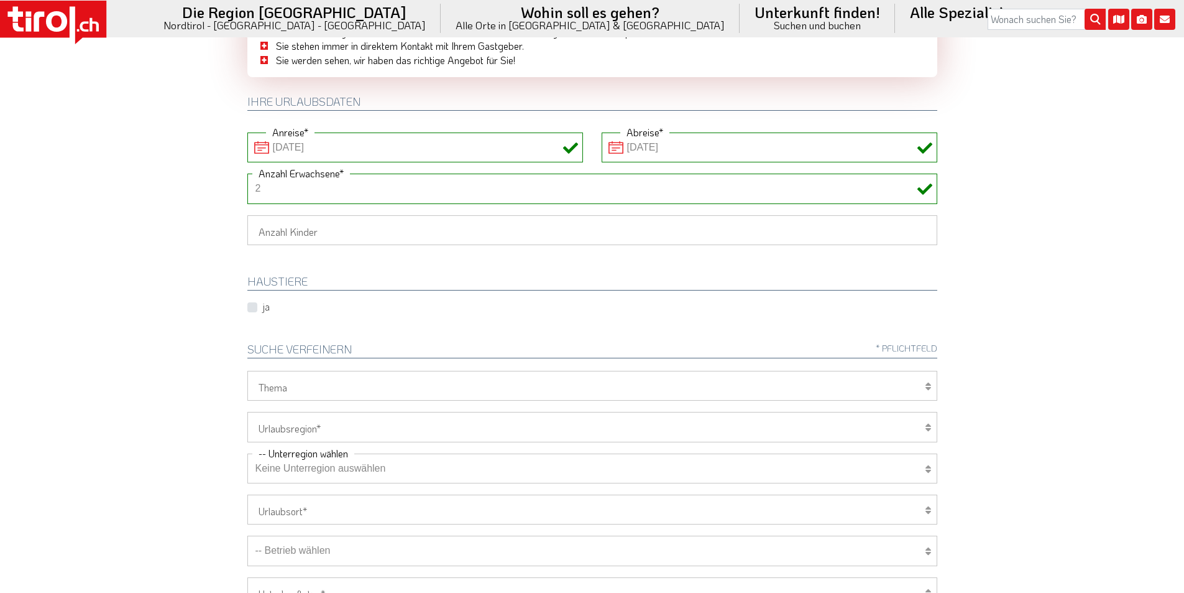
scroll to position [249, 0]
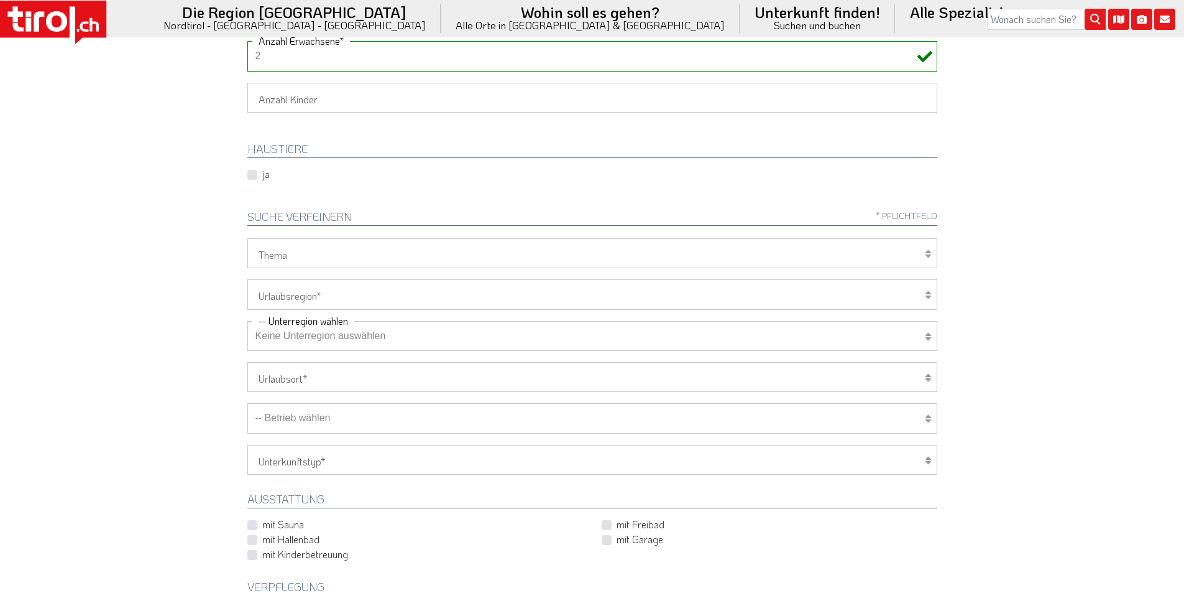
drag, startPoint x: 294, startPoint y: 295, endPoint x: 287, endPoint y: 306, distance: 12.6
click at [294, 295] on select "[GEOGRAPHIC_DATA]/Nordtirol Osttirol [GEOGRAPHIC_DATA] Tirols Nachbarn" at bounding box center [592, 294] width 690 height 30
select select "7272"
click at [247, 279] on select "[GEOGRAPHIC_DATA]/Nordtirol Osttirol [GEOGRAPHIC_DATA] Tirols Nachbarn" at bounding box center [592, 294] width 690 height 30
click at [293, 337] on select "Keine Unterregion auswählen Achensee Alpbachtal & Tiroler Seenland [GEOGRAPHIC_…" at bounding box center [592, 336] width 690 height 30
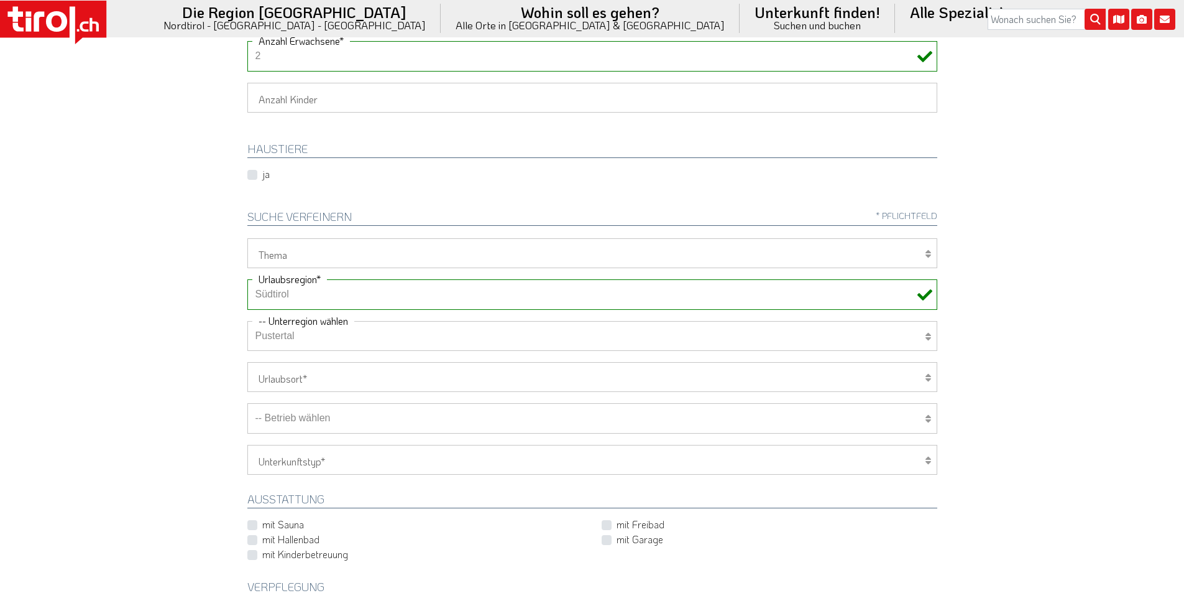
click at [247, 321] on select "Keine Unterregion auswählen Achensee Alpbachtal & Tiroler Seenland [GEOGRAPHIC_…" at bounding box center [592, 336] width 690 height 30
click at [310, 239] on select "Wellness Mountainbiken/Radfahren Familie Wandern Sport Skifahren Motorrad Golf" at bounding box center [592, 253] width 690 height 30
click at [142, 292] on body ".st0{fill:#FFFFFF}.st1{fill:#E31017} Die Region [GEOGRAPHIC_DATA] [GEOGRAPHIC_D…" at bounding box center [592, 47] width 1184 height 593
click at [295, 339] on select "Keine Unterregion auswählen Achensee Alpbachtal & Tiroler Seenland Arlberg Feri…" at bounding box center [592, 336] width 690 height 30
select select "41014"
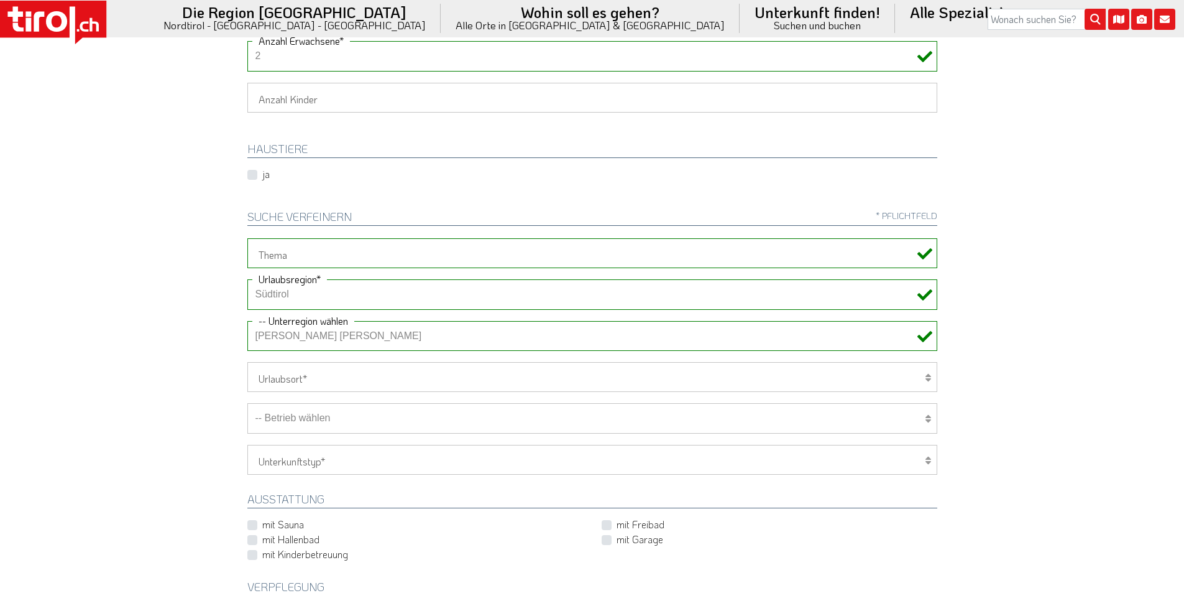
click at [247, 321] on select "Keine Unterregion auswählen Achensee Alpbachtal & Tiroler Seenland Arlberg Feri…" at bounding box center [592, 336] width 690 height 30
click at [154, 249] on body ".st0{fill:#FFFFFF}.st1{fill:#E31017} Die Region Tirol Nordtirol - Südtirol - Os…" at bounding box center [592, 47] width 1184 height 593
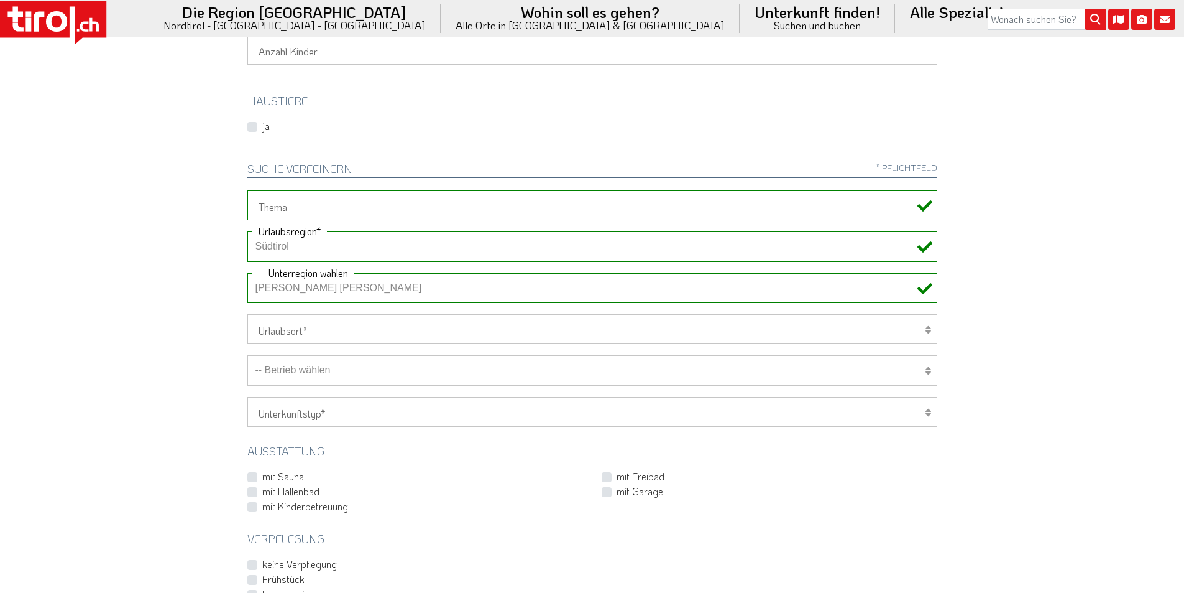
scroll to position [933, 0]
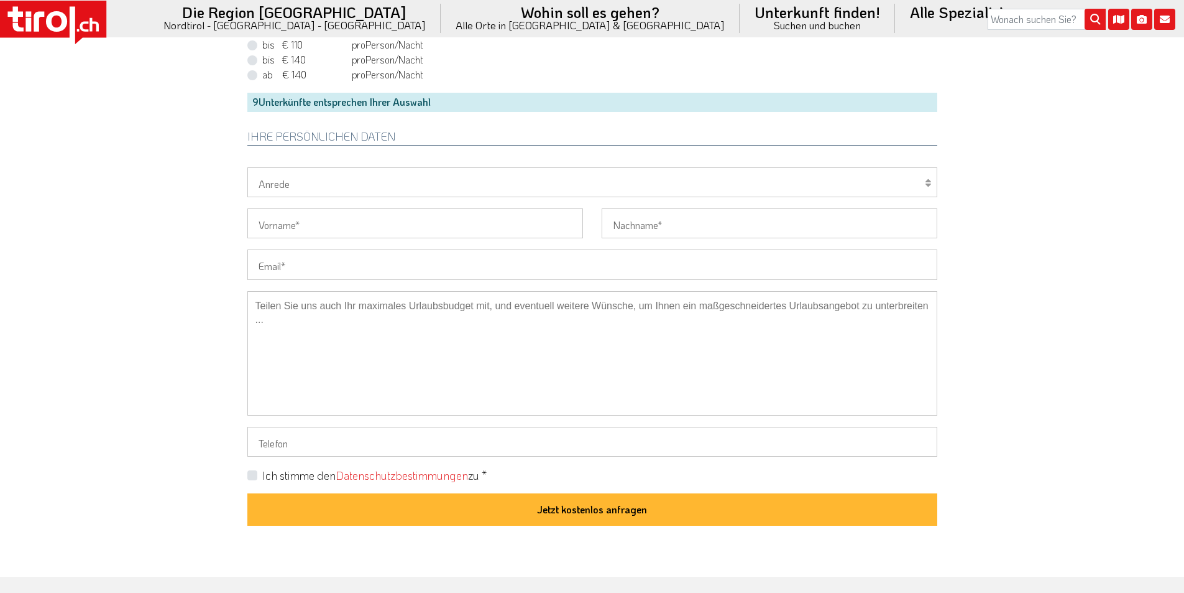
click at [280, 260] on input "Email" at bounding box center [592, 264] width 690 height 30
paste input "mariazanzarina@gmail.com"
type input "mariazanzarina@gmail.com"
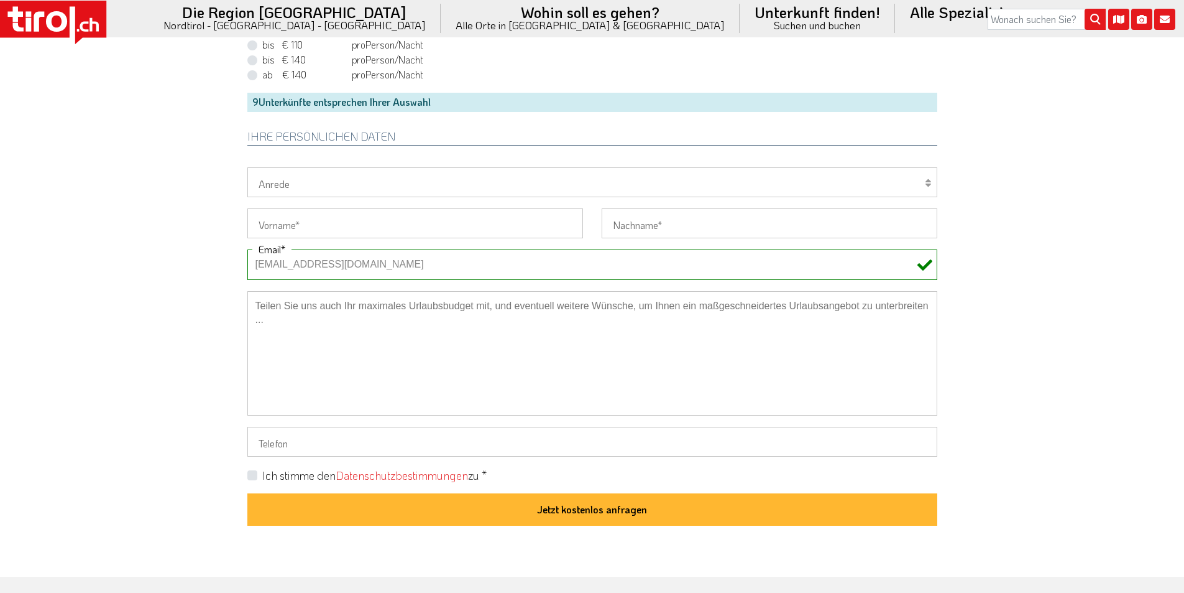
drag, startPoint x: 272, startPoint y: 259, endPoint x: 192, endPoint y: 252, distance: 80.5
click at [286, 180] on select "Herr Frau Familie" at bounding box center [592, 182] width 690 height 30
select select "Frau"
click at [247, 167] on select "Herr Frau Familie" at bounding box center [592, 182] width 690 height 30
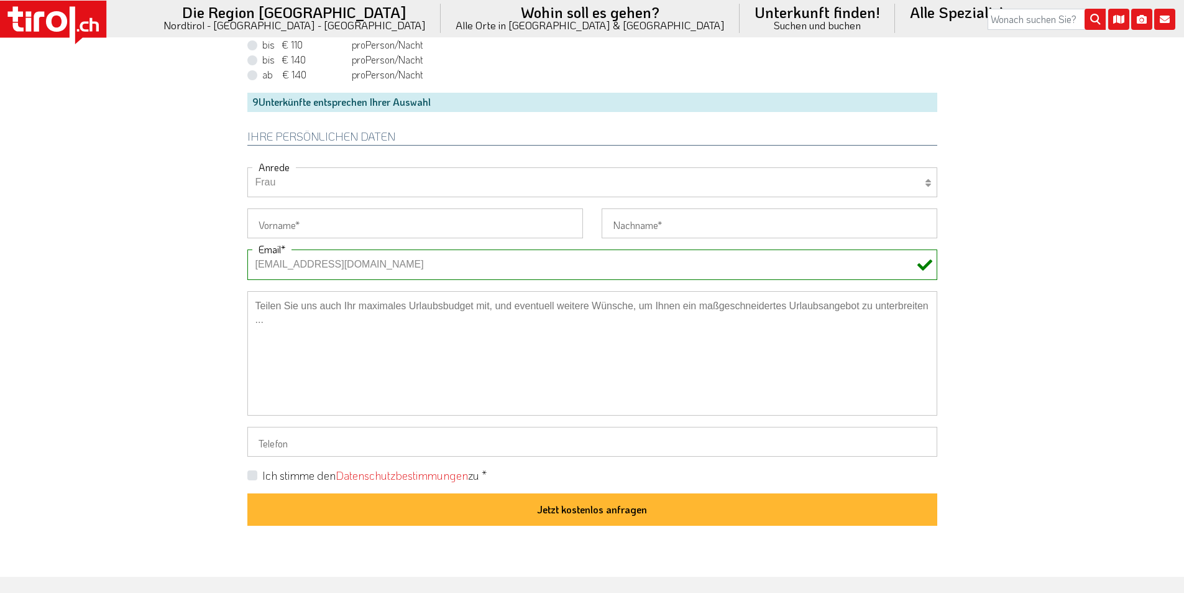
drag, startPoint x: 272, startPoint y: 226, endPoint x: 213, endPoint y: 208, distance: 62.4
click at [272, 226] on input "Vorname" at bounding box center [415, 223] width 336 height 30
paste input "maria"
type input "maria"
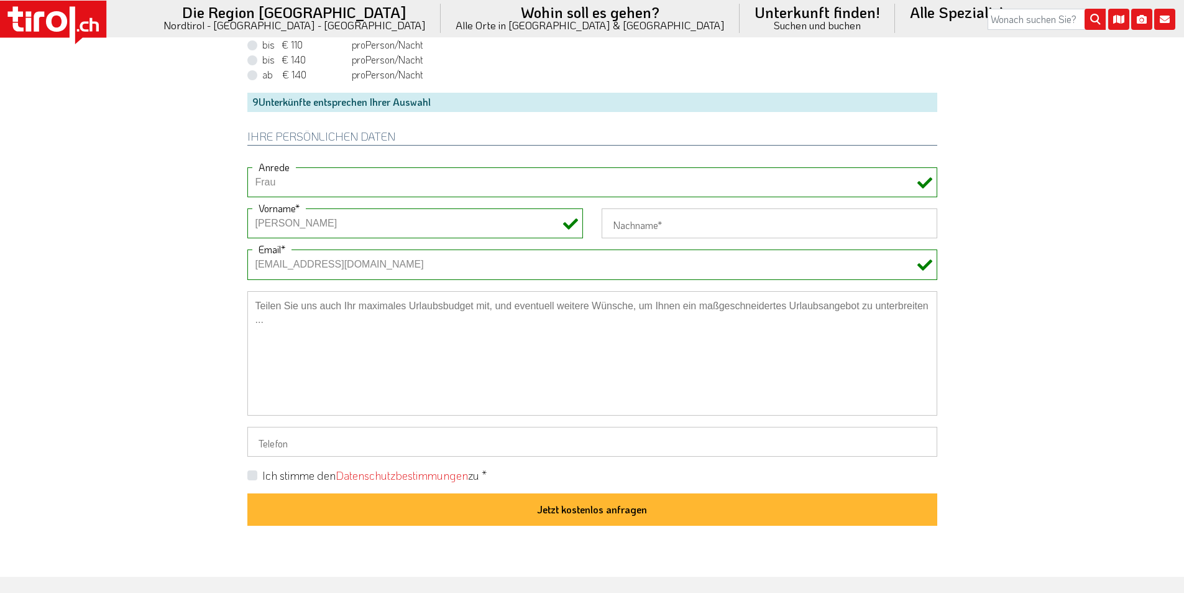
click at [649, 231] on input "Nachname" at bounding box center [770, 223] width 336 height 30
paste input "Giunchedi"
type input "Giunchedi"
click at [262, 476] on label "Ich stimme den Datenschutzbestimmungen zu *" at bounding box center [374, 476] width 224 height 16
click at [251, 476] on input "Ich stimme den Datenschutzbestimmungen zu *" at bounding box center [595, 475] width 690 height 8
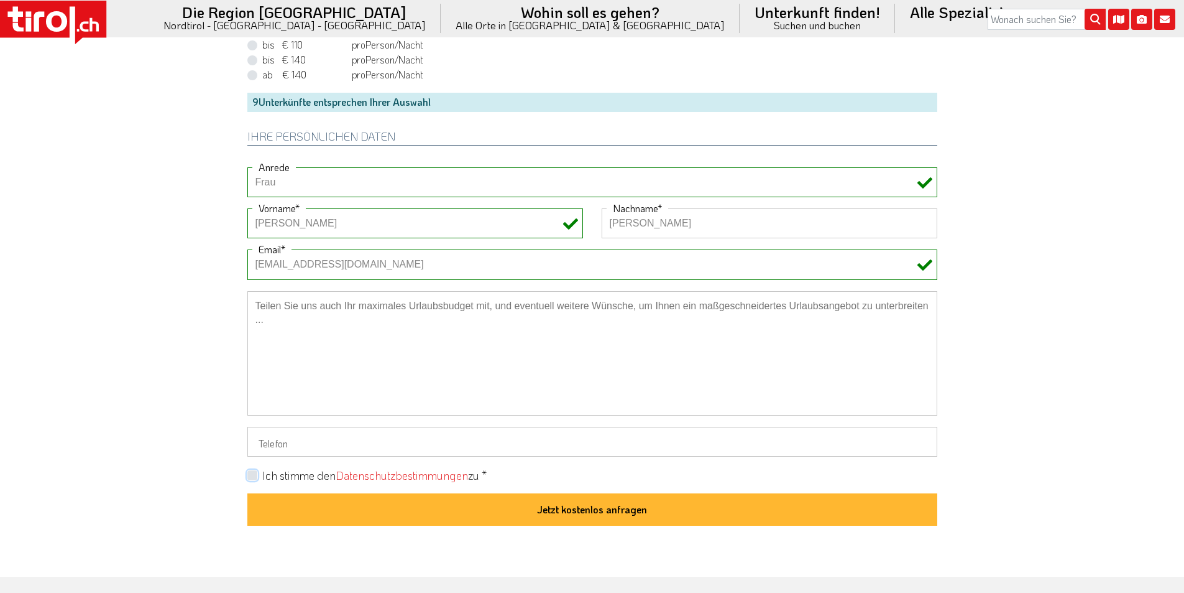
checkbox input "true"
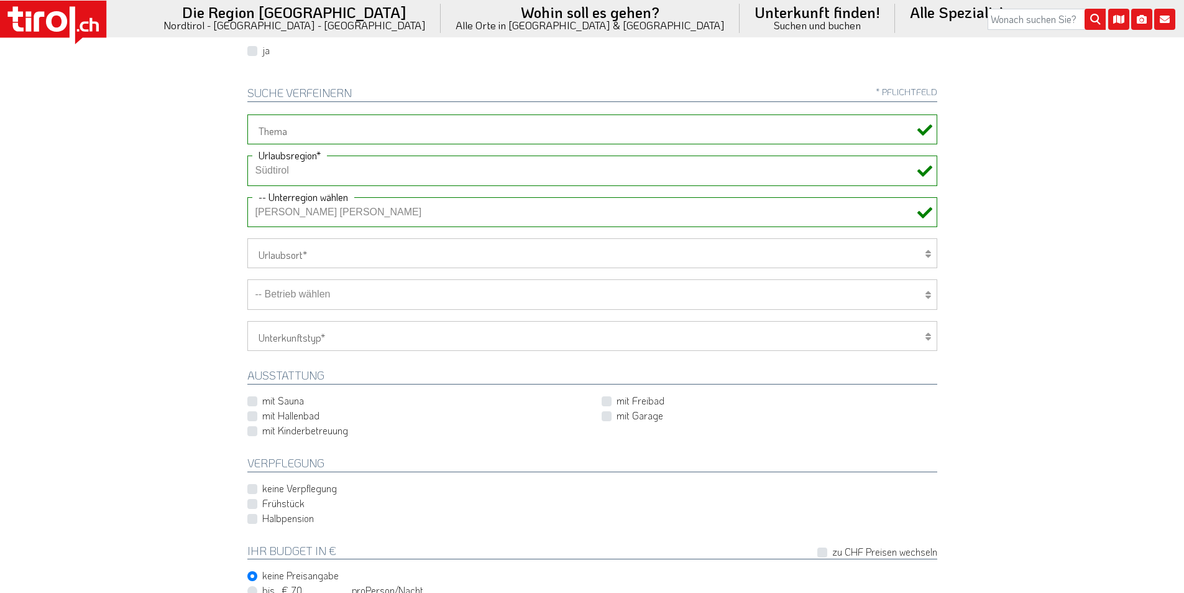
scroll to position [373, 0]
drag, startPoint x: 338, startPoint y: 298, endPoint x: 344, endPoint y: 300, distance: 6.3
click at [338, 298] on select "-- Betrieb wählen ABINEA Dolomiti Romantic SPA Hotel Aktivhotel Waldhof - Oetz …" at bounding box center [592, 294] width 690 height 30
click at [247, 279] on select "-- Betrieb wählen ABINEA Dolomiti Romantic SPA Hotel Aktivhotel Waldhof - Oetz …" at bounding box center [592, 294] width 690 height 30
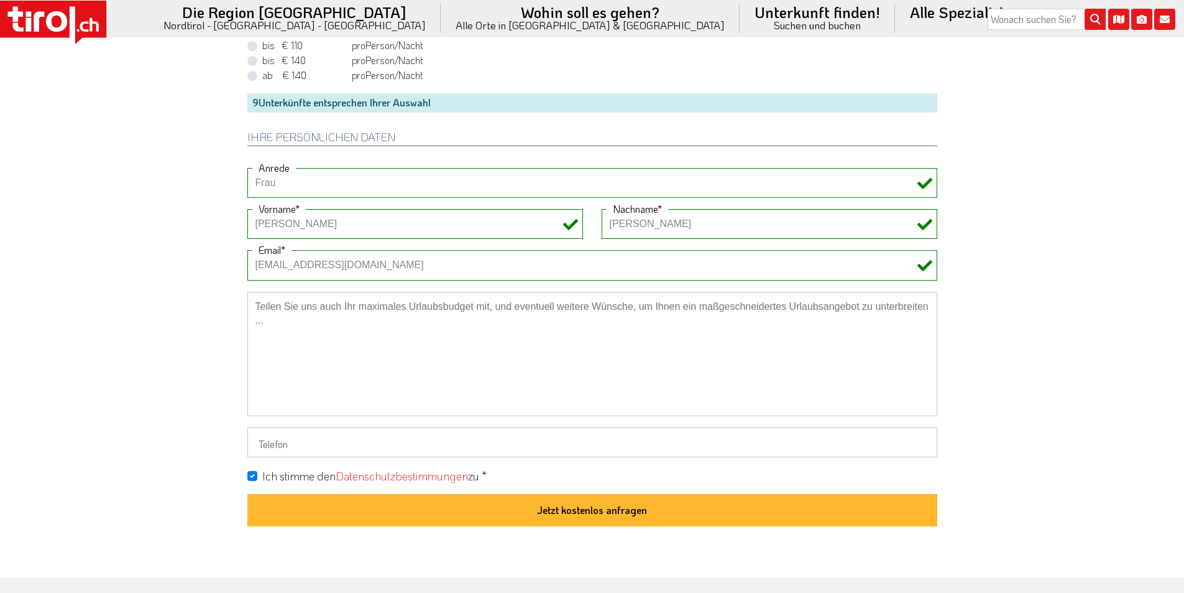
scroll to position [933, 0]
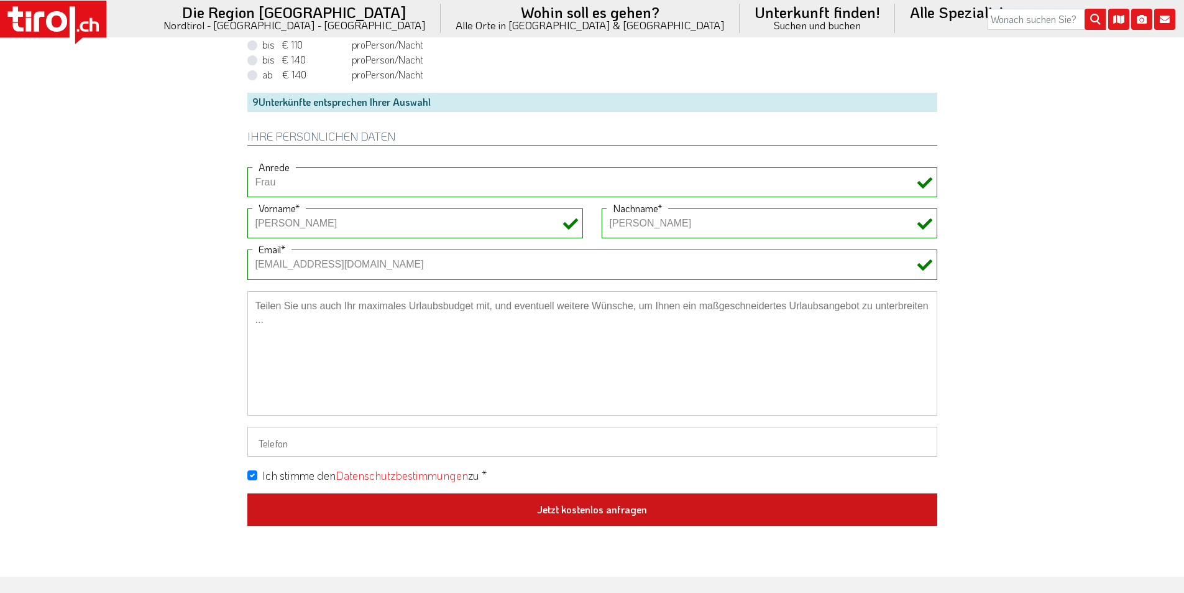
click at [612, 507] on button "Jetzt kostenlos anfragen" at bounding box center [592, 509] width 690 height 32
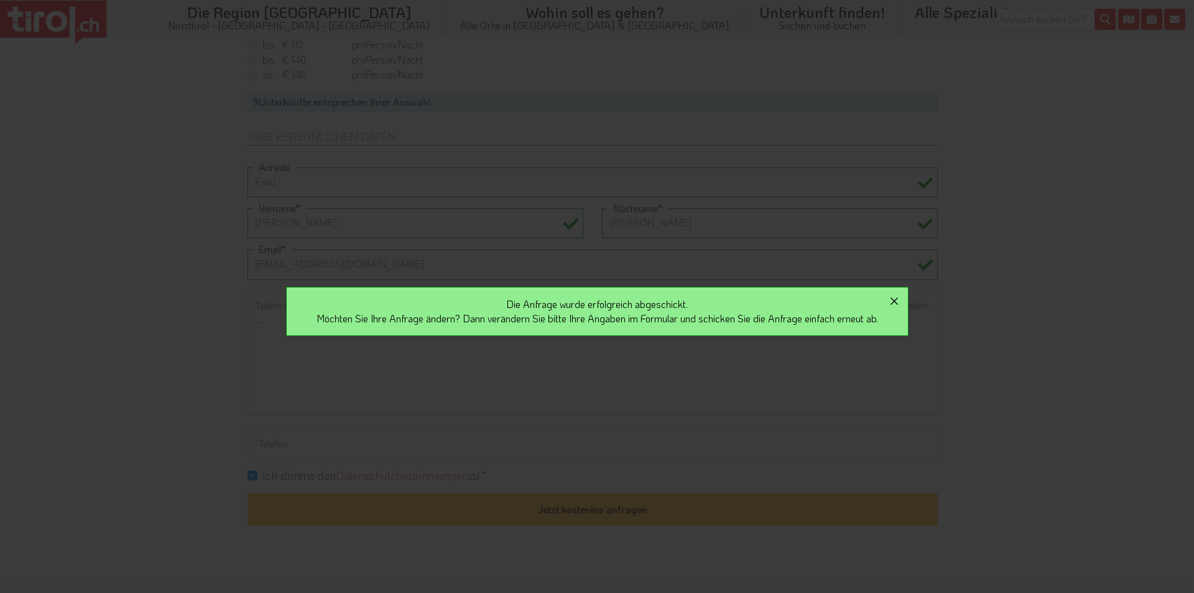
click at [898, 299] on icon "button" at bounding box center [893, 300] width 7 height 7
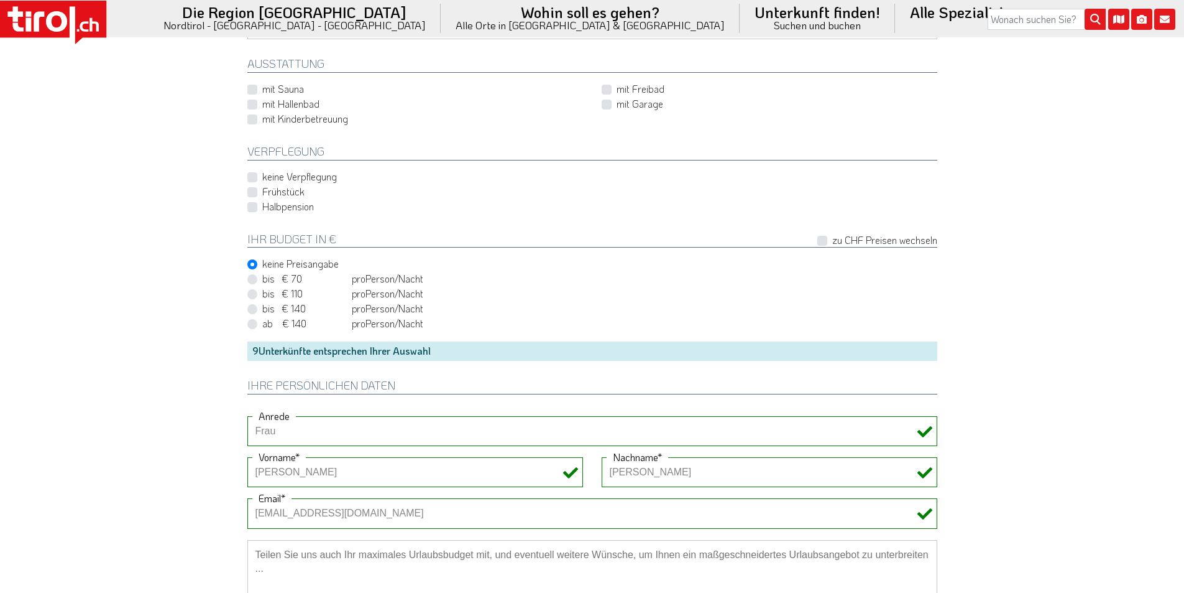
scroll to position [435, 0]
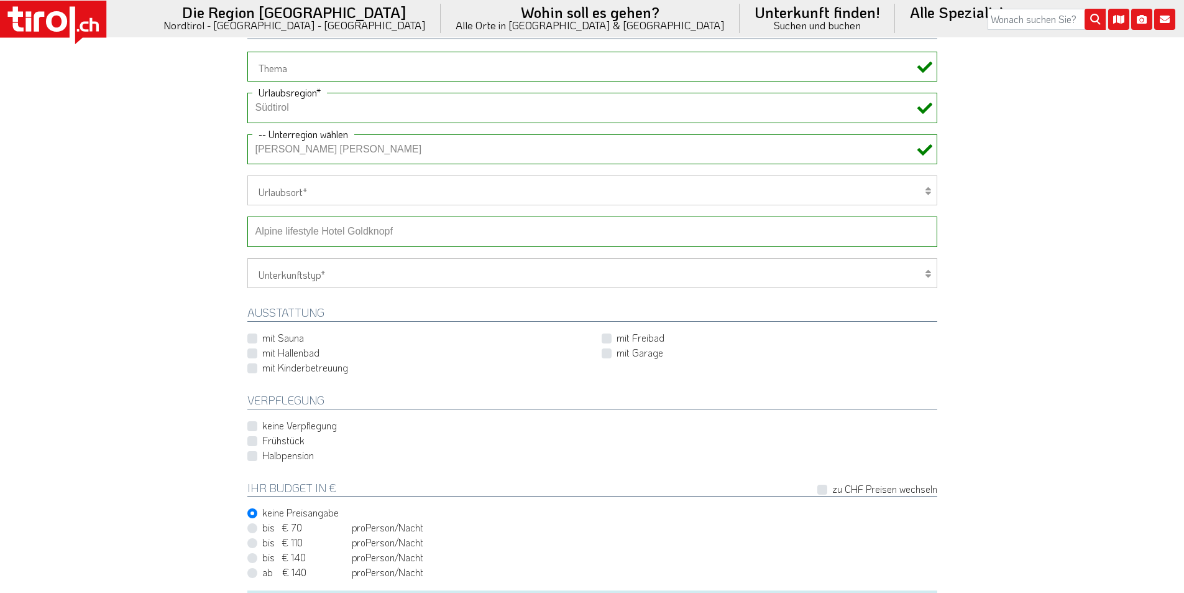
click at [361, 229] on select "-- Betrieb wählen ABINEA Dolomiti Romantic SPA Hotel Aktivhotel Waldhof - Oetz …" at bounding box center [592, 231] width 690 height 30
click at [247, 216] on select "-- Betrieb wählen ABINEA Dolomiti Romantic SPA Hotel Aktivhotel Waldhof - Oetz …" at bounding box center [592, 231] width 690 height 30
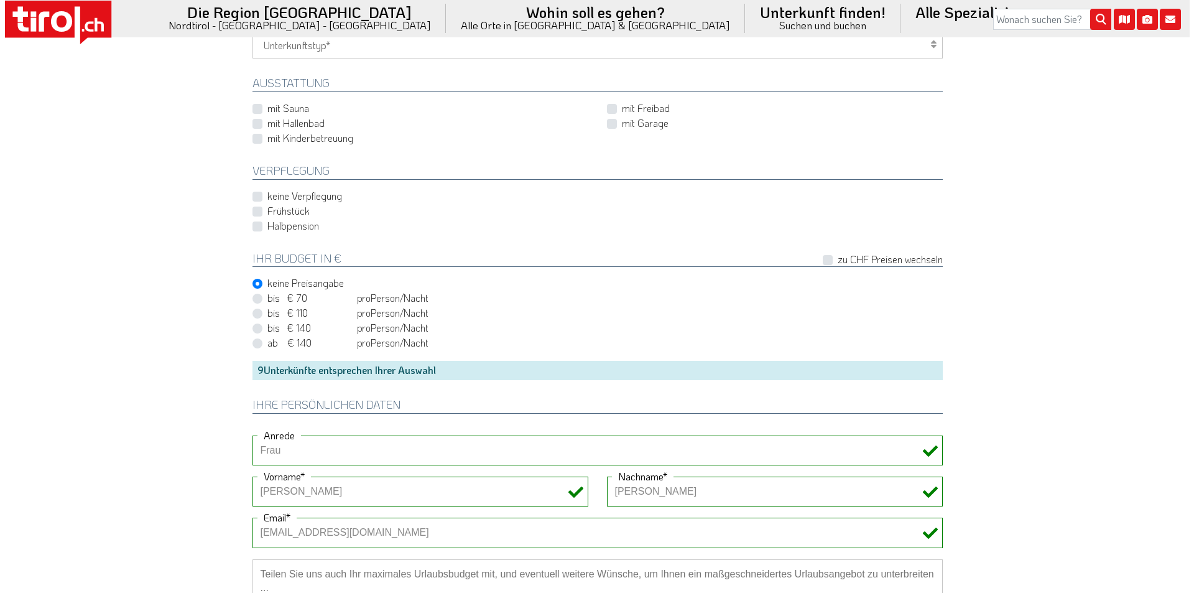
scroll to position [933, 0]
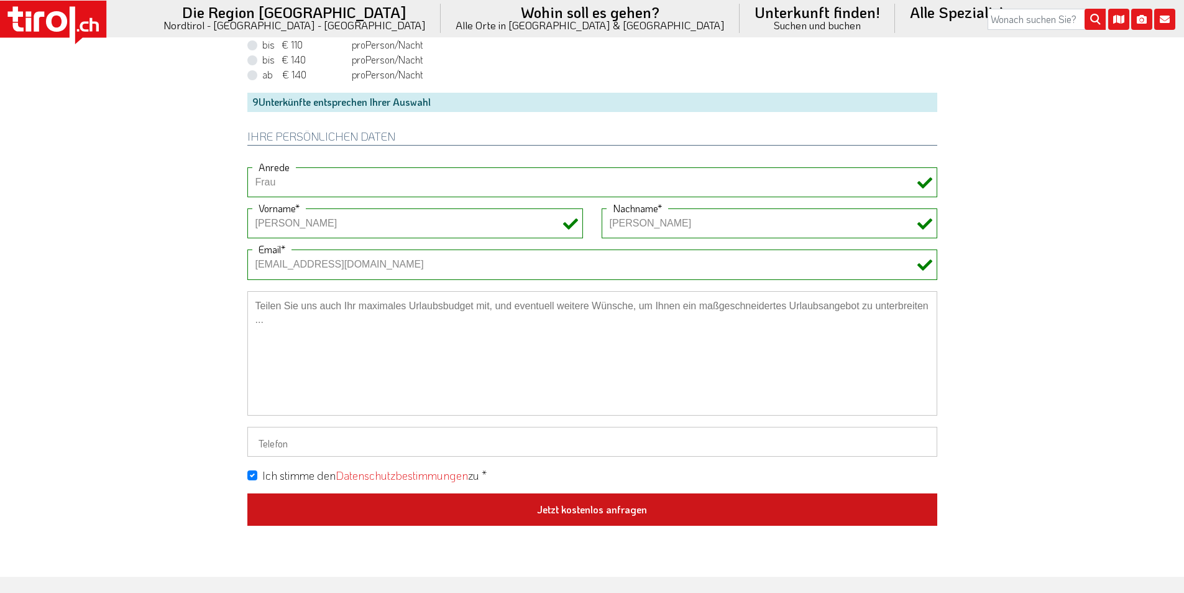
click at [640, 509] on button "Jetzt kostenlos anfragen" at bounding box center [592, 509] width 690 height 32
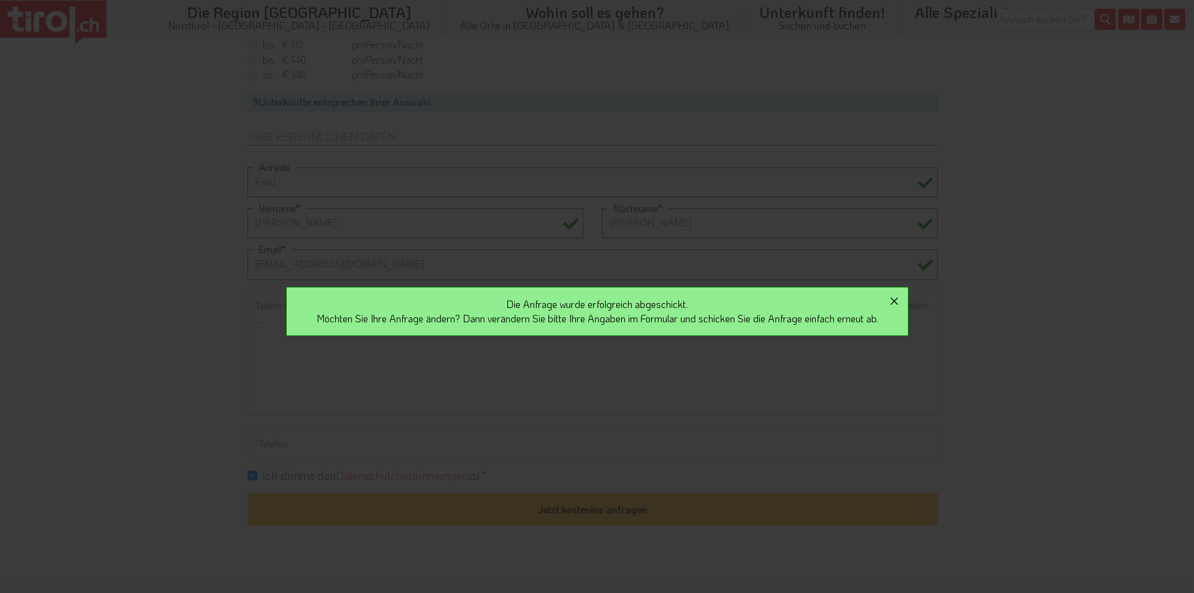
click at [902, 300] on icon "button" at bounding box center [894, 300] width 15 height 15
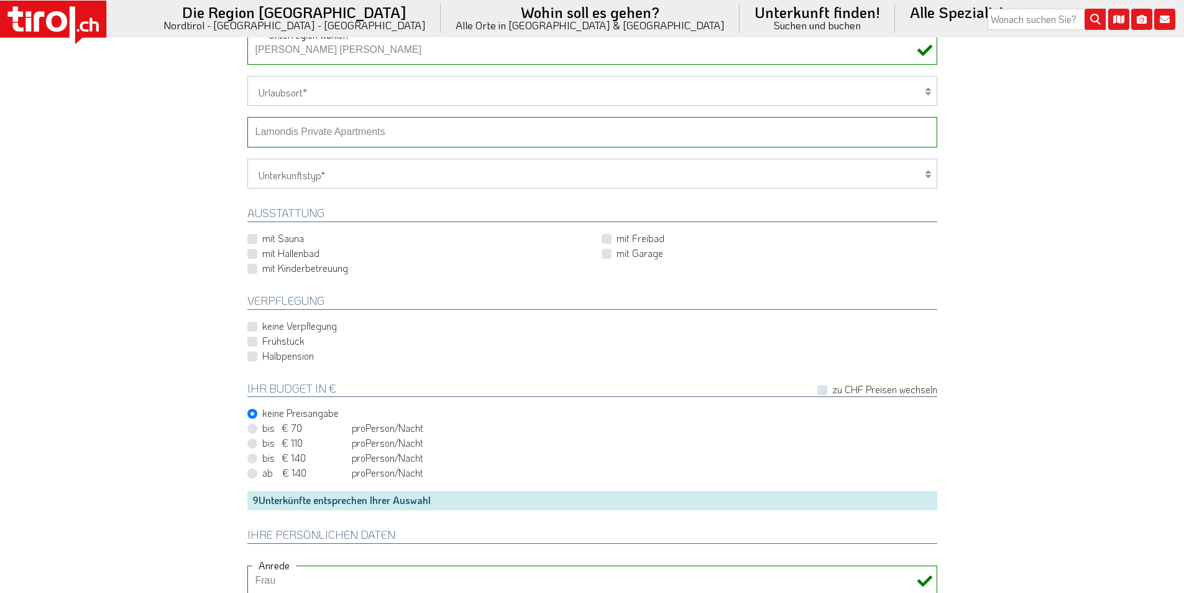
scroll to position [373, 0]
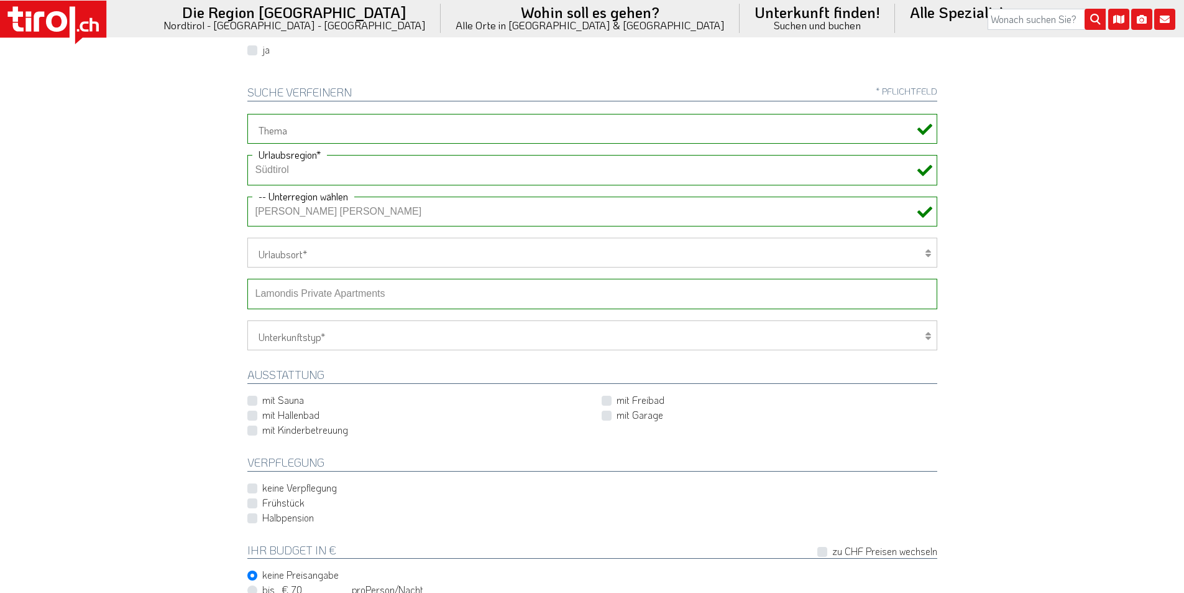
click at [344, 292] on select "-- Betrieb wählen ABINEA Dolomiti Romantic SPA Hotel Aktivhotel Waldhof - Oetz …" at bounding box center [592, 294] width 690 height 30
select select "29489"
click at [247, 279] on select "-- Betrieb wählen ABINEA Dolomiti Romantic SPA Hotel Aktivhotel Waldhof - Oetz …" at bounding box center [592, 294] width 690 height 30
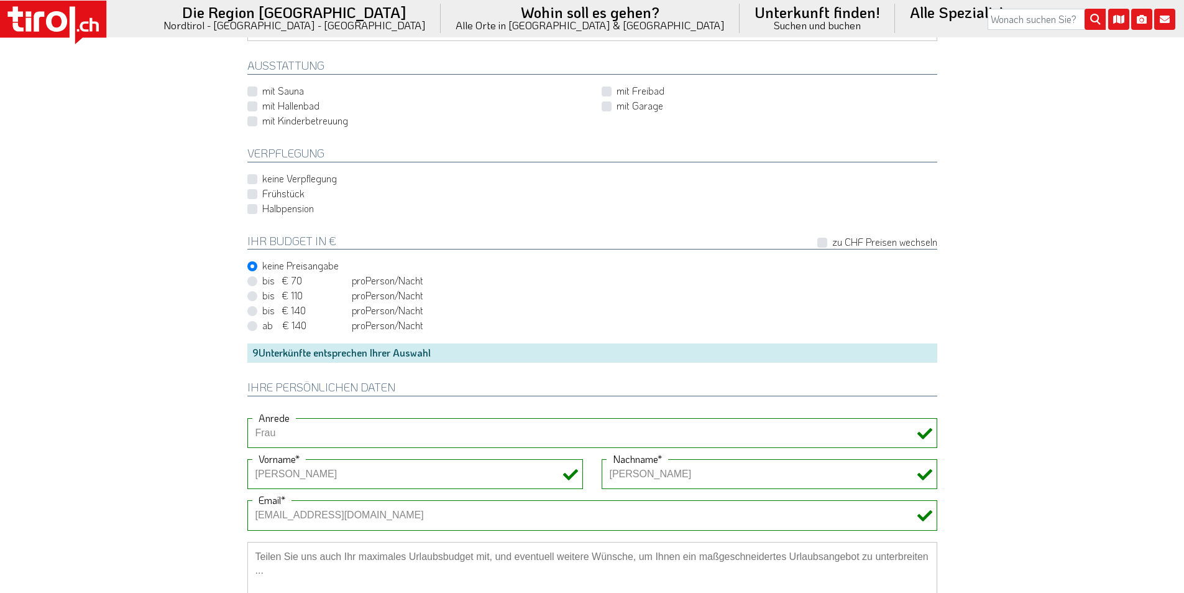
scroll to position [870, 0]
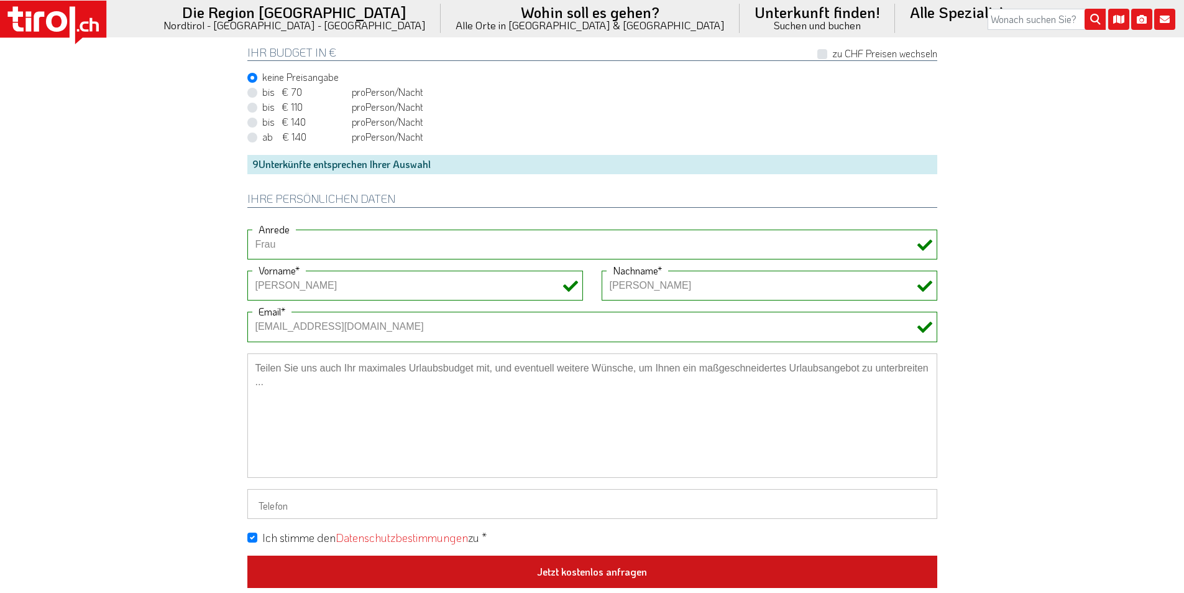
click at [647, 565] on button "Jetzt kostenlos anfragen" at bounding box center [592, 571] width 690 height 32
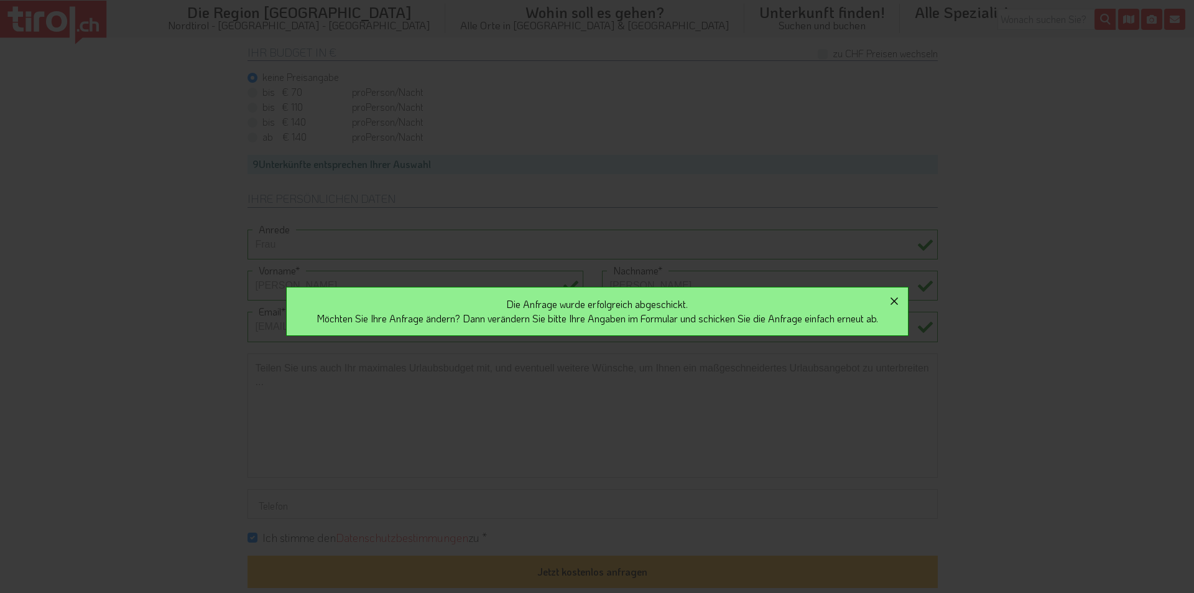
click at [902, 298] on icon "button" at bounding box center [894, 300] width 15 height 15
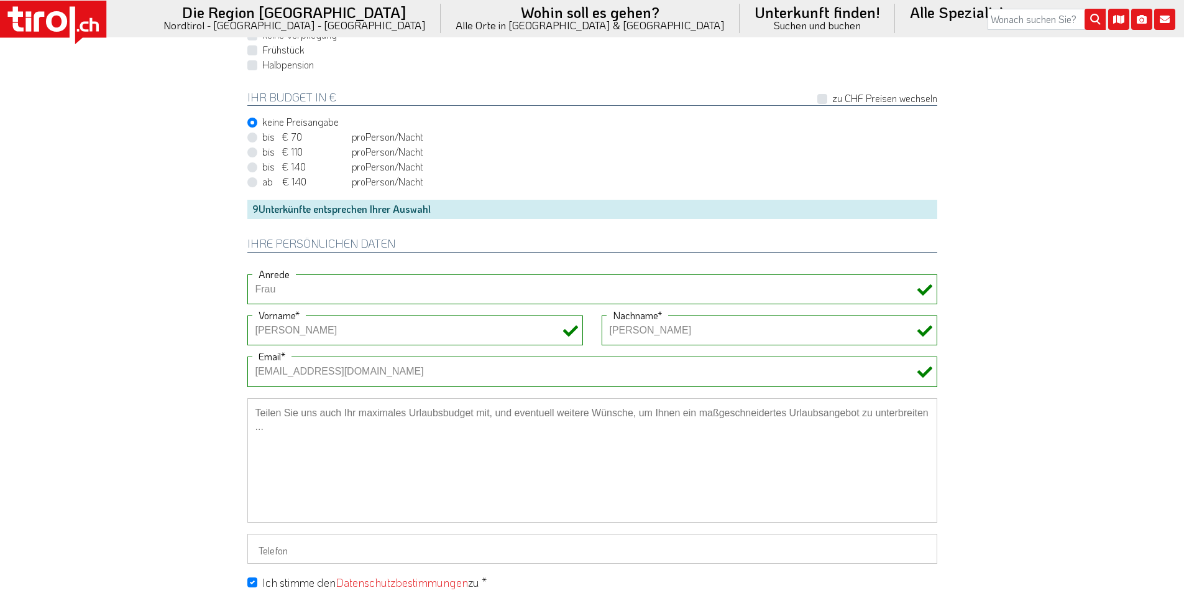
scroll to position [684, 0]
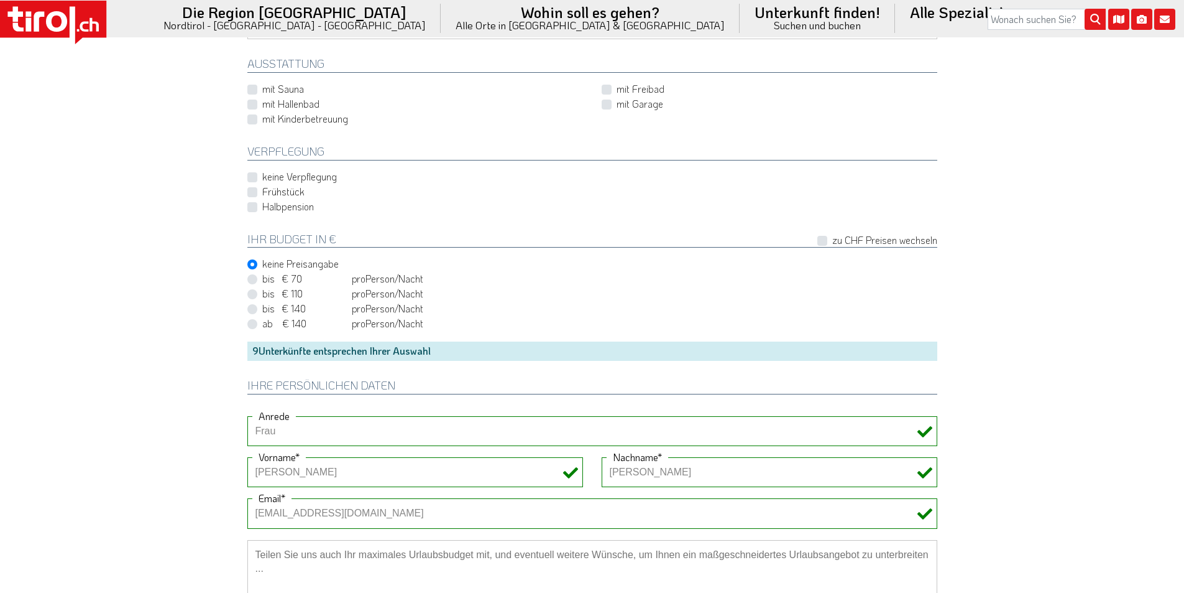
click at [50, 19] on icon at bounding box center [56, 21] width 21 height 21
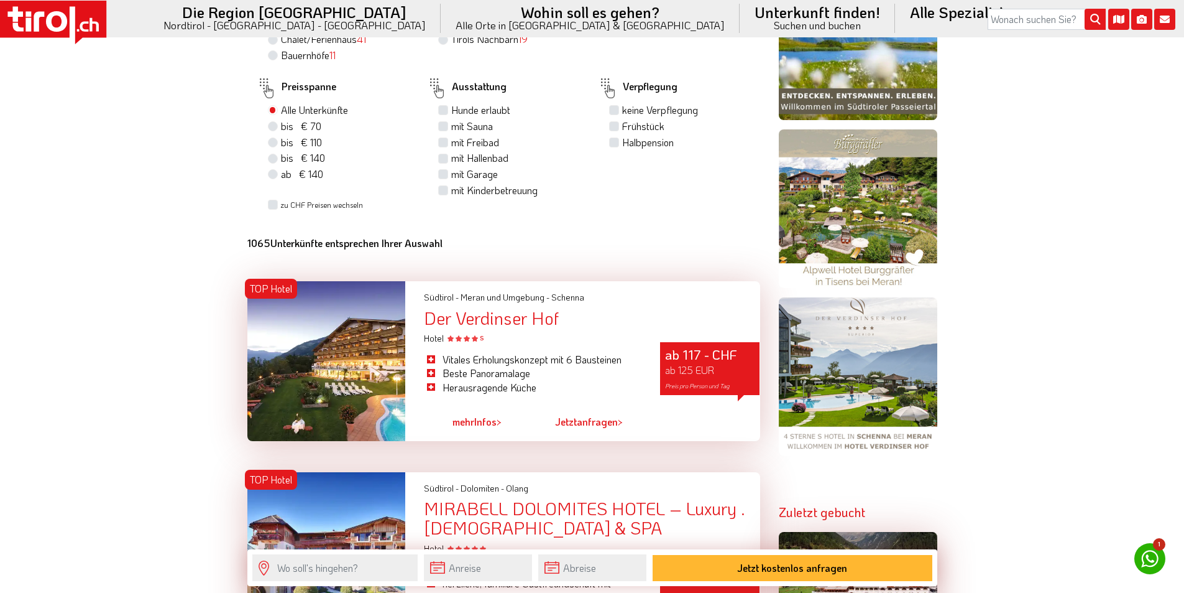
scroll to position [1306, 0]
